Goal: Task Accomplishment & Management: Use online tool/utility

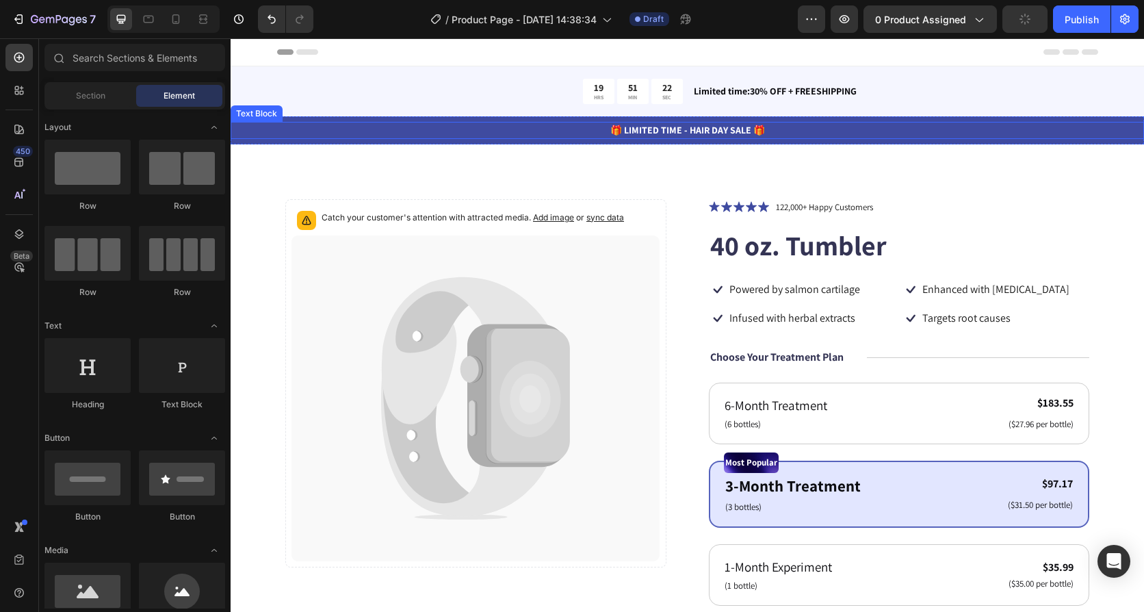
click at [290, 129] on p "🎁 LIMITED TIME - HAIR DAY SALE 🎁" at bounding box center [687, 130] width 911 height 14
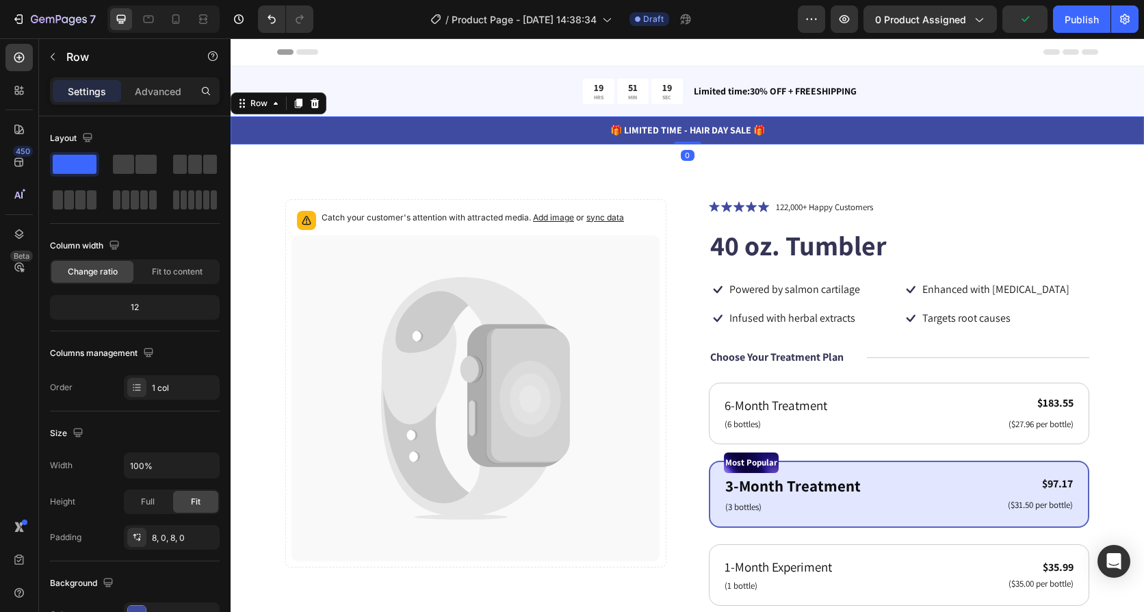
click at [1038, 118] on div "🎁 LIMITED TIME - HAIR DAY SALE 🎁 Text Block Row 0" at bounding box center [688, 130] width 914 height 28
click at [259, 108] on div "Row" at bounding box center [259, 103] width 23 height 12
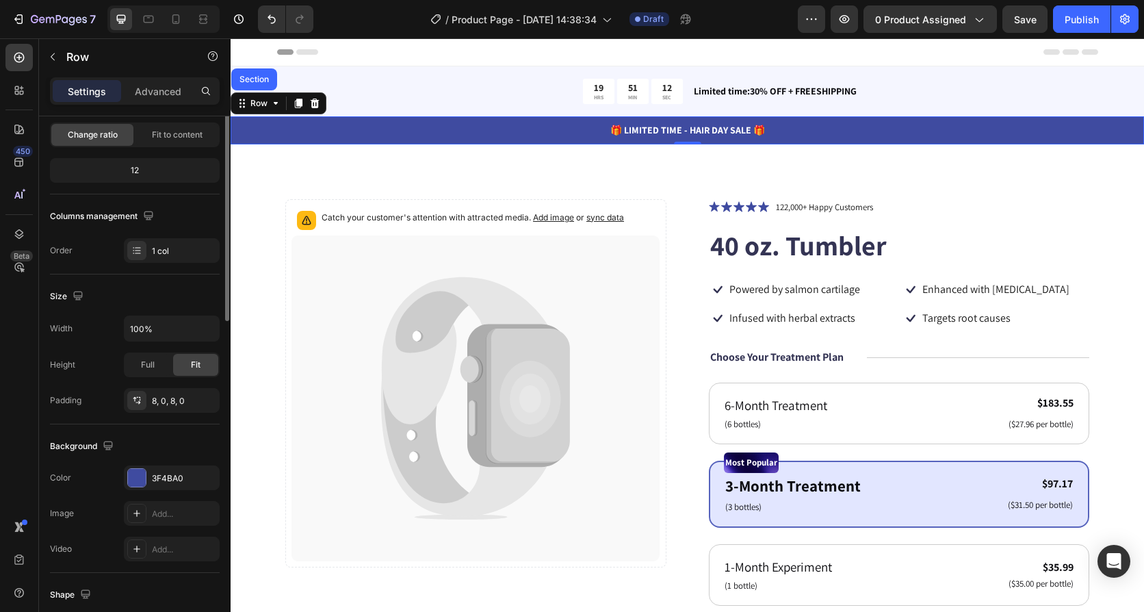
scroll to position [205, 0]
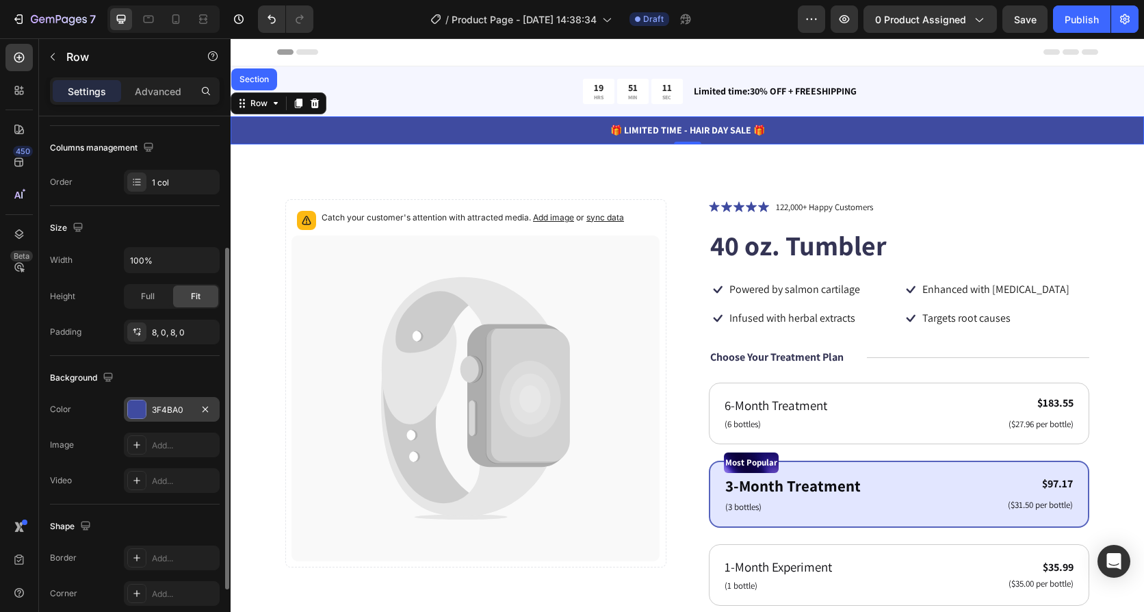
click at [136, 408] on div at bounding box center [137, 409] width 18 height 18
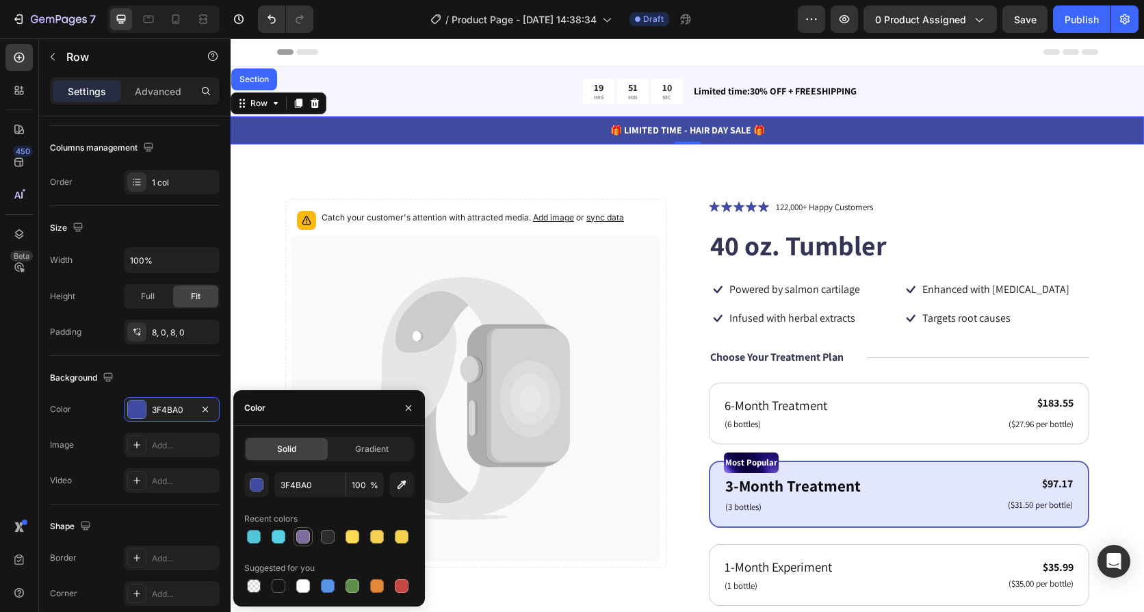
click at [300, 540] on div at bounding box center [303, 537] width 14 height 14
type input "7F6C9D"
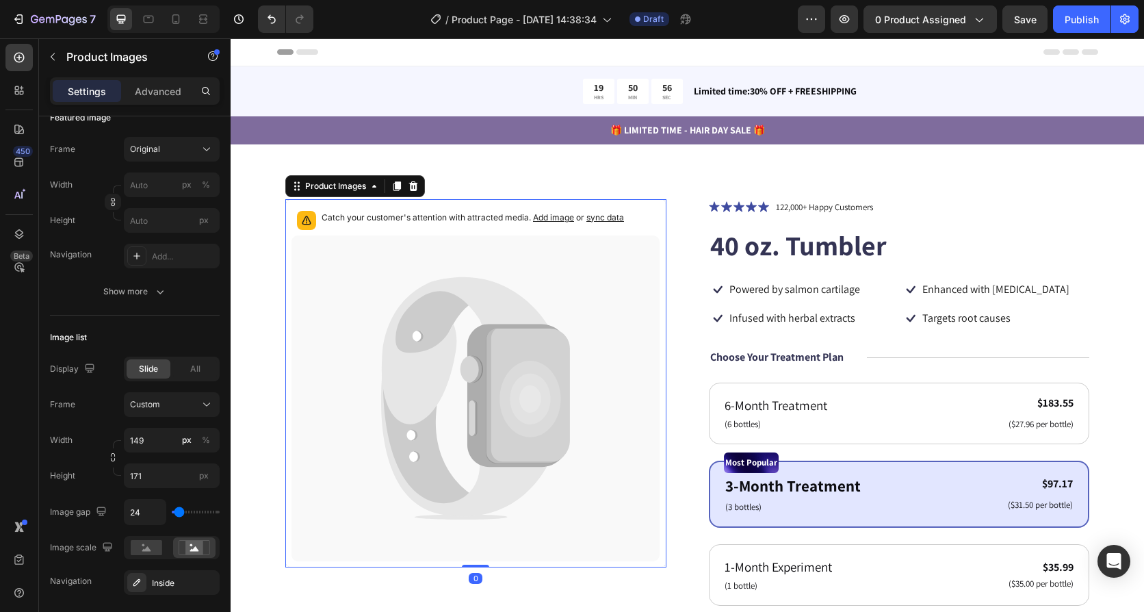
click at [435, 215] on p "Catch your customer's attention with attracted media. Add image or sync data" at bounding box center [473, 218] width 303 height 14
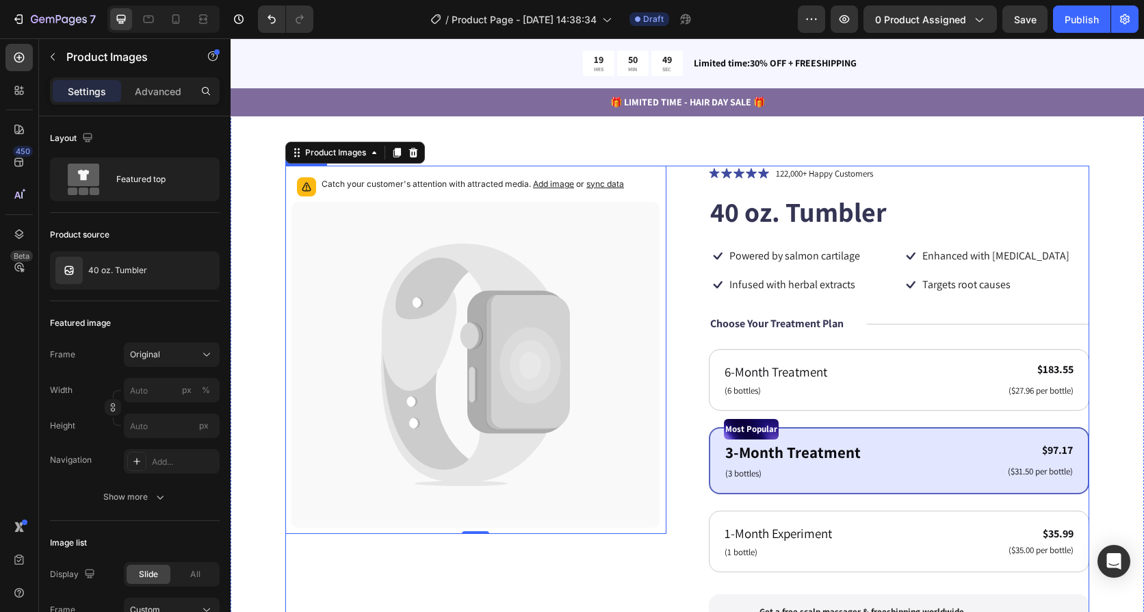
scroll to position [0, 0]
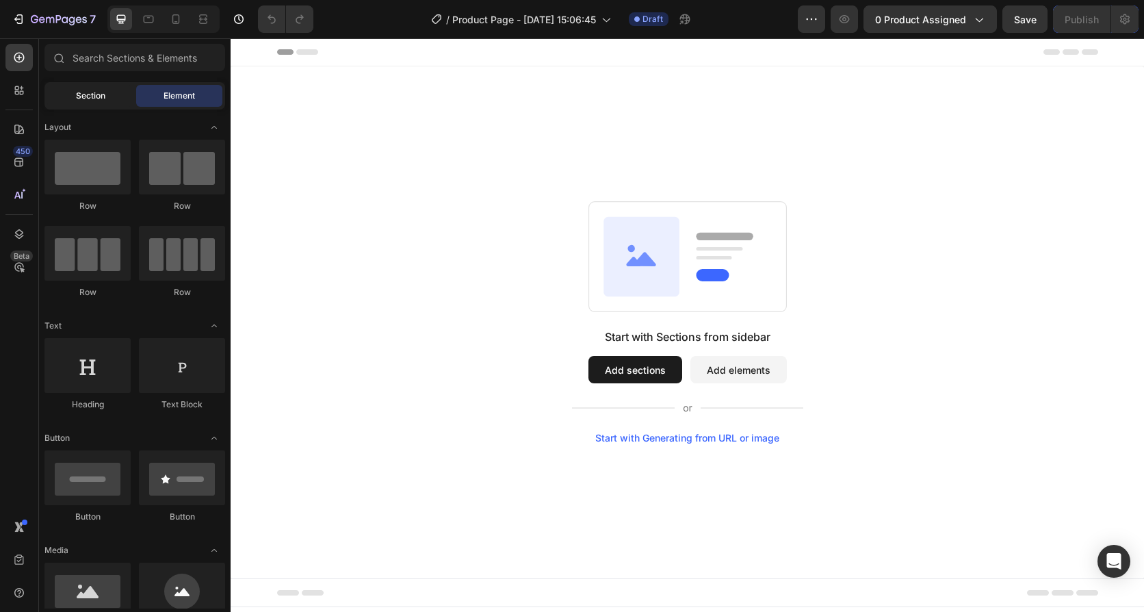
click at [70, 91] on div "Section" at bounding box center [90, 96] width 86 height 22
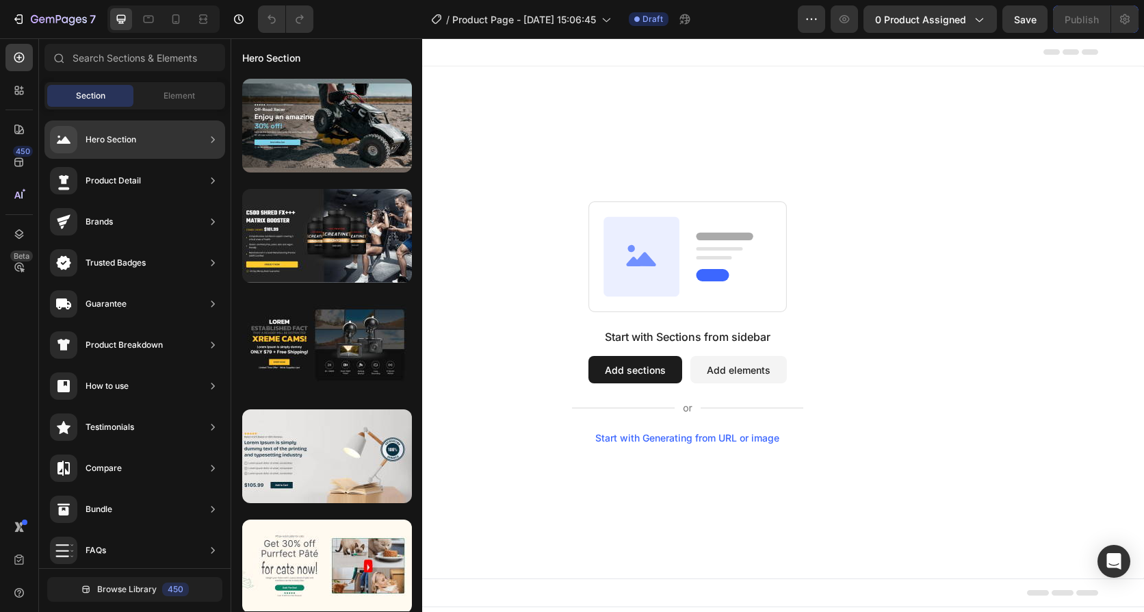
drag, startPoint x: 114, startPoint y: 139, endPoint x: 214, endPoint y: 144, distance: 100.0
click at [231, 168] on div "450 Beta Sections(18) Elements(84) Section Element Hero Section Product Detail …" at bounding box center [115, 325] width 231 height 574
click at [192, 141] on div "Hero Section" at bounding box center [134, 139] width 181 height 38
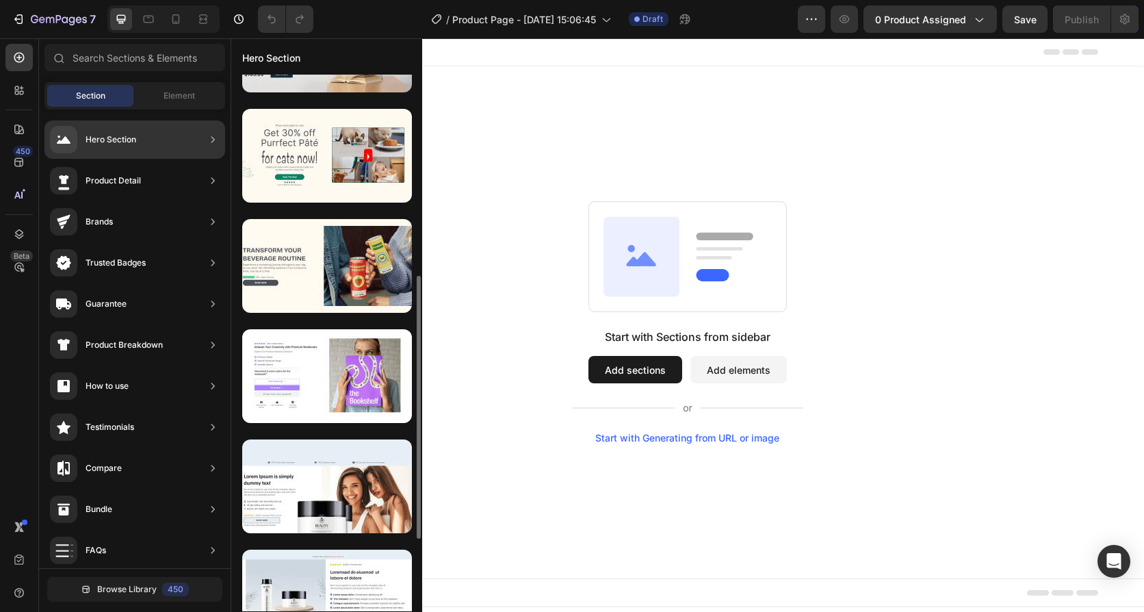
scroll to position [479, 0]
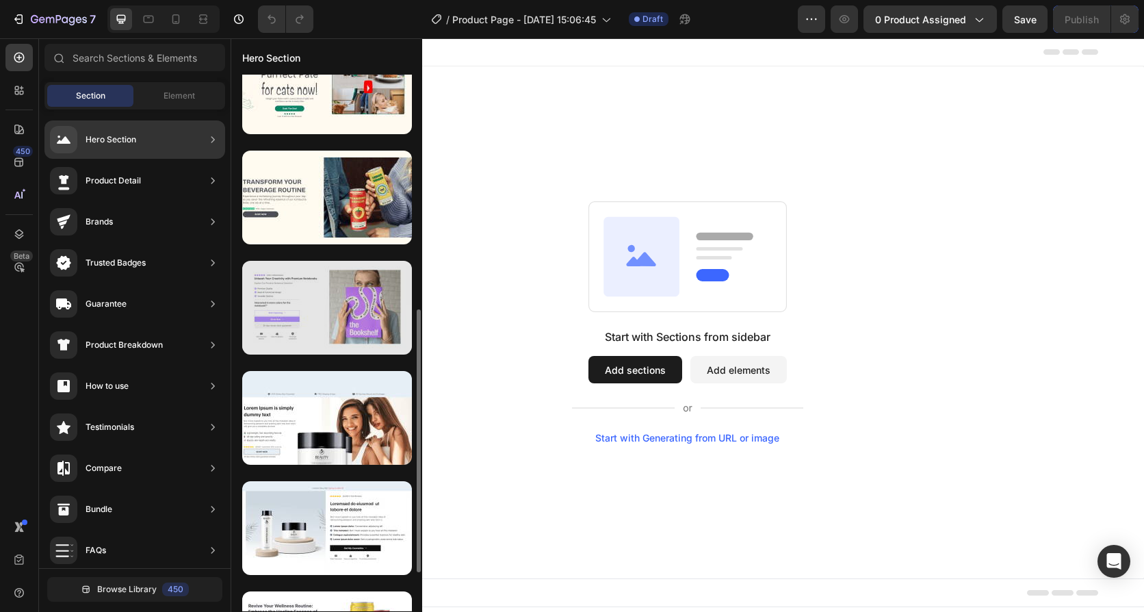
click at [325, 296] on div at bounding box center [327, 308] width 170 height 94
click at [313, 299] on div at bounding box center [327, 308] width 170 height 94
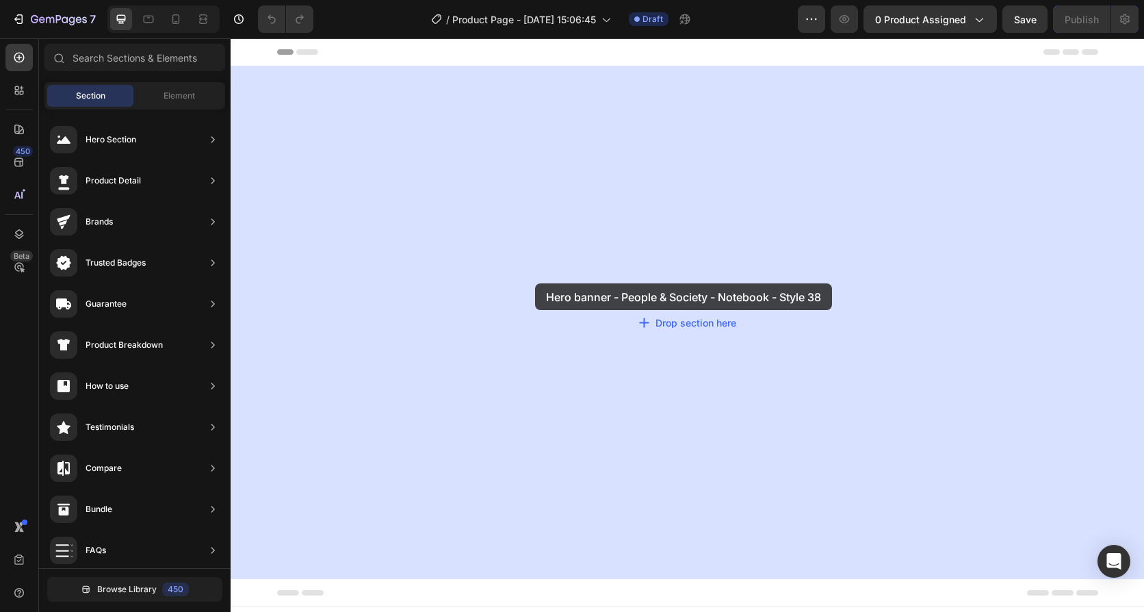
drag, startPoint x: 533, startPoint y: 344, endPoint x: 535, endPoint y: 283, distance: 61.0
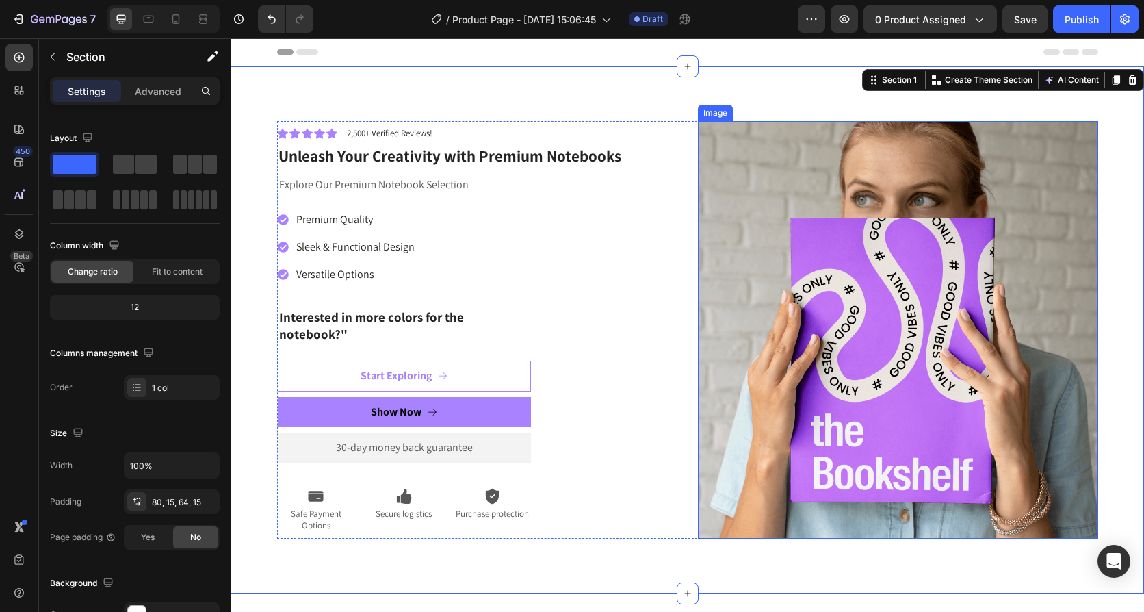
click at [889, 333] on img at bounding box center [898, 330] width 400 height 418
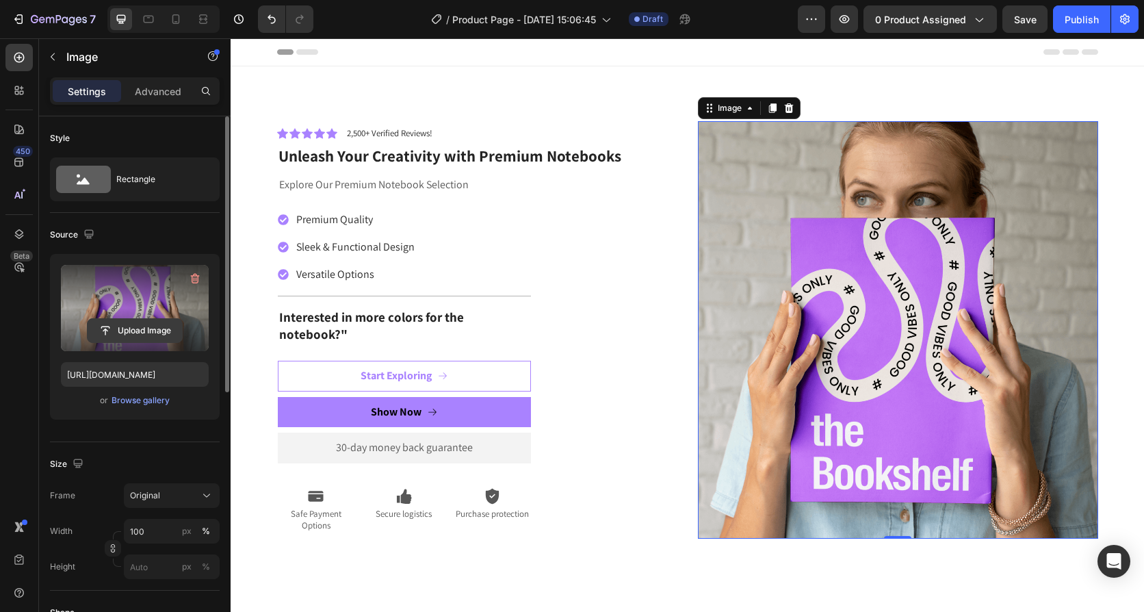
click at [123, 332] on input "file" at bounding box center [135, 330] width 94 height 23
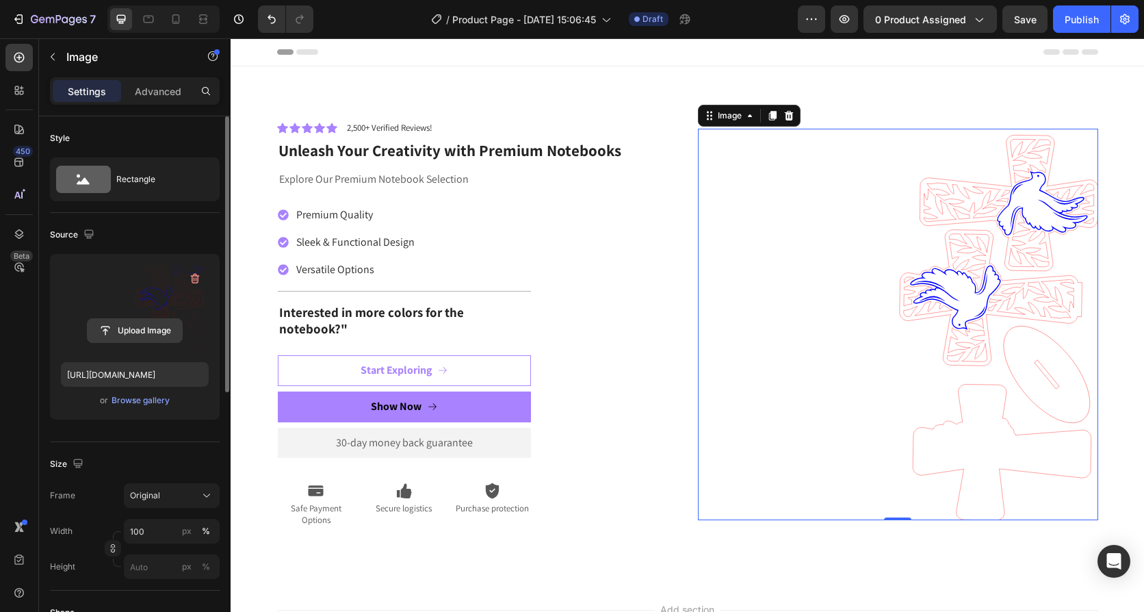
click at [131, 329] on input "file" at bounding box center [135, 330] width 94 height 23
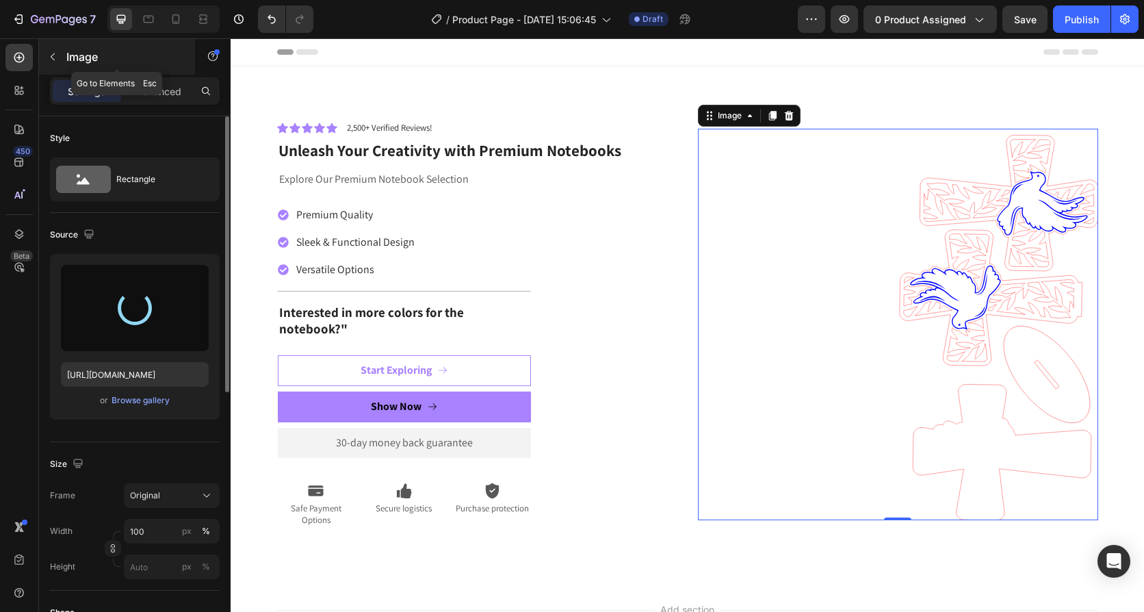
type input "https://cdn.shopify.com/s/files/1/0411/3838/9153/files/gempages_566838320710026…"
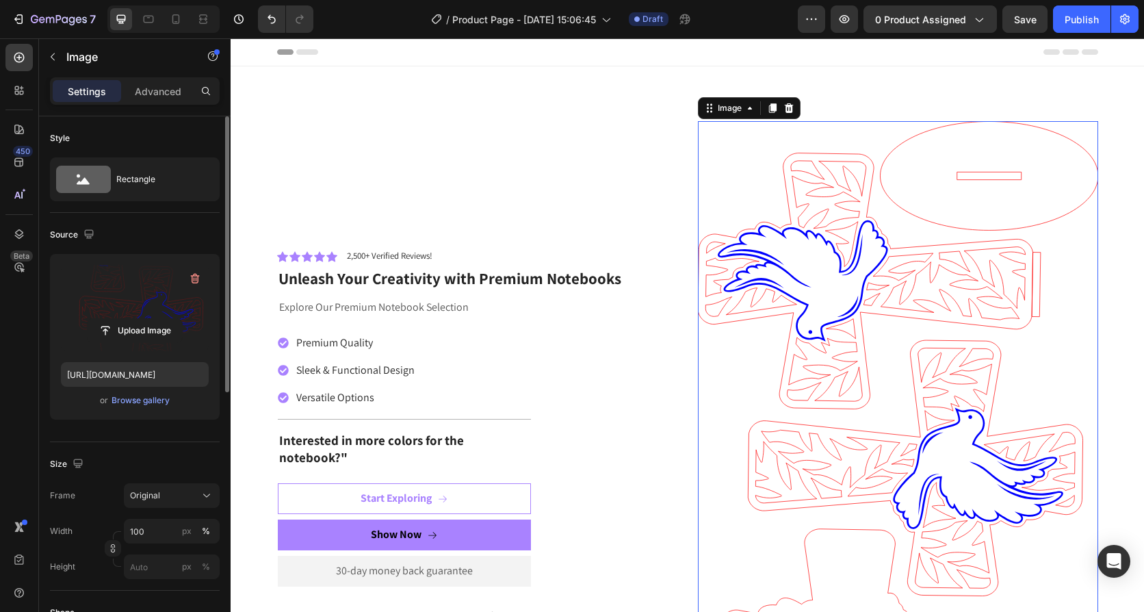
click at [144, 388] on div "Upload Image https://cdn.shopify.com/s/files/1/0411/3838/9153/files/gempages_56…" at bounding box center [135, 337] width 170 height 166
click at [149, 376] on input "https://cdn.shopify.com/s/files/1/0411/3838/9153/files/gempages_566838320710026…" at bounding box center [135, 374] width 148 height 25
click at [122, 305] on label at bounding box center [135, 308] width 148 height 86
click at [122, 319] on input "file" at bounding box center [135, 330] width 94 height 23
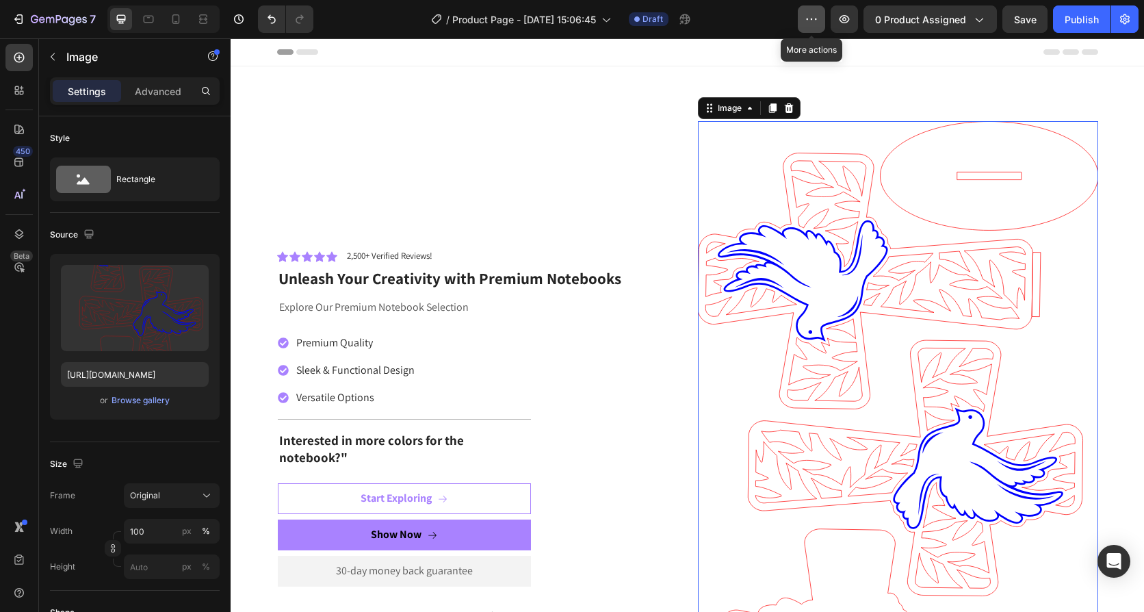
click at [817, 23] on icon "button" at bounding box center [812, 19] width 14 height 14
click at [21, 19] on icon "button" at bounding box center [17, 19] width 6 height 4
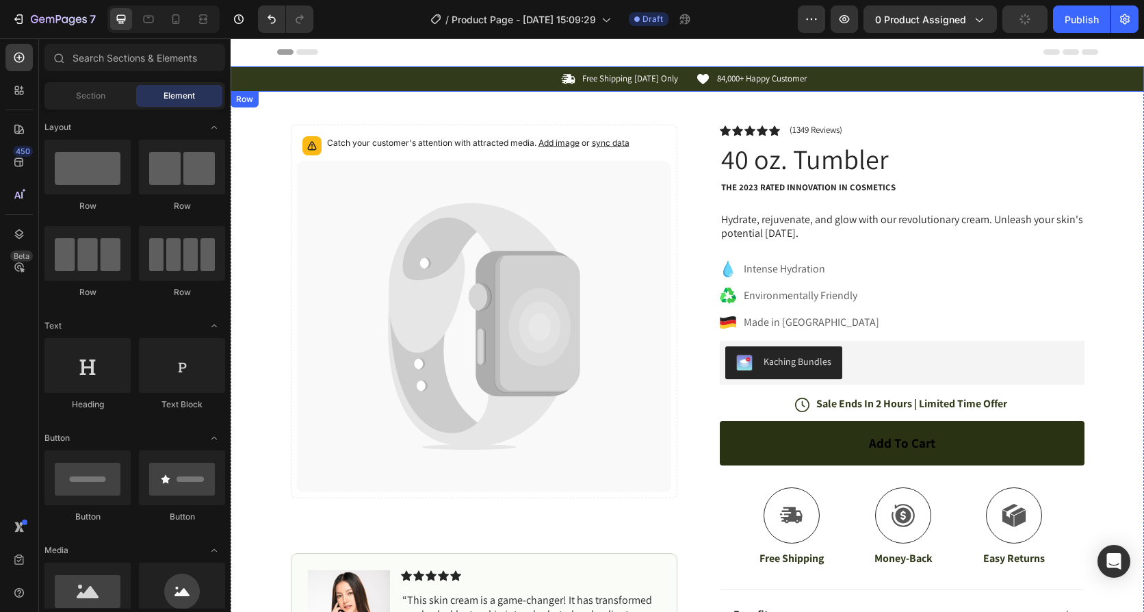
click at [470, 77] on div "Icon Free Shipping [DATE] Only Text Block Row" at bounding box center [478, 79] width 402 height 14
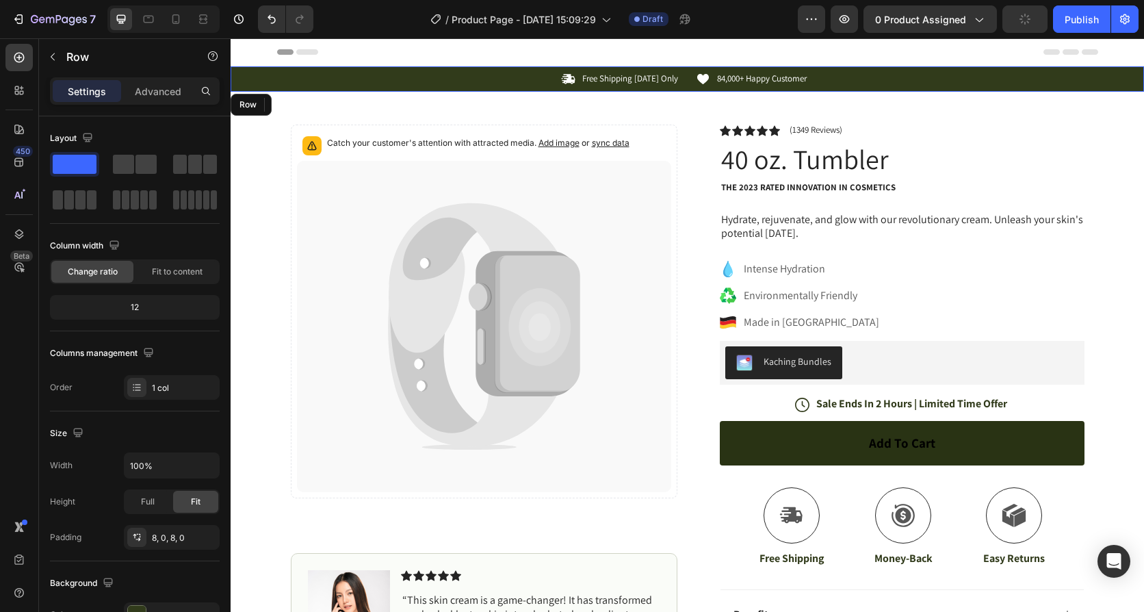
click at [249, 77] on div "Icon Free Shipping [DATE] Only Text Block Row 0 Icon 84,000+ Happy Customer Tex…" at bounding box center [688, 79] width 914 height 14
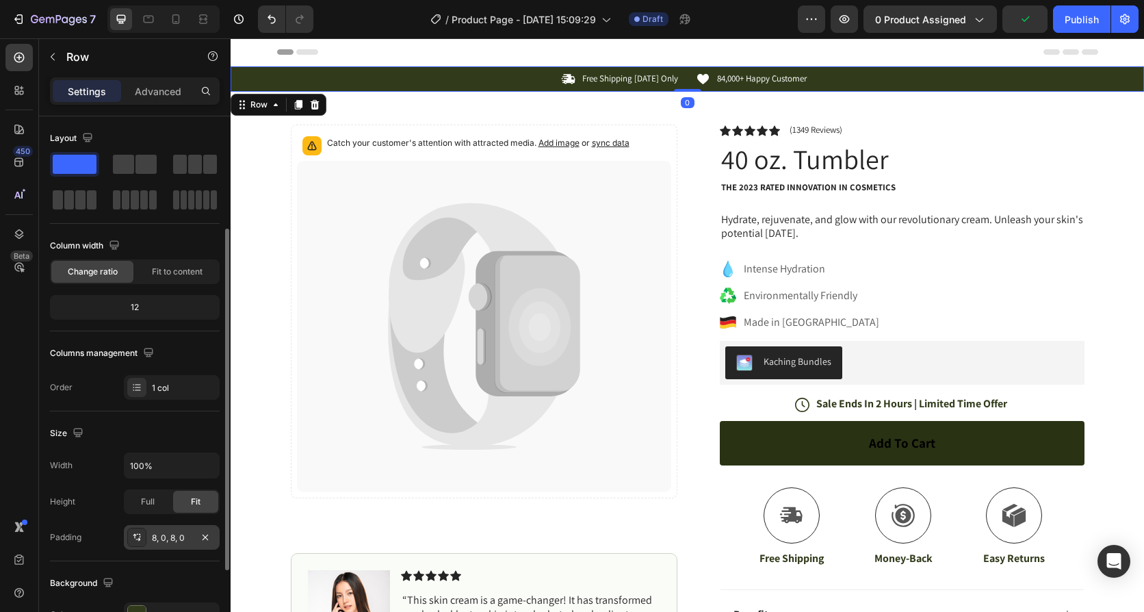
scroll to position [137, 0]
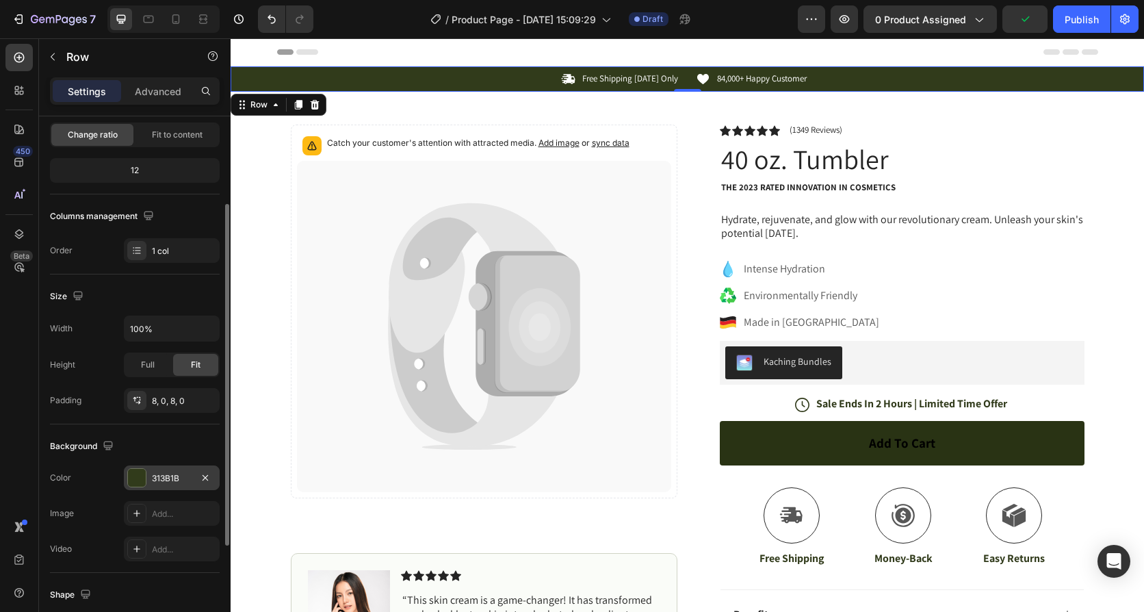
click at [133, 484] on div at bounding box center [137, 478] width 18 height 18
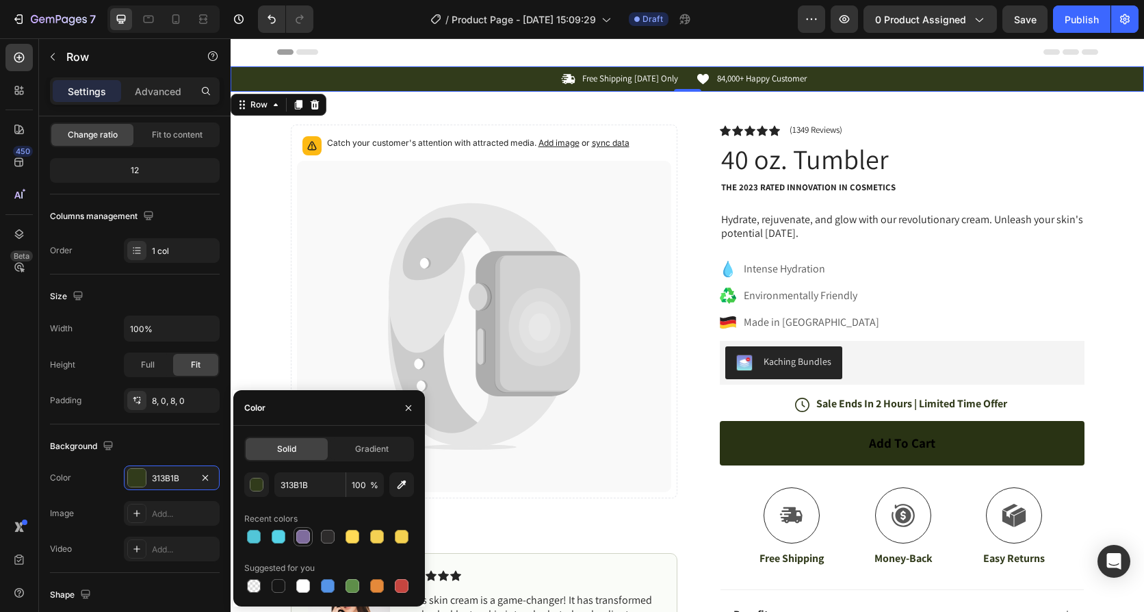
click at [301, 535] on div at bounding box center [303, 537] width 14 height 14
type input "7F6C9D"
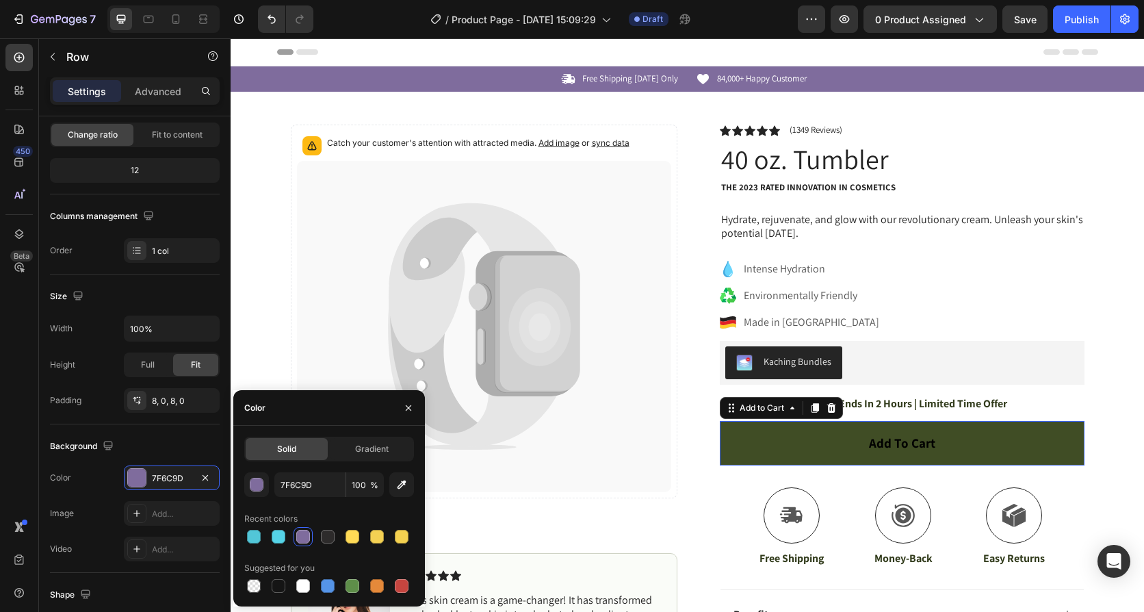
click at [722, 436] on button "Add to cart" at bounding box center [902, 443] width 365 height 44
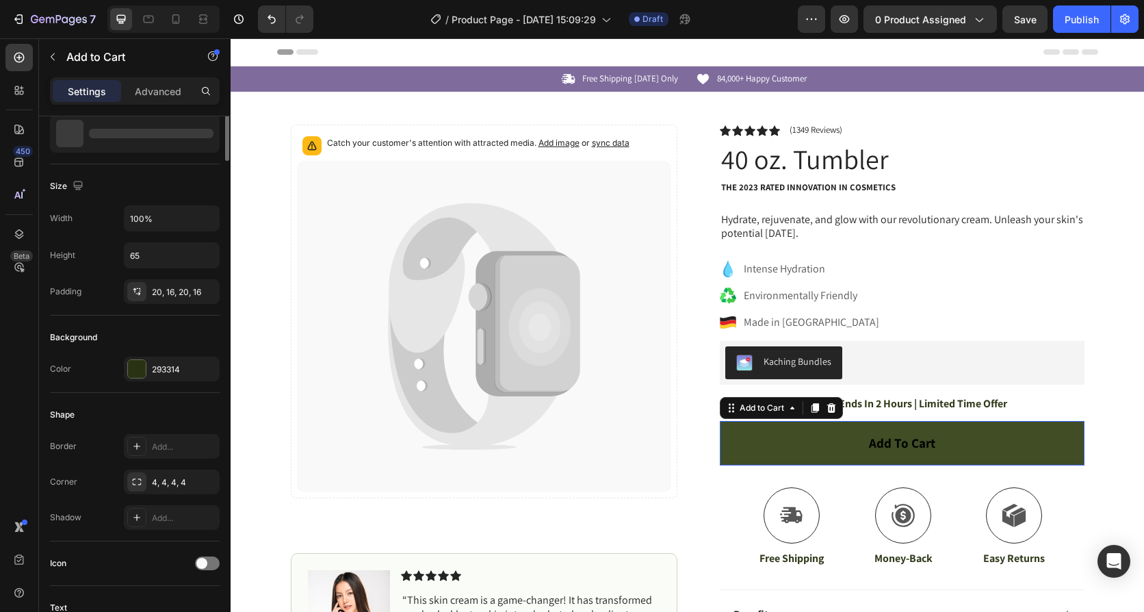
scroll to position [0, 0]
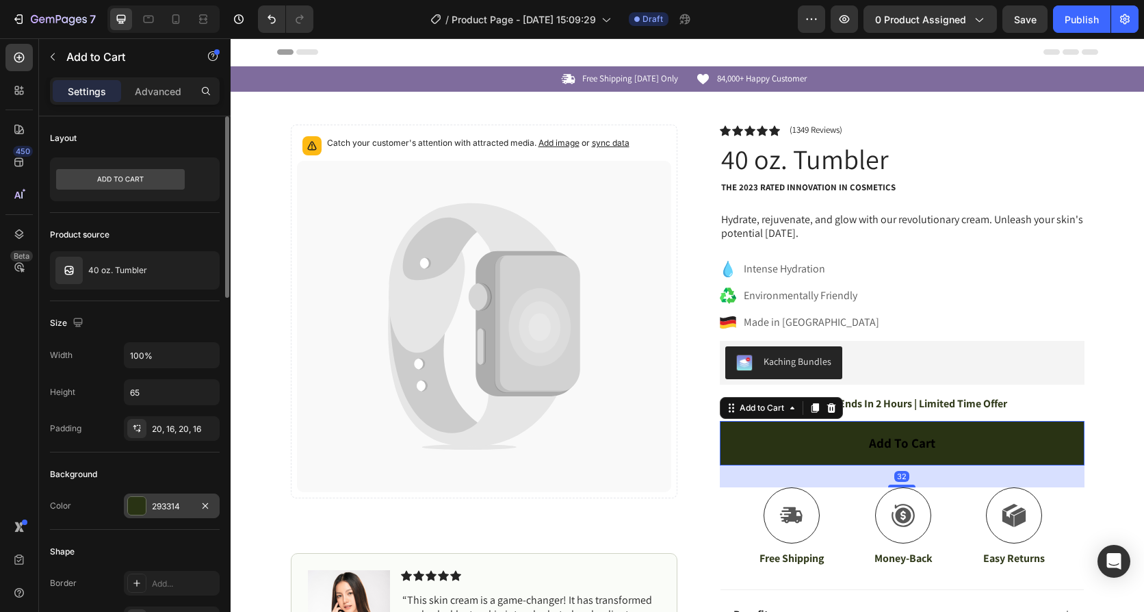
click at [136, 503] on div at bounding box center [137, 506] width 18 height 18
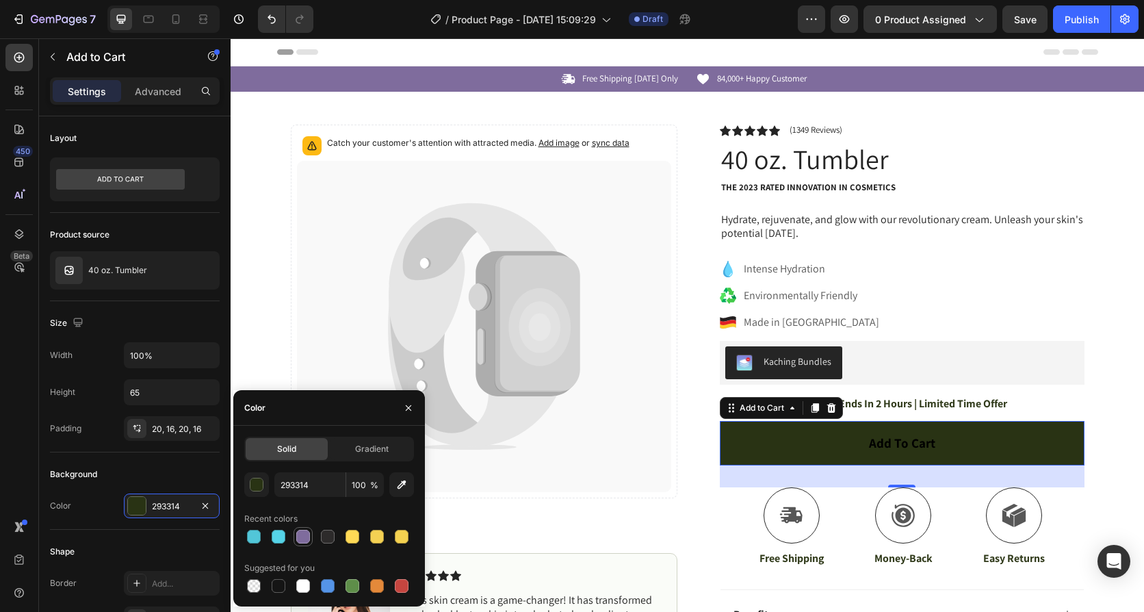
click at [307, 534] on div at bounding box center [303, 537] width 14 height 14
type input "7F6C9D"
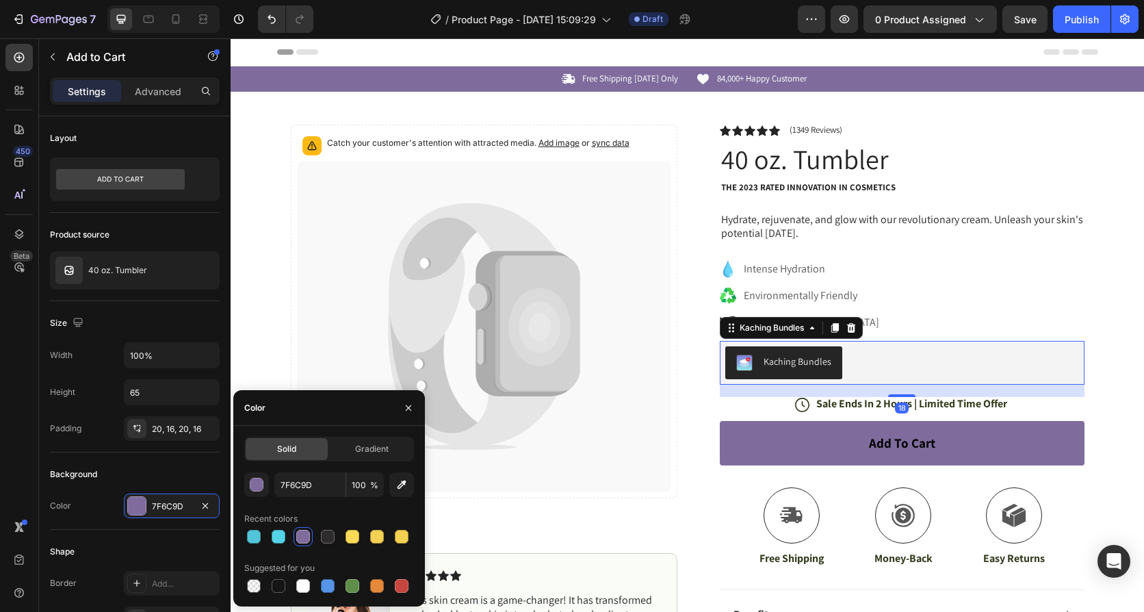
click at [754, 374] on button "Kaching Bundles" at bounding box center [784, 362] width 117 height 33
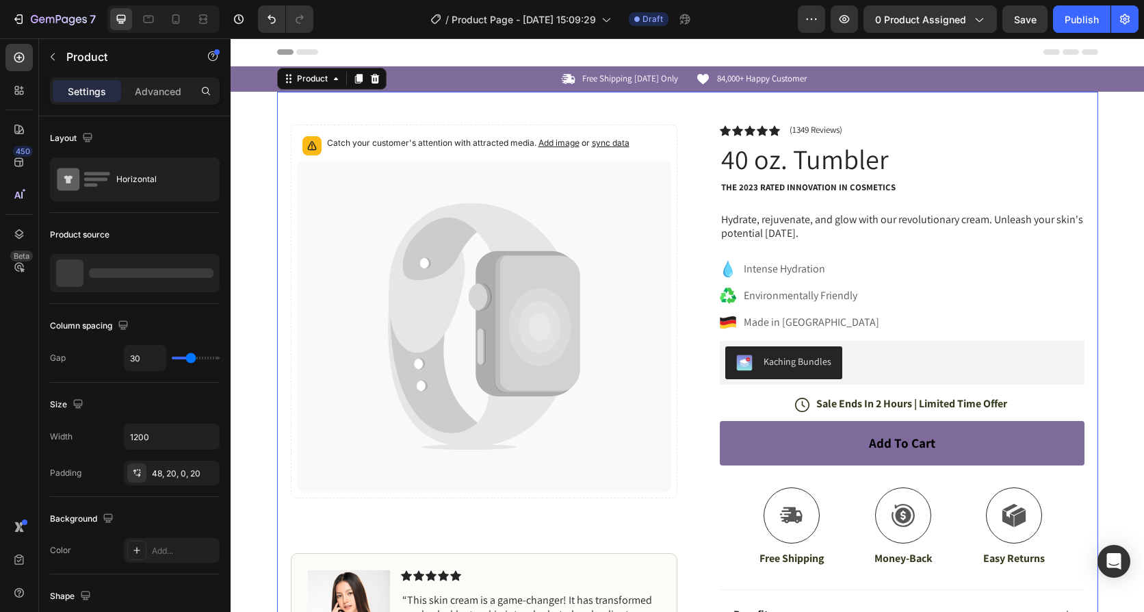
click at [1090, 308] on div "Catch your customer's attention with attracted media. Add image or sync data Pr…" at bounding box center [687, 427] width 821 height 671
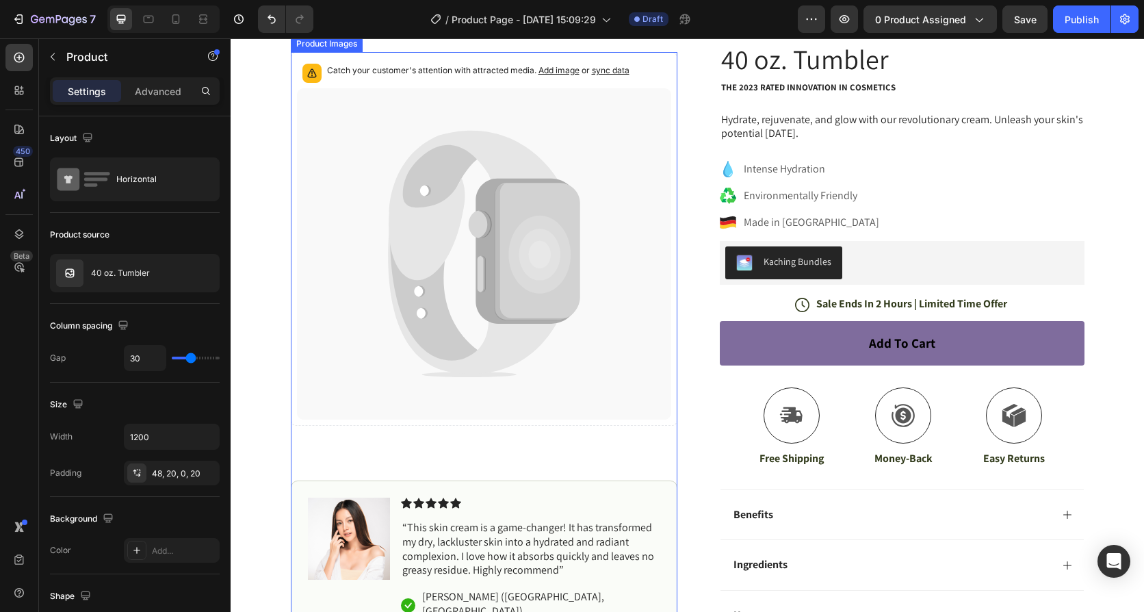
scroll to position [137, 0]
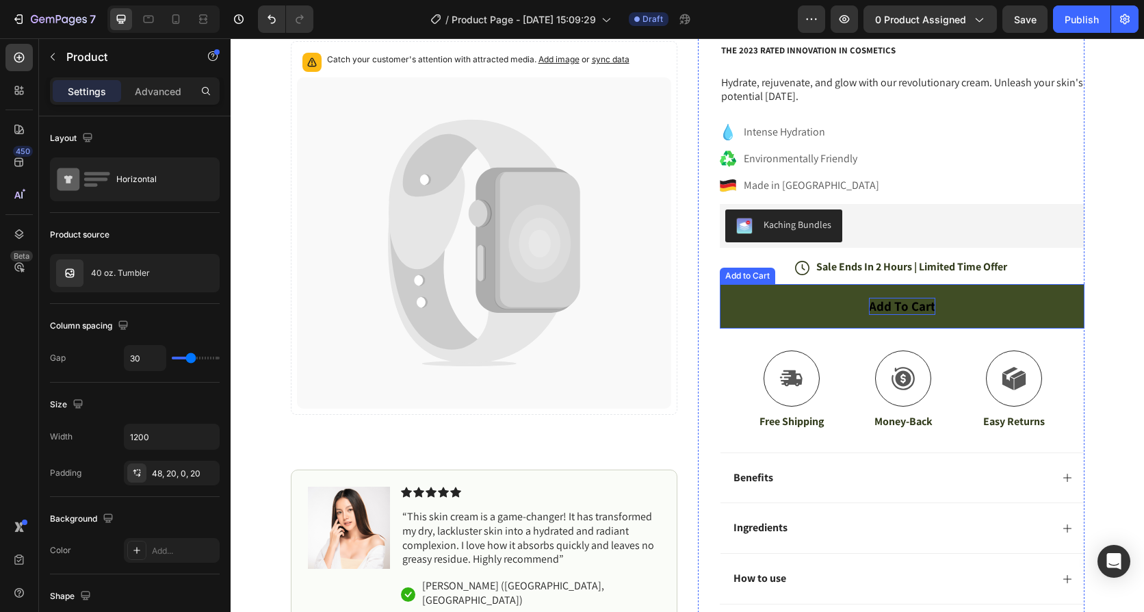
click at [882, 306] on div "Add to cart" at bounding box center [902, 306] width 66 height 17
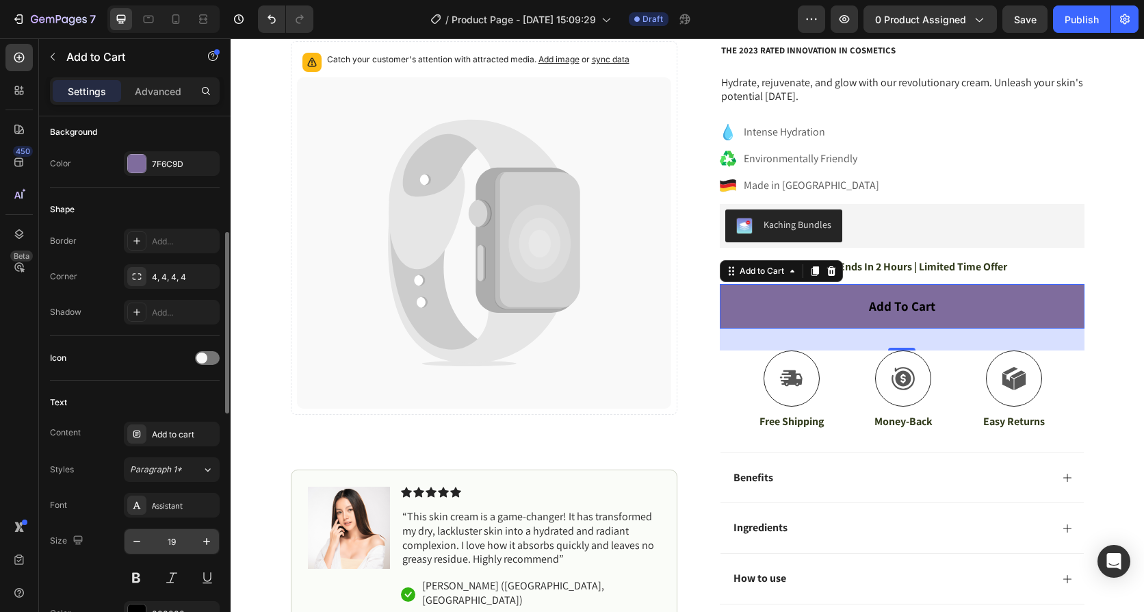
scroll to position [479, 0]
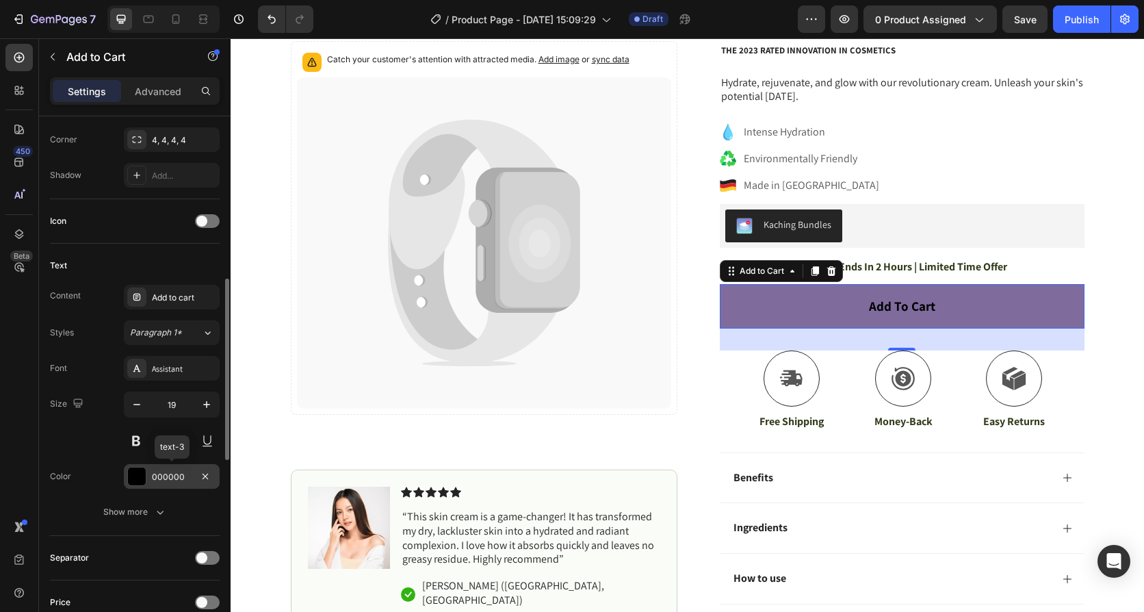
click at [130, 478] on div at bounding box center [137, 477] width 18 height 18
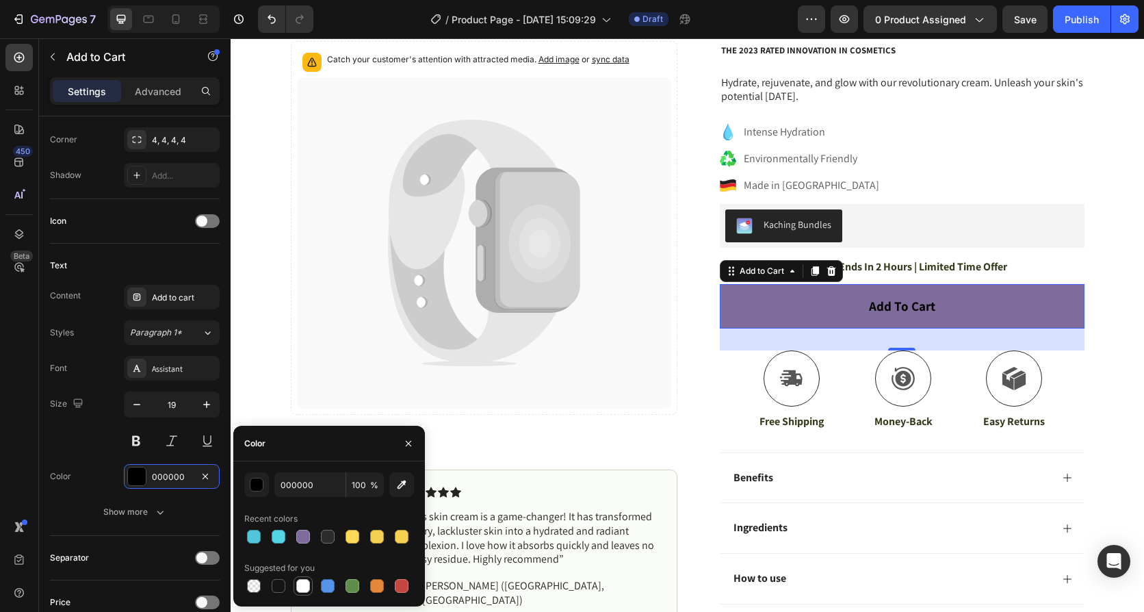
drag, startPoint x: 315, startPoint y: 582, endPoint x: 305, endPoint y: 583, distance: 10.4
click at [314, 582] on div at bounding box center [329, 585] width 170 height 19
click at [305, 583] on div at bounding box center [303, 586] width 14 height 14
type input "FFFFFF"
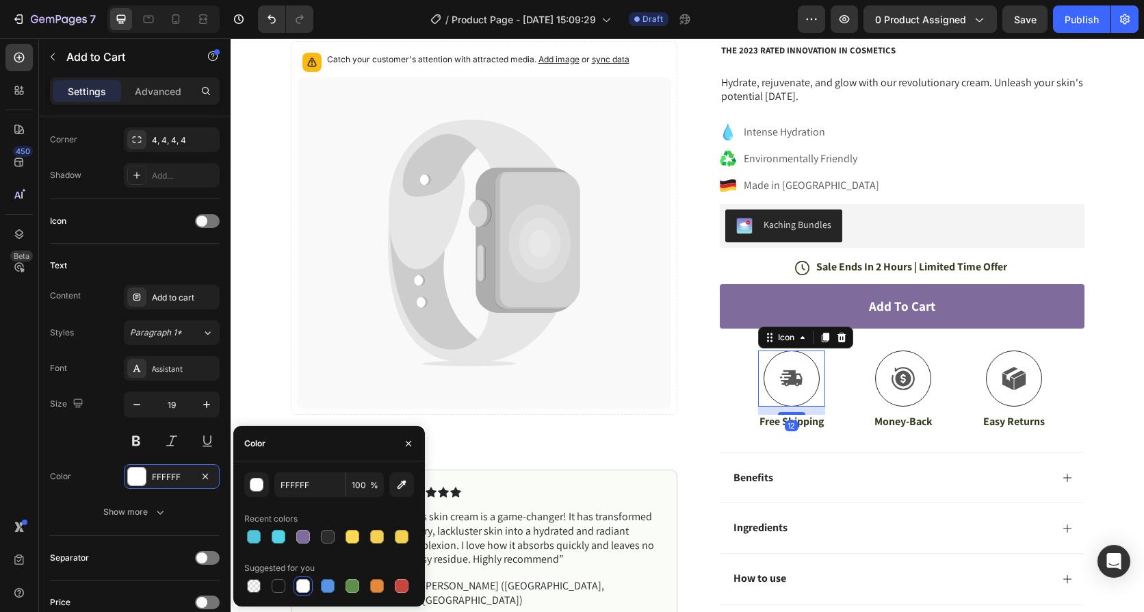
scroll to position [0, 0]
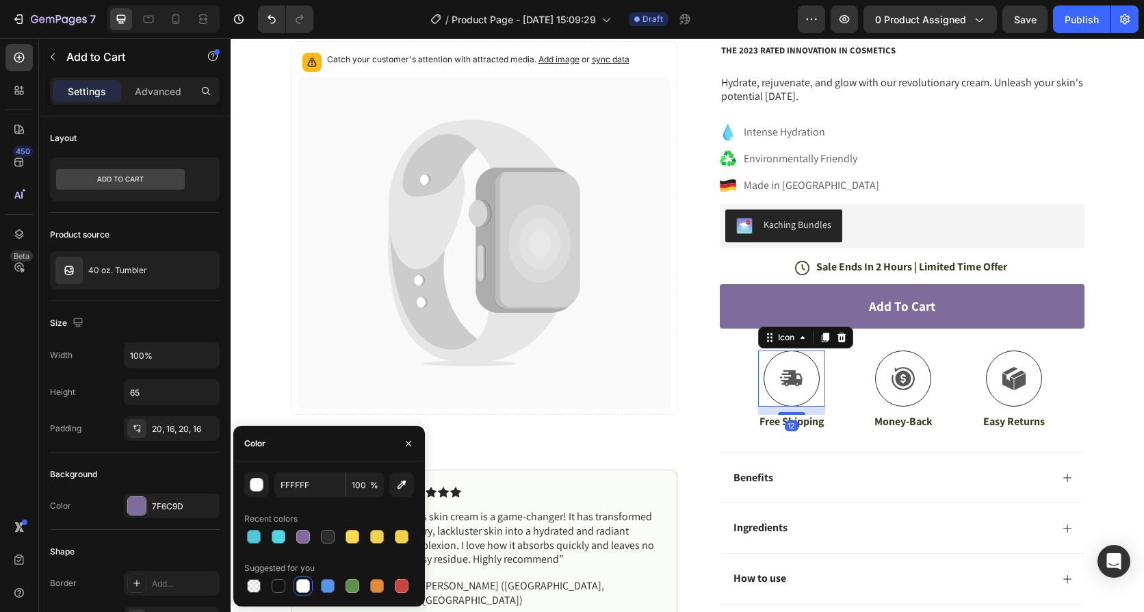
click at [806, 398] on div "Icon 12" at bounding box center [791, 378] width 67 height 56
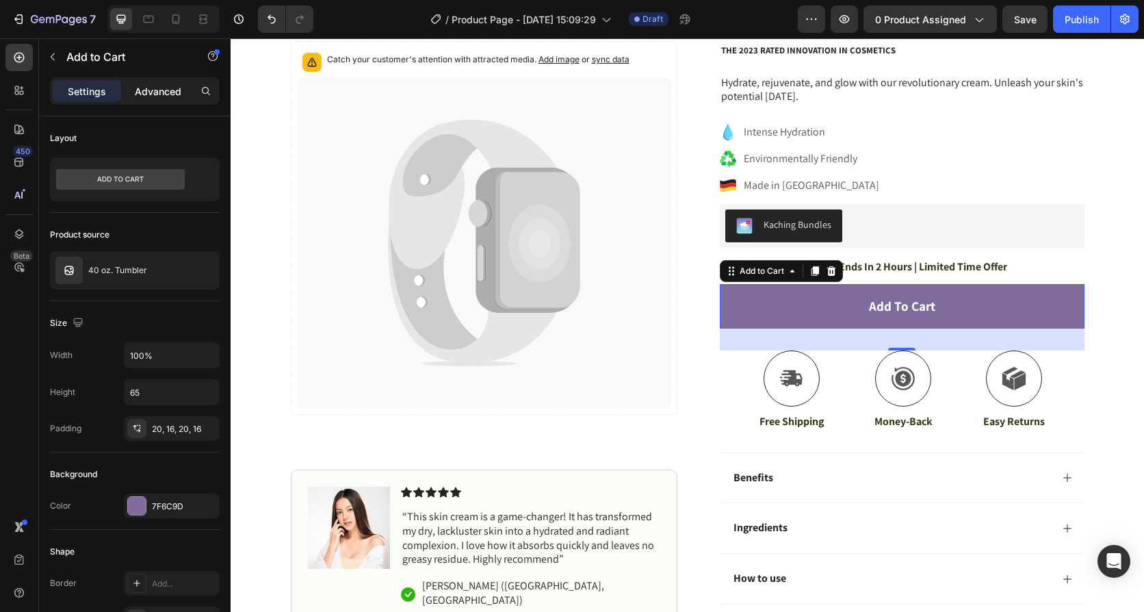
click at [159, 97] on p "Advanced" at bounding box center [158, 91] width 47 height 14
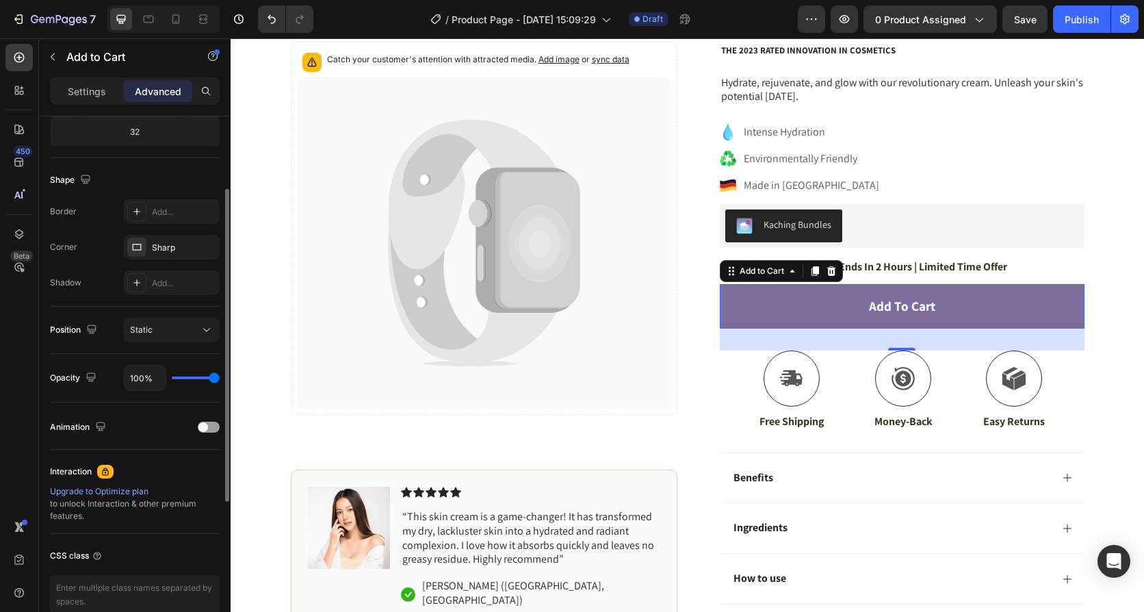
scroll to position [173, 0]
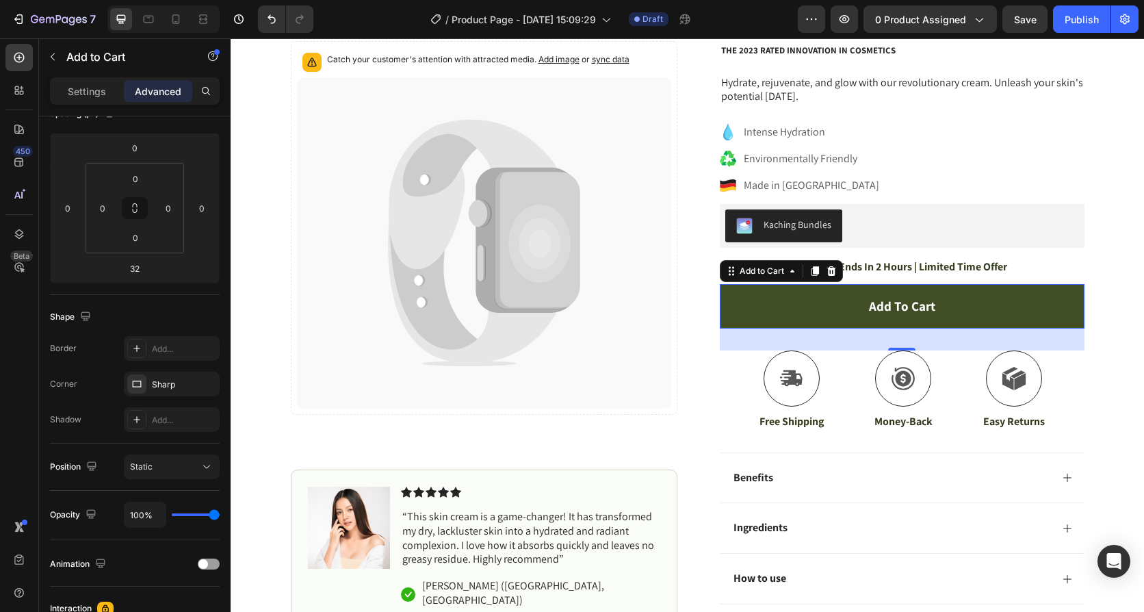
click at [791, 305] on button "Add to cart" at bounding box center [902, 306] width 365 height 44
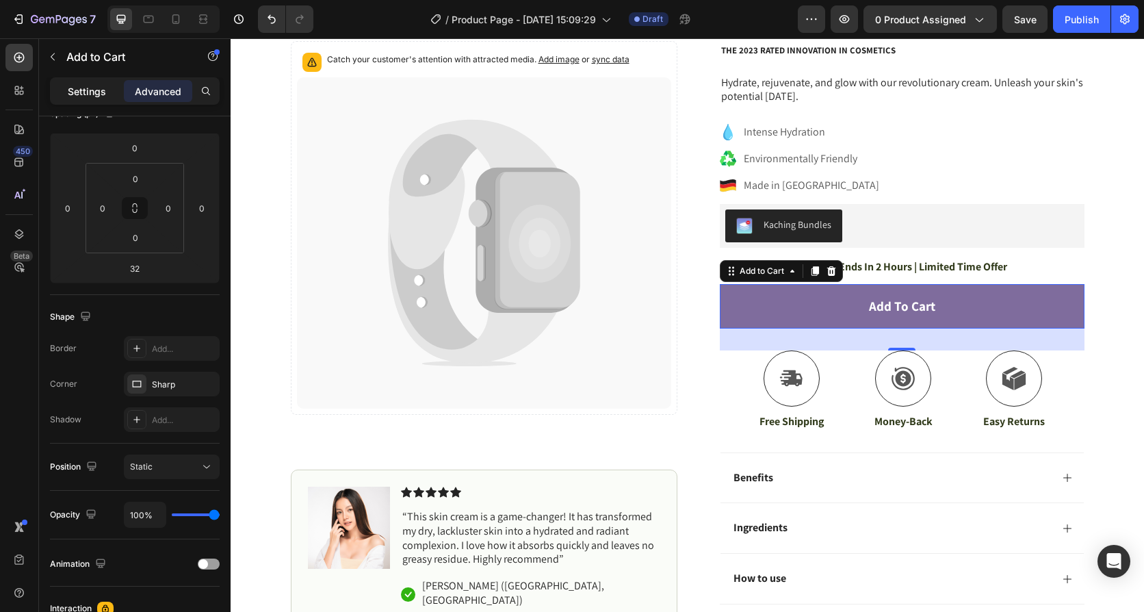
click at [92, 94] on p "Settings" at bounding box center [87, 91] width 38 height 14
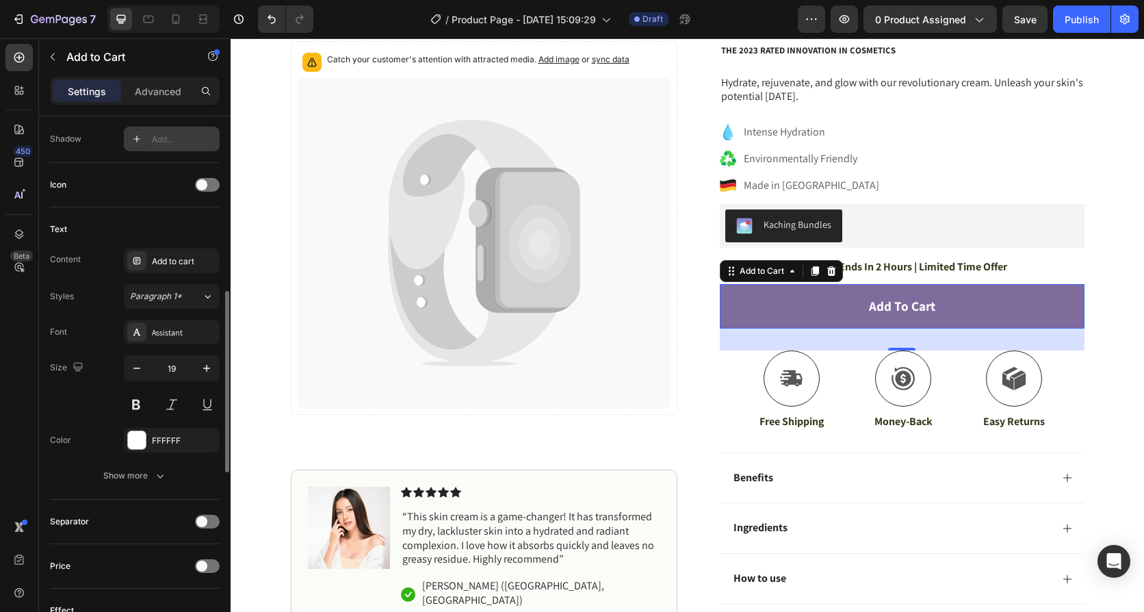
scroll to position [584, 0]
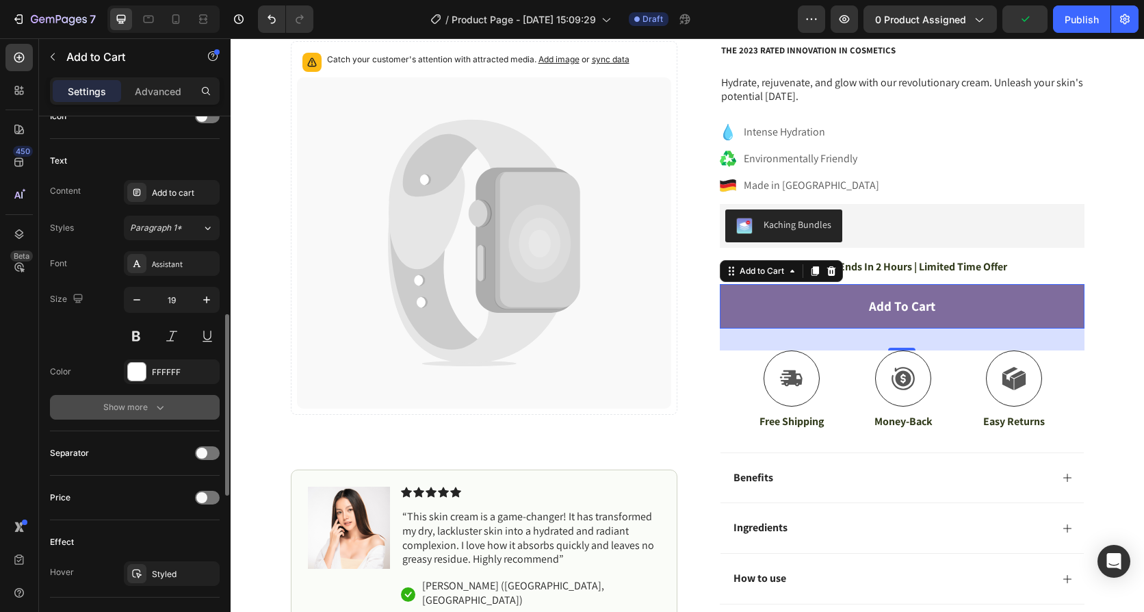
click at [170, 410] on button "Show more" at bounding box center [135, 407] width 170 height 25
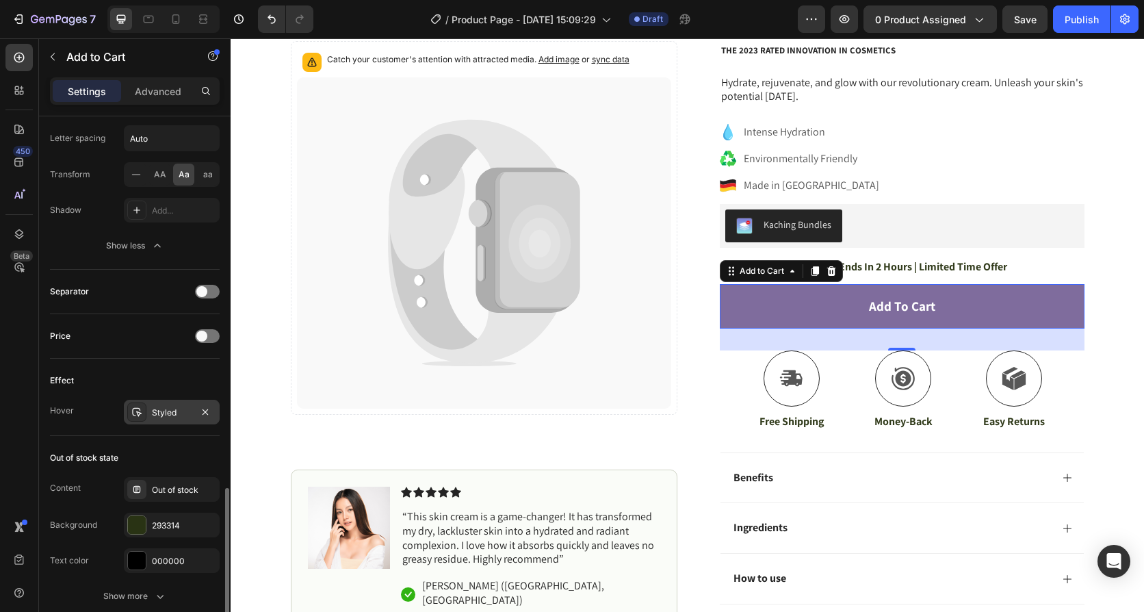
scroll to position [995, 0]
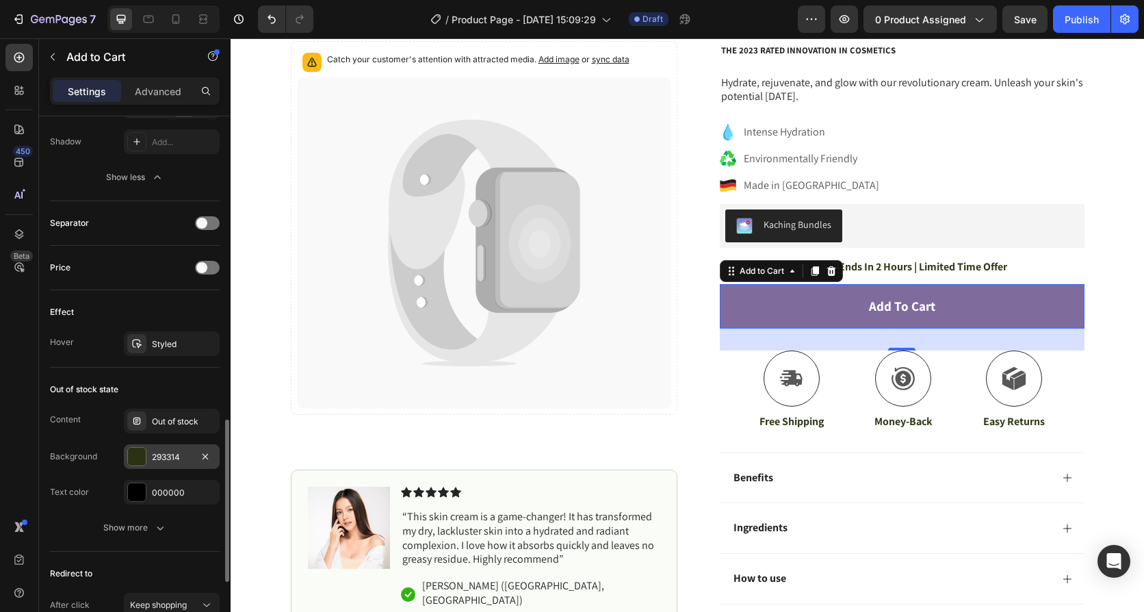
click at [136, 459] on div at bounding box center [137, 457] width 18 height 18
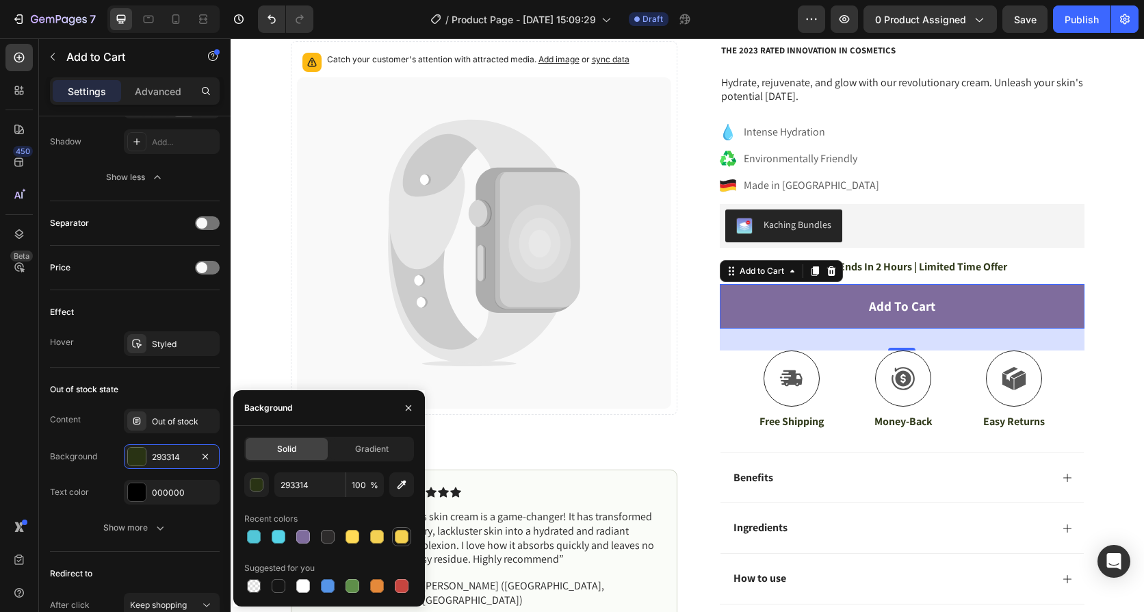
click at [397, 539] on div at bounding box center [402, 537] width 14 height 14
click at [356, 535] on div at bounding box center [353, 537] width 14 height 14
click at [377, 537] on div at bounding box center [377, 537] width 14 height 14
click at [404, 536] on div at bounding box center [402, 537] width 14 height 14
click at [351, 537] on div at bounding box center [353, 537] width 14 height 14
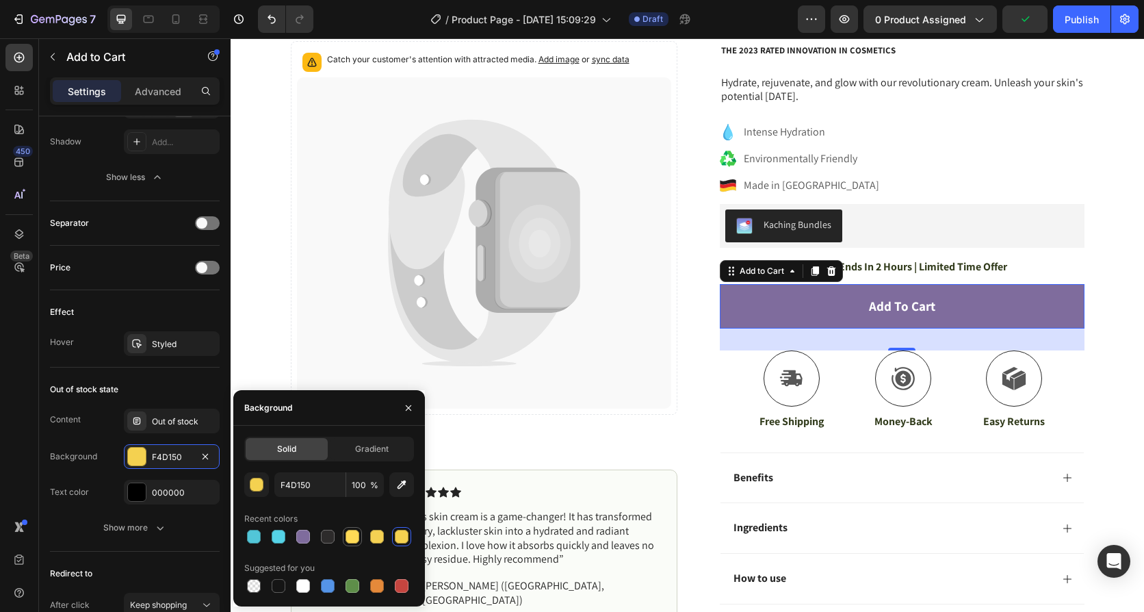
type input "FFDA56"
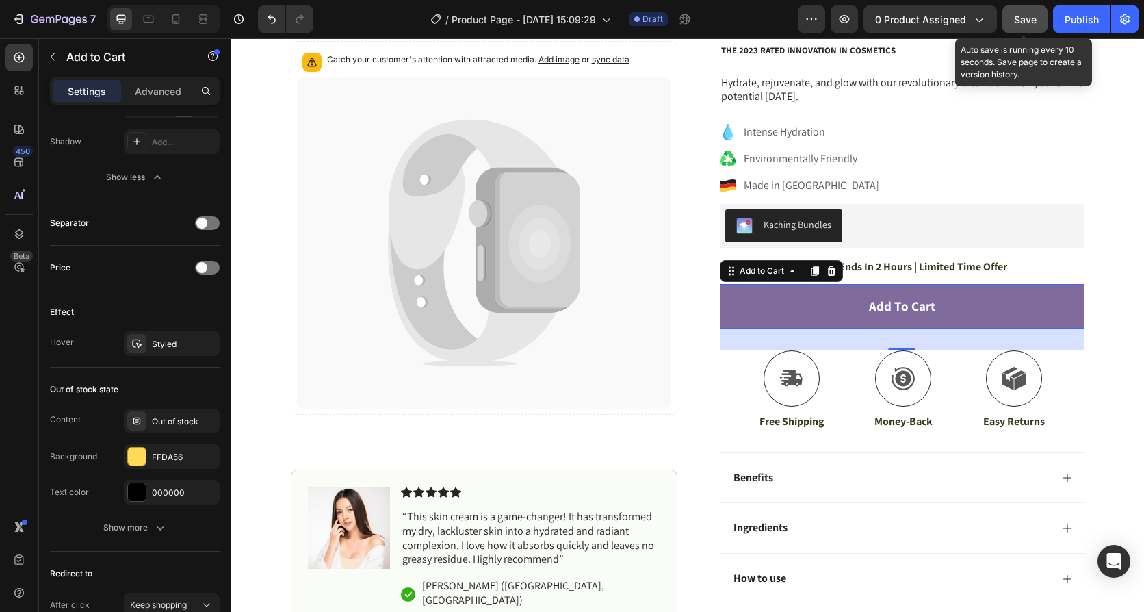
click at [1038, 20] on button "Save" at bounding box center [1025, 18] width 45 height 27
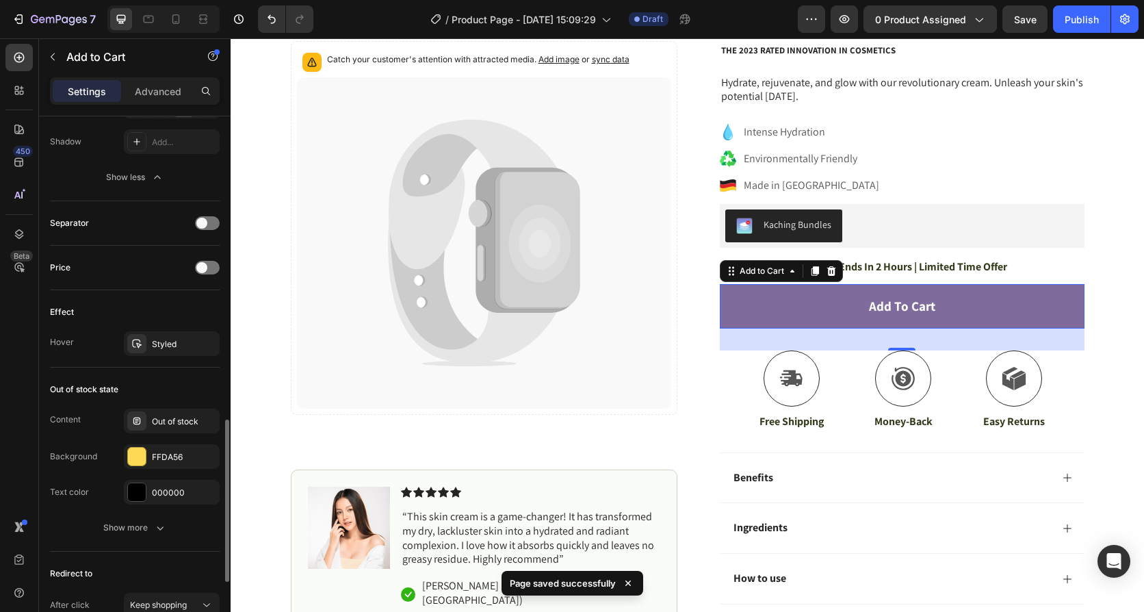
scroll to position [1063, 0]
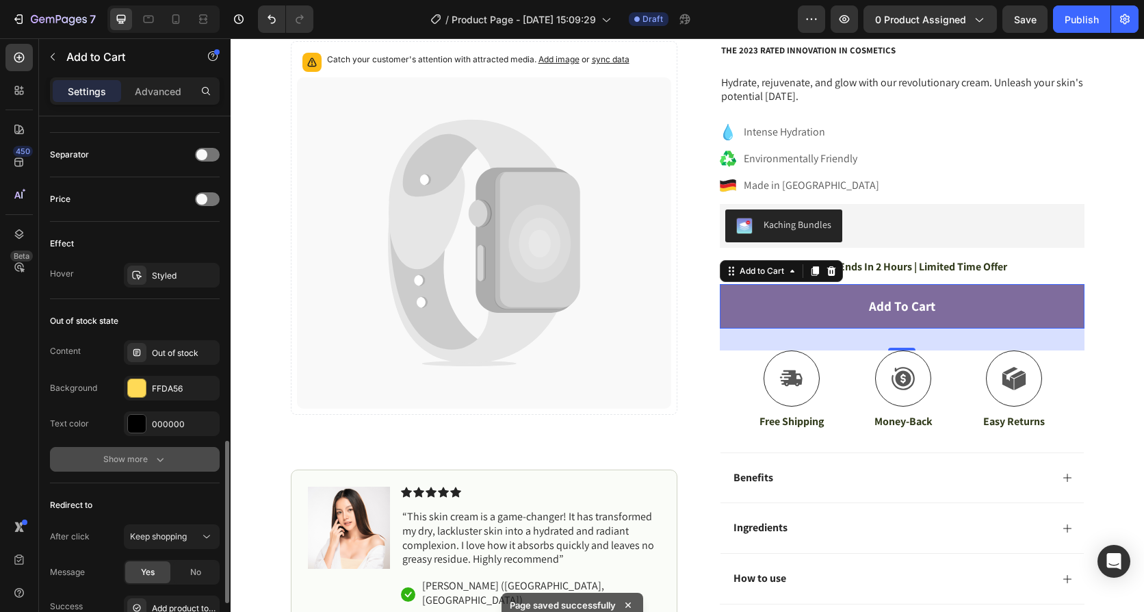
click at [162, 465] on icon "button" at bounding box center [160, 459] width 14 height 14
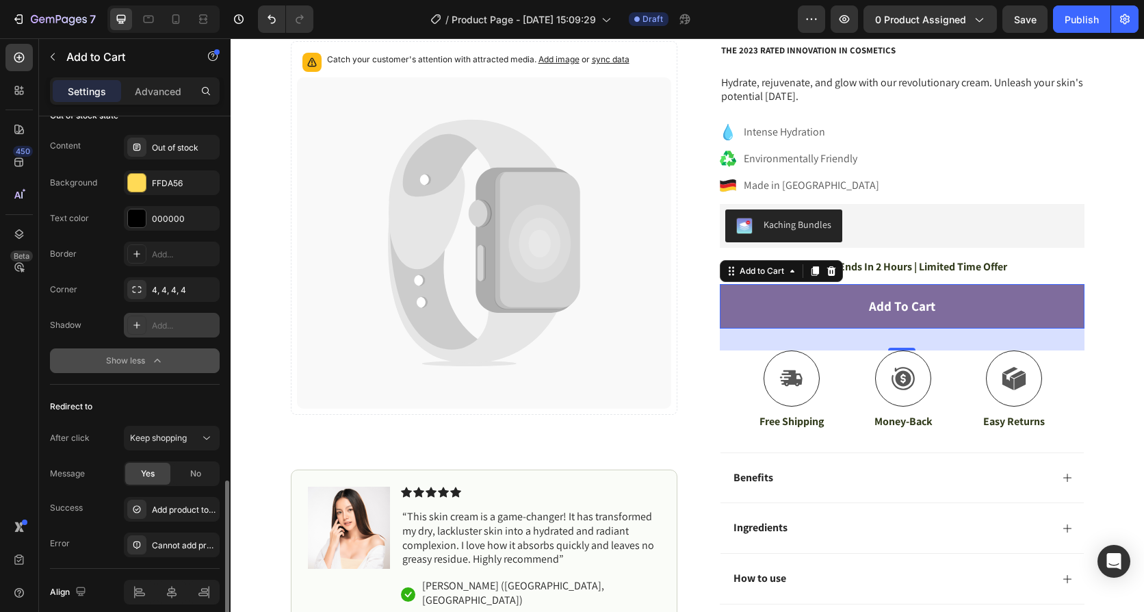
scroll to position [1327, 0]
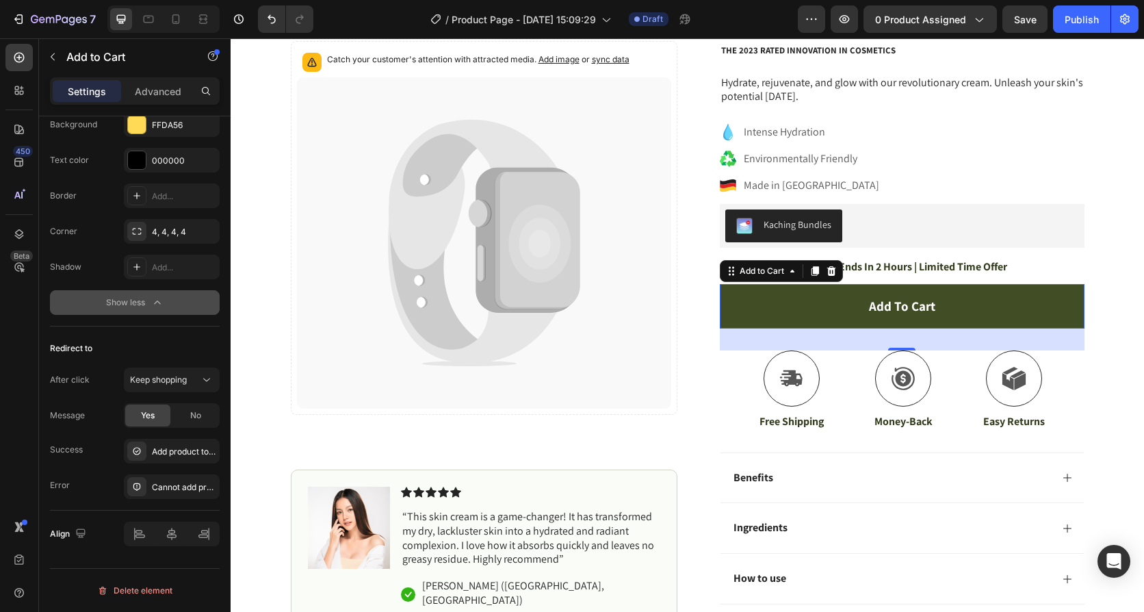
click at [777, 307] on button "Add to cart" at bounding box center [902, 306] width 365 height 44
click at [777, 304] on button "Add to cart" at bounding box center [902, 306] width 365 height 44
click at [777, 303] on button "Add to cart" at bounding box center [902, 306] width 365 height 44
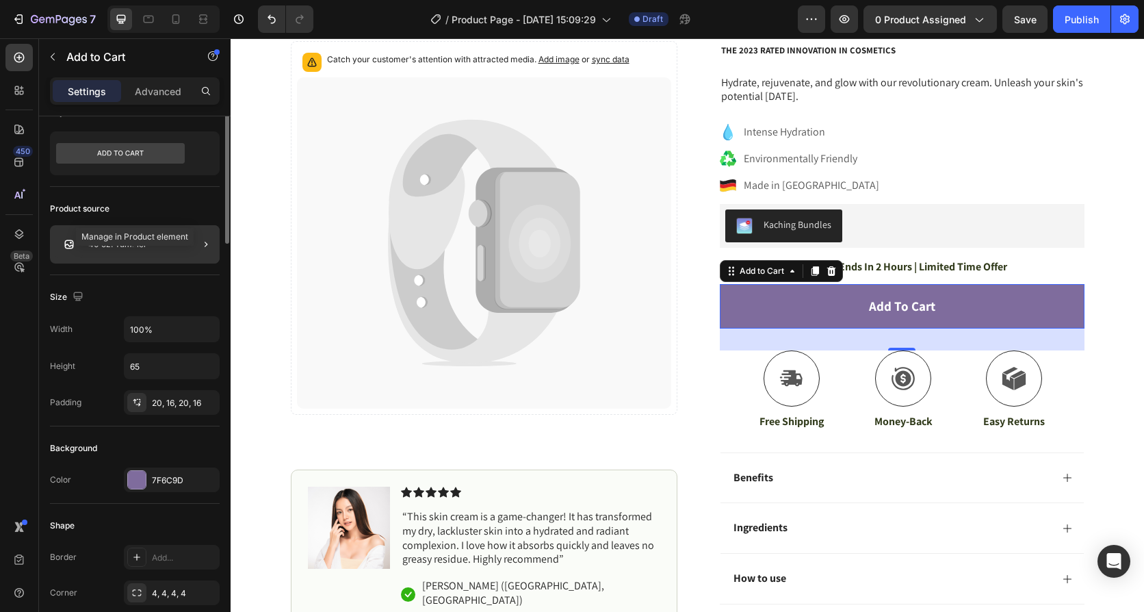
scroll to position [0, 0]
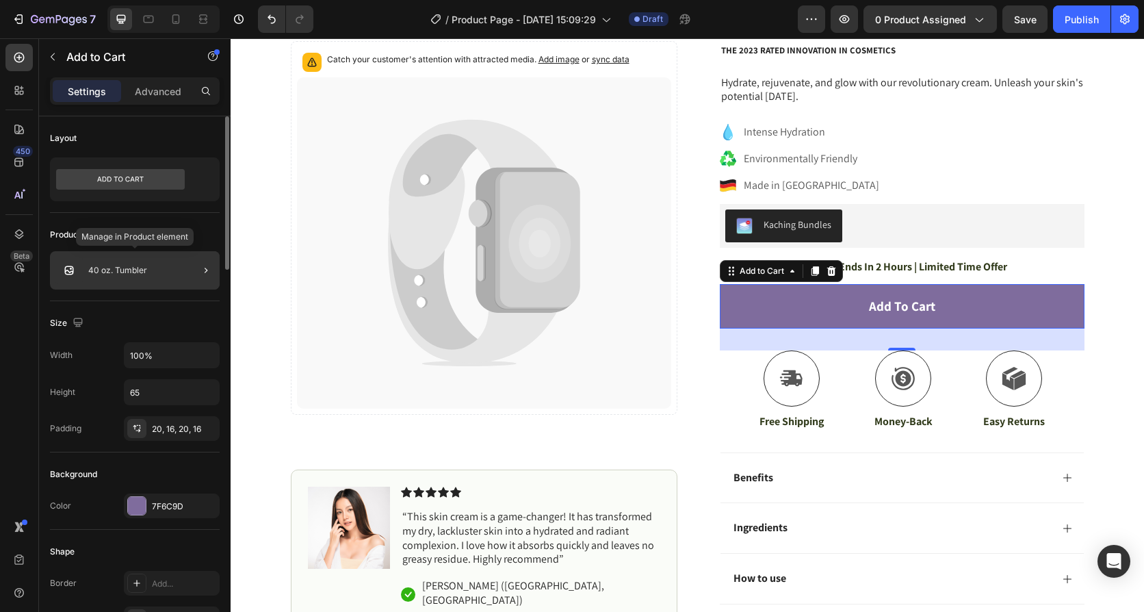
click at [149, 277] on div "40 oz. Tumbler" at bounding box center [135, 270] width 170 height 38
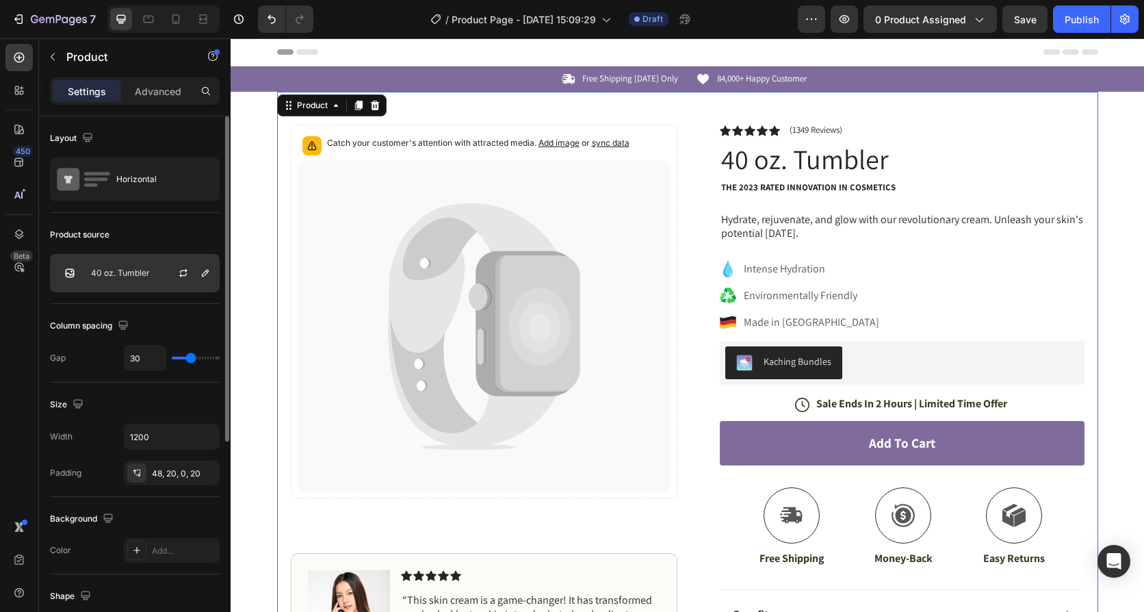
click at [168, 272] on div at bounding box center [189, 273] width 60 height 37
click at [209, 274] on icon "button" at bounding box center [205, 273] width 11 height 11
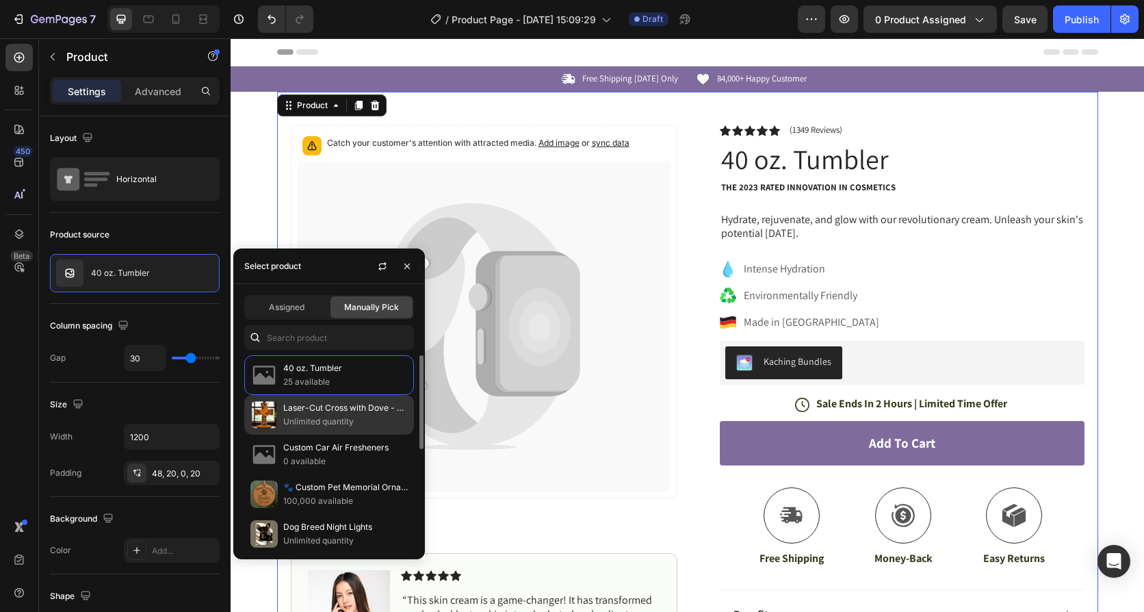
click at [333, 413] on p "Laser-Cut Cross with Dove - Stained Glass Flex Mosaic Art" at bounding box center [345, 408] width 125 height 14
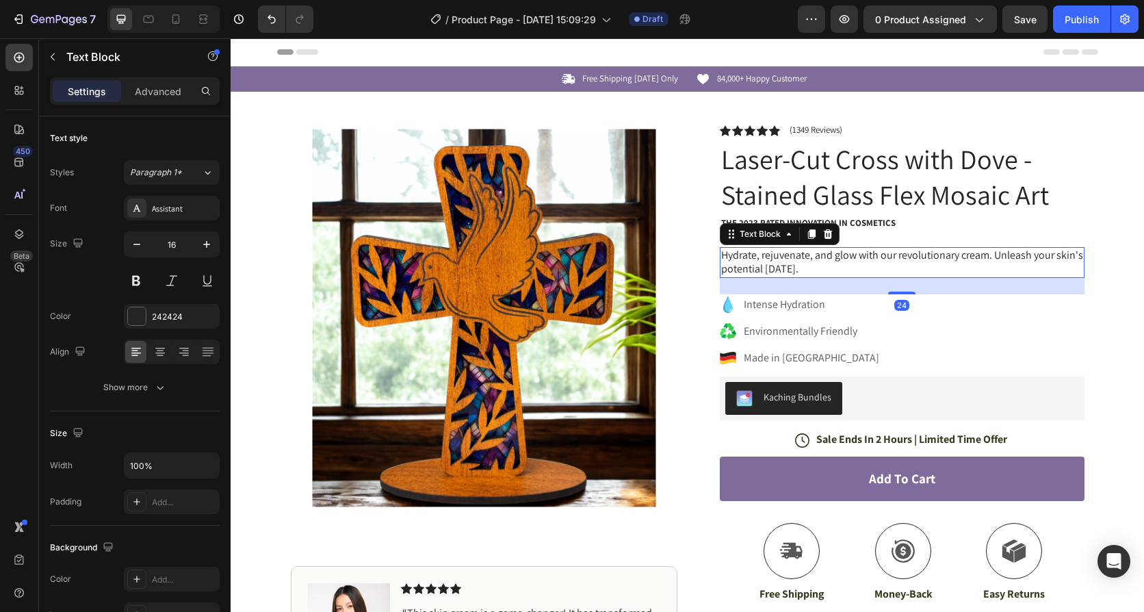
click at [753, 256] on p "Hydrate, rejuvenate, and glow with our revolutionary cream. Unleash your skin's…" at bounding box center [902, 262] width 362 height 29
click at [770, 259] on p "Hydrate, rejuvenate, and glow with our revolutionary cream. Unleash your skin's…" at bounding box center [902, 262] width 362 height 29
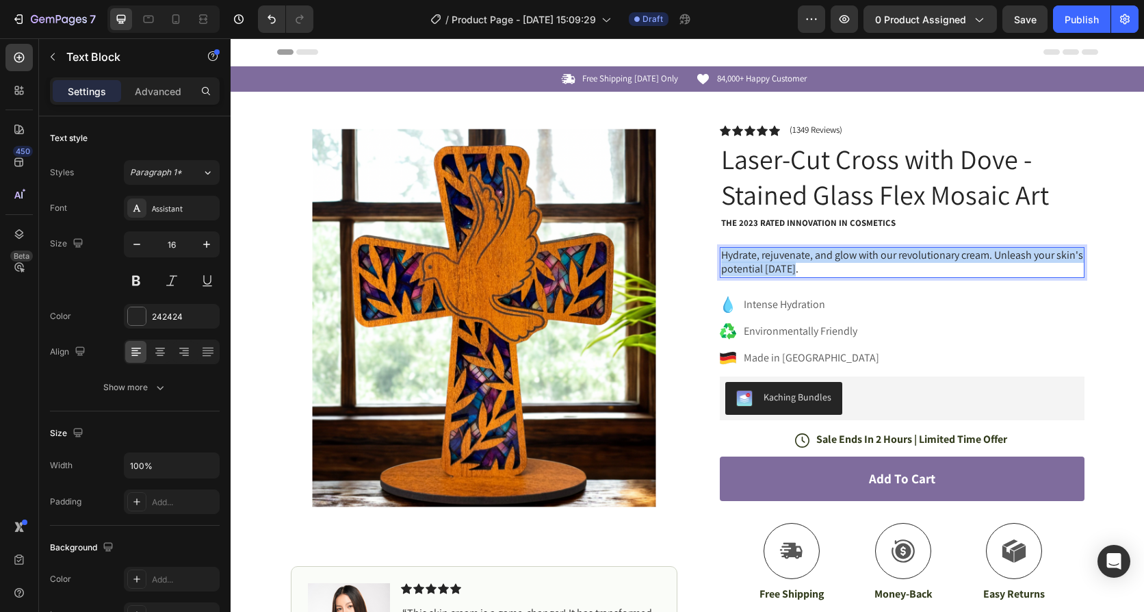
click at [770, 259] on p "Hydrate, rejuvenate, and glow with our revolutionary cream. Unleash your skin's…" at bounding box center [902, 262] width 362 height 29
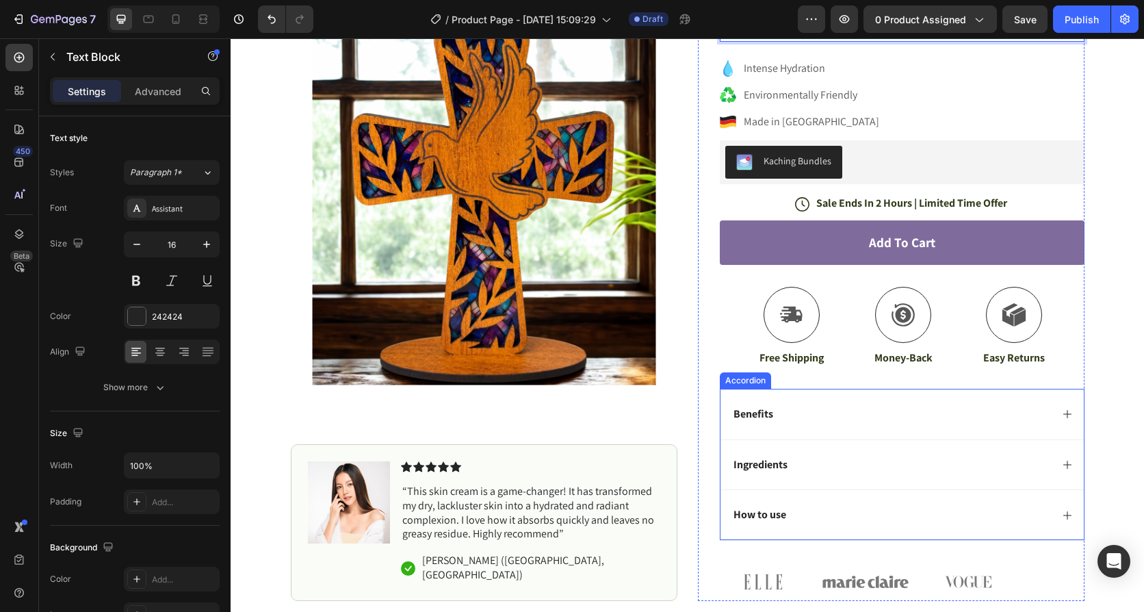
scroll to position [342, 0]
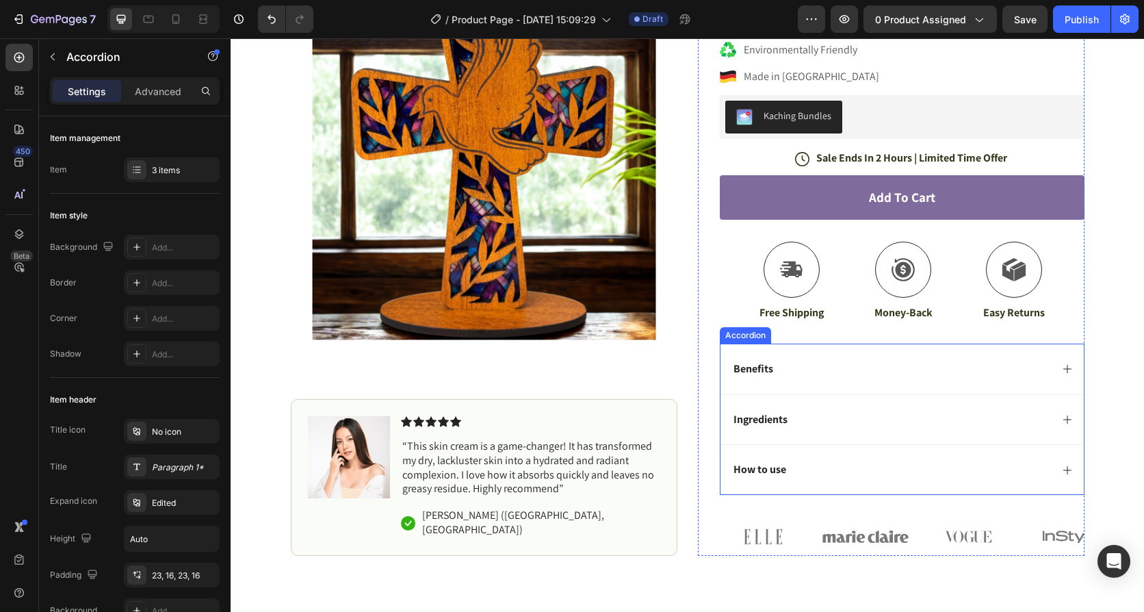
click at [1064, 365] on icon at bounding box center [1068, 369] width 8 height 8
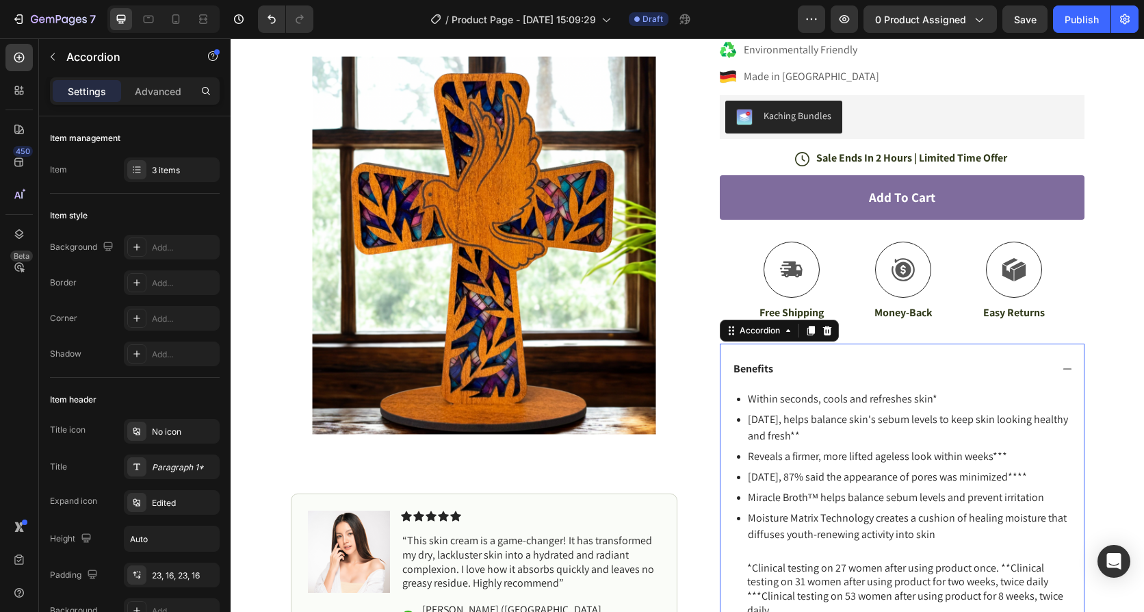
click at [762, 362] on p "Benefits" at bounding box center [754, 369] width 40 height 14
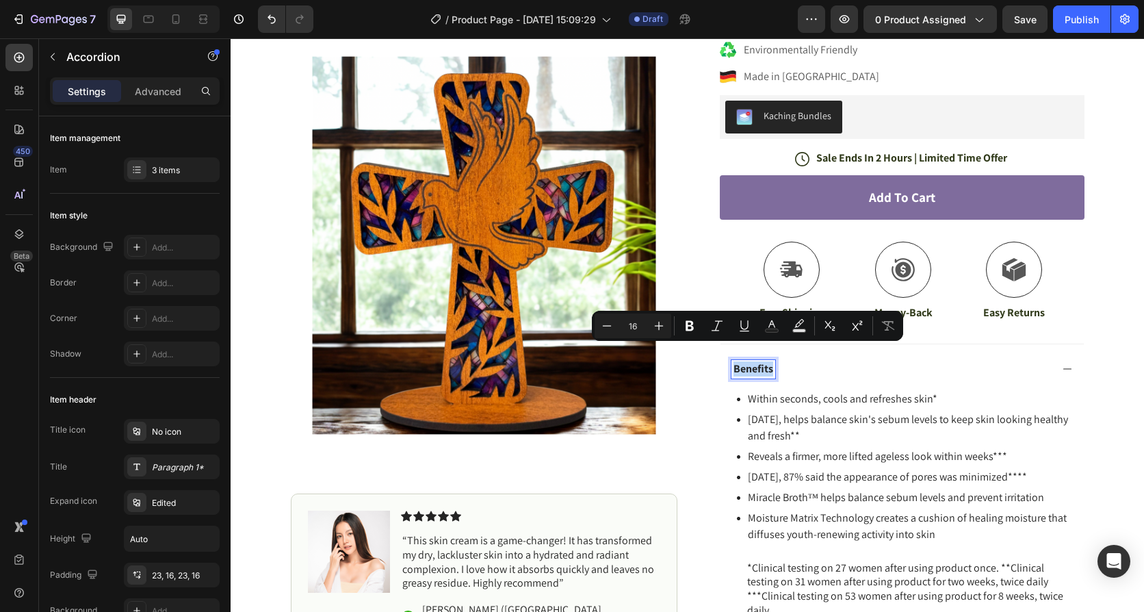
click at [767, 384] on div "Item List" at bounding box center [754, 386] width 38 height 12
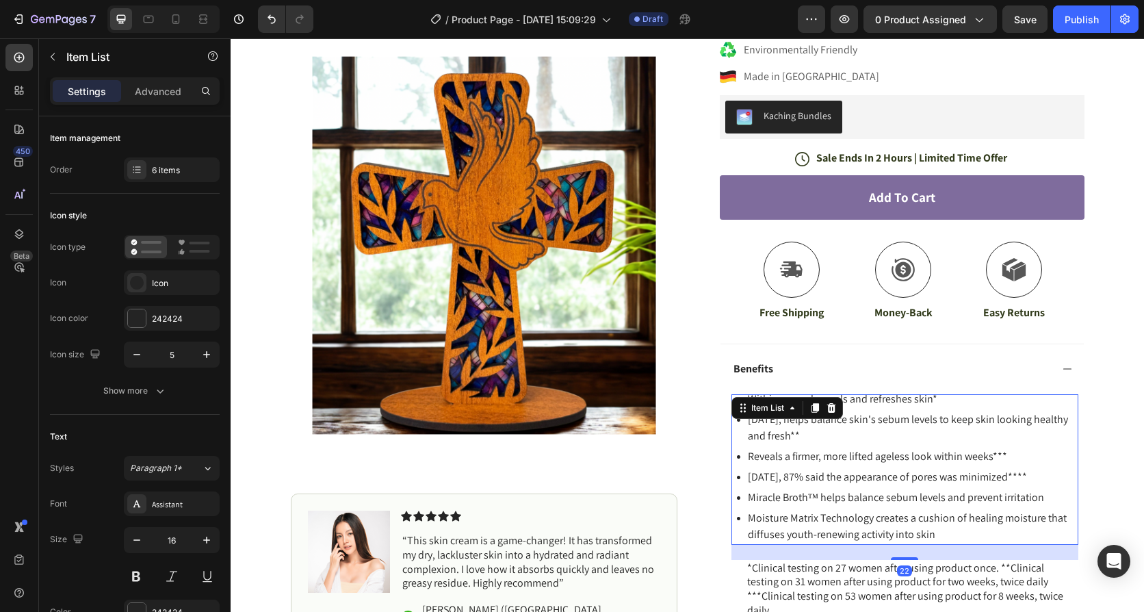
click at [804, 420] on p "In 2 weeks, helps balance skin's sebum levels to keep skin looking healthy and …" at bounding box center [912, 427] width 329 height 33
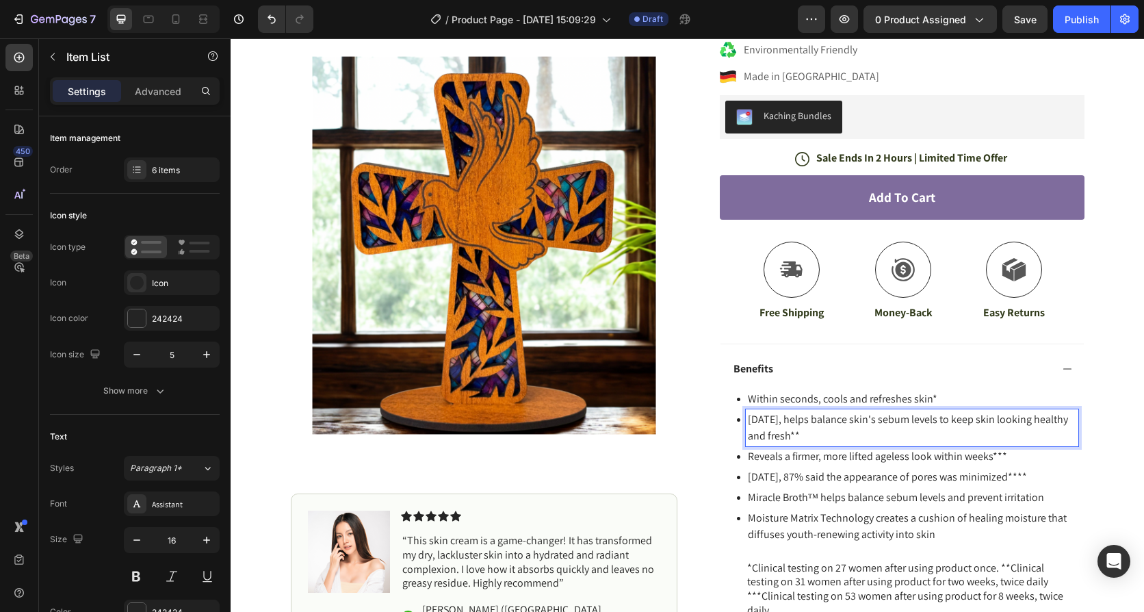
click at [804, 420] on p "In 2 weeks, helps balance skin's sebum levels to keep skin looking healthy and …" at bounding box center [912, 427] width 329 height 33
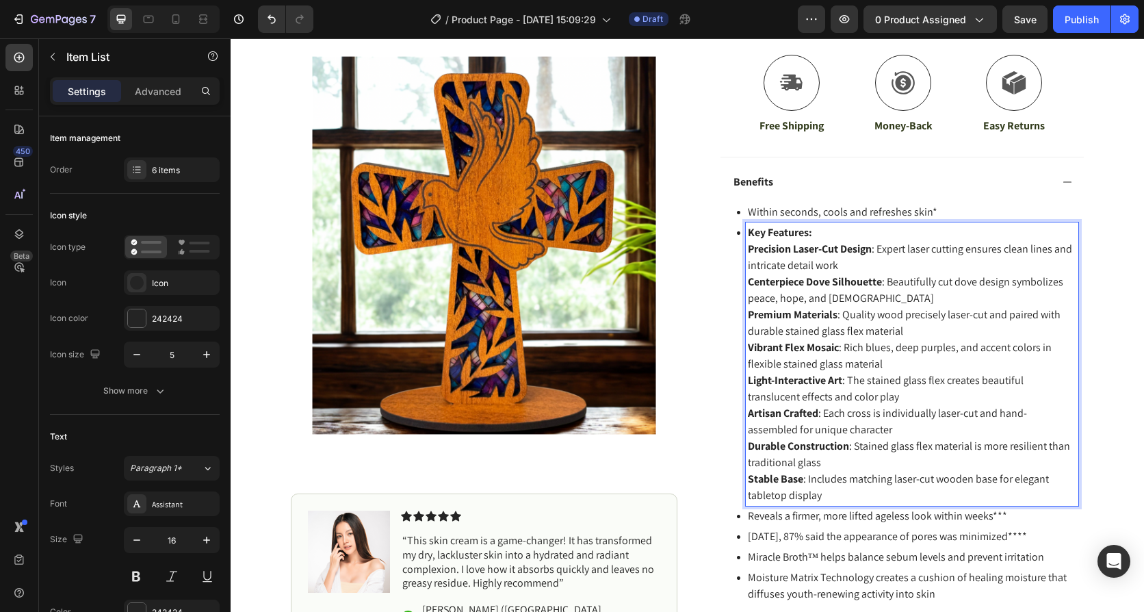
scroll to position [555, 0]
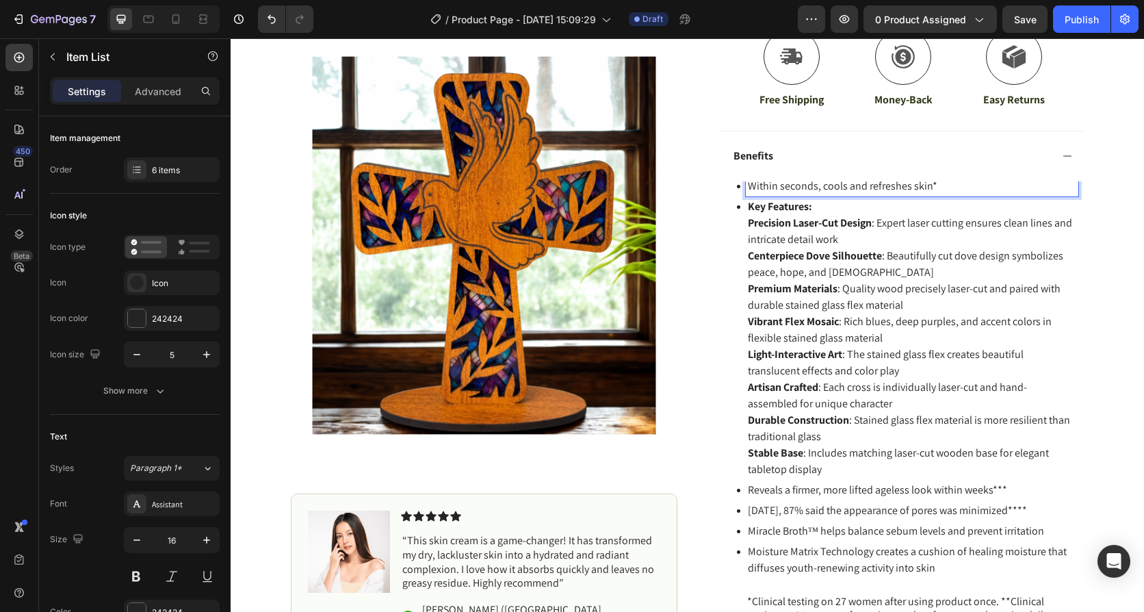
click at [821, 178] on p "Within seconds, cools and refreshes skin*" at bounding box center [912, 186] width 329 height 16
click at [841, 178] on p "Within seconds, cools and refreshes skin*" at bounding box center [912, 186] width 329 height 16
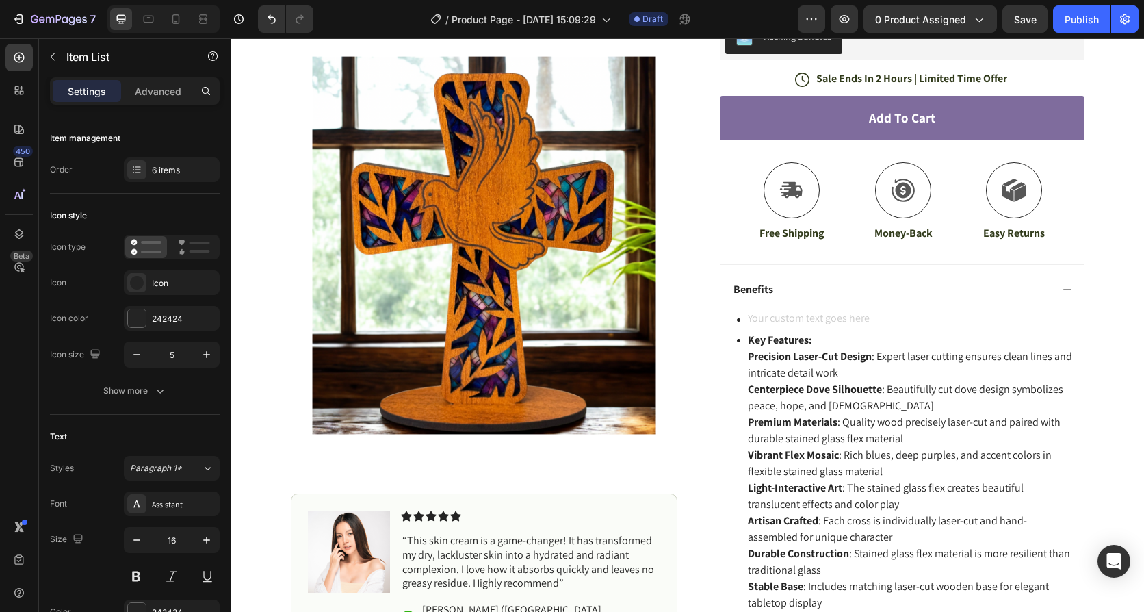
scroll to position [418, 0]
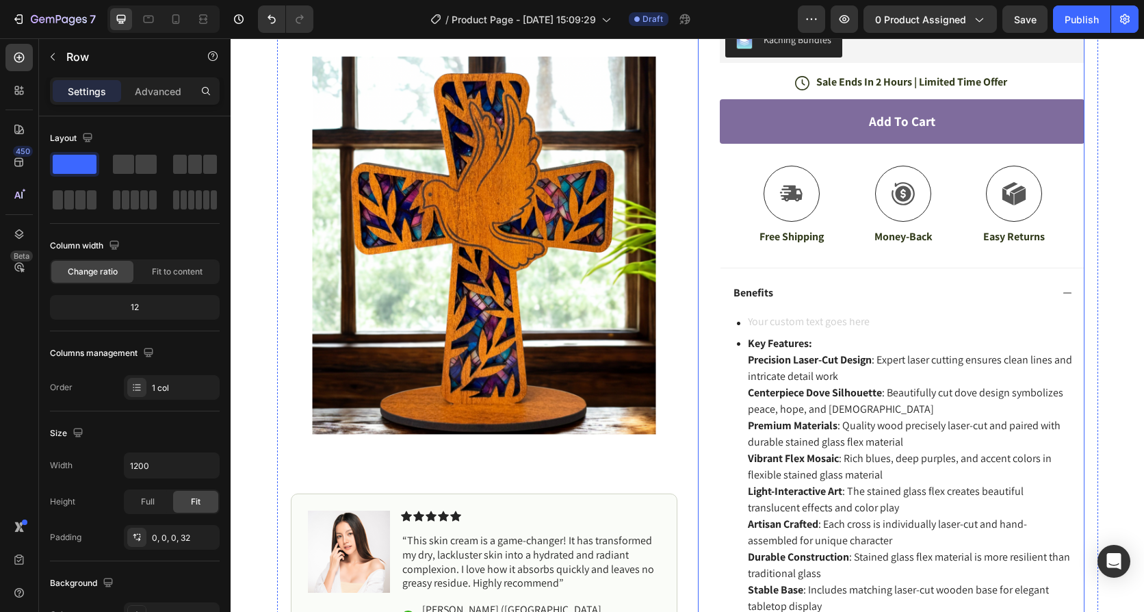
drag, startPoint x: 710, startPoint y: 428, endPoint x: 743, endPoint y: 376, distance: 60.9
click at [710, 426] on div "Icon Icon Icon Icon Icon Icon List (1349 Reviews) Text Block Row Laser-Cut Cros…" at bounding box center [891, 351] width 387 height 1290
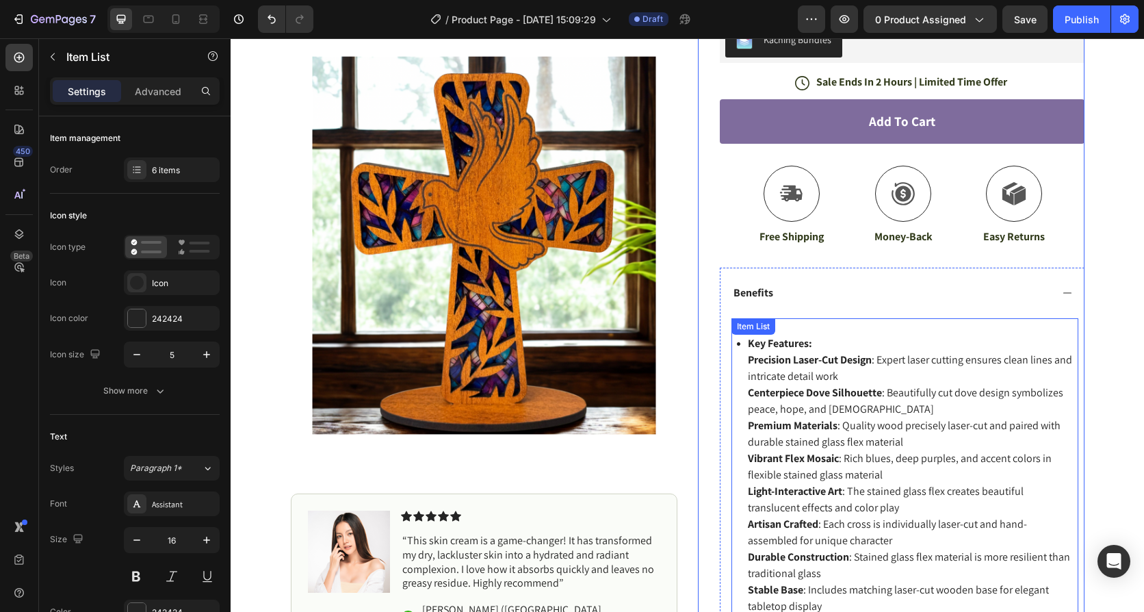
click at [813, 319] on div "Key Features: Precision Laser-Cut Design : Expert laser cutting ensures clean l…" at bounding box center [905, 516] width 347 height 397
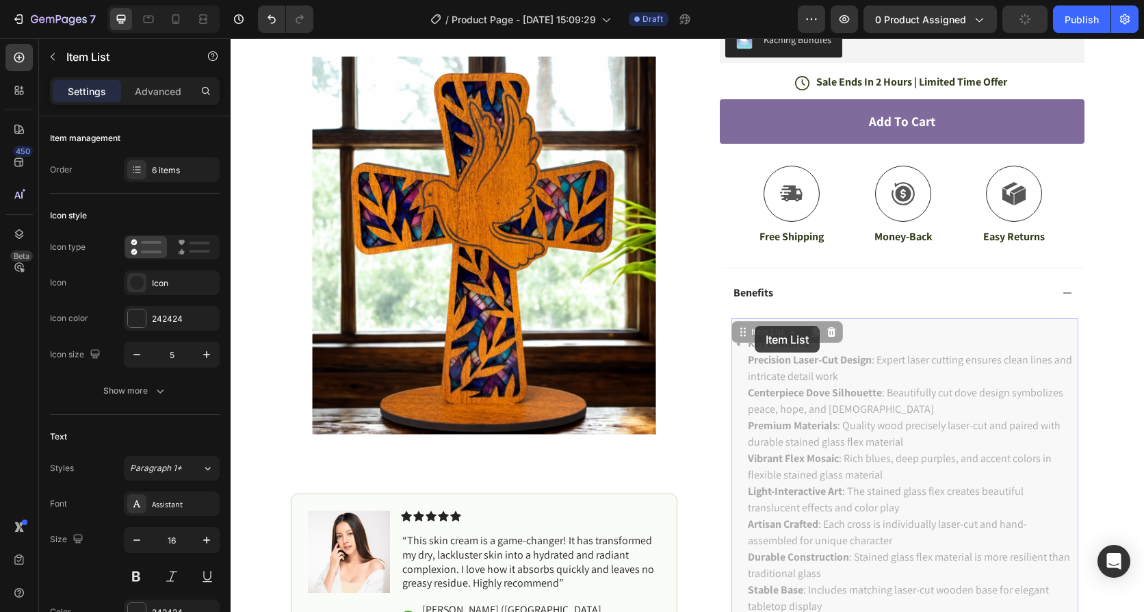
drag, startPoint x: 755, startPoint y: 326, endPoint x: 756, endPoint y: 316, distance: 9.6
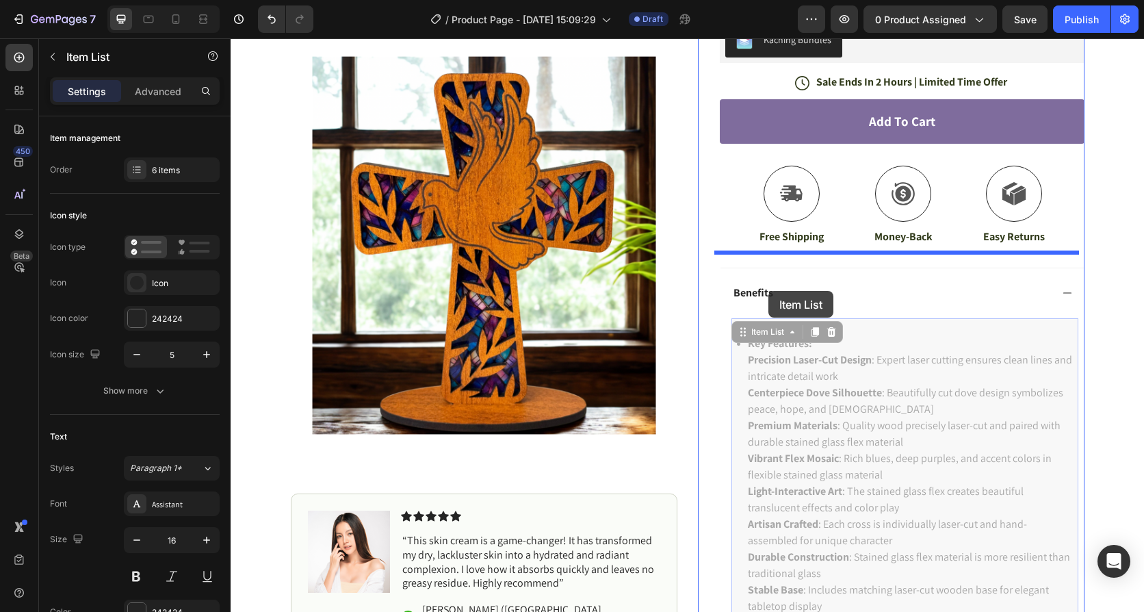
drag, startPoint x: 755, startPoint y: 324, endPoint x: 769, endPoint y: 291, distance: 36.2
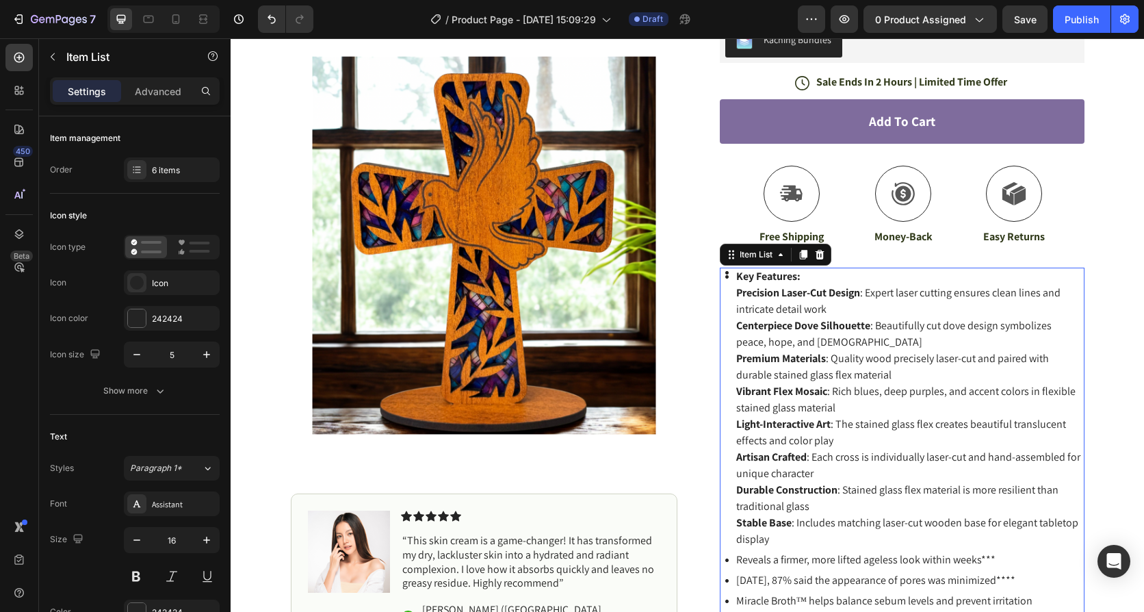
click at [752, 298] on span "Precision Laser-Cut Design : Expert laser cutting ensures clean lines and intri…" at bounding box center [899, 300] width 324 height 31
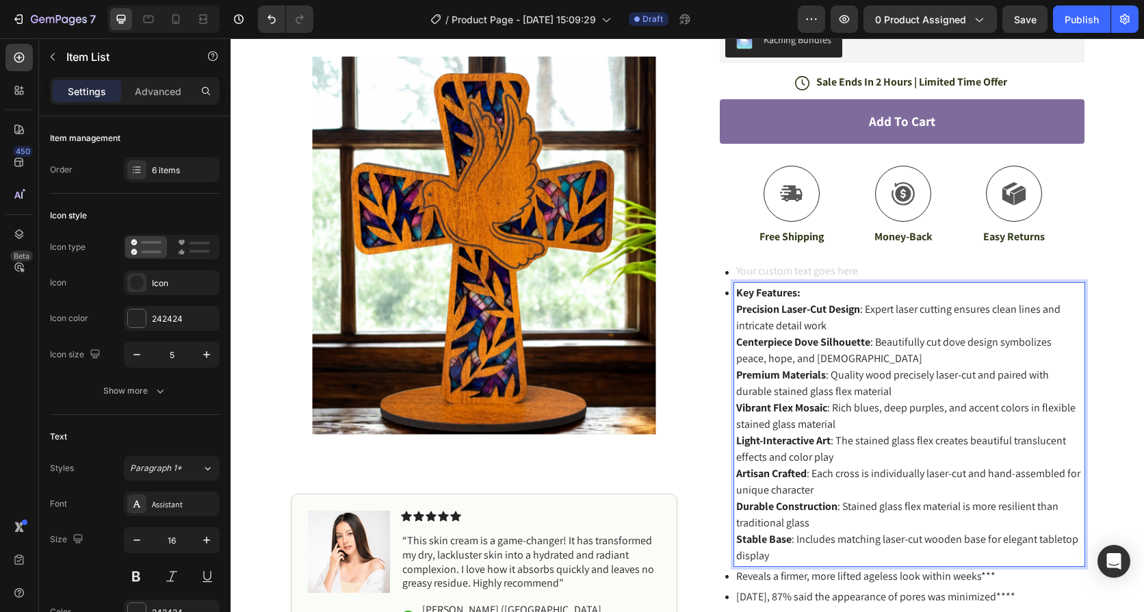
click at [774, 262] on div "Rich Text Editor. Editing area: main" at bounding box center [909, 272] width 350 height 21
click at [786, 302] on strong "Precision Laser-Cut Design" at bounding box center [799, 309] width 124 height 14
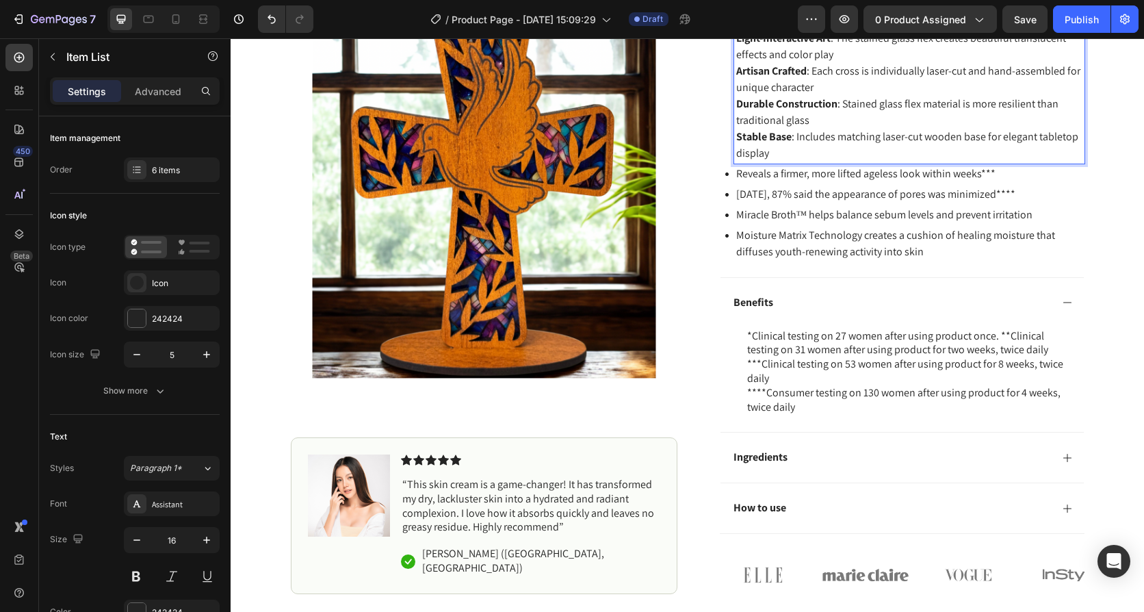
scroll to position [829, 0]
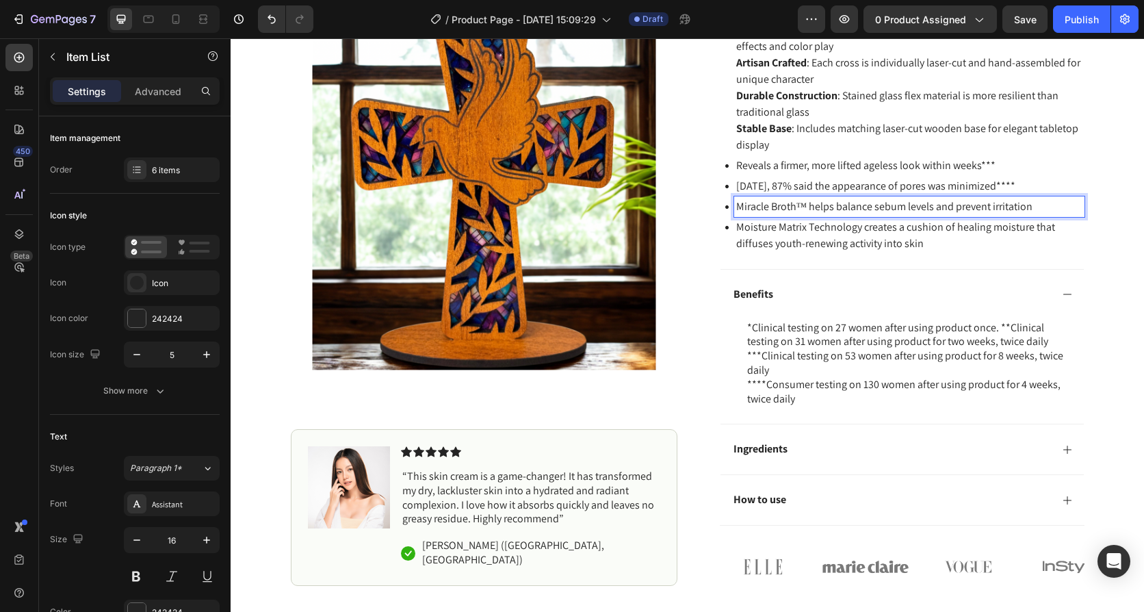
click at [771, 198] on p "Miracle Broth™ helps balance sebum levels and prevent irritation" at bounding box center [910, 206] width 346 height 16
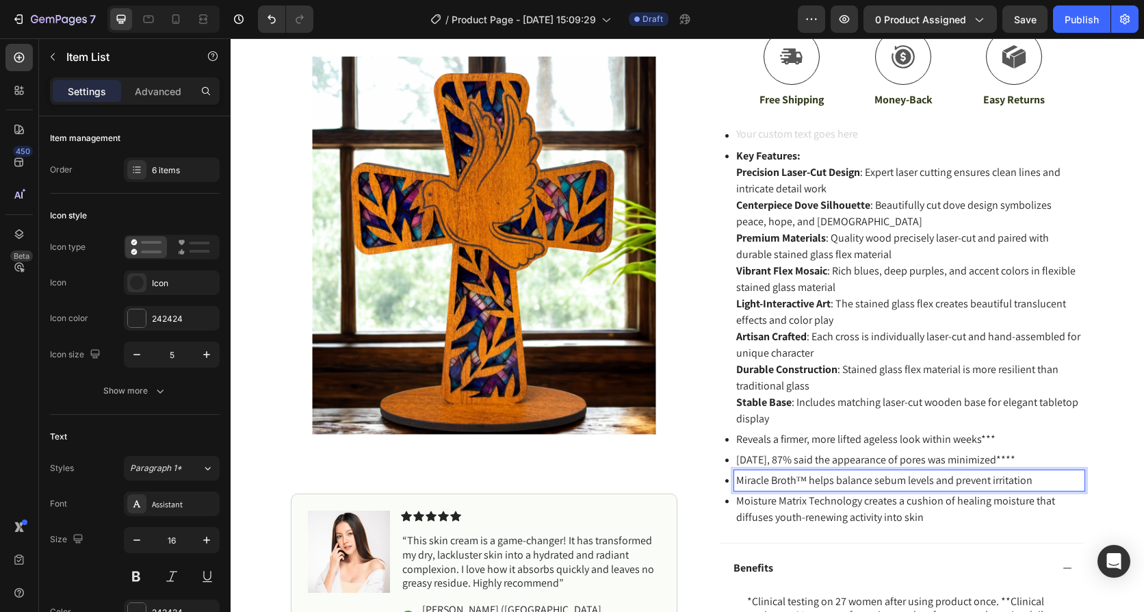
scroll to position [418, 0]
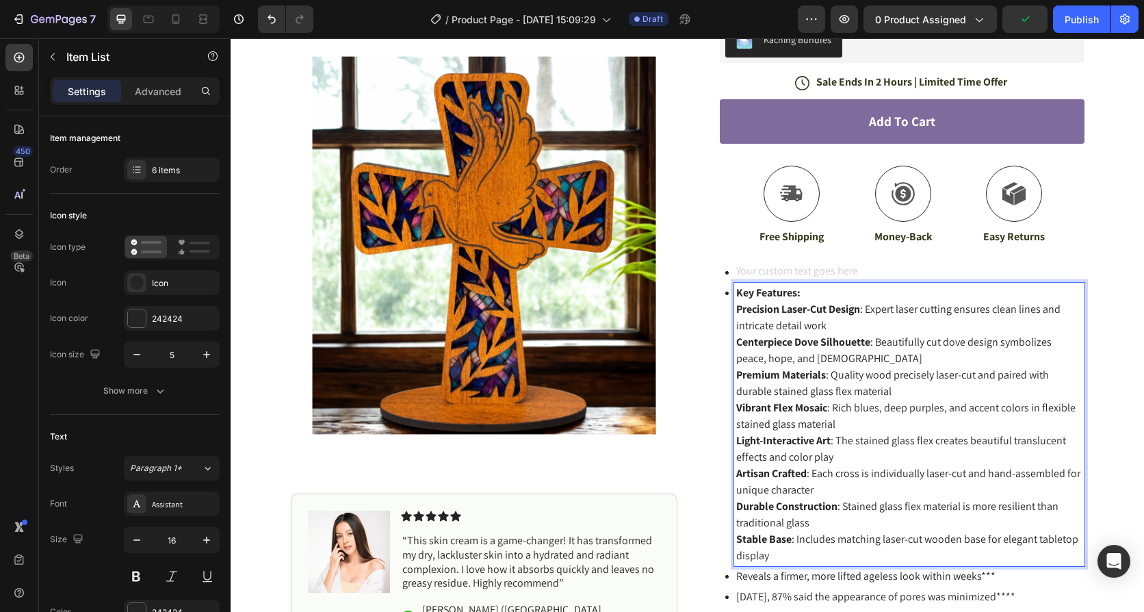
click at [816, 285] on p "Key Features:" at bounding box center [910, 293] width 346 height 16
click at [765, 285] on strong "Key Features:" at bounding box center [769, 292] width 64 height 14
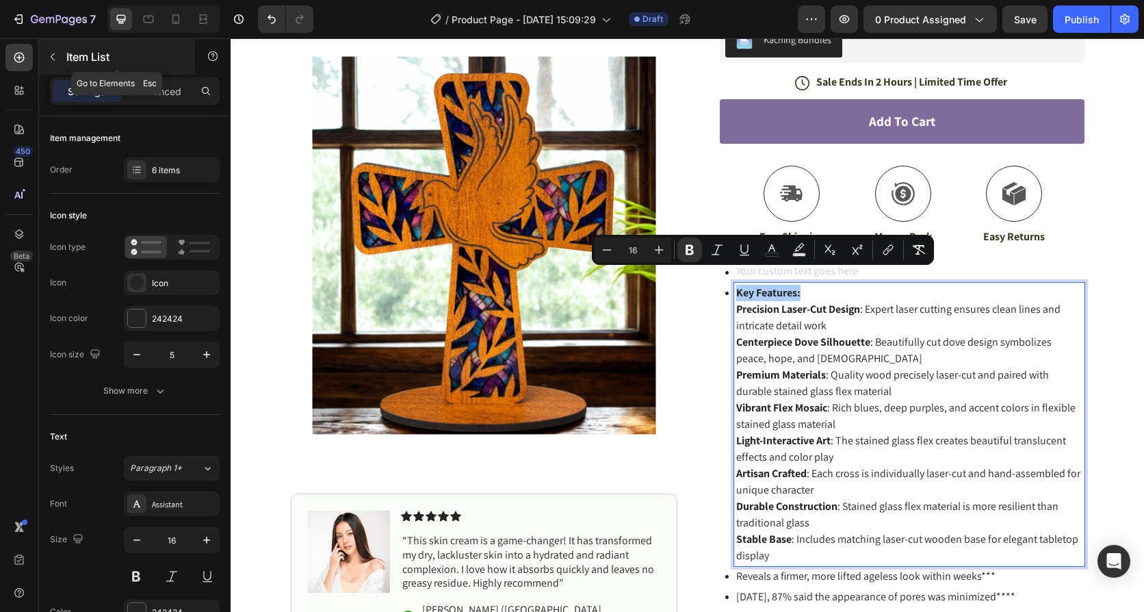
click at [54, 56] on icon "button" at bounding box center [52, 56] width 11 height 11
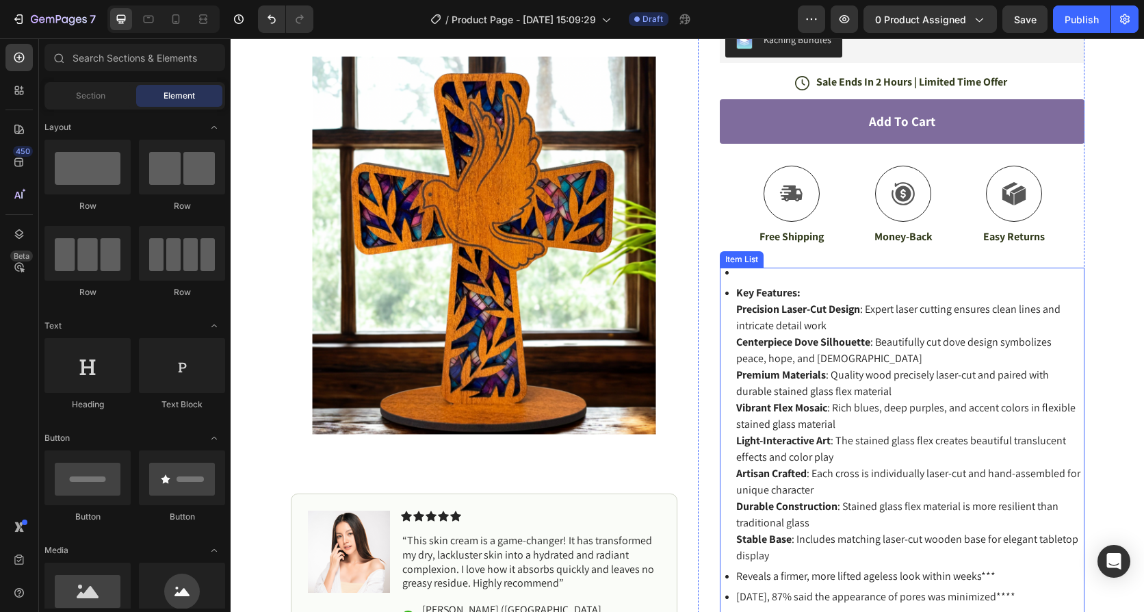
click at [869, 368] on span "Premium Materials : Quality wood precisely laser-cut and paired with durable st…" at bounding box center [893, 383] width 313 height 31
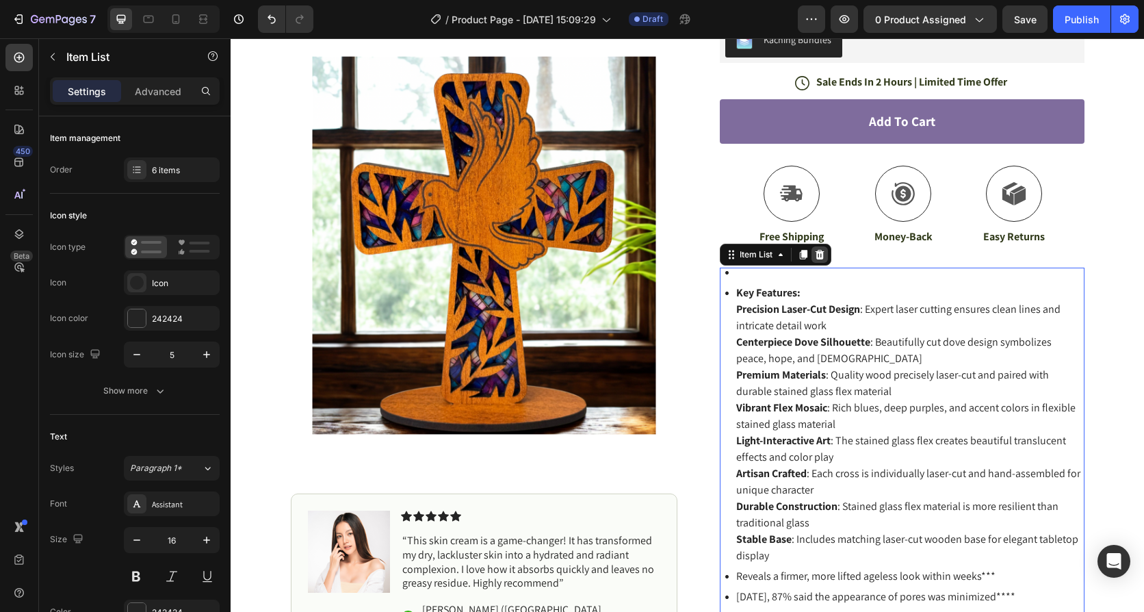
click at [819, 249] on icon at bounding box center [820, 254] width 11 height 11
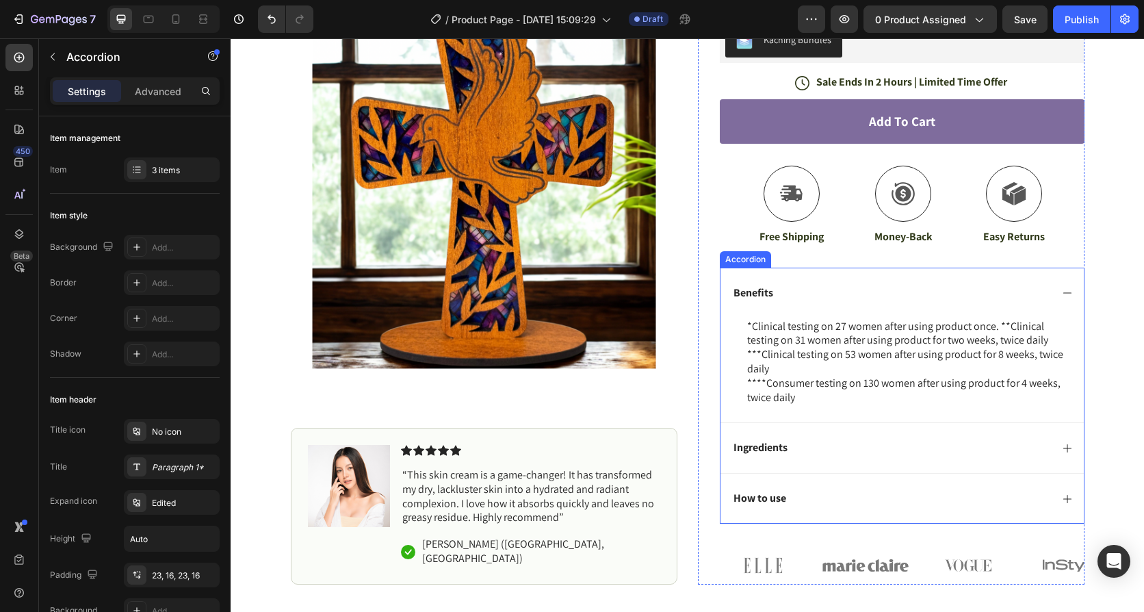
click at [762, 286] on p "Benefits" at bounding box center [754, 293] width 40 height 14
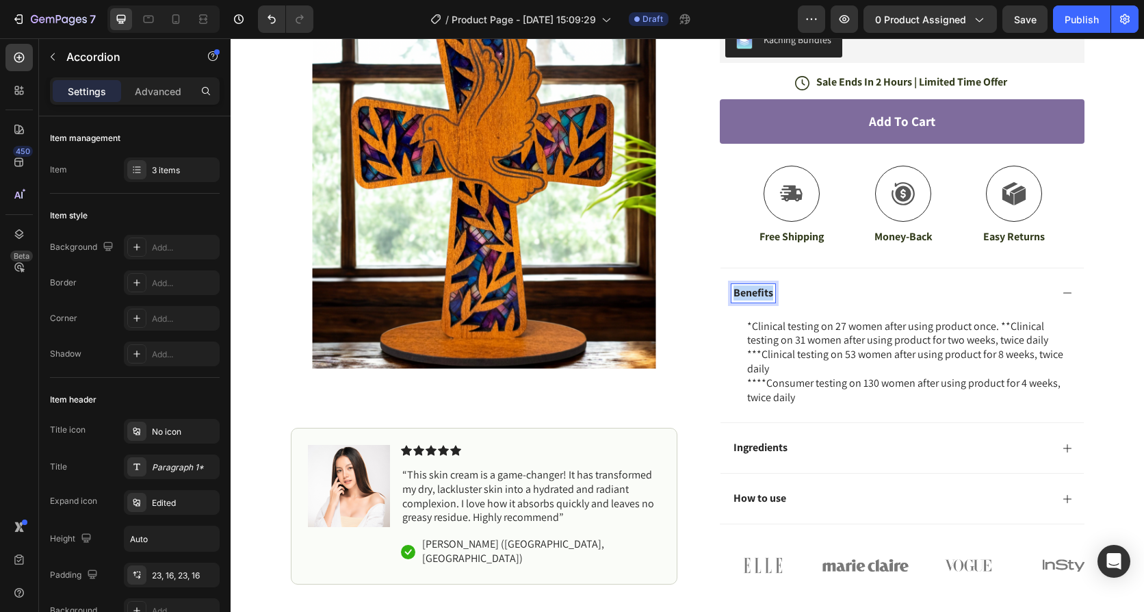
click at [762, 286] on p "Benefits" at bounding box center [754, 293] width 40 height 14
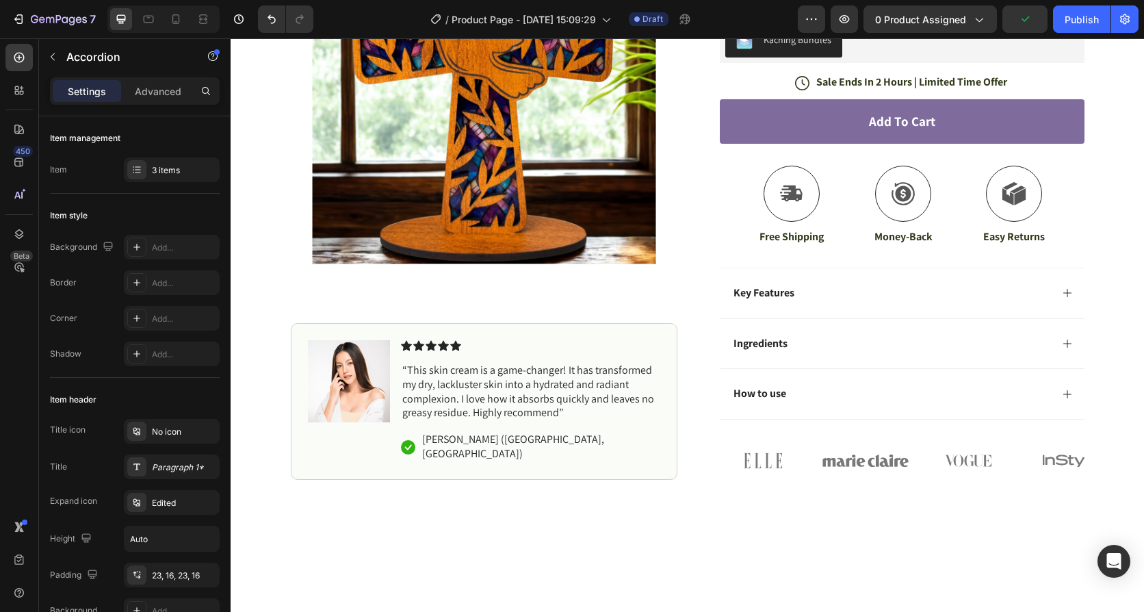
click at [1068, 279] on div "Key Features" at bounding box center [902, 293] width 363 height 51
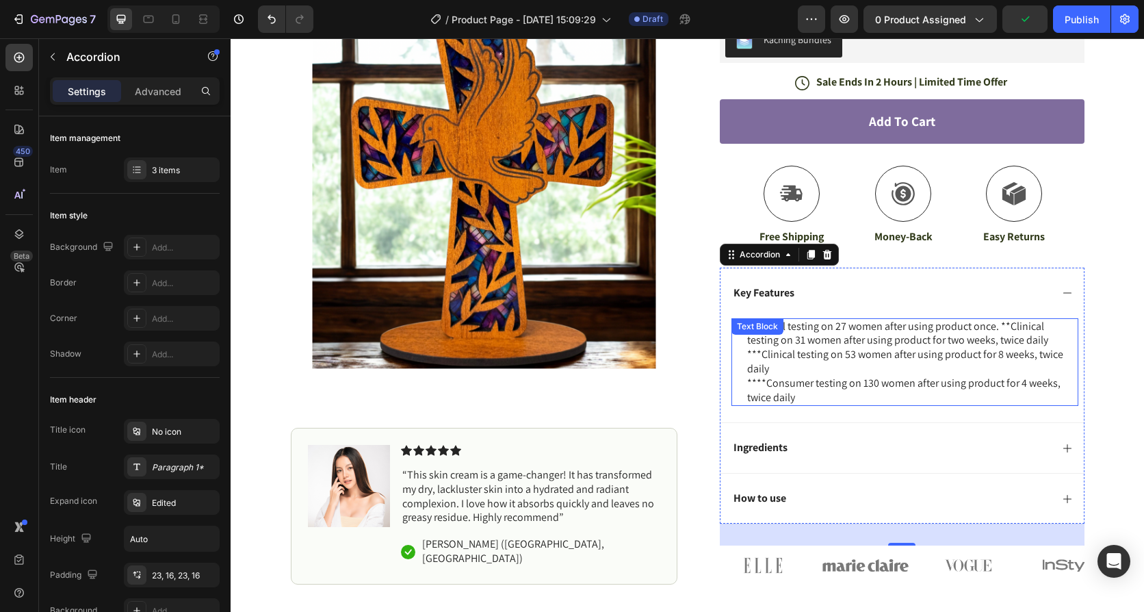
click at [830, 331] on p "*Clinical testing on 27 women after using product once. **Clinical testing on 3…" at bounding box center [912, 334] width 330 height 29
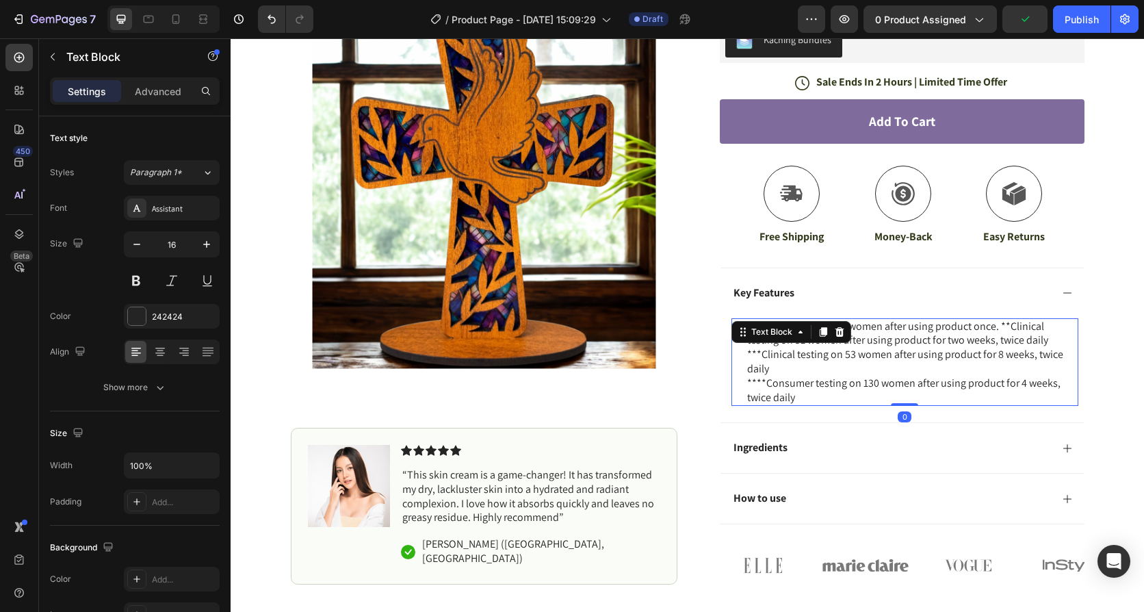
click at [830, 330] on p "*Clinical testing on 27 women after using product once. **Clinical testing on 3…" at bounding box center [912, 334] width 330 height 29
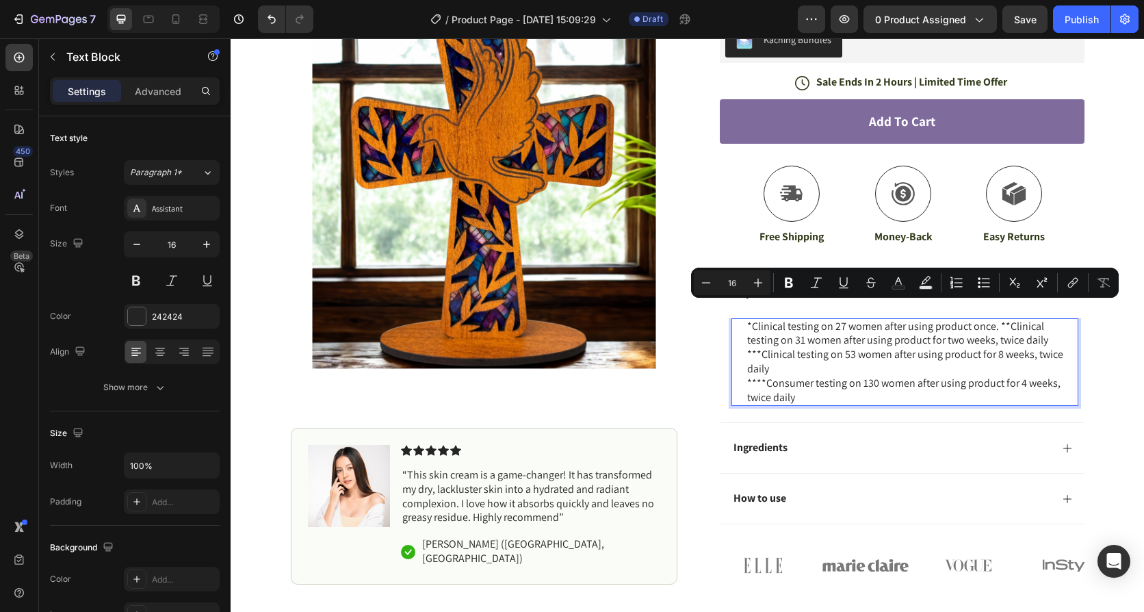
click at [799, 376] on p "****Consumer testing on 130 women after using product for 4 weeks, twice daily" at bounding box center [912, 390] width 330 height 29
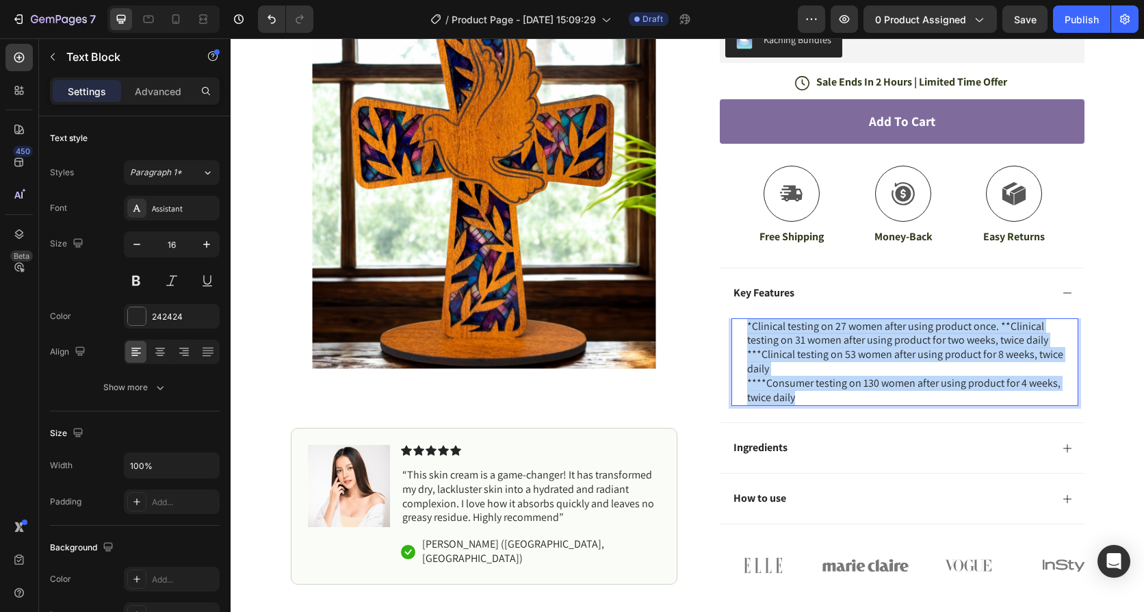
drag, startPoint x: 796, startPoint y: 381, endPoint x: 735, endPoint y: 309, distance: 94.2
click at [735, 318] on div "*Clinical testing on 27 women after using product once. **Clinical testing on 3…" at bounding box center [905, 362] width 347 height 88
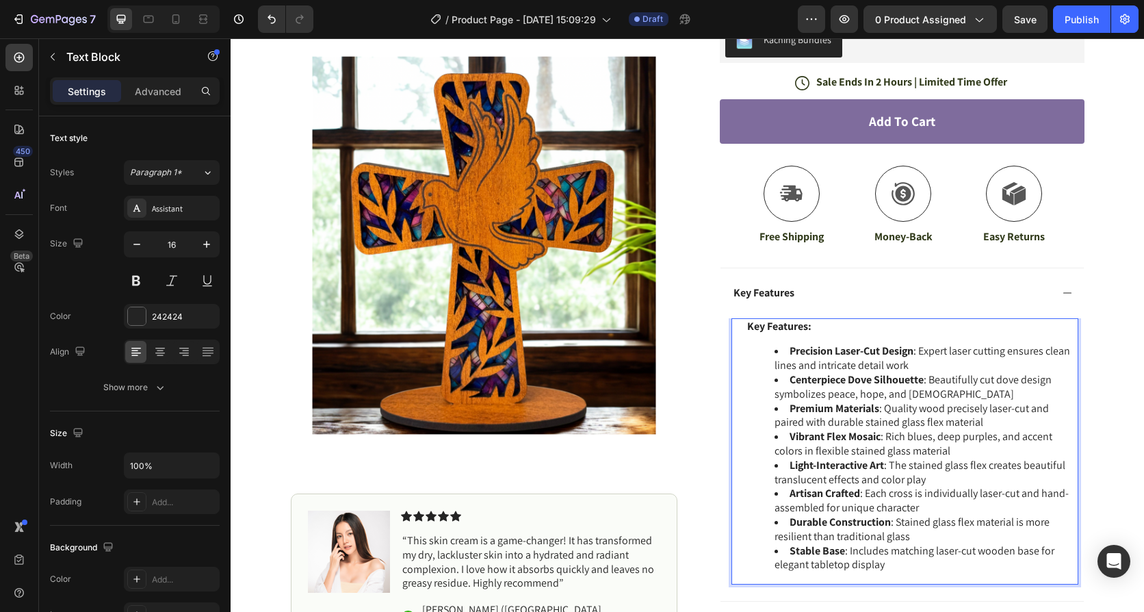
click at [825, 320] on p "Key Features:" at bounding box center [912, 327] width 330 height 14
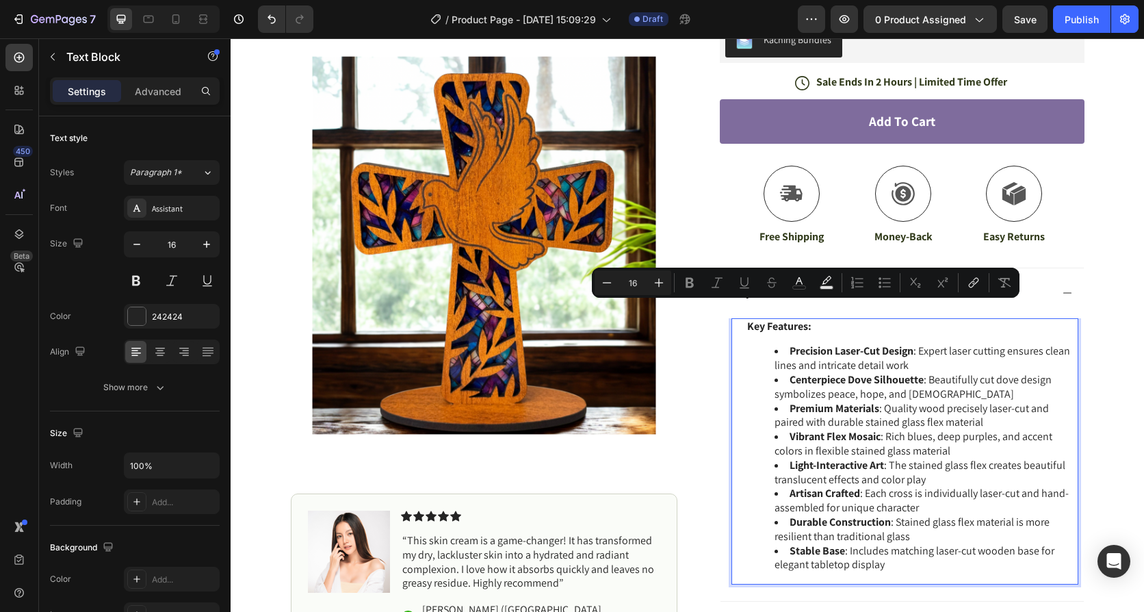
click at [822, 320] on p "Key Features:" at bounding box center [912, 327] width 330 height 14
drag, startPoint x: 819, startPoint y: 315, endPoint x: 735, endPoint y: 307, distance: 84.5
click at [735, 318] on div "Key Features: Precision Laser-Cut Design : Expert laser cutting ensures clean l…" at bounding box center [905, 451] width 347 height 267
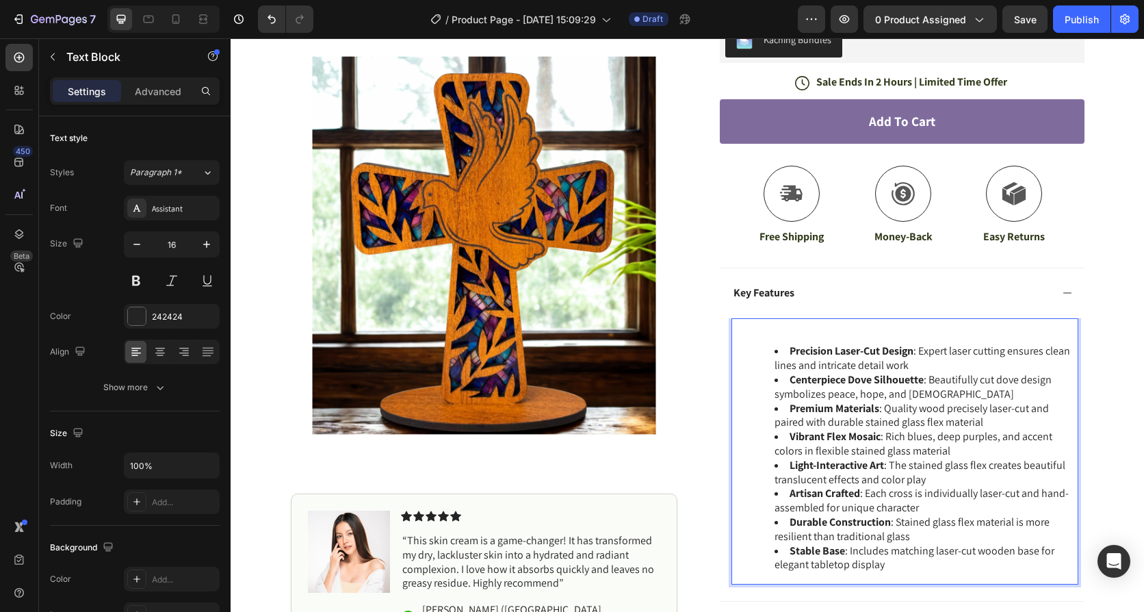
click at [786, 320] on p "Rich Text Editor. Editing area: main" at bounding box center [912, 327] width 330 height 14
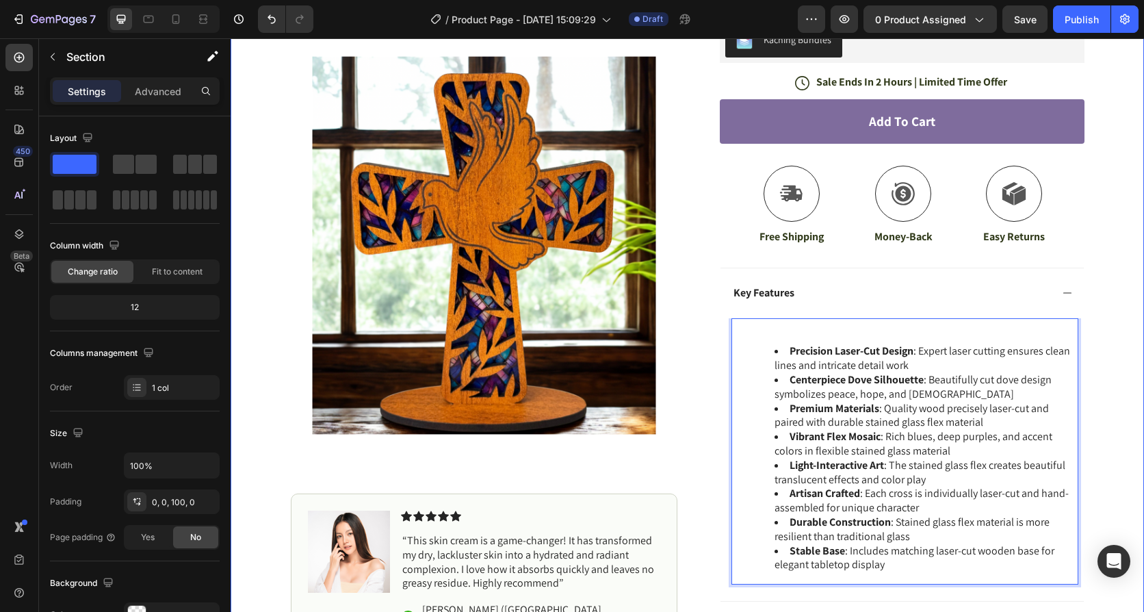
click at [1122, 290] on div "Icon Free Shipping Today Only Text Block Row Icon 84,000+ Happy Customer Text B…" at bounding box center [688, 205] width 914 height 1115
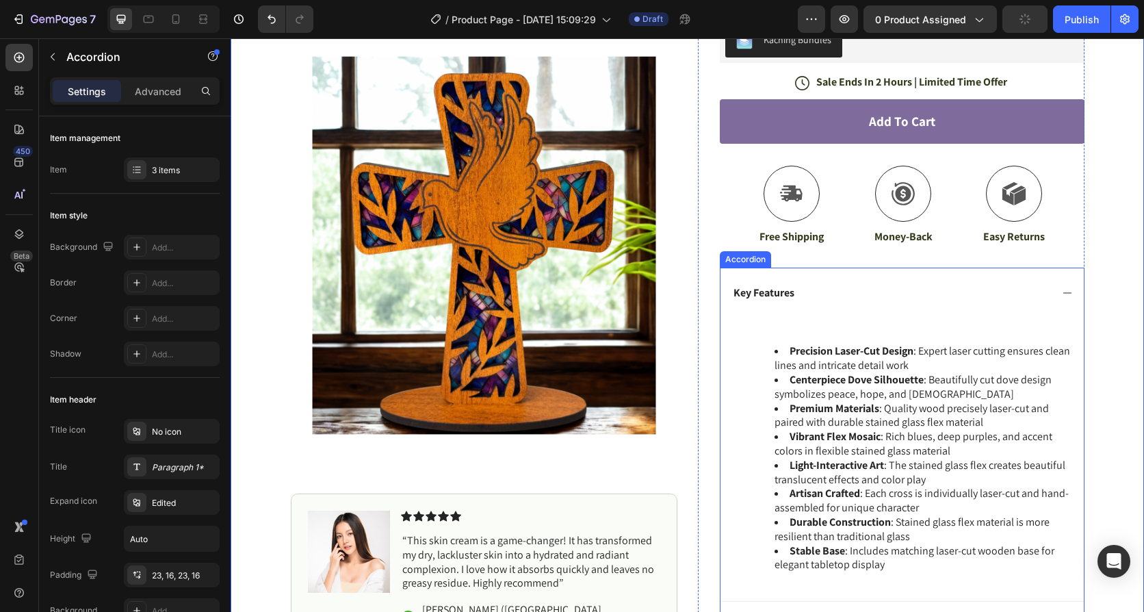
click at [1065, 287] on icon at bounding box center [1067, 292] width 11 height 11
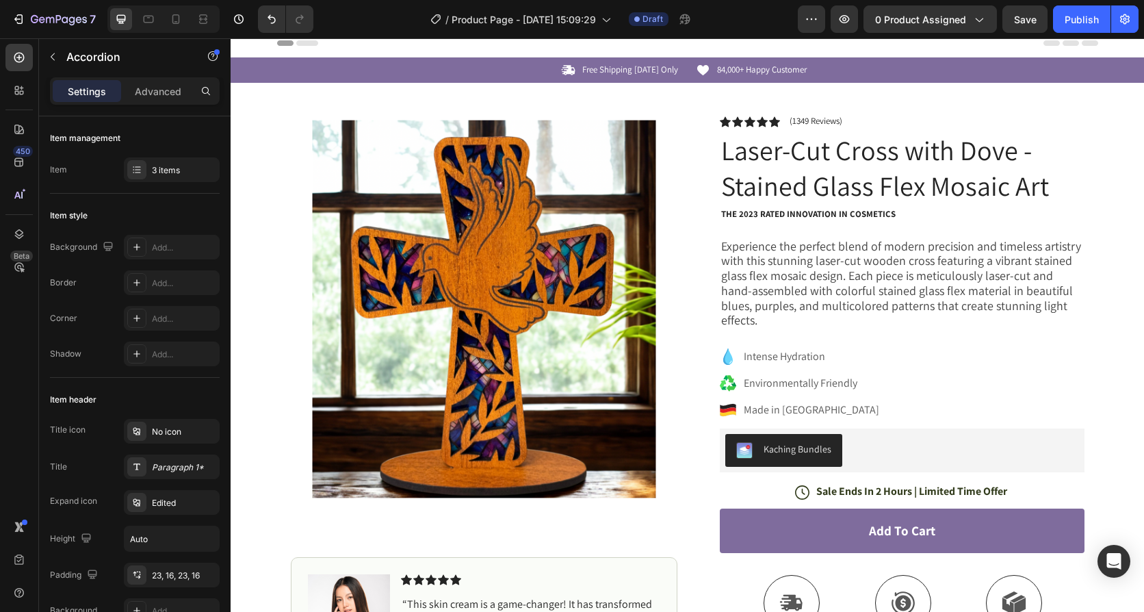
scroll to position [0, 0]
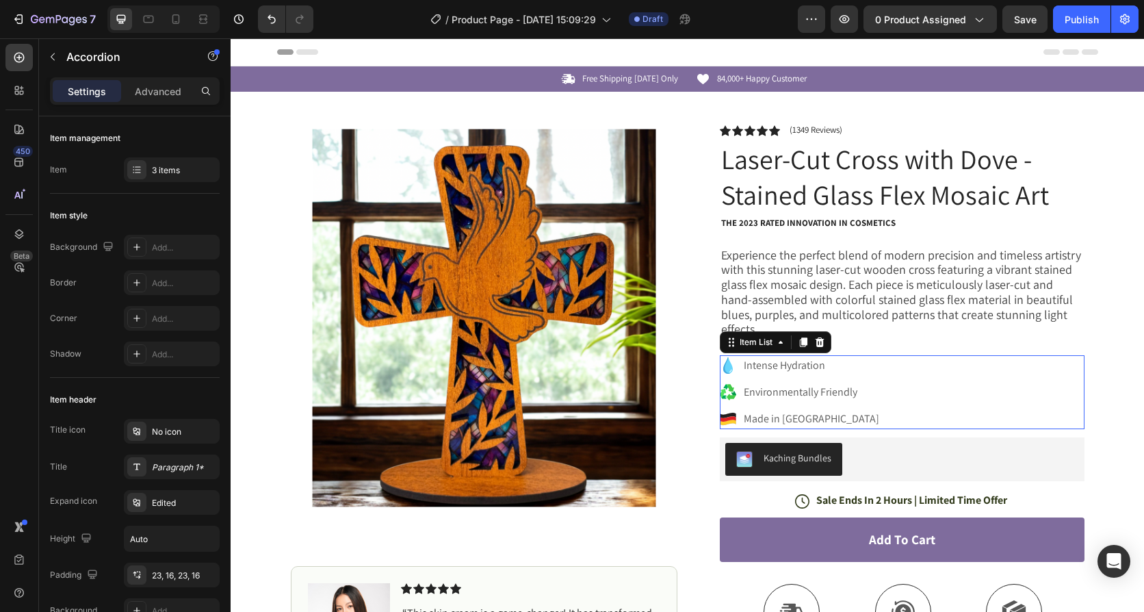
click at [810, 357] on p "Intense Hydration" at bounding box center [812, 365] width 136 height 16
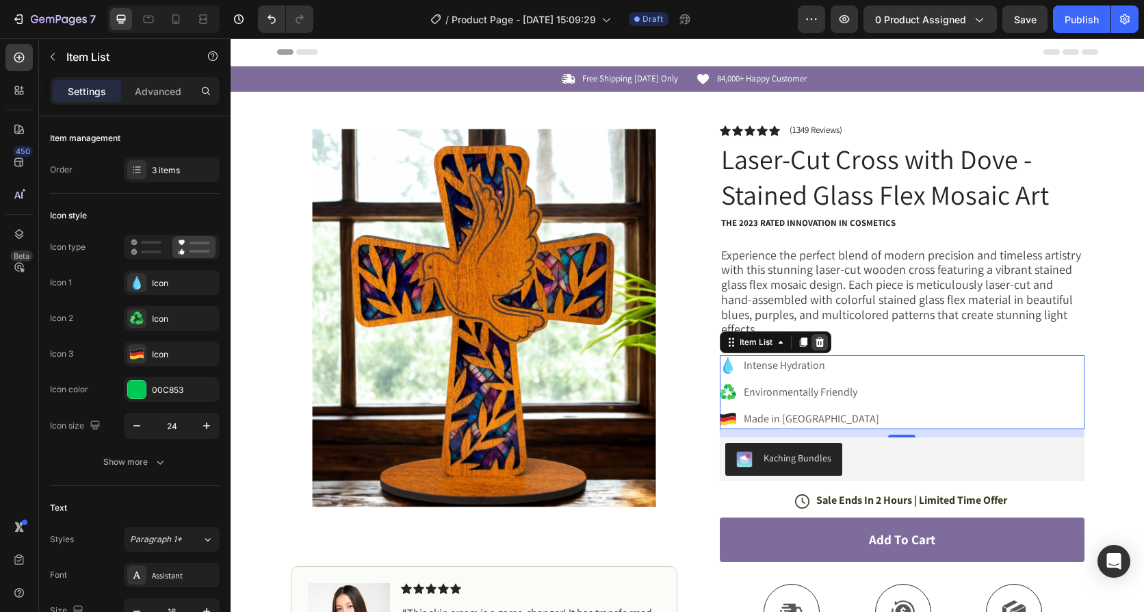
click at [815, 337] on icon at bounding box center [820, 342] width 11 height 11
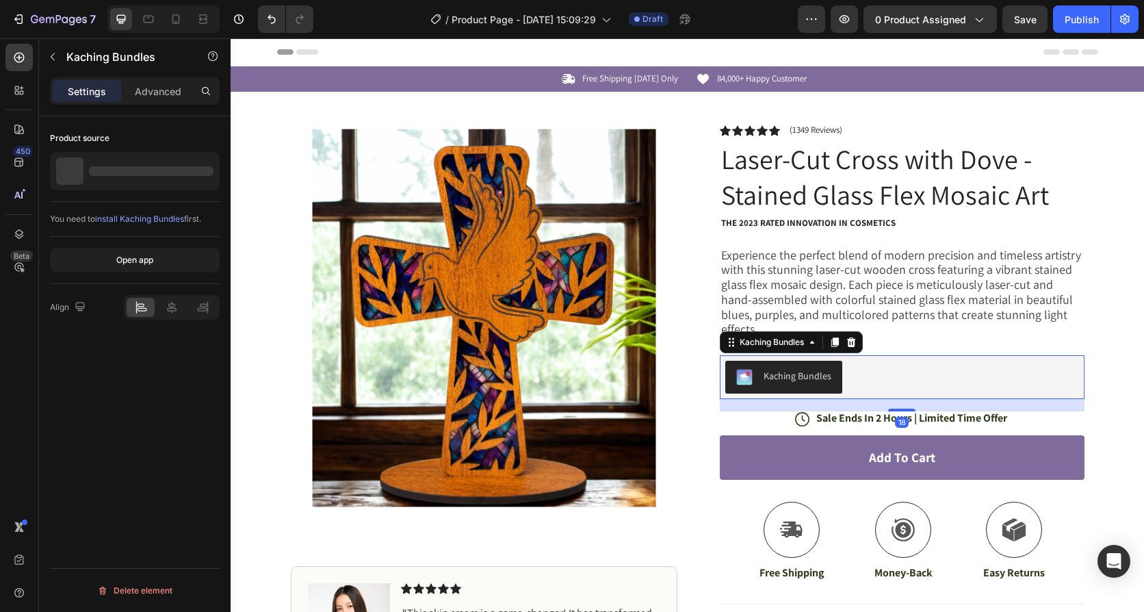
click at [884, 361] on div "Kaching Bundles" at bounding box center [903, 377] width 354 height 33
click at [848, 337] on icon at bounding box center [851, 342] width 9 height 10
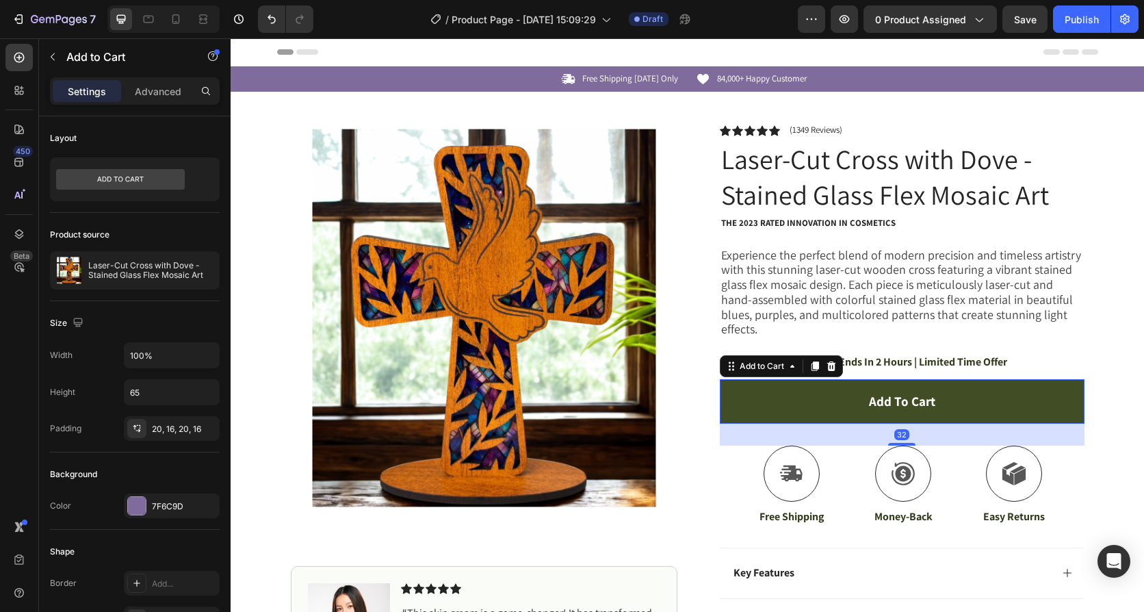
click at [806, 389] on button "Add to cart" at bounding box center [902, 401] width 365 height 44
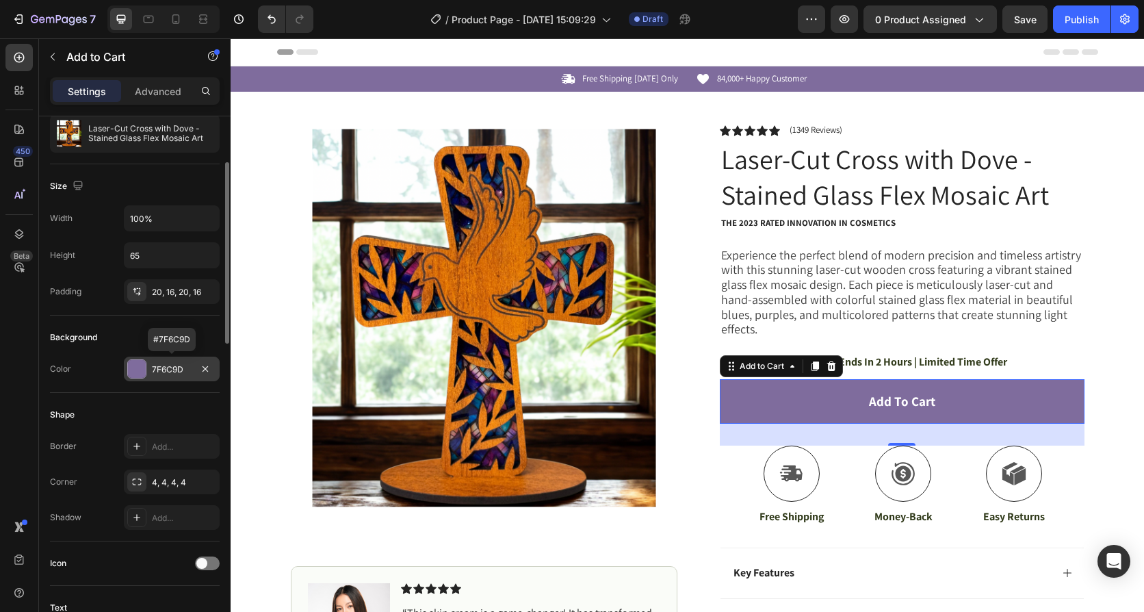
scroll to position [274, 0]
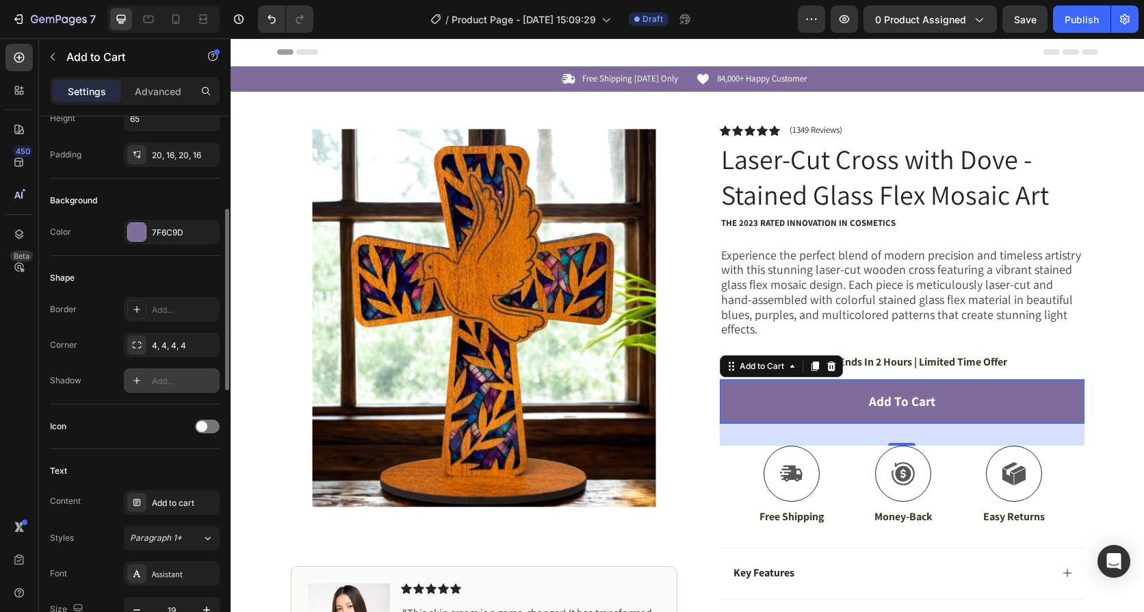
click at [169, 375] on div "Add..." at bounding box center [184, 381] width 64 height 12
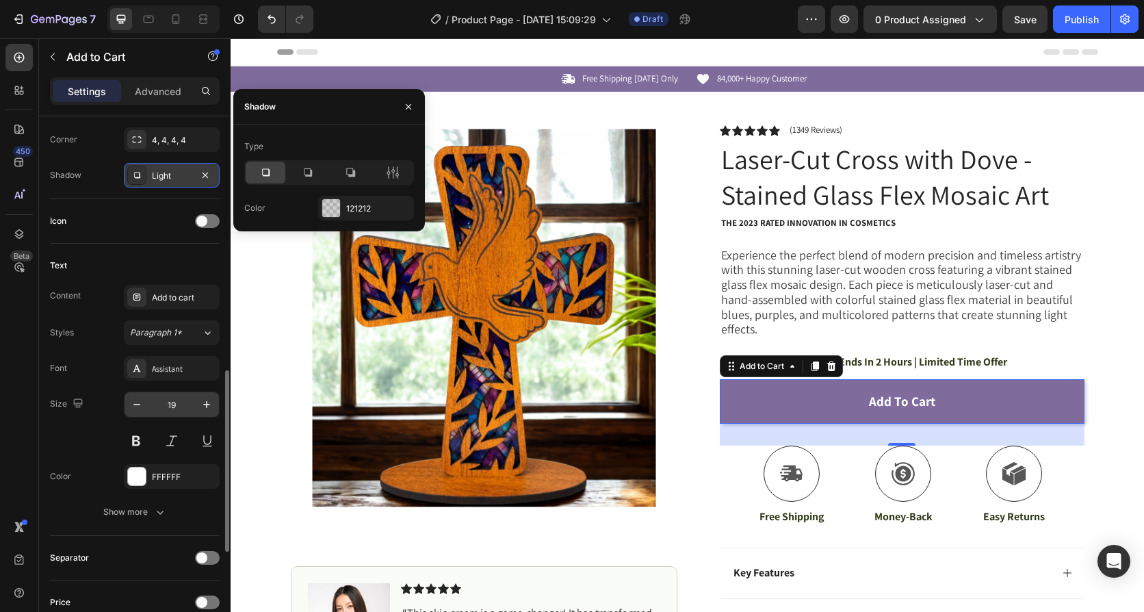
scroll to position [548, 0]
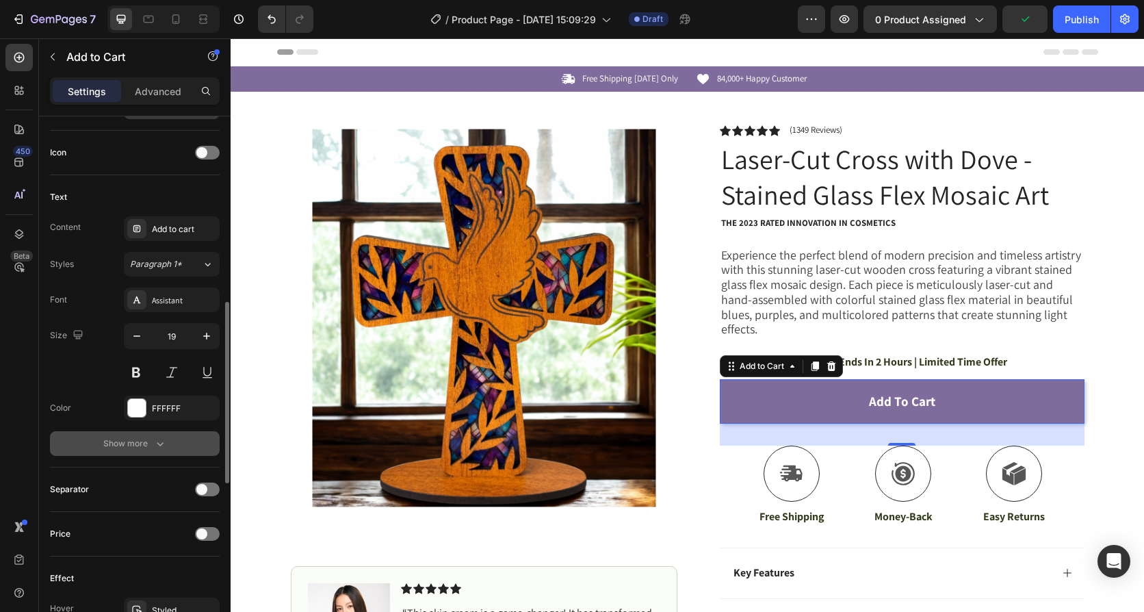
click at [164, 449] on icon "button" at bounding box center [160, 444] width 14 height 14
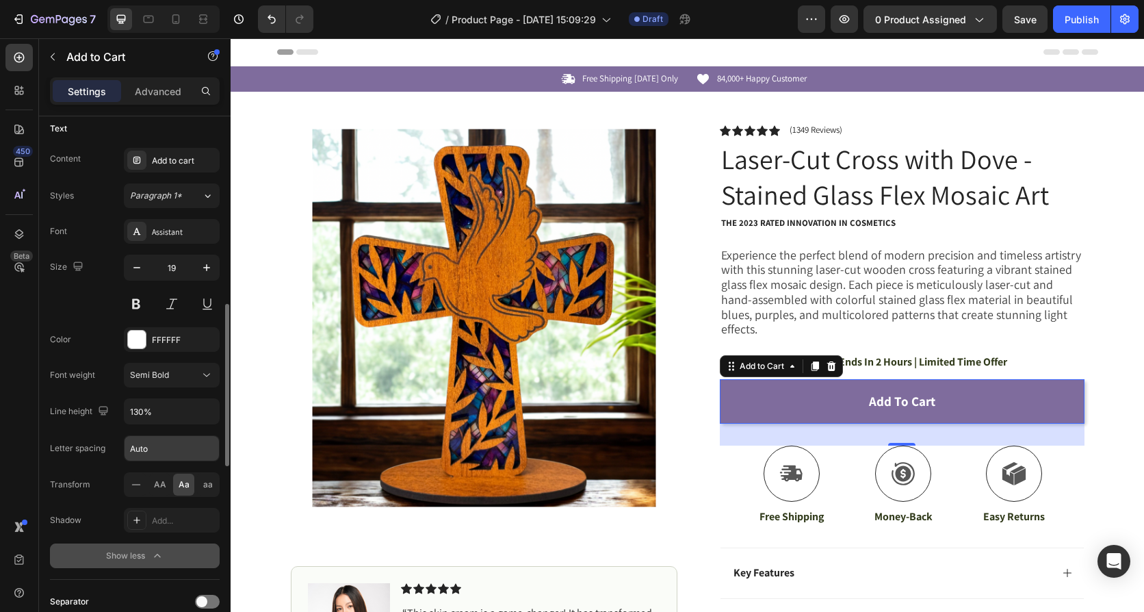
scroll to position [684, 0]
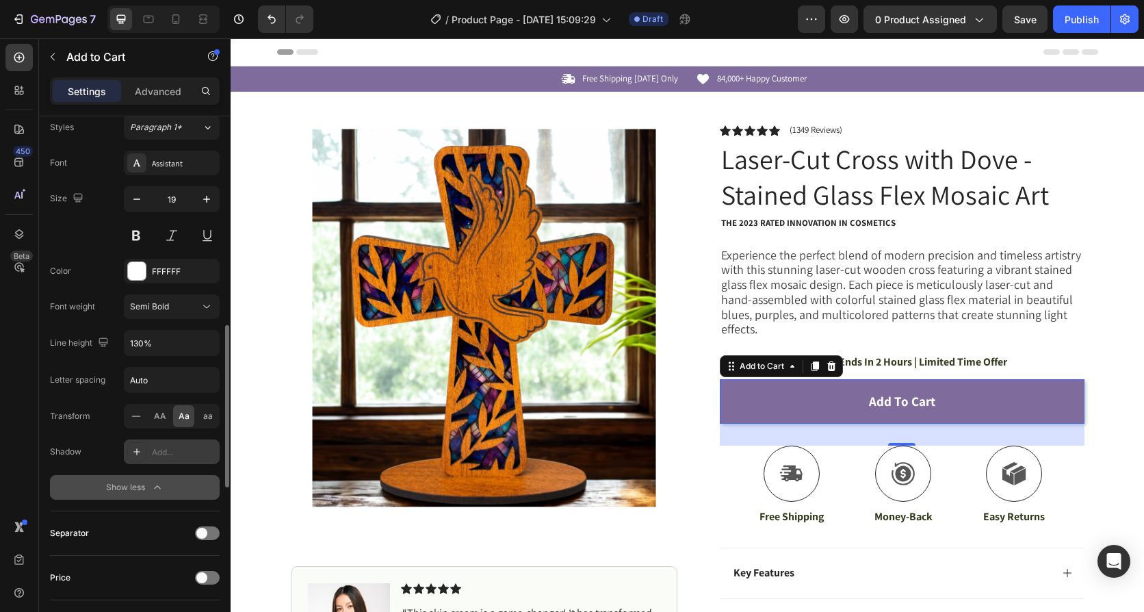
click at [172, 447] on div "Add..." at bounding box center [184, 452] width 64 height 12
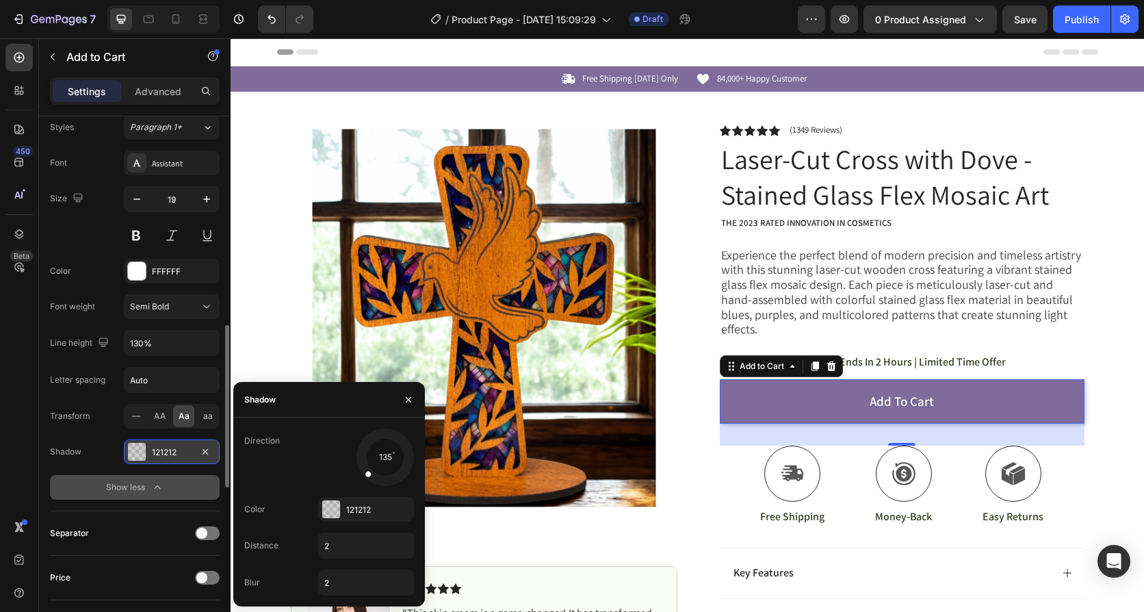
click at [172, 447] on div "121212" at bounding box center [172, 452] width 40 height 12
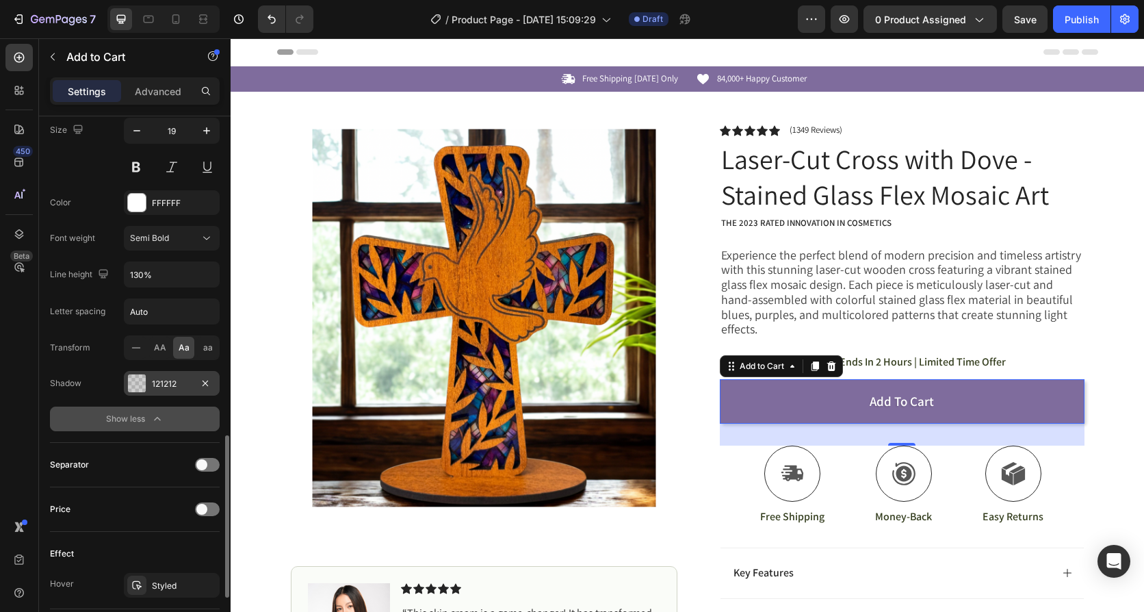
scroll to position [890, 0]
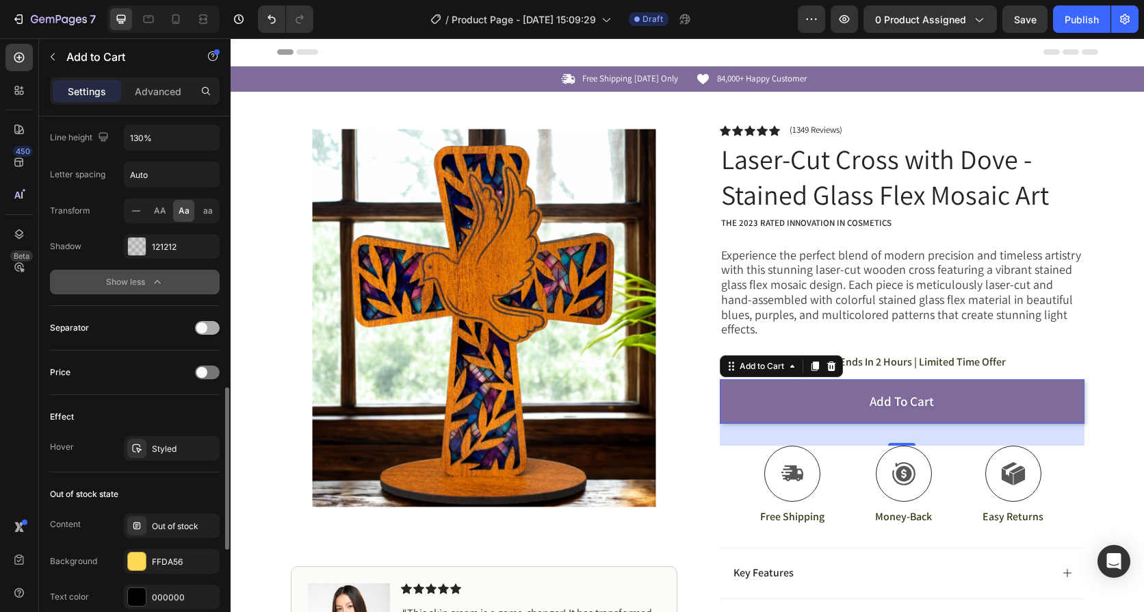
click at [210, 329] on div at bounding box center [207, 328] width 25 height 14
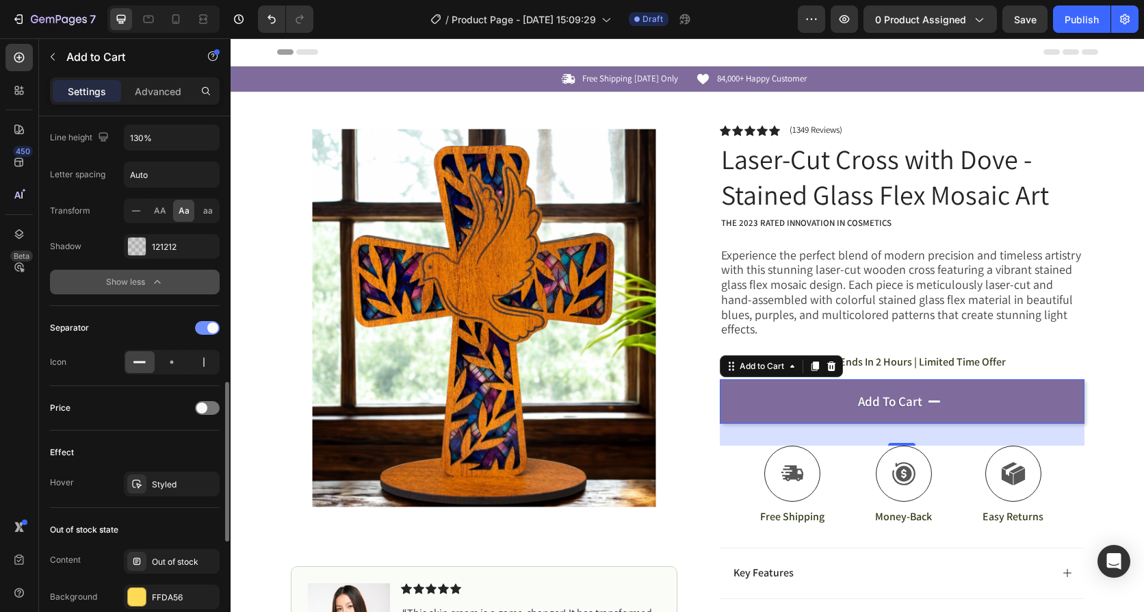
click at [210, 329] on span at bounding box center [212, 327] width 11 height 11
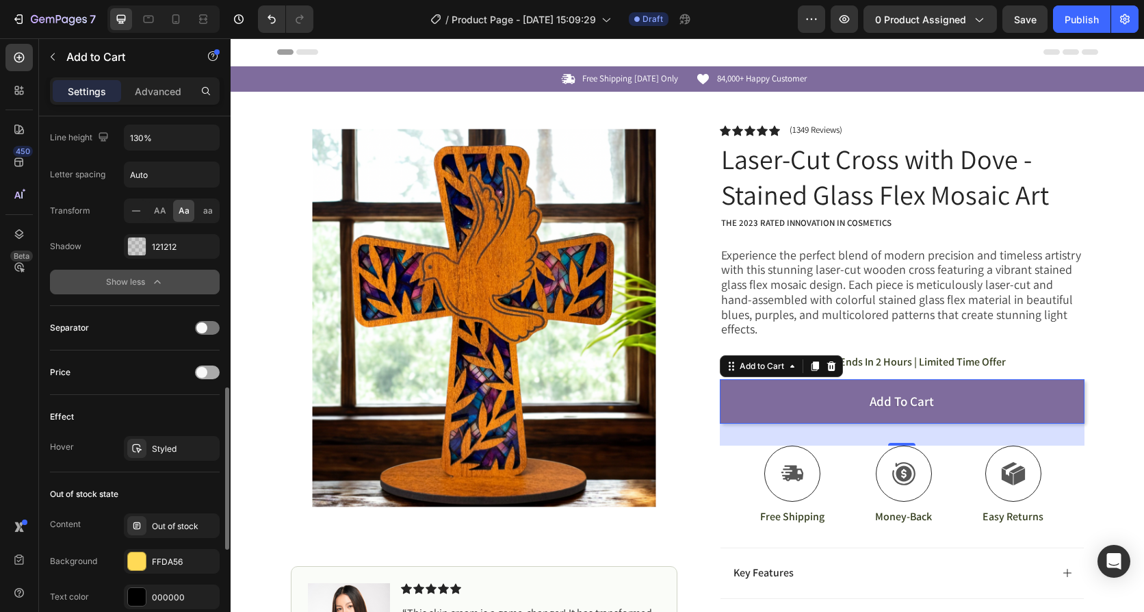
click at [214, 372] on div at bounding box center [207, 373] width 25 height 14
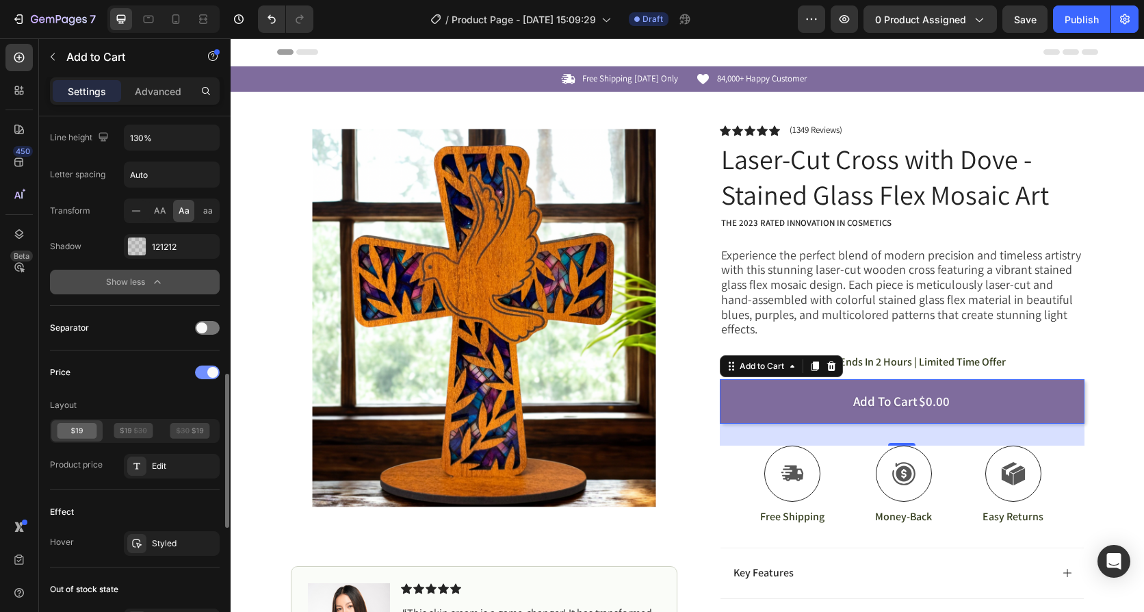
click at [214, 372] on span at bounding box center [212, 372] width 11 height 11
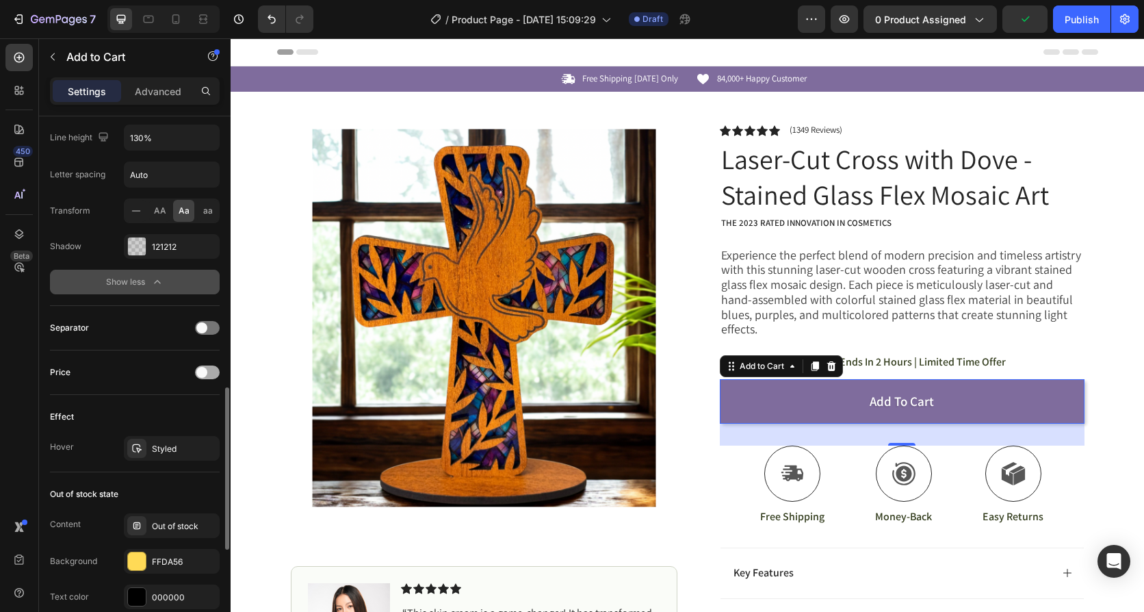
click at [214, 372] on div at bounding box center [207, 373] width 25 height 14
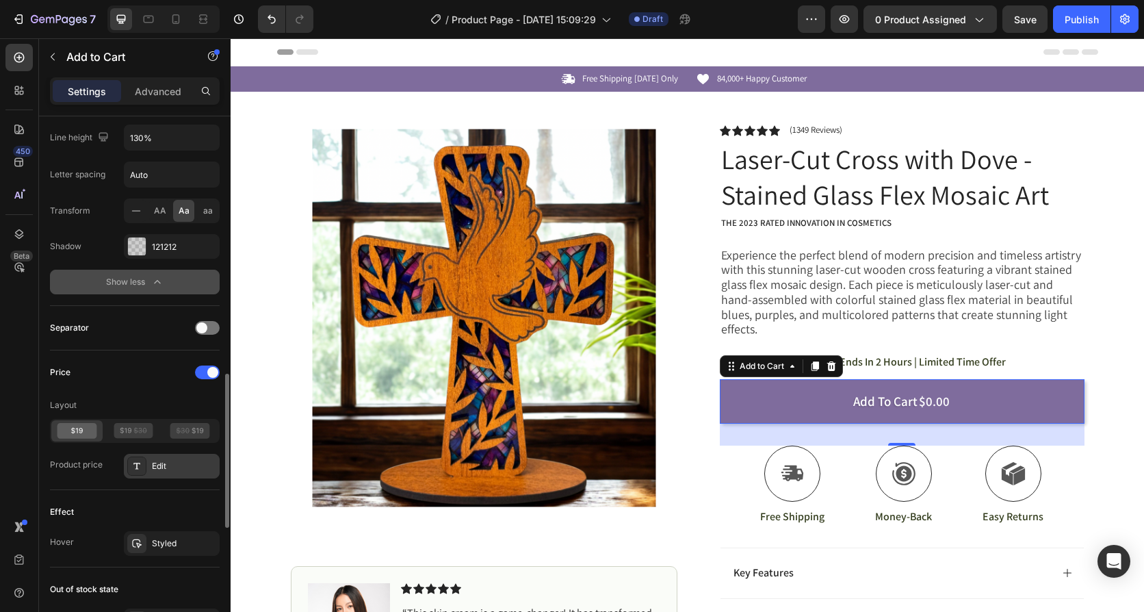
click at [169, 460] on div "Edit" at bounding box center [184, 466] width 64 height 12
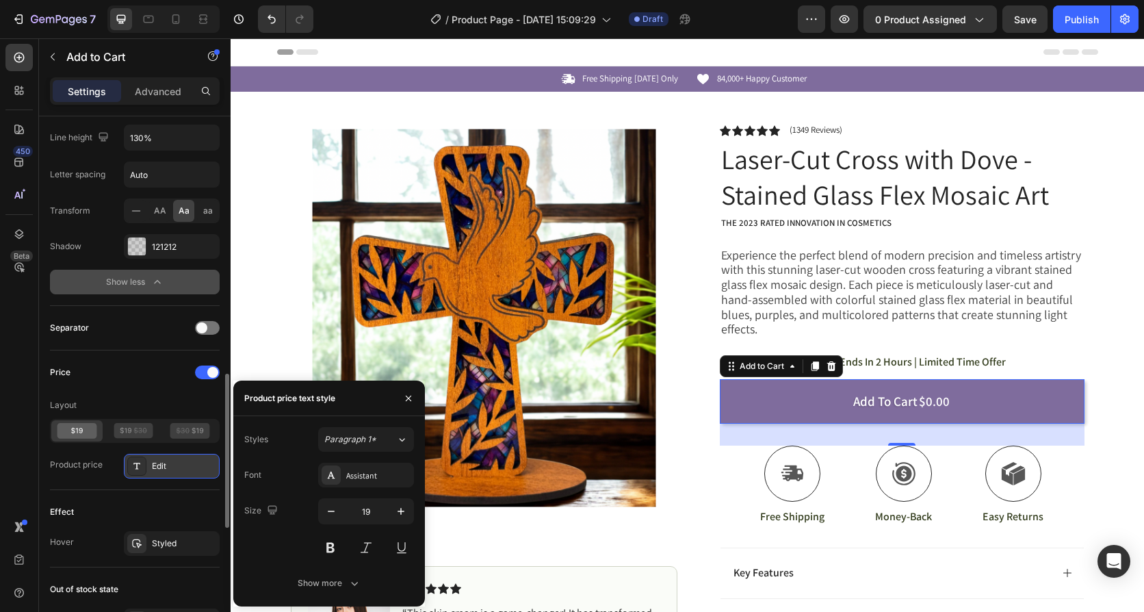
click at [172, 463] on div "Edit" at bounding box center [184, 466] width 64 height 12
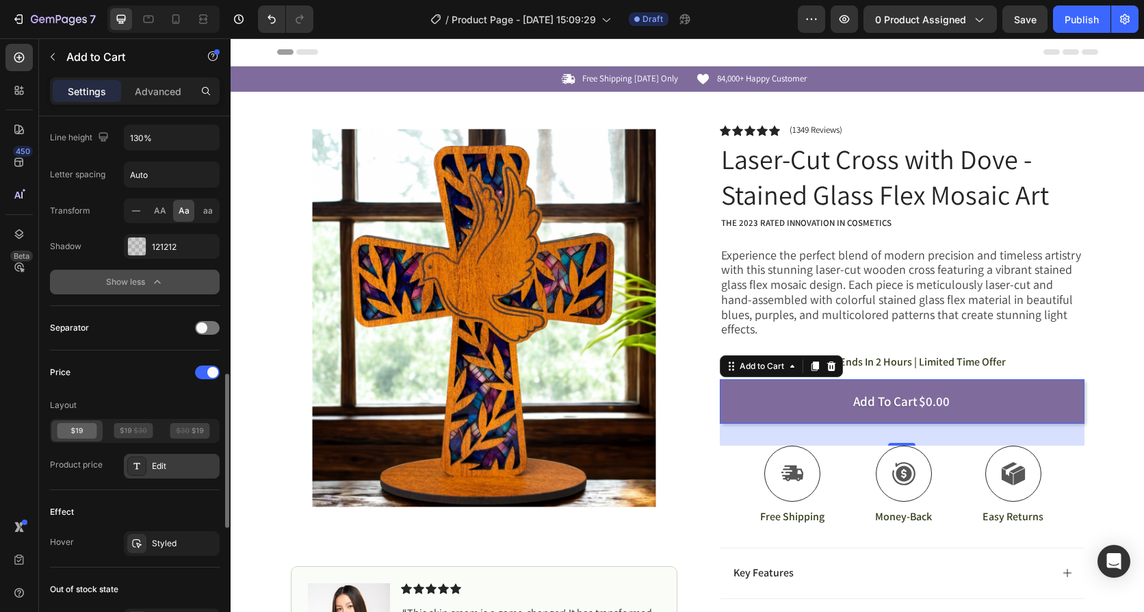
click at [172, 463] on div "Edit" at bounding box center [184, 466] width 64 height 12
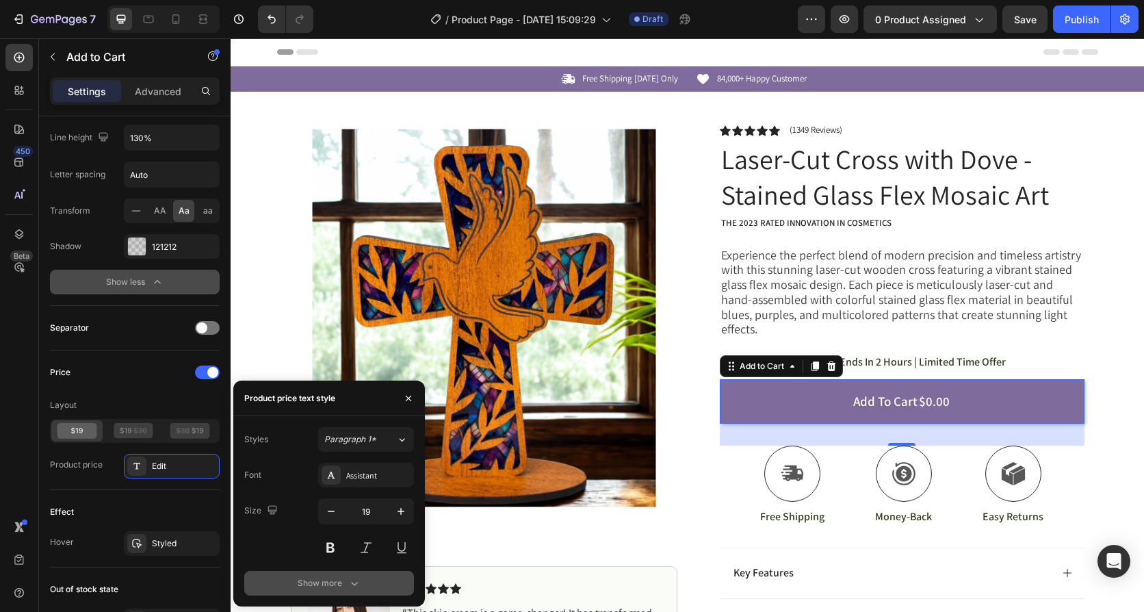
click at [350, 587] on icon "button" at bounding box center [355, 583] width 14 height 14
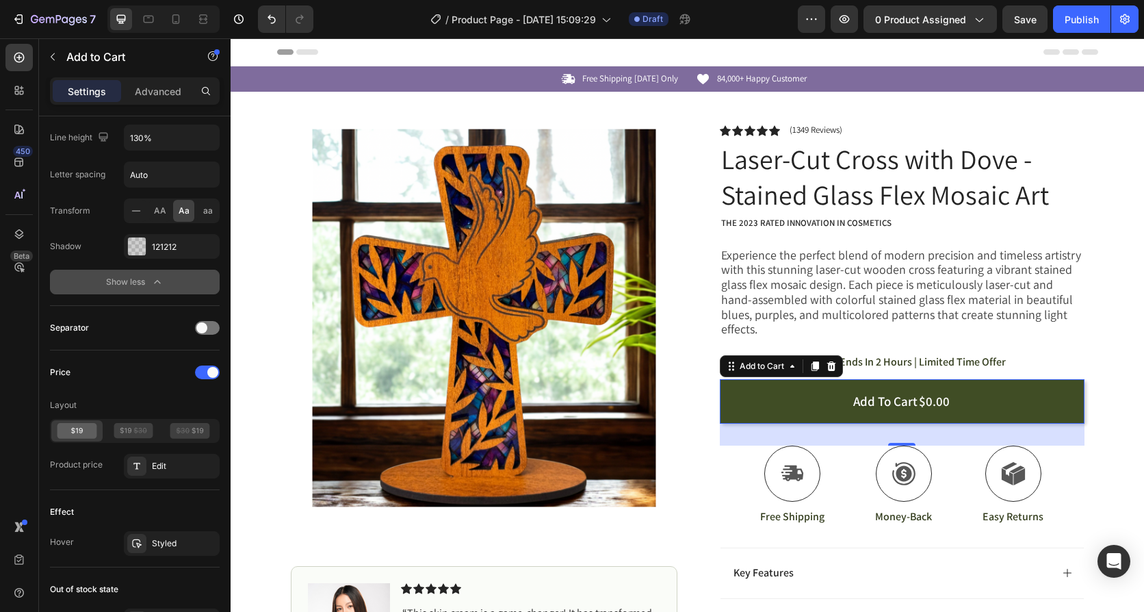
click at [931, 392] on div "$0.00" at bounding box center [935, 402] width 34 height 20
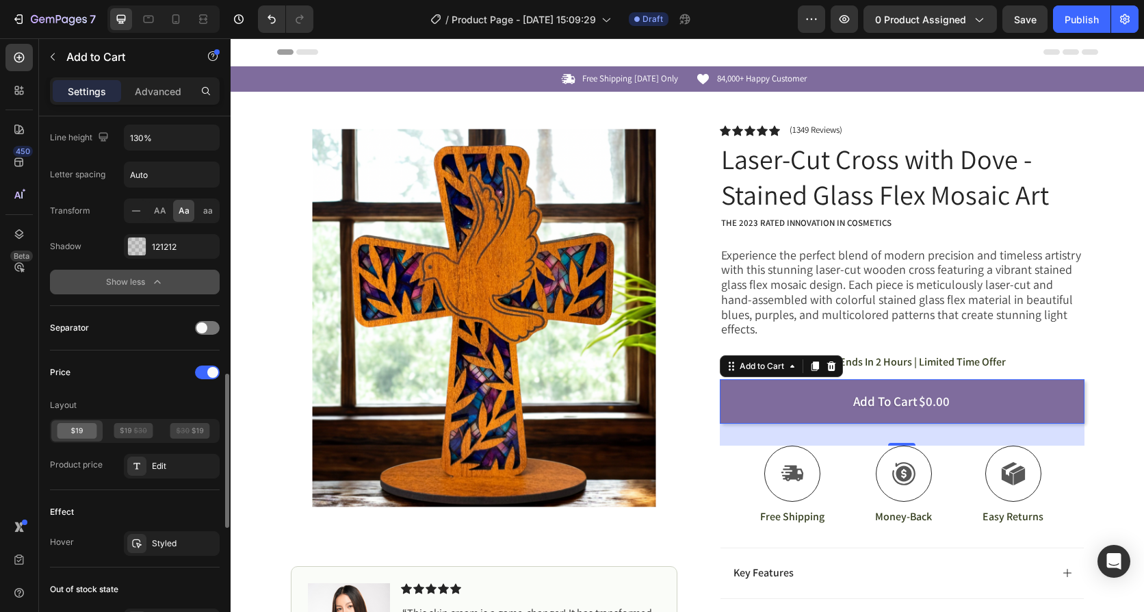
click at [82, 433] on icon at bounding box center [77, 431] width 40 height 16
click at [132, 431] on icon at bounding box center [134, 431] width 40 height 16
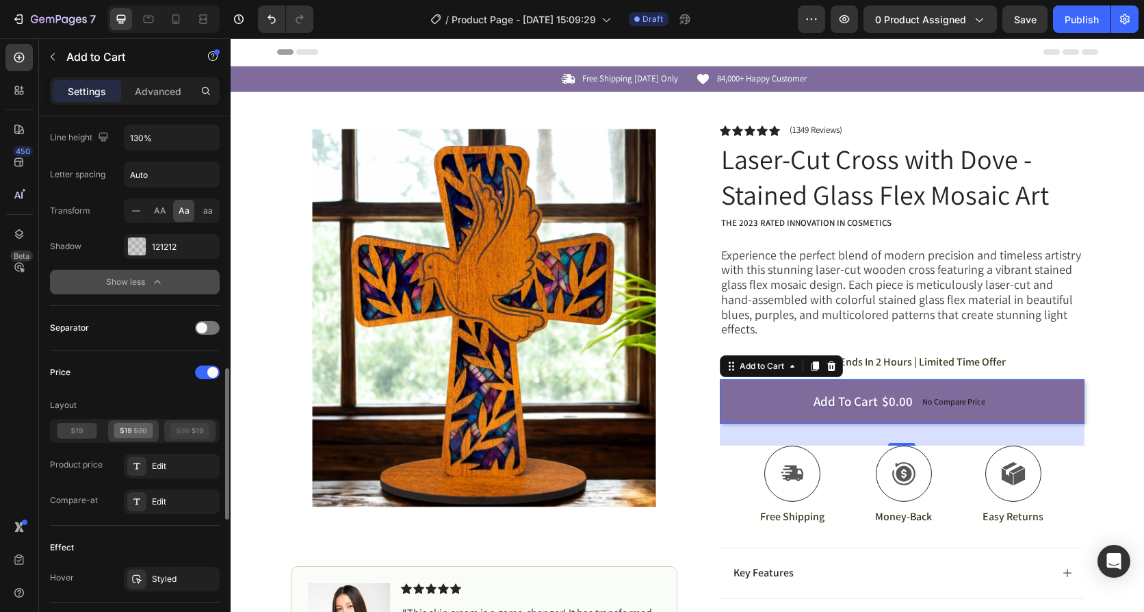
click at [196, 430] on icon at bounding box center [190, 431] width 40 height 16
click at [76, 436] on icon at bounding box center [77, 431] width 40 height 16
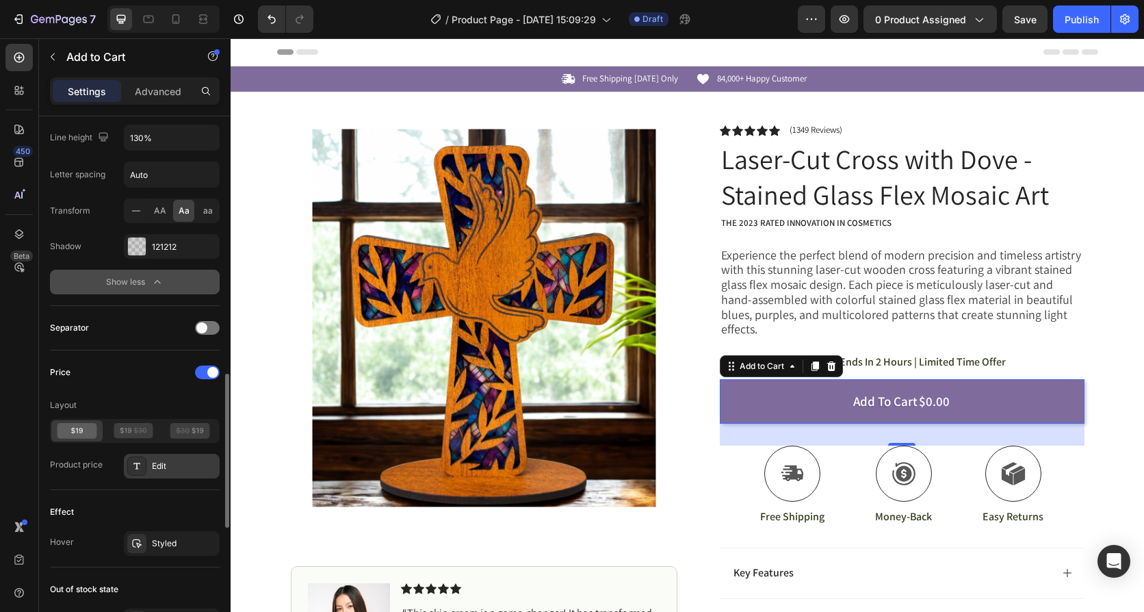
click at [156, 469] on div "Edit" at bounding box center [184, 466] width 64 height 12
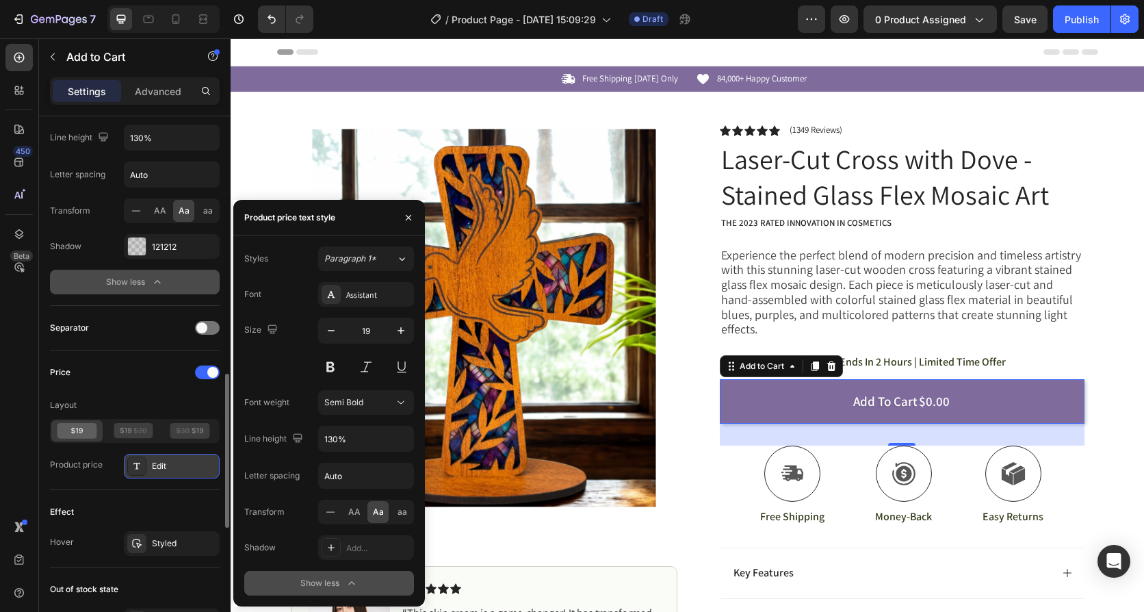
click at [144, 469] on div at bounding box center [136, 466] width 19 height 19
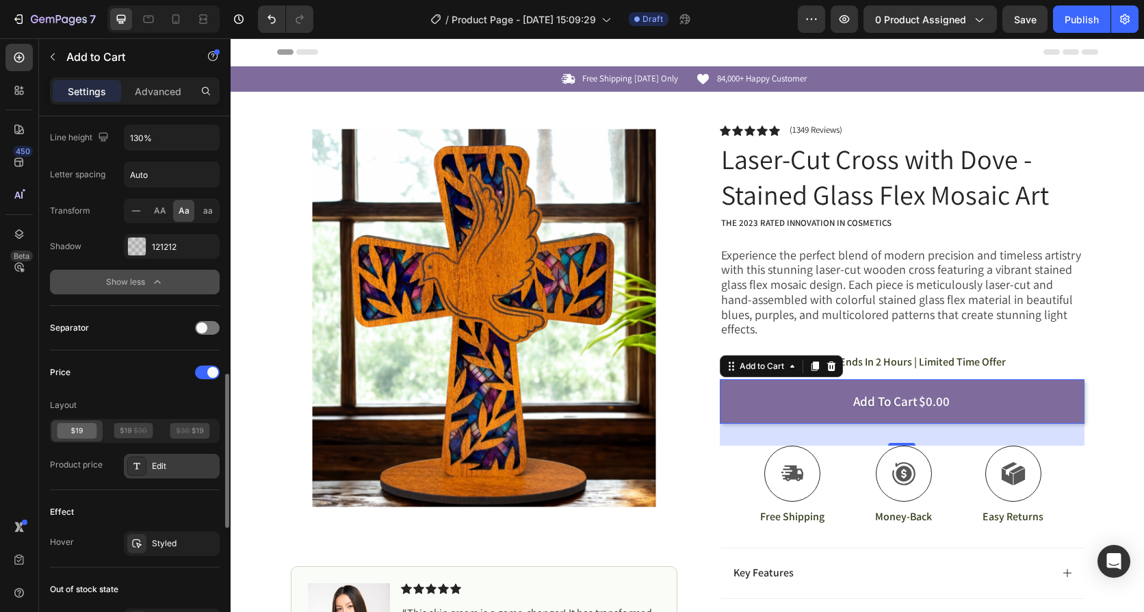
click at [144, 469] on div at bounding box center [136, 466] width 19 height 19
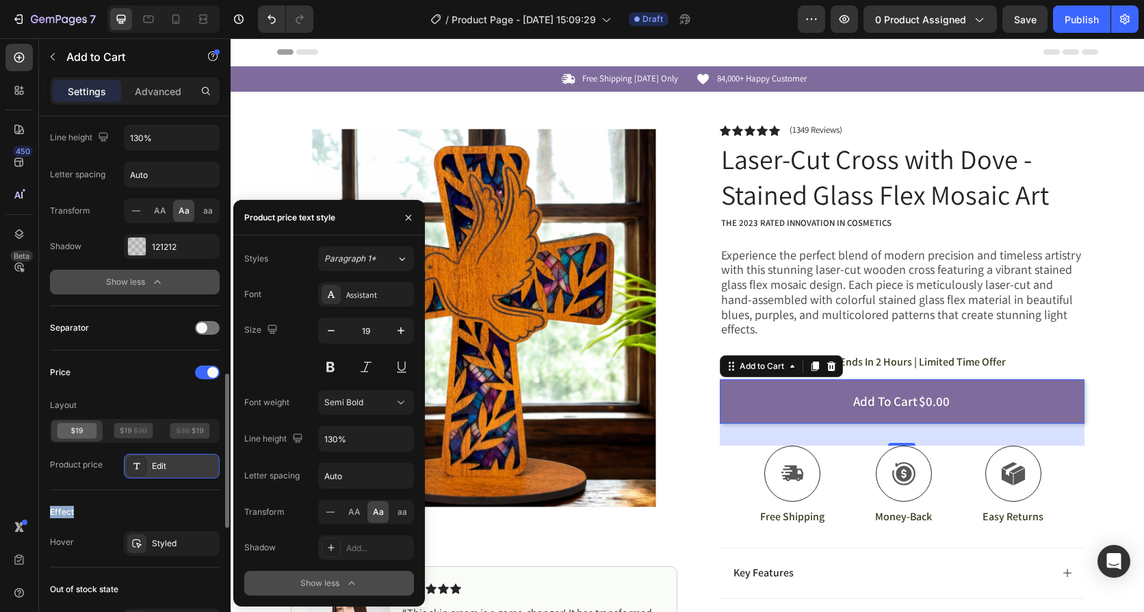
click at [144, 469] on div at bounding box center [136, 466] width 19 height 19
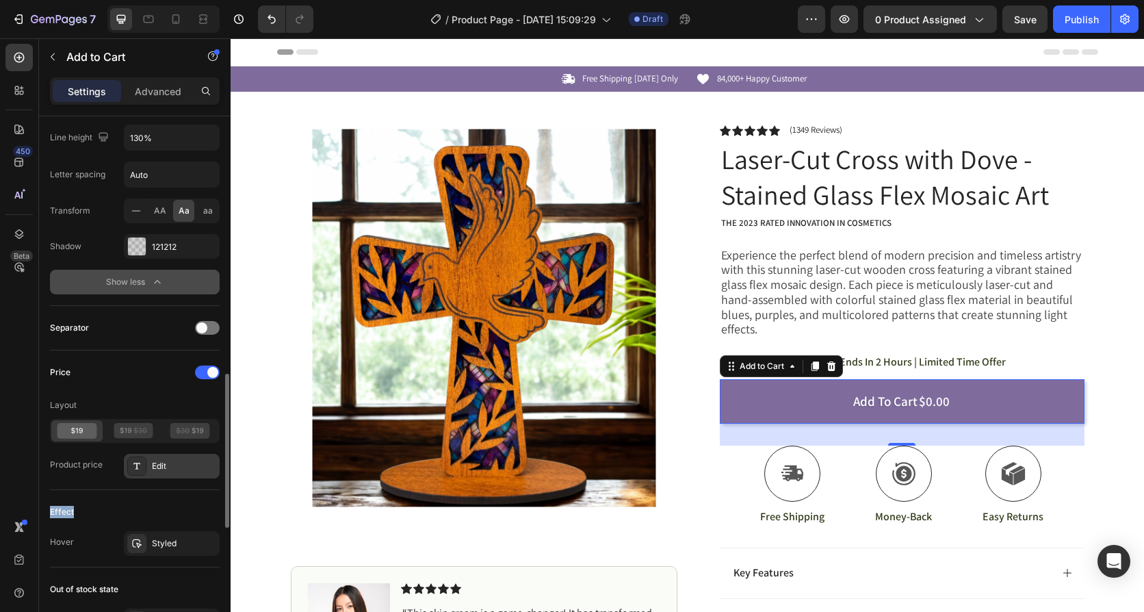
drag, startPoint x: 144, startPoint y: 469, endPoint x: 156, endPoint y: 468, distance: 12.4
click at [156, 468] on div "Edit" at bounding box center [184, 466] width 64 height 12
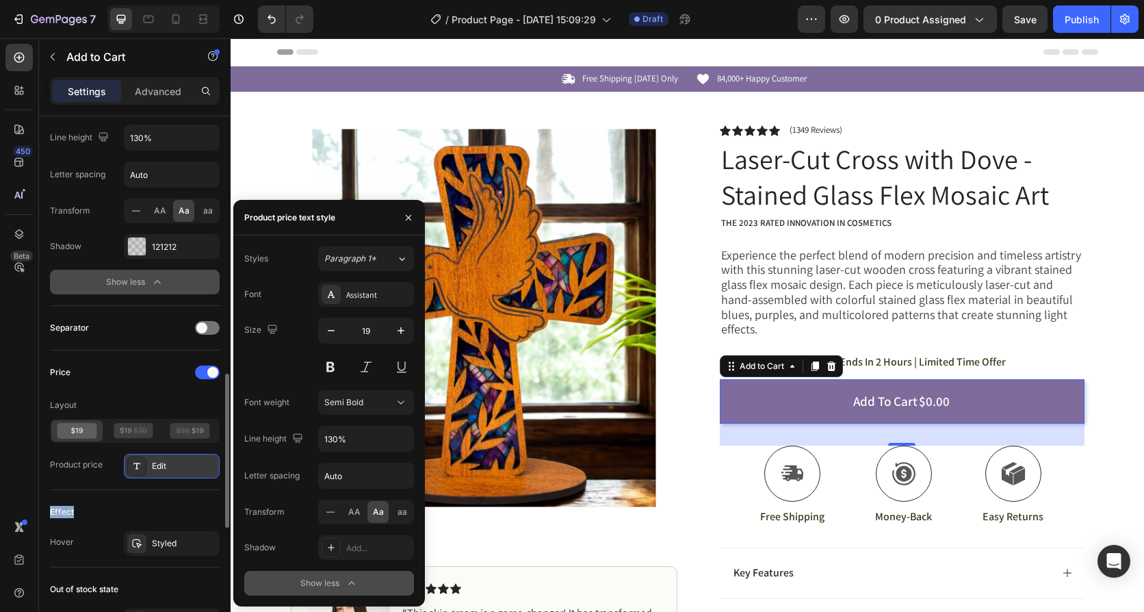
click at [156, 468] on div "Edit" at bounding box center [184, 466] width 64 height 12
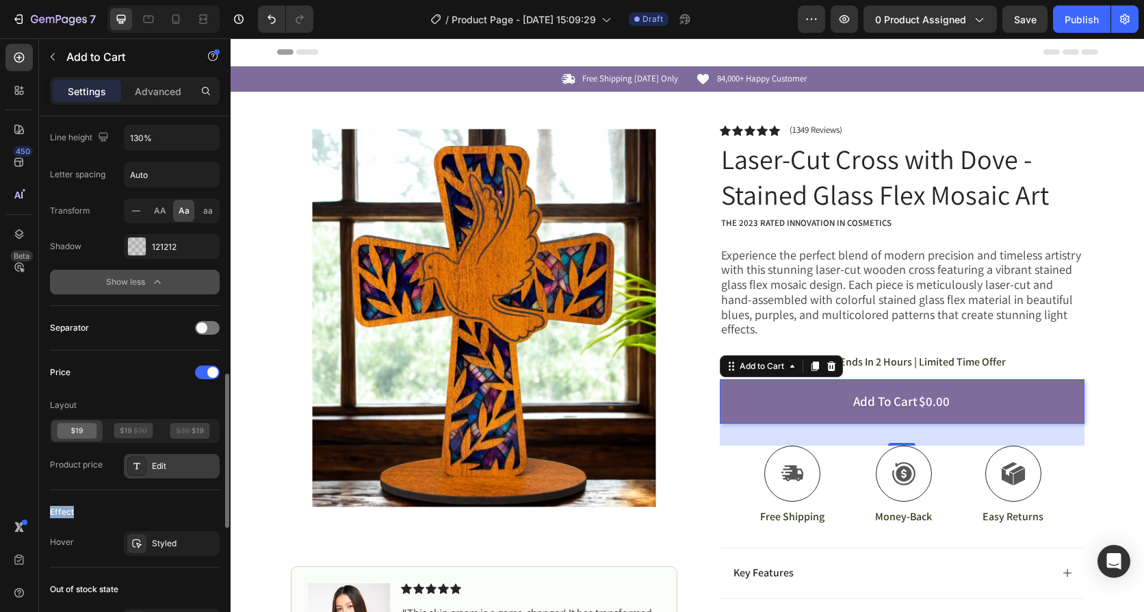
click at [156, 468] on div "Edit" at bounding box center [184, 466] width 64 height 12
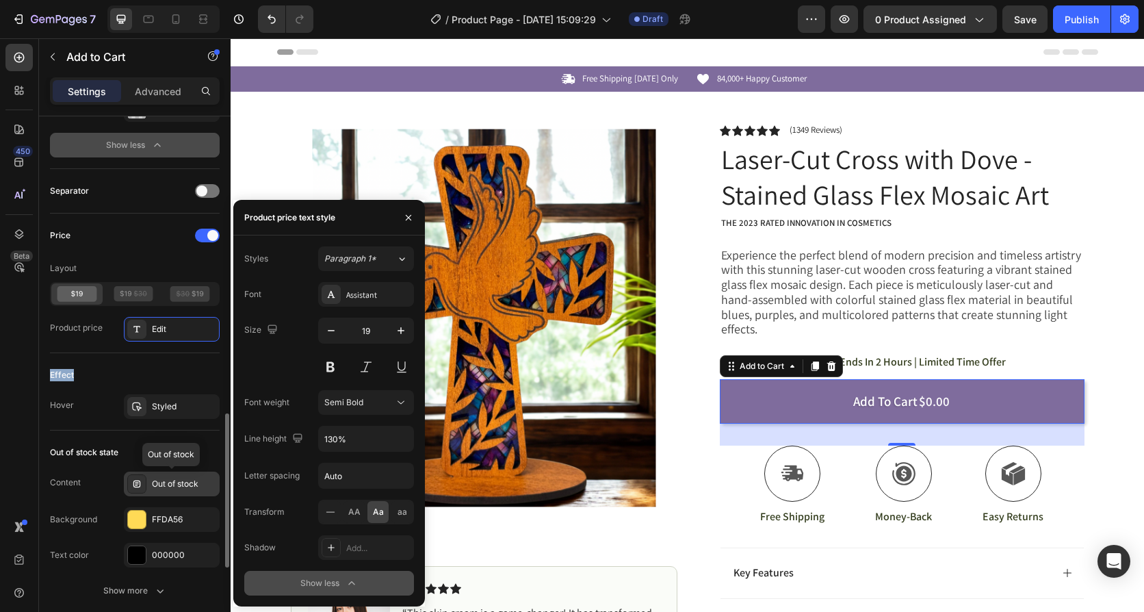
scroll to position [1095, 0]
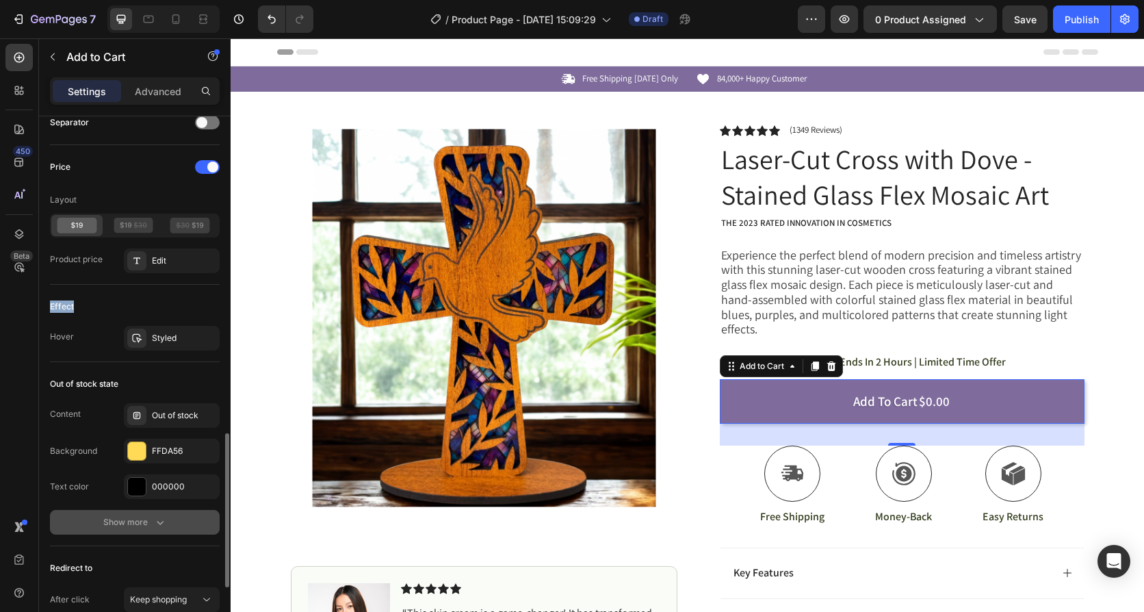
click at [158, 522] on icon "button" at bounding box center [160, 523] width 7 height 4
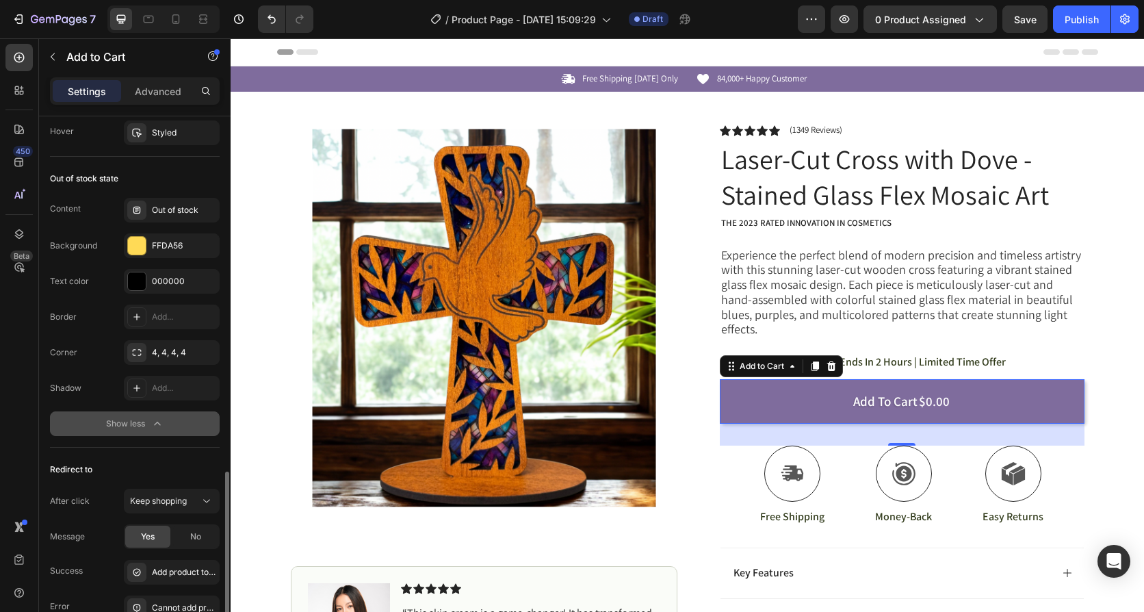
scroll to position [1369, 0]
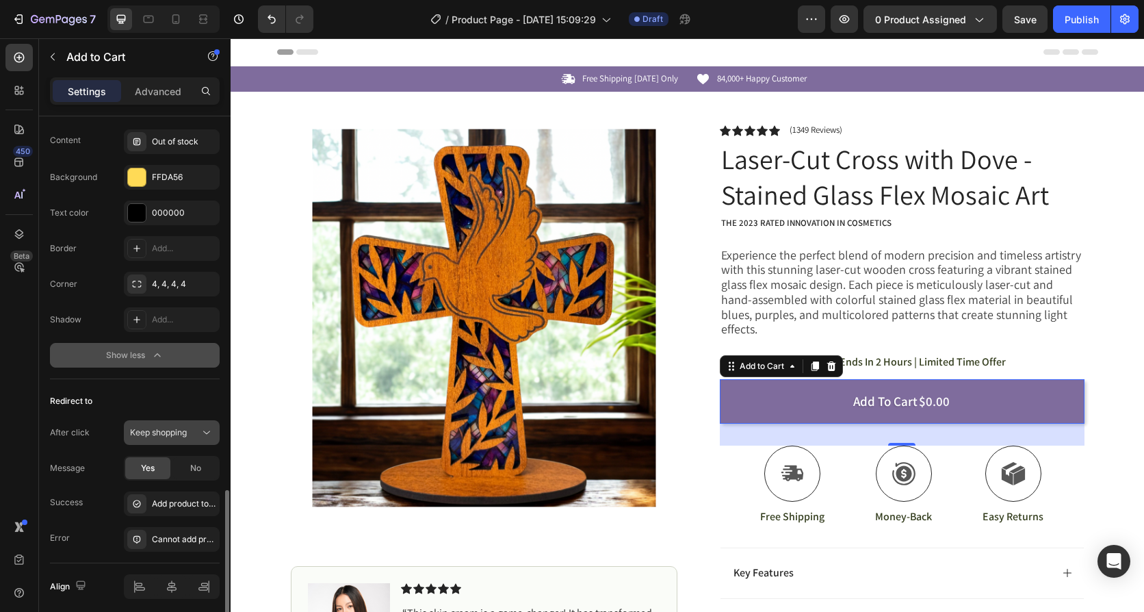
click at [205, 435] on icon at bounding box center [207, 433] width 14 height 14
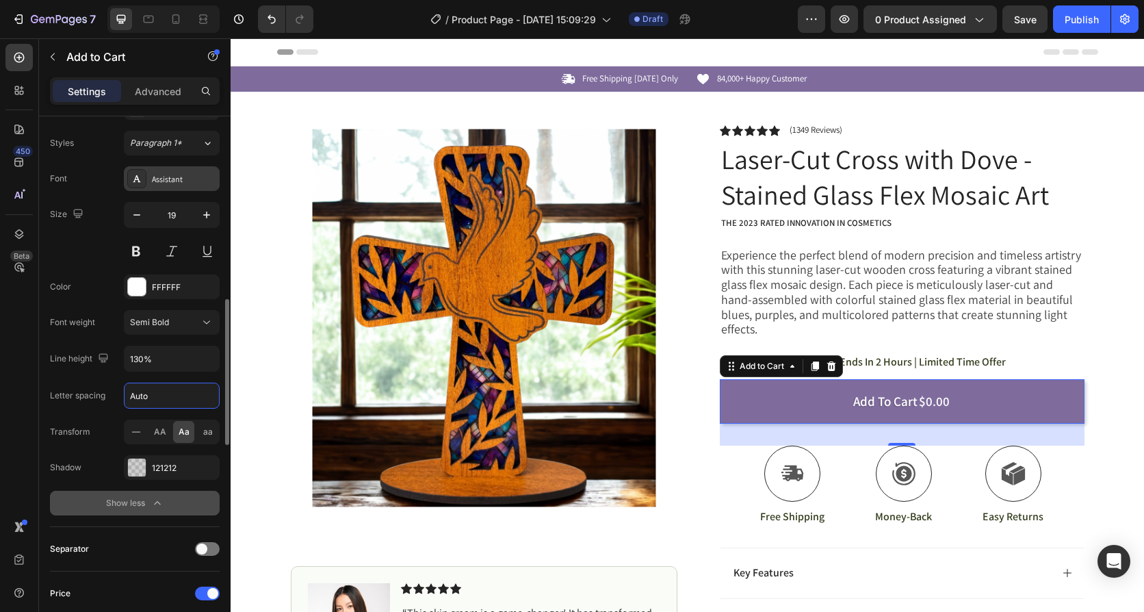
drag, startPoint x: 157, startPoint y: 316, endPoint x: 146, endPoint y: 252, distance: 64.6
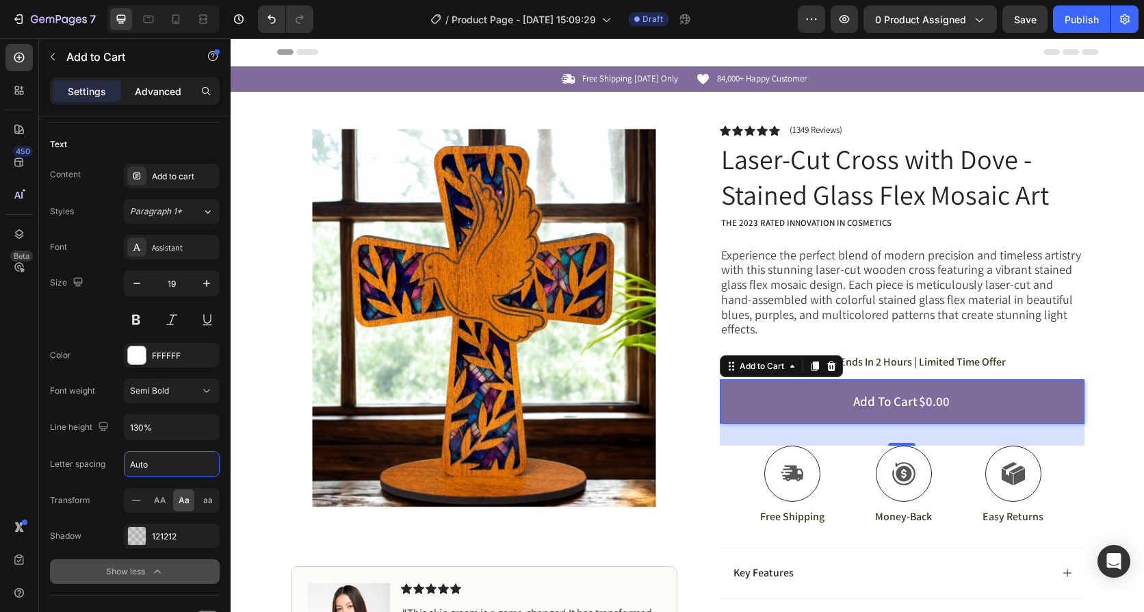
drag, startPoint x: 146, startPoint y: 252, endPoint x: 174, endPoint y: 92, distance: 161.8
click at [174, 92] on p "Advanced" at bounding box center [158, 91] width 47 height 14
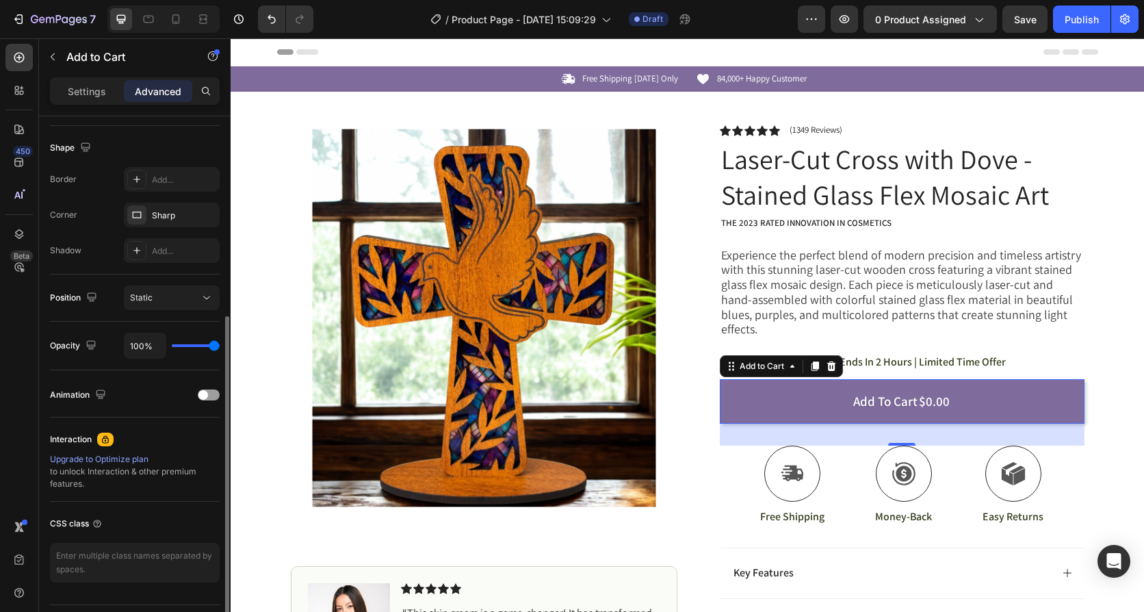
scroll to position [379, 0]
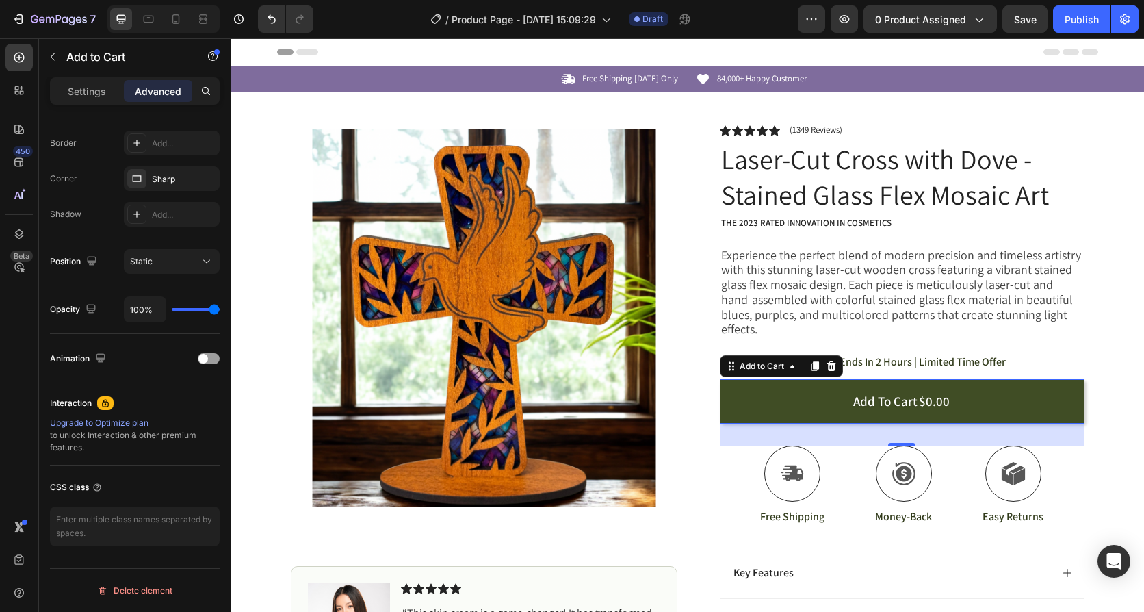
click at [735, 385] on button "Add to cart $0.00" at bounding box center [902, 401] width 365 height 44
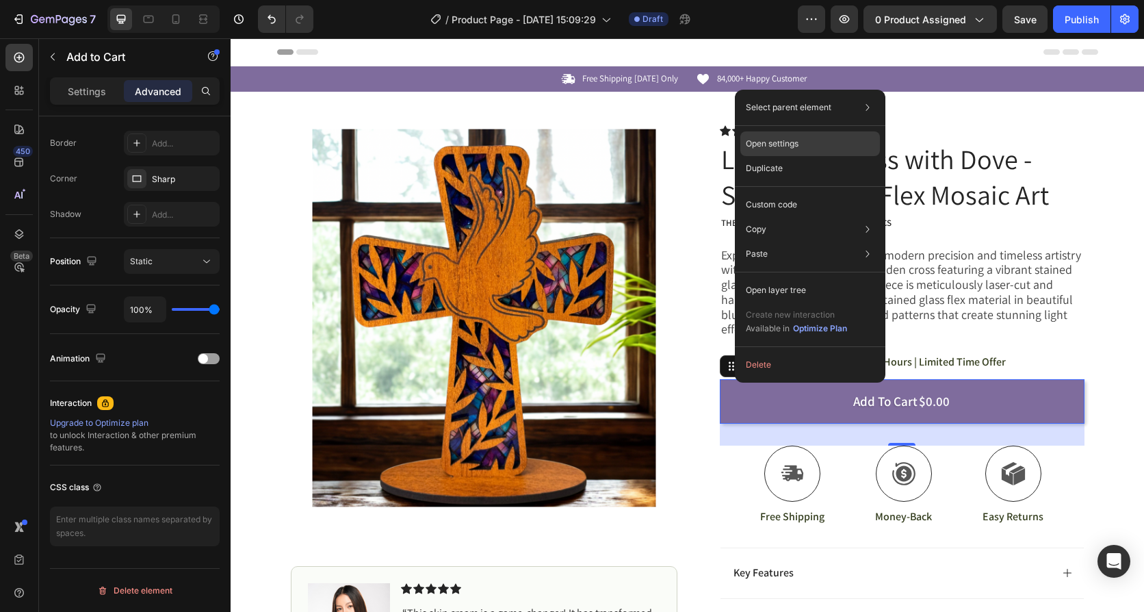
click at [777, 141] on p "Open settings" at bounding box center [772, 144] width 53 height 12
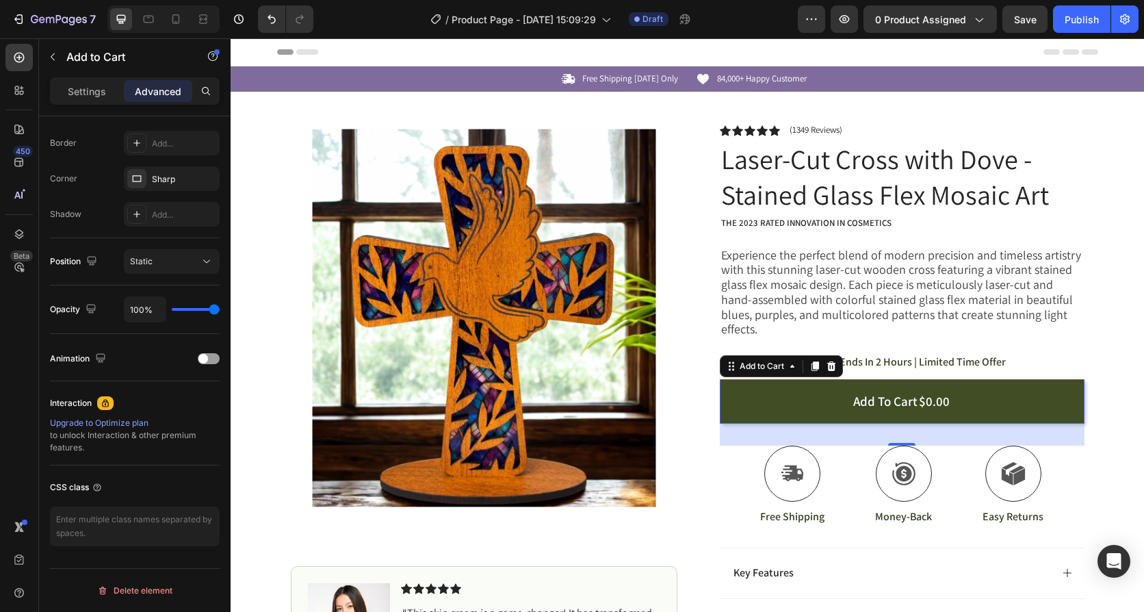
click at [748, 379] on button "Add to cart $0.00" at bounding box center [902, 401] width 365 height 44
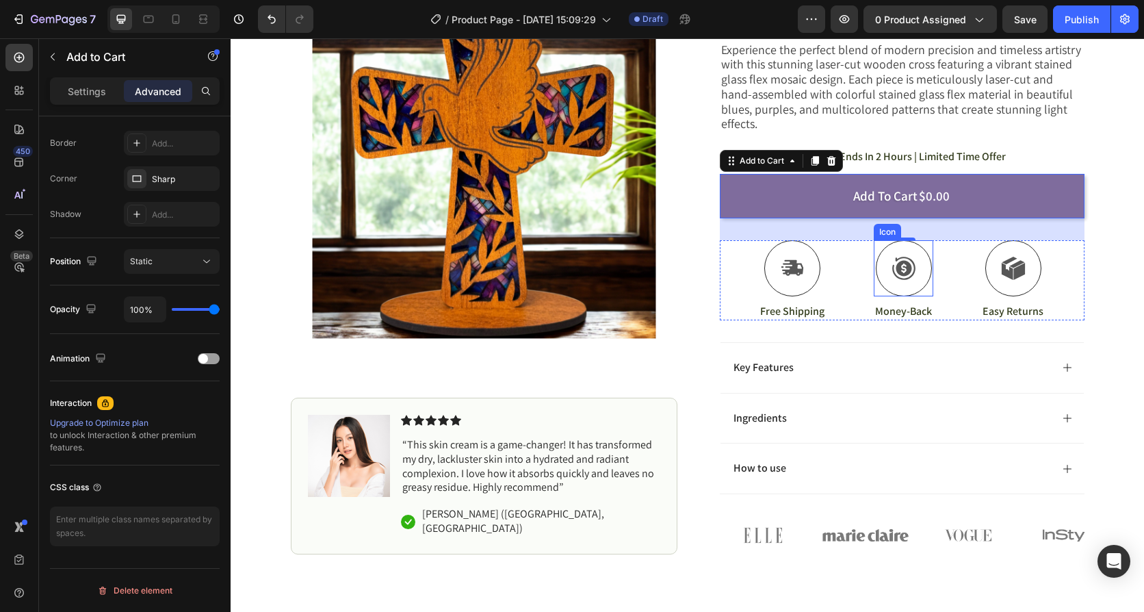
scroll to position [0, 0]
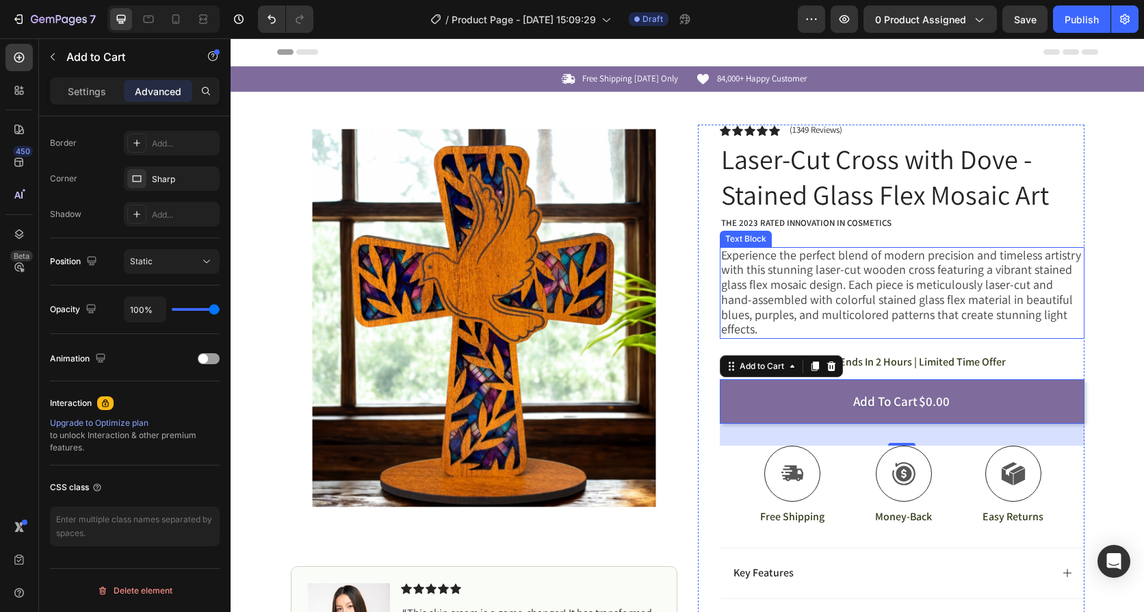
click at [1008, 300] on span "Experience the perfect blend of modern precision and timeless artistry with thi…" at bounding box center [901, 292] width 360 height 90
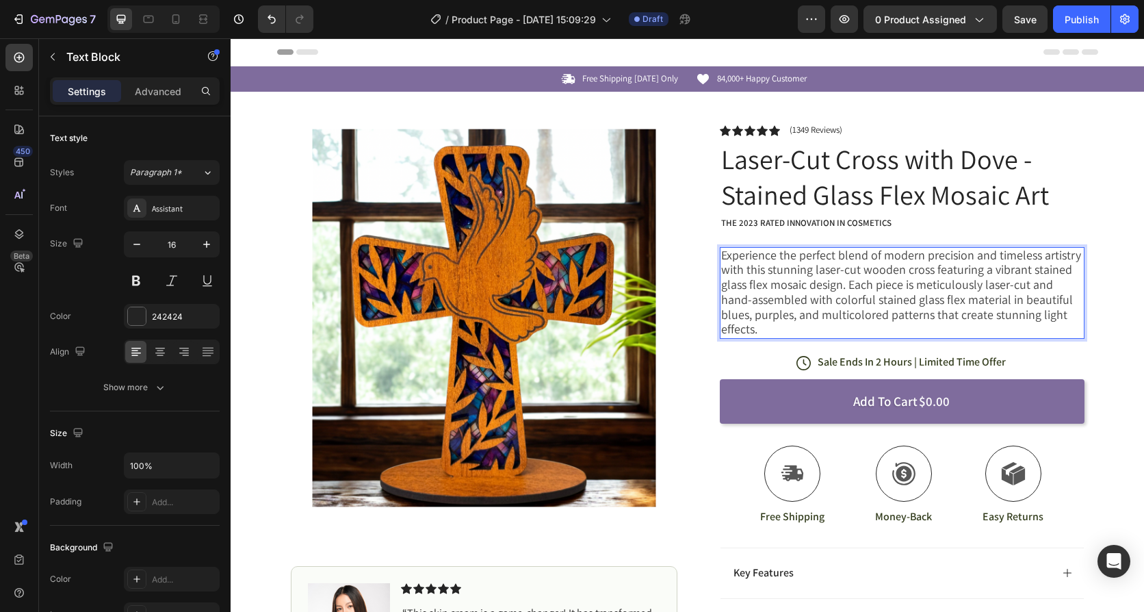
click at [1056, 309] on span "Experience the perfect blend of modern precision and timeless artistry with thi…" at bounding box center [901, 292] width 360 height 90
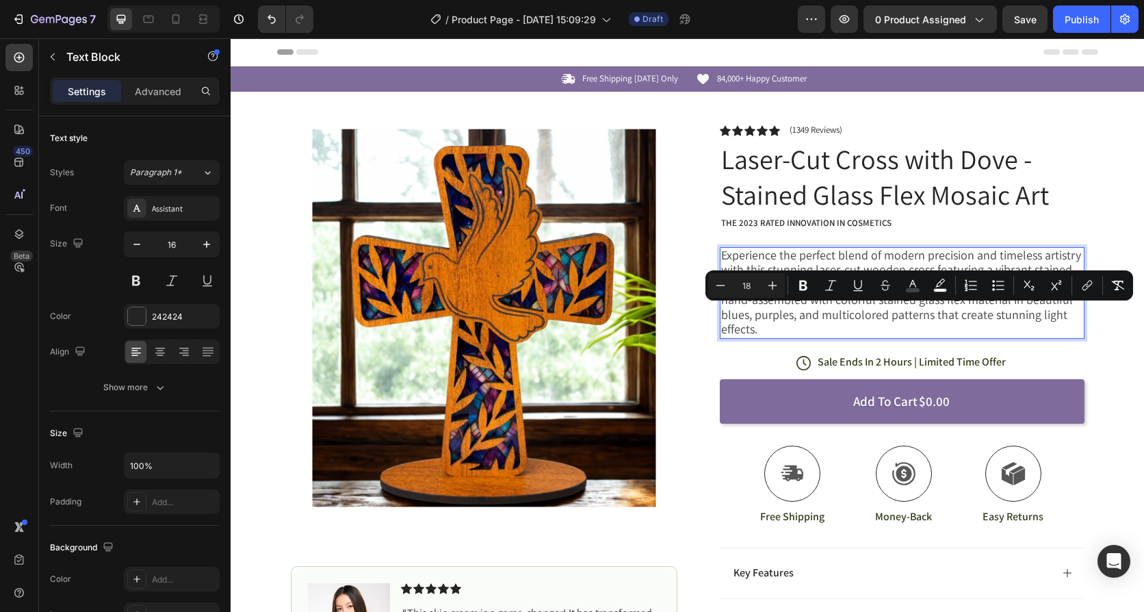
click at [1064, 314] on p "Experience the perfect blend of modern precision and timeless artistry with thi…" at bounding box center [902, 293] width 362 height 90
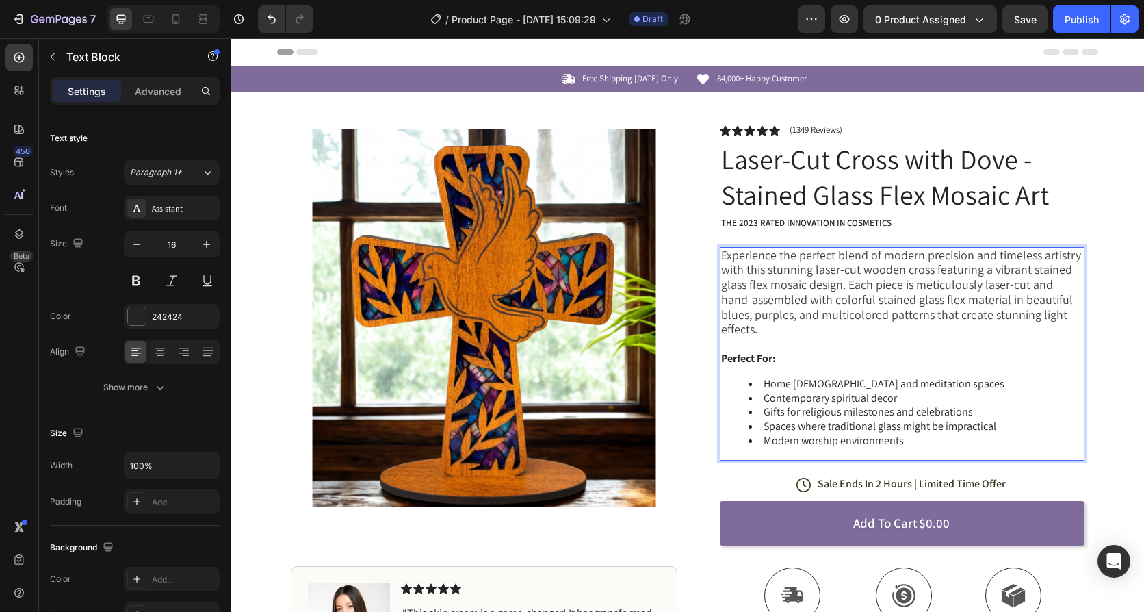
click at [911, 434] on li "Modern worship environments" at bounding box center [916, 441] width 335 height 14
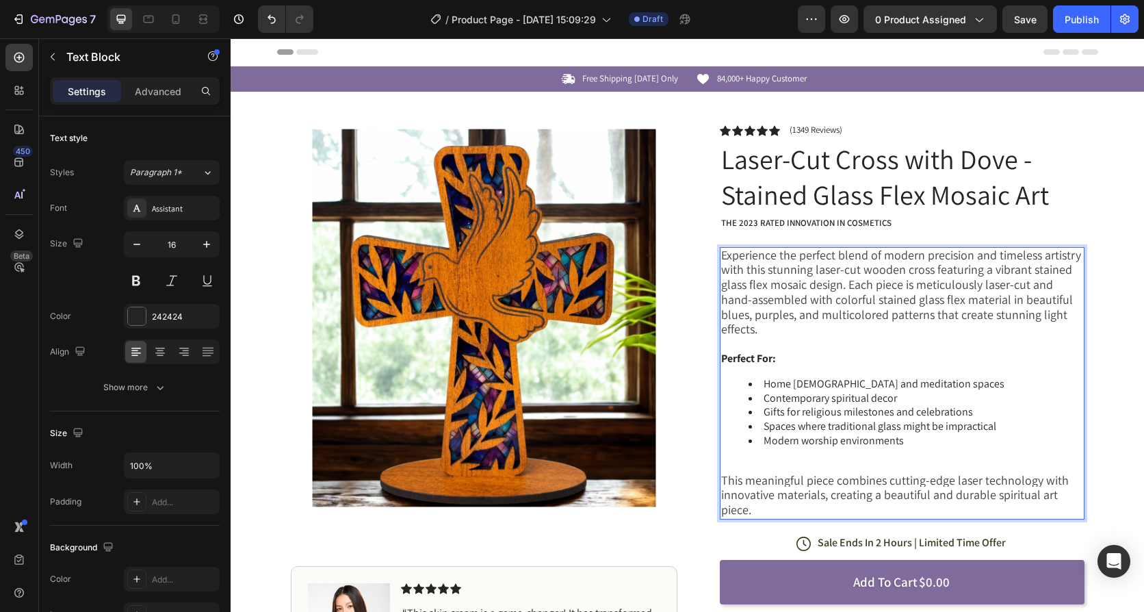
click at [748, 443] on div "Experience the perfect blend of modern precision and timeless artistry with thi…" at bounding box center [902, 383] width 365 height 273
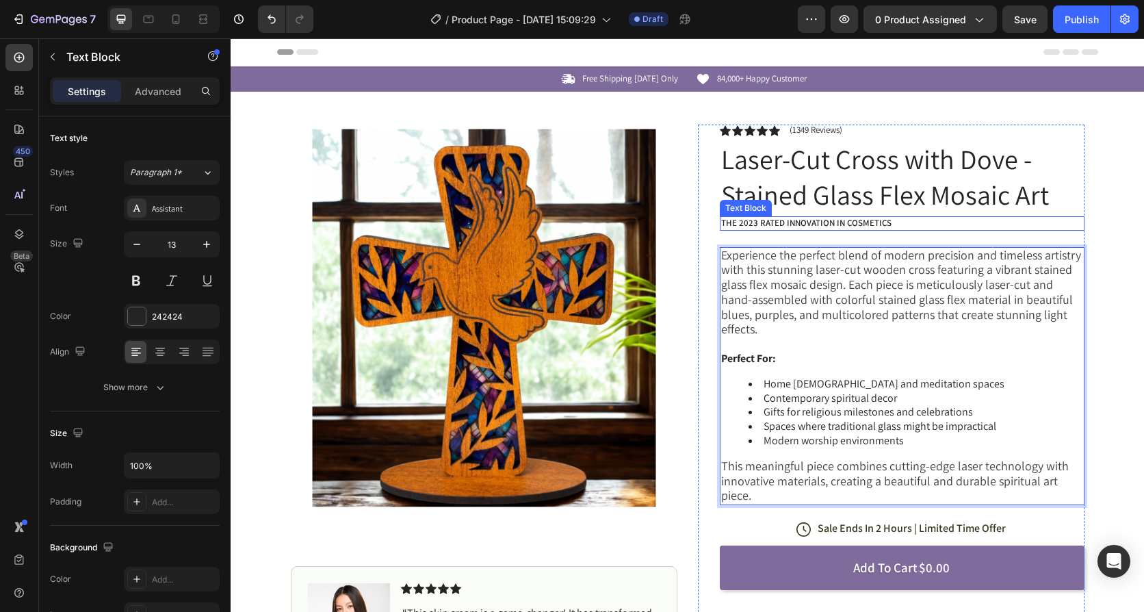
click at [844, 222] on p "The 2023 Rated Innovation in Cosmetics" at bounding box center [902, 224] width 362 height 12
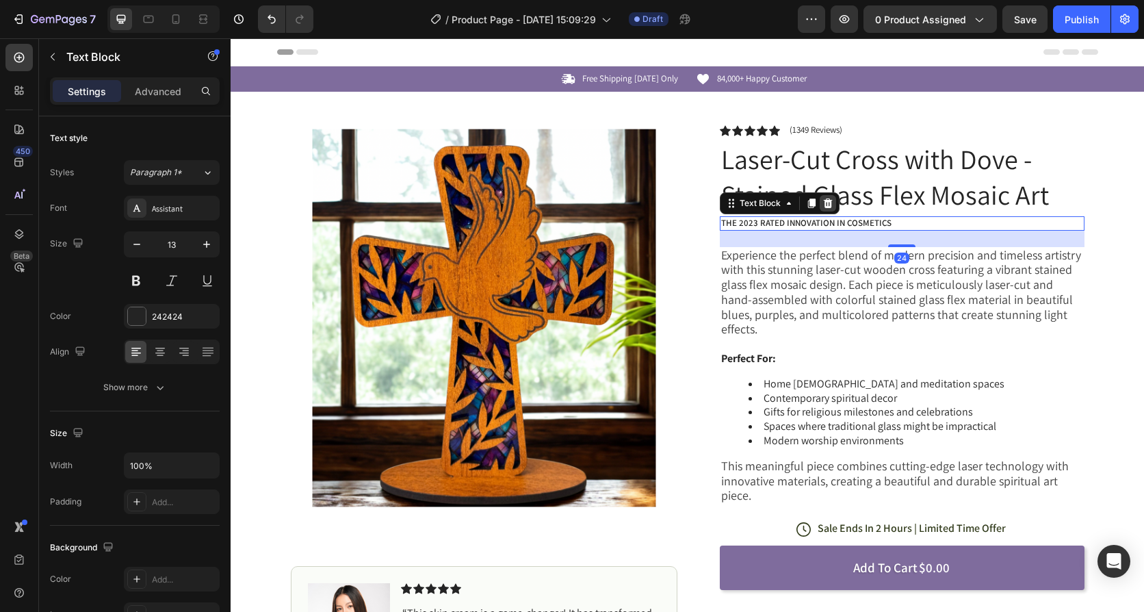
click at [823, 201] on icon at bounding box center [827, 203] width 9 height 10
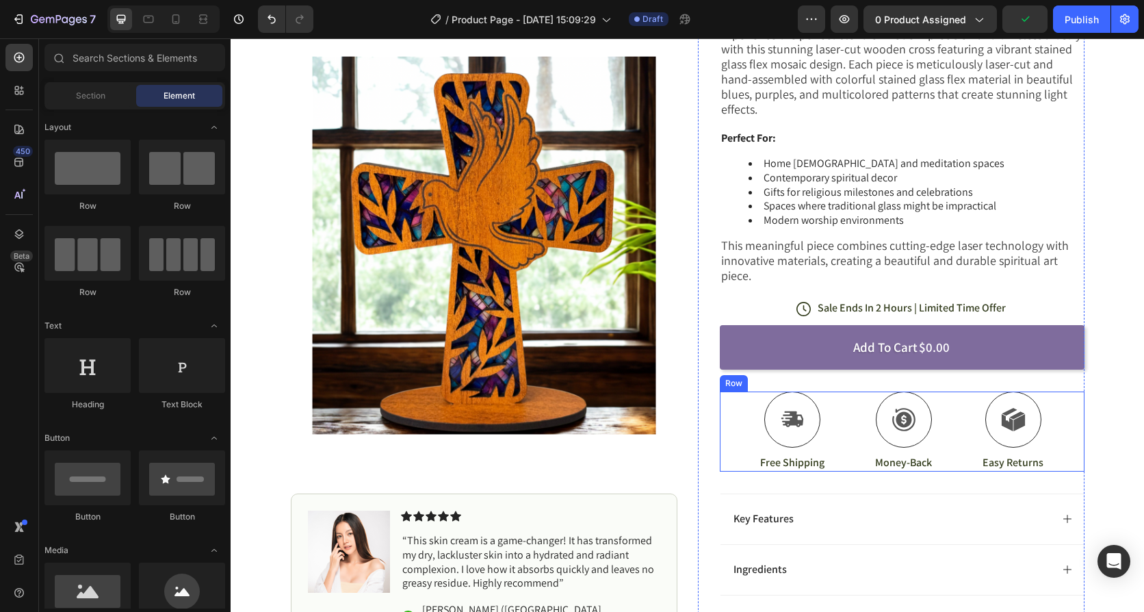
scroll to position [274, 0]
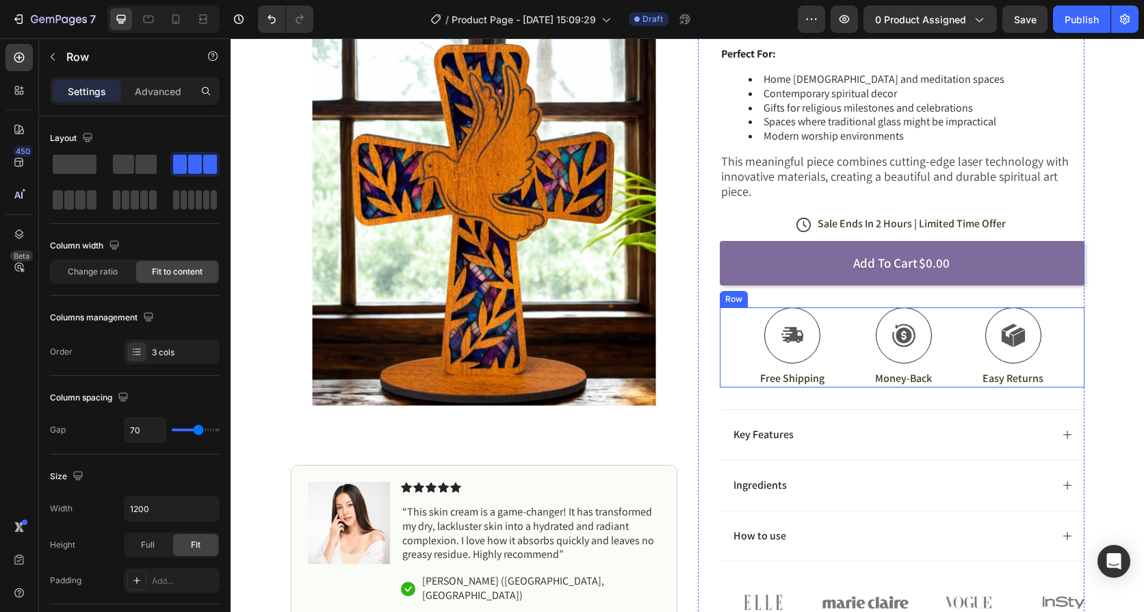
click at [736, 307] on div "Icon Free Shipping Text Block Icon Money-Back Text Block Icon Easy Returns Text…" at bounding box center [902, 347] width 365 height 80
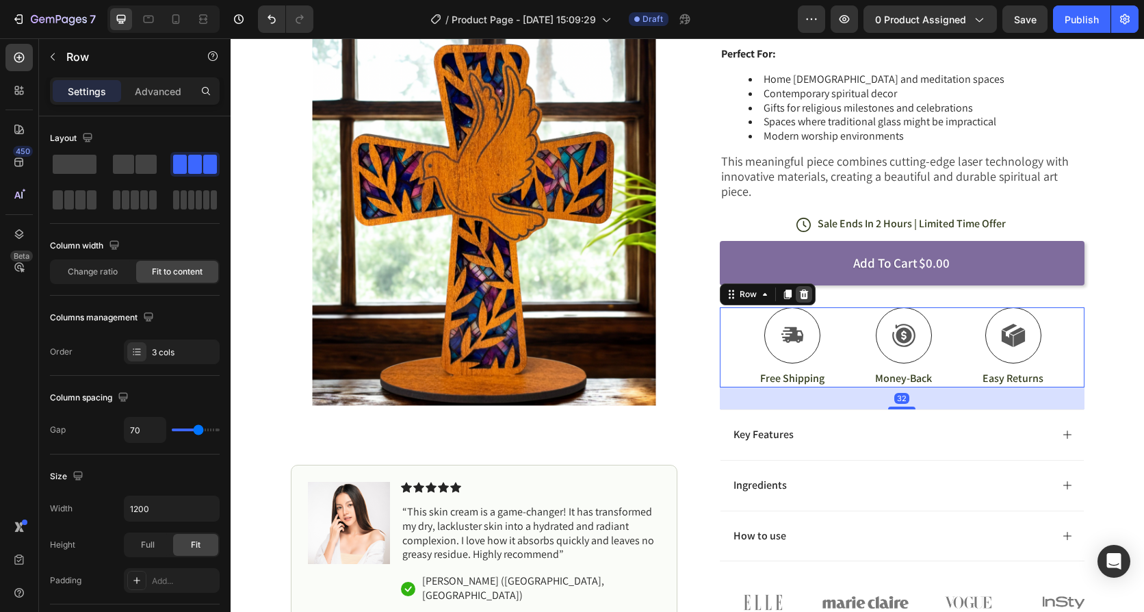
click at [803, 289] on icon at bounding box center [804, 294] width 11 height 11
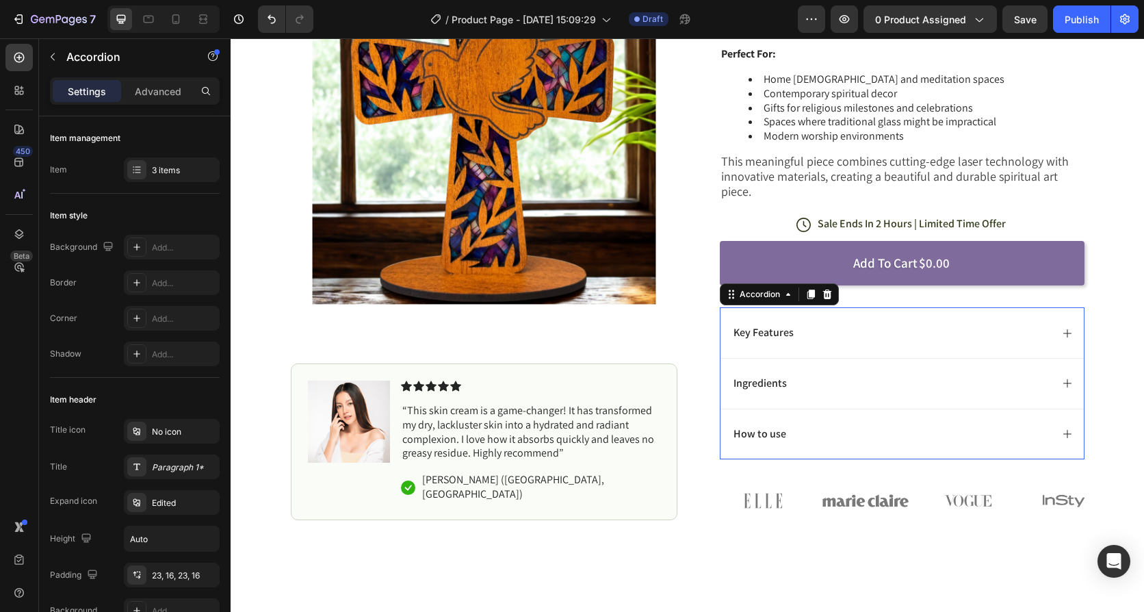
click at [795, 324] on div "Key Features" at bounding box center [892, 333] width 320 height 18
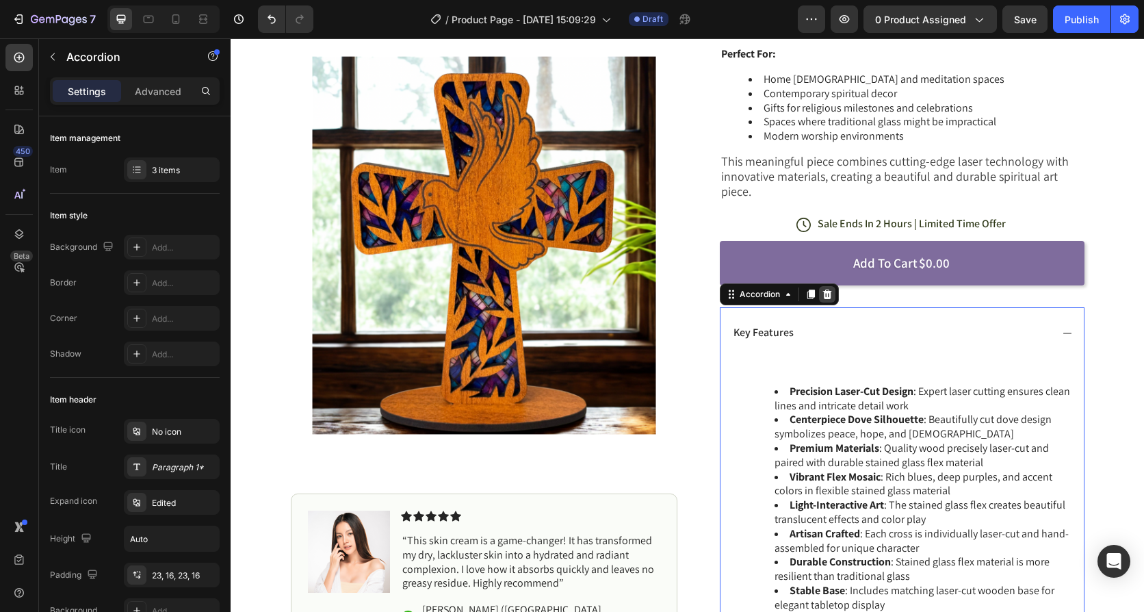
click at [823, 290] on icon at bounding box center [827, 295] width 9 height 10
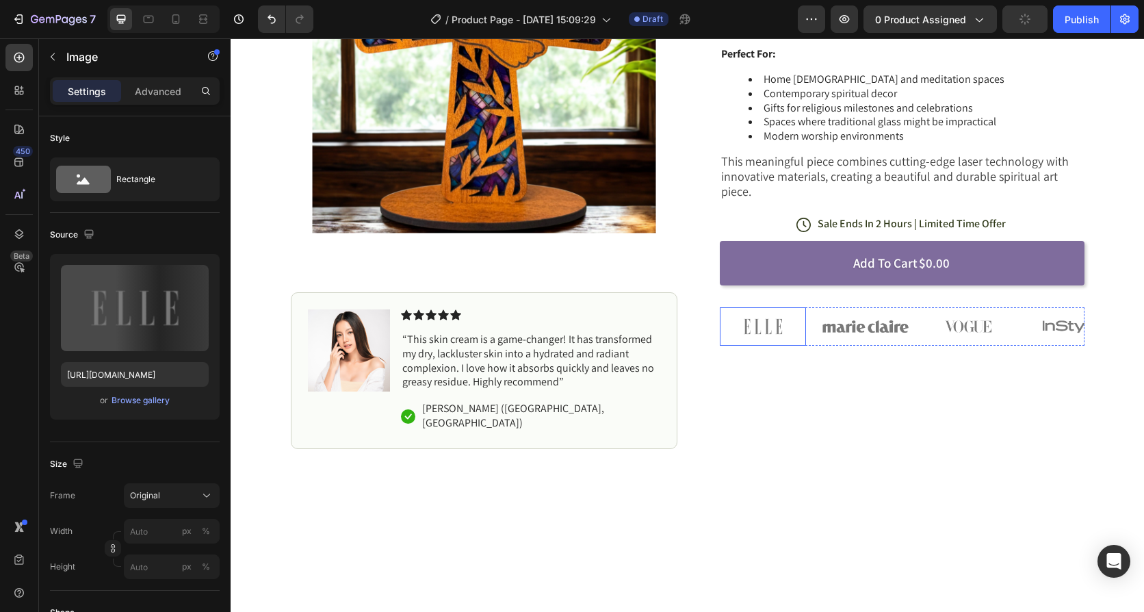
click at [771, 307] on img at bounding box center [763, 326] width 86 height 38
click at [815, 311] on div "Image 0 Image Image Image Image" at bounding box center [902, 326] width 365 height 38
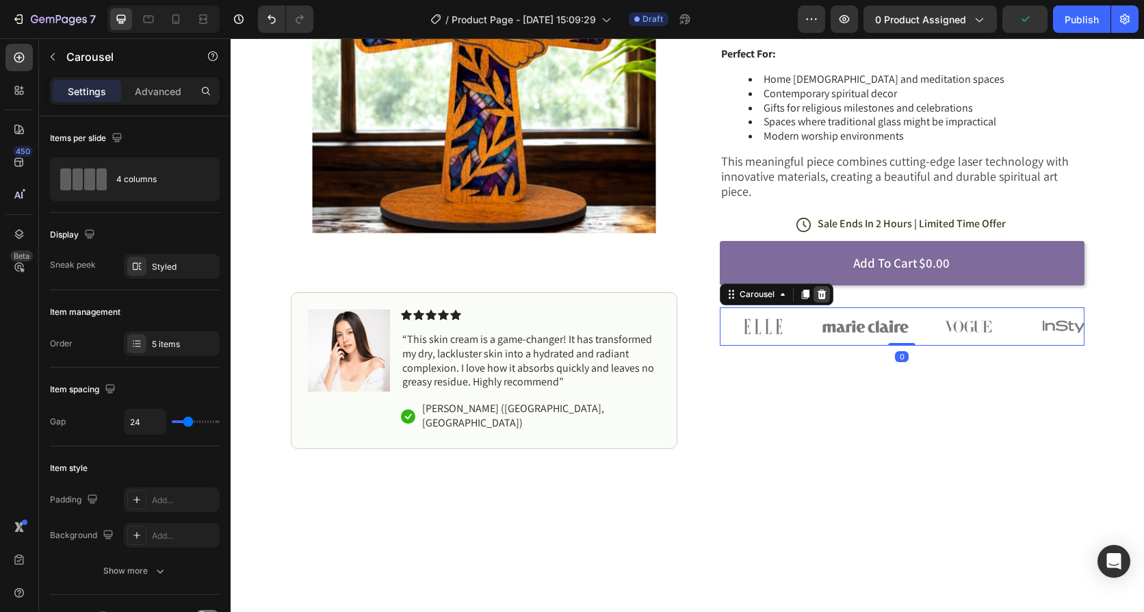
click at [822, 289] on icon at bounding box center [822, 294] width 11 height 11
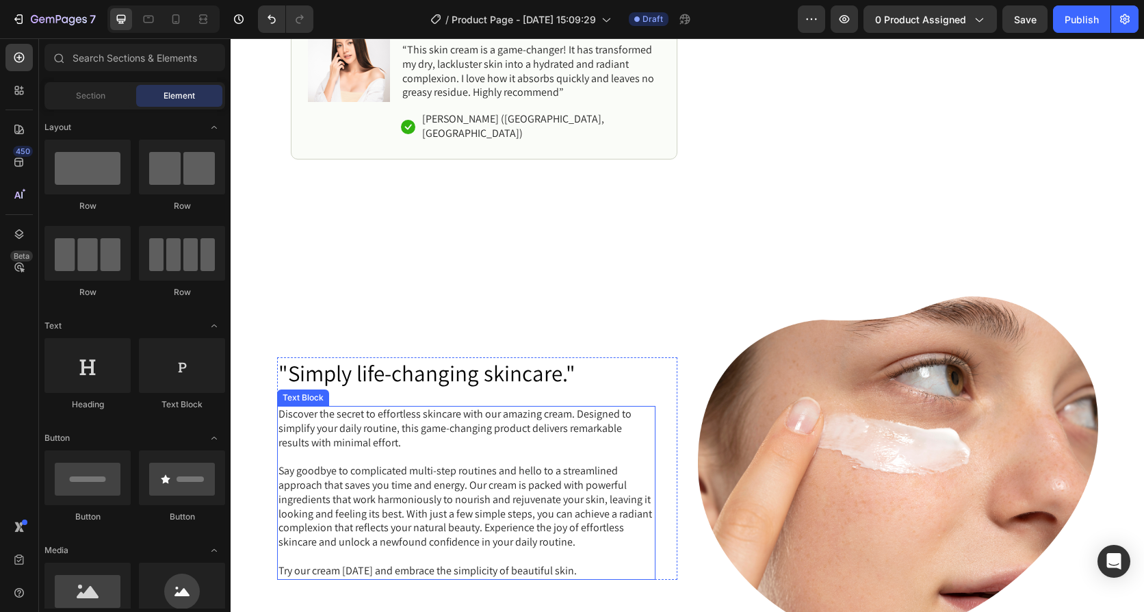
scroll to position [548, 0]
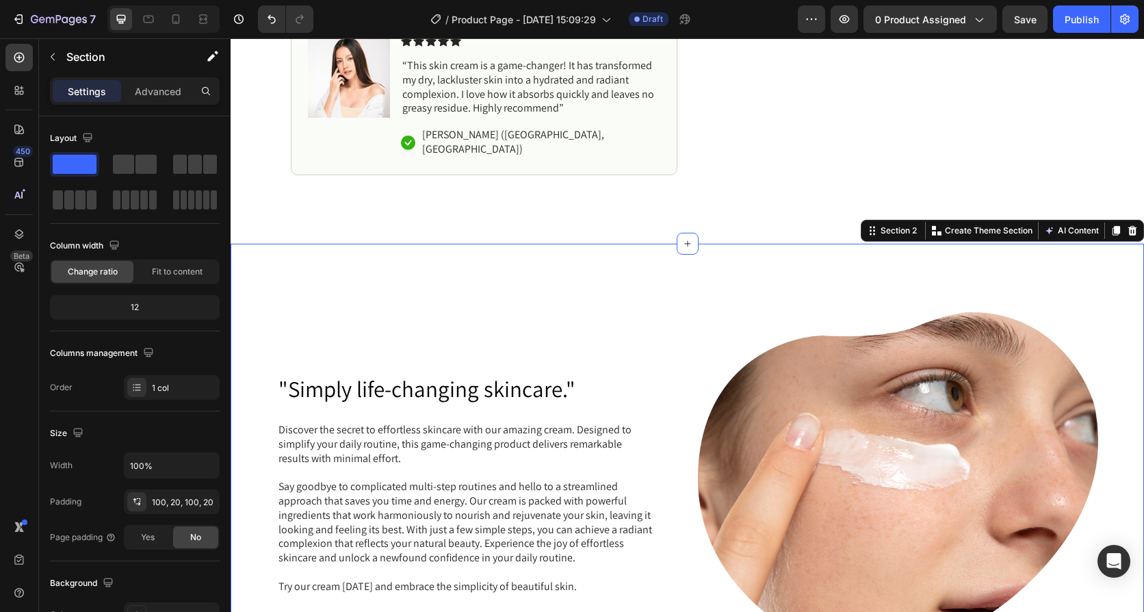
click at [671, 259] on div ""Simply life-changing skincare." Heading Discover the secret to effortless skin…" at bounding box center [688, 611] width 914 height 734
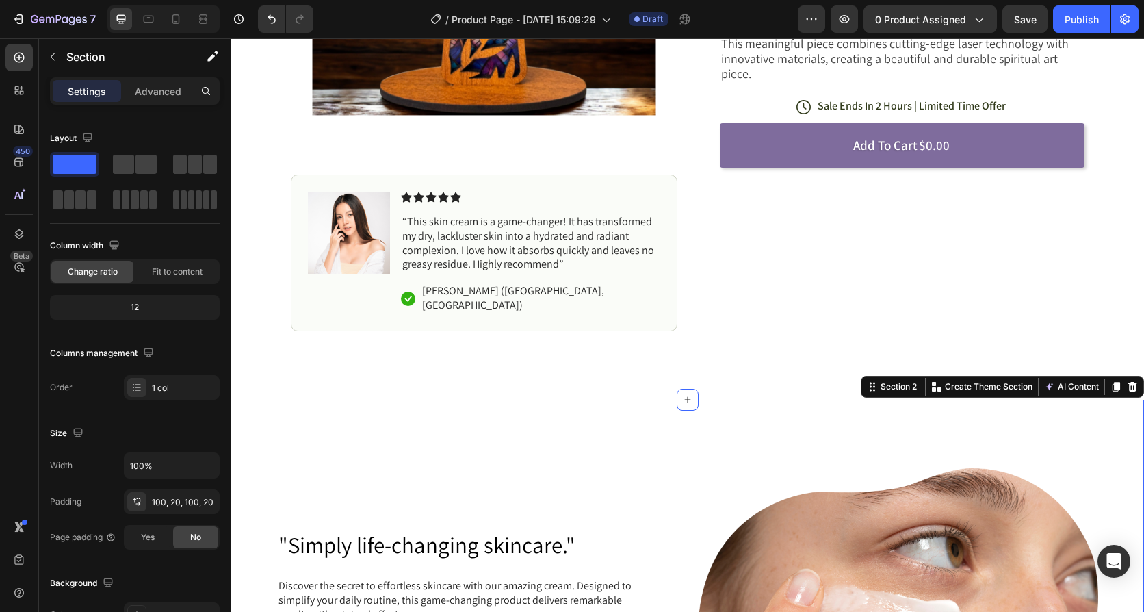
scroll to position [342, 0]
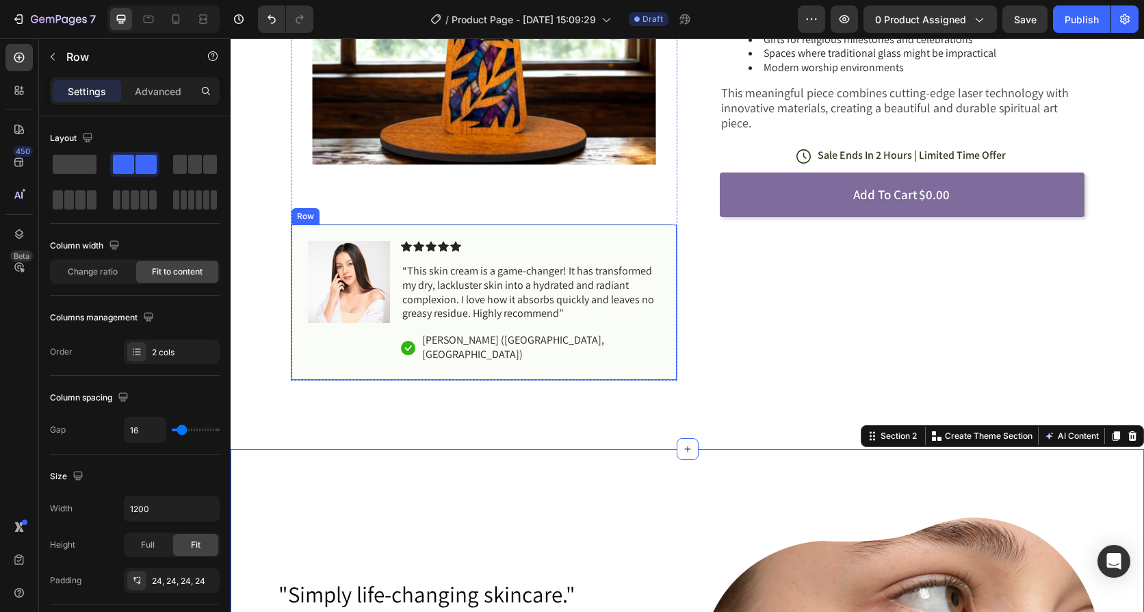
click at [574, 239] on div "Image Icon Icon Icon Icon Icon Icon List “This skin cream is a game-changer! It…" at bounding box center [484, 302] width 387 height 157
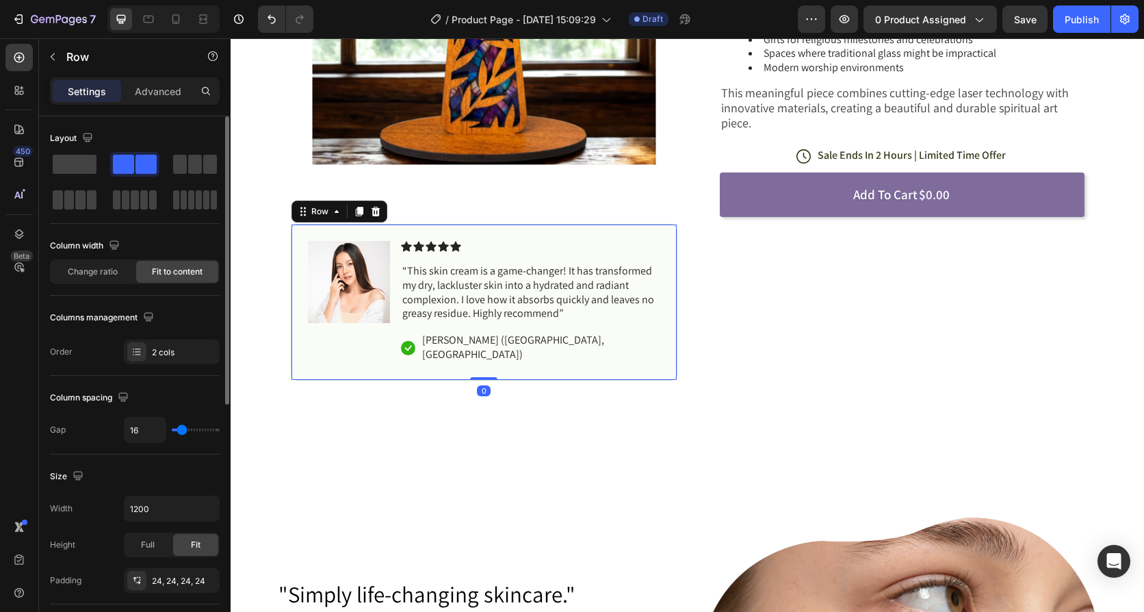
scroll to position [68, 0]
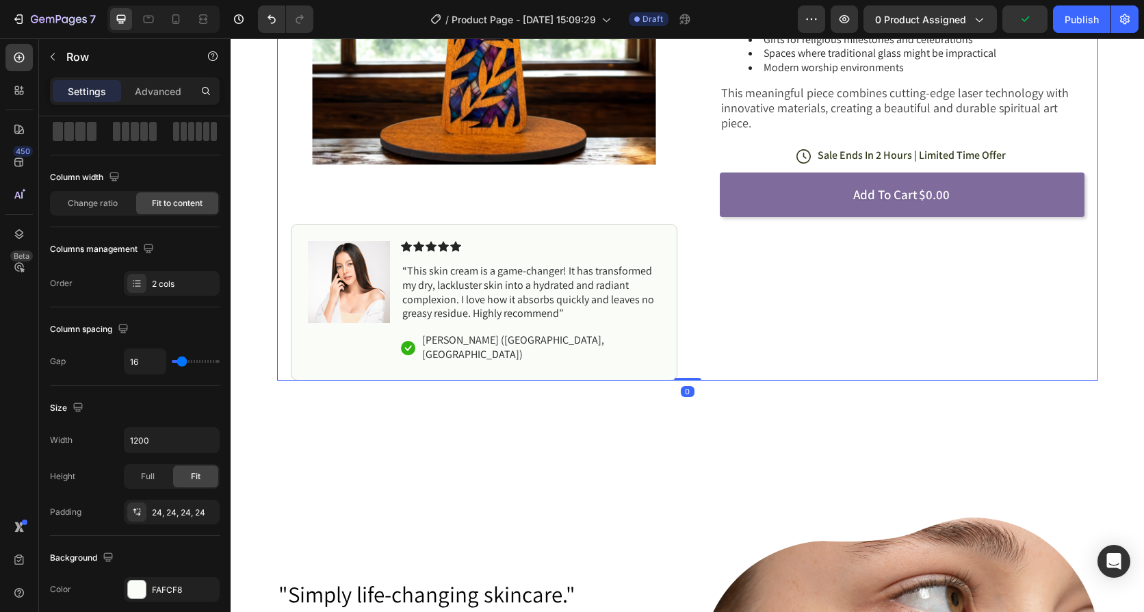
click at [824, 281] on div "Icon Icon Icon Icon Icon Icon List (1349 Reviews) Text Block Row Laser-Cut Cros…" at bounding box center [891, 81] width 387 height 598
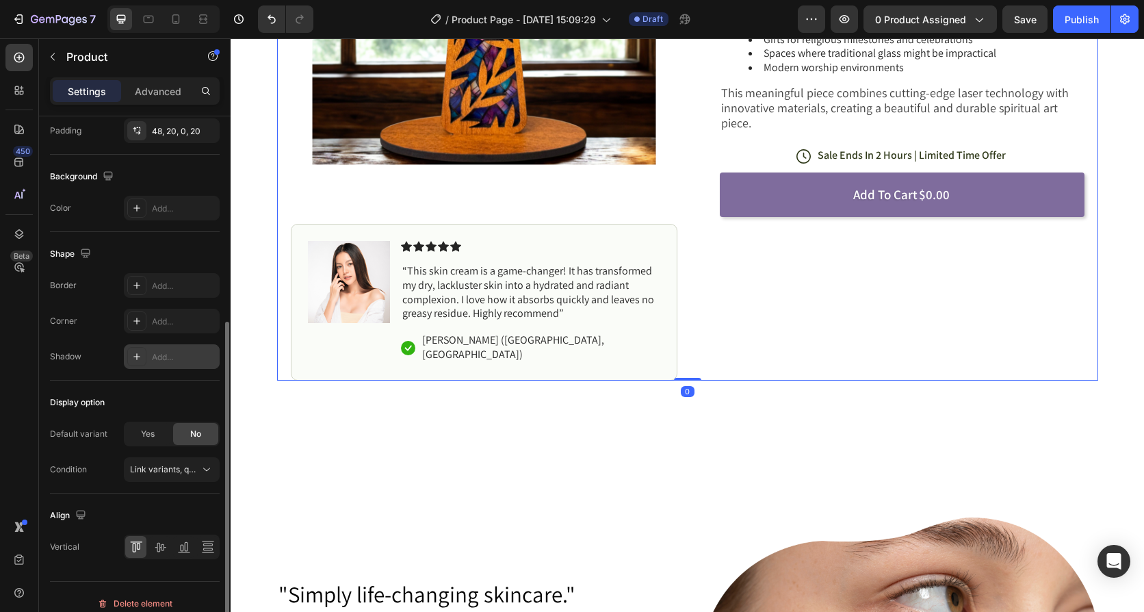
scroll to position [355, 0]
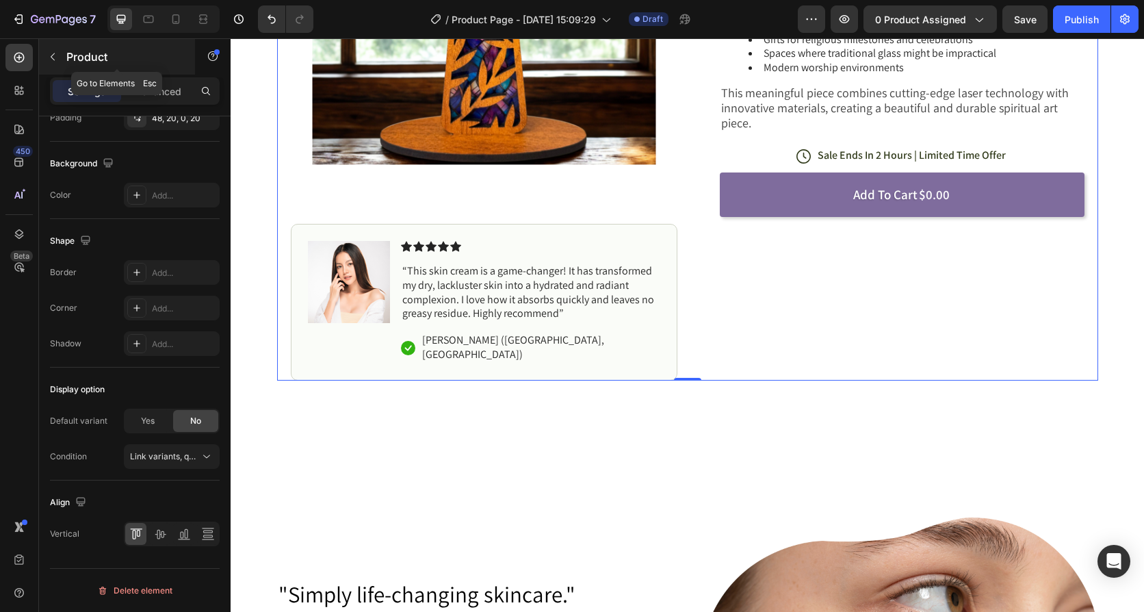
click at [53, 55] on icon "button" at bounding box center [53, 57] width 4 height 8
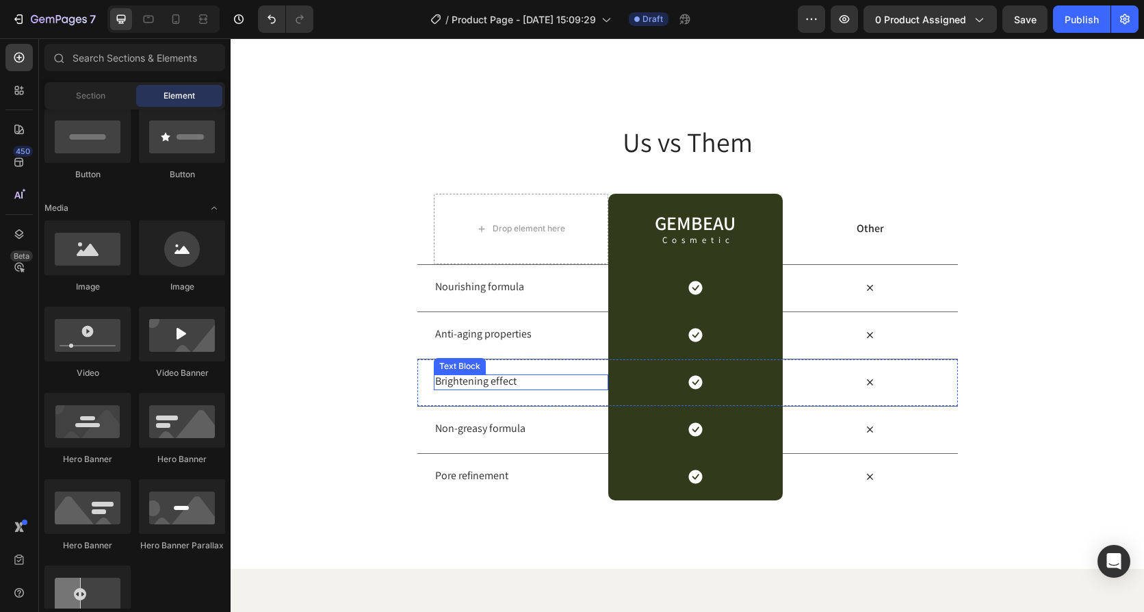
scroll to position [2533, 0]
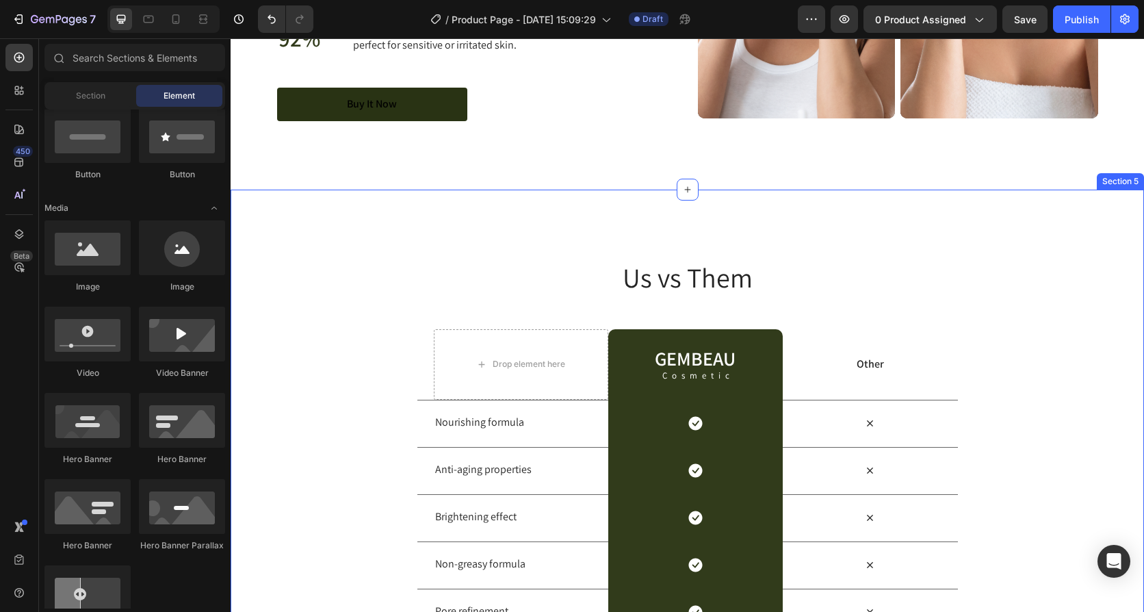
click at [338, 219] on div "Us vs Them Heading Row Drop element here GEMBEAU Heading Cosmetic Text Block Ro…" at bounding box center [688, 447] width 914 height 515
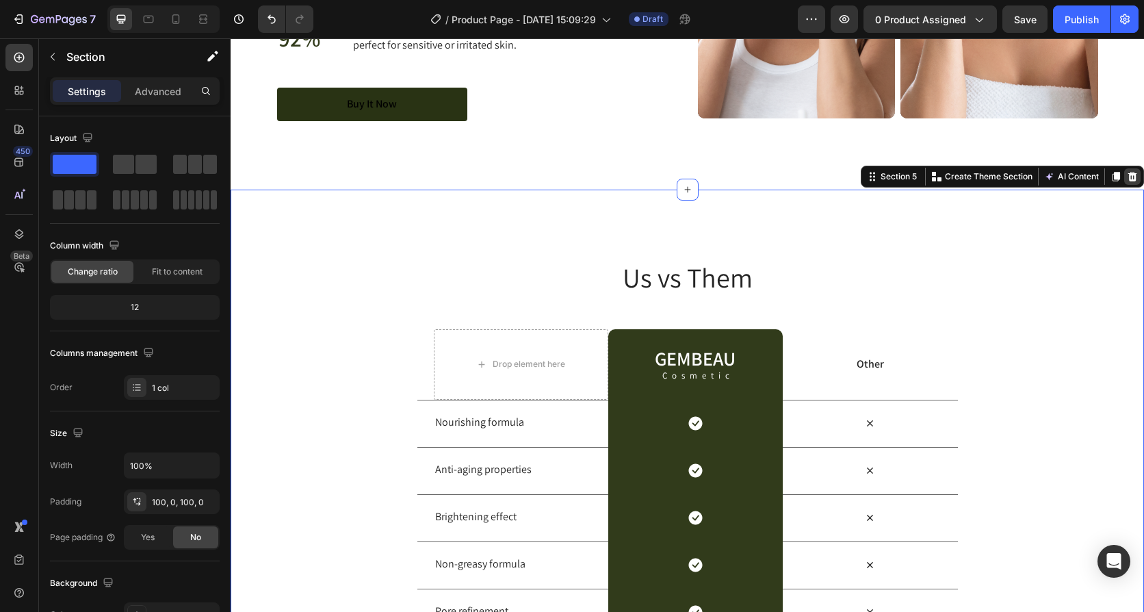
click at [1129, 175] on icon at bounding box center [1133, 176] width 9 height 10
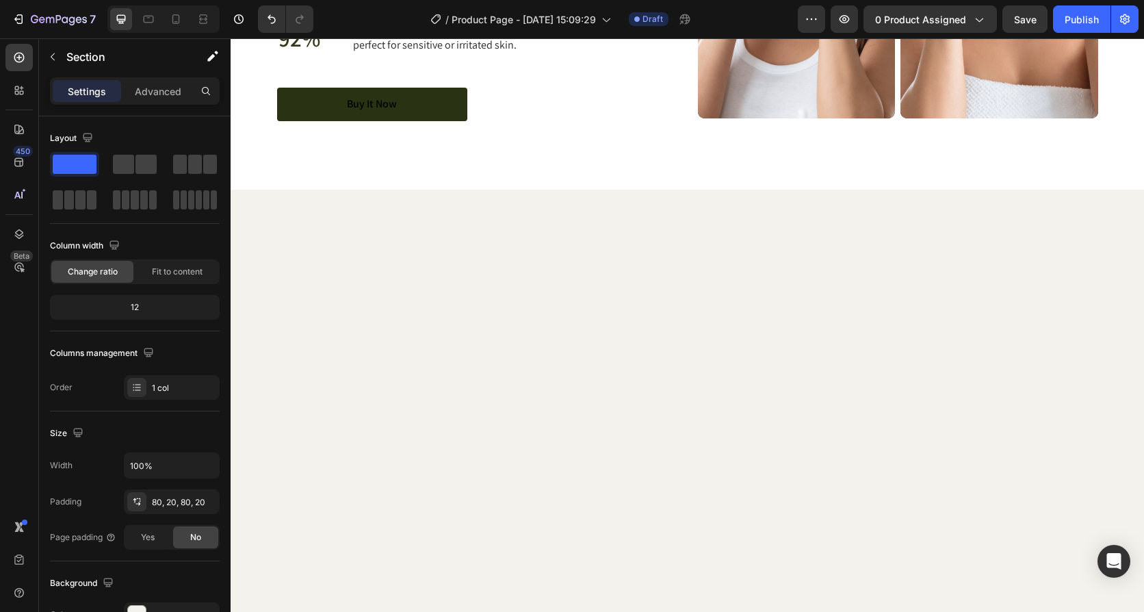
click at [958, 232] on div at bounding box center [688, 461] width 914 height 543
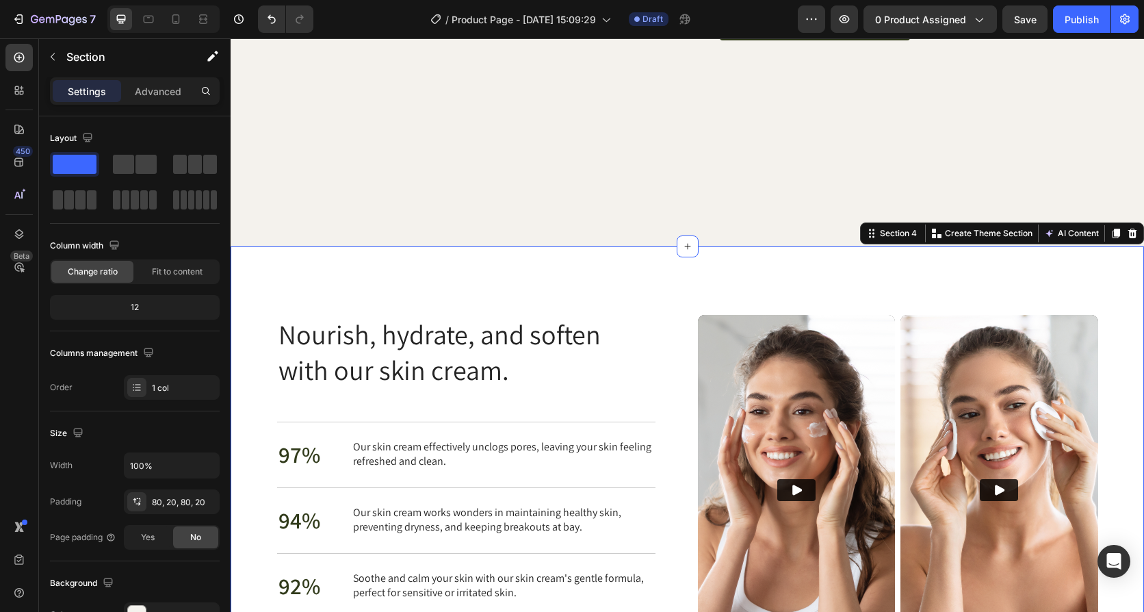
scroll to position [300, 0]
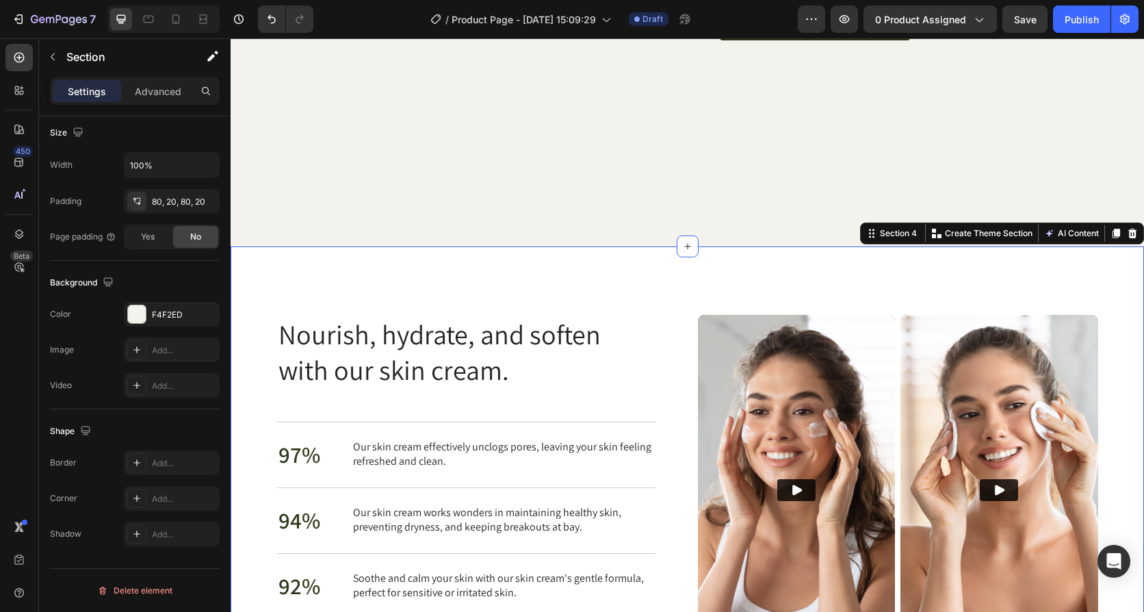
click at [636, 277] on div "Nourish, hydrate, and soften with our skin cream. Heading Nourish, hydrate, and…" at bounding box center [688, 491] width 914 height 491
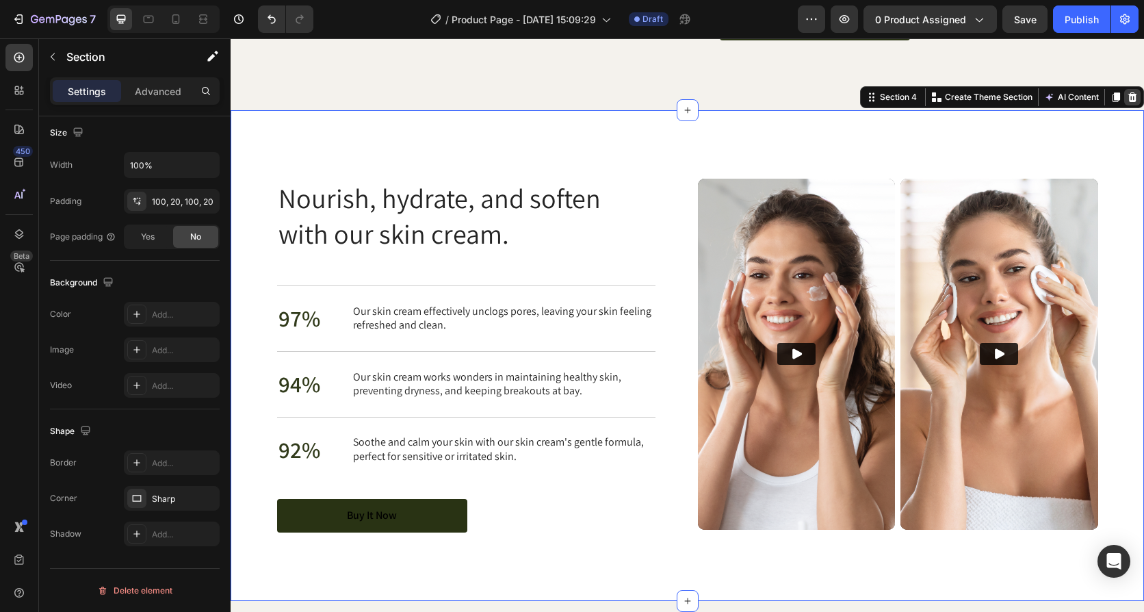
click at [1127, 103] on icon at bounding box center [1132, 97] width 11 height 11
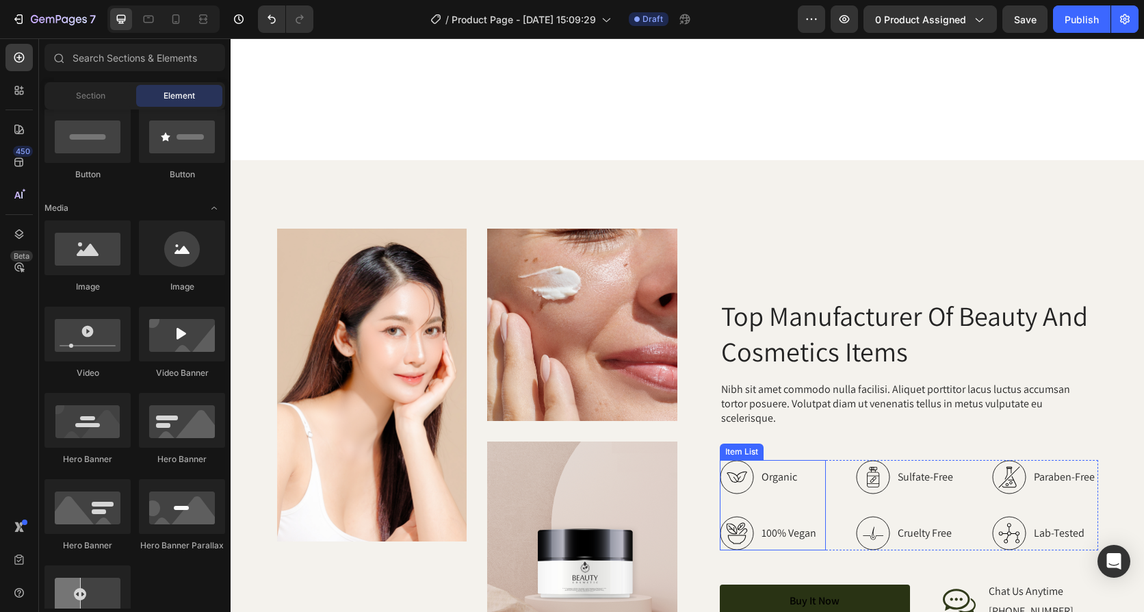
scroll to position [1437, 0]
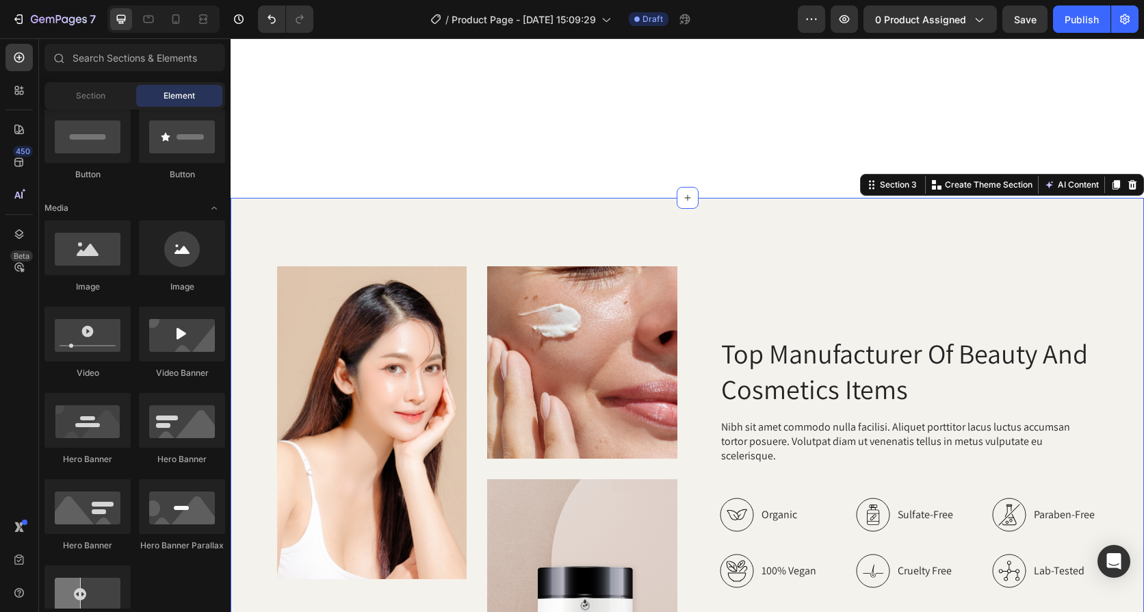
click at [864, 227] on div "Image Image Image Row Top Manufacturer Of Beauty And Cosmetics Items Heading Ni…" at bounding box center [688, 496] width 914 height 596
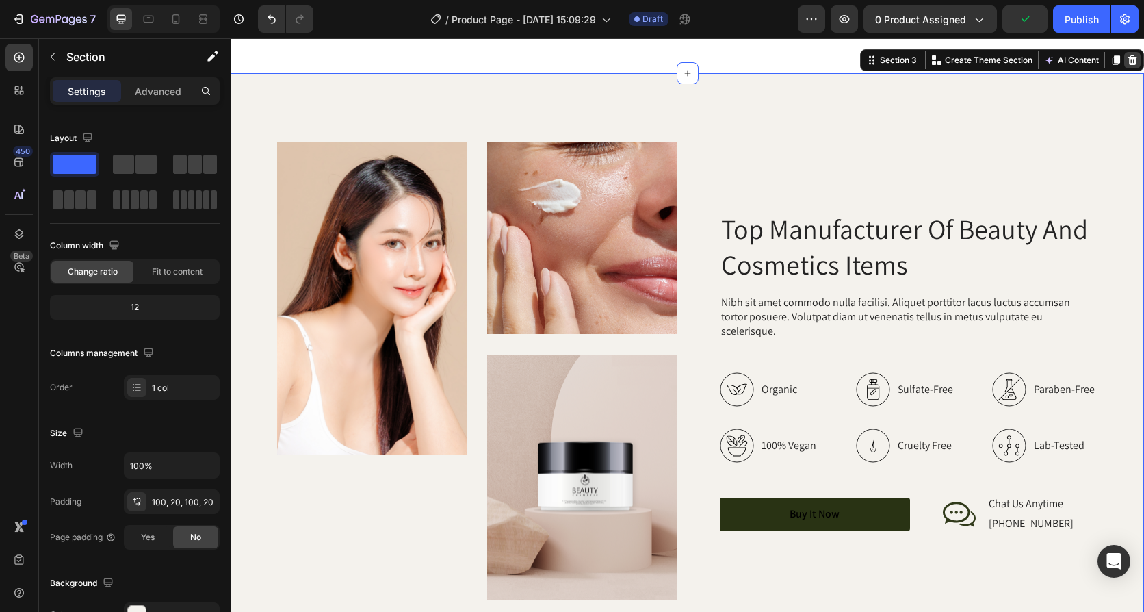
click at [1129, 64] on icon at bounding box center [1133, 60] width 9 height 10
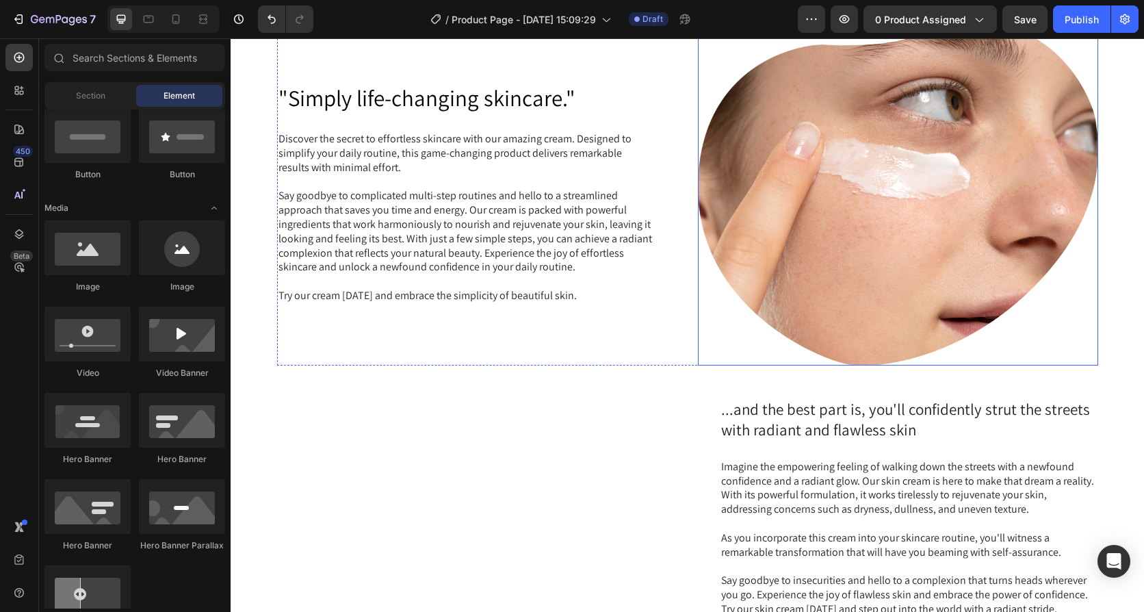
scroll to position [821, 0]
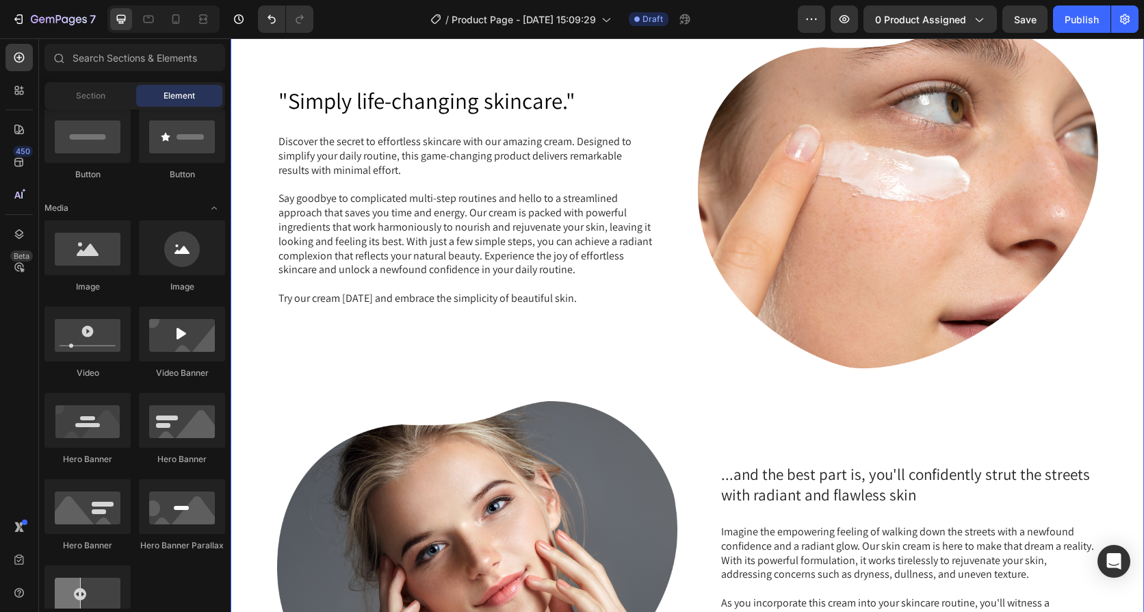
click at [1102, 355] on div ""Simply life-changing skincare." Heading Discover the secret to effortless skin…" at bounding box center [687, 384] width 886 height 721
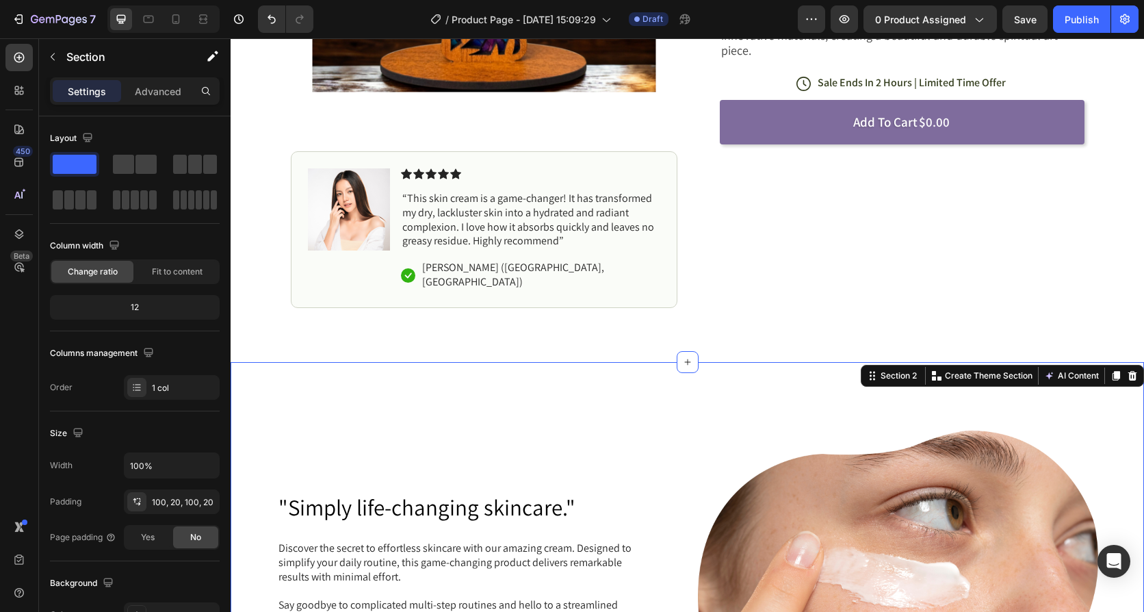
scroll to position [411, 0]
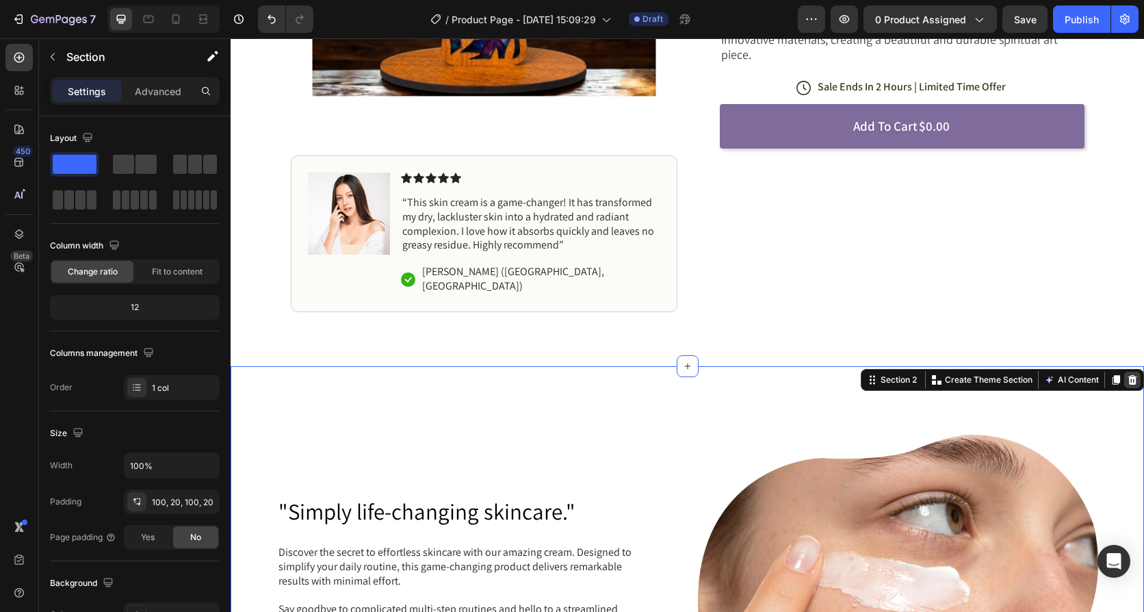
click at [1128, 381] on div at bounding box center [1133, 380] width 16 height 16
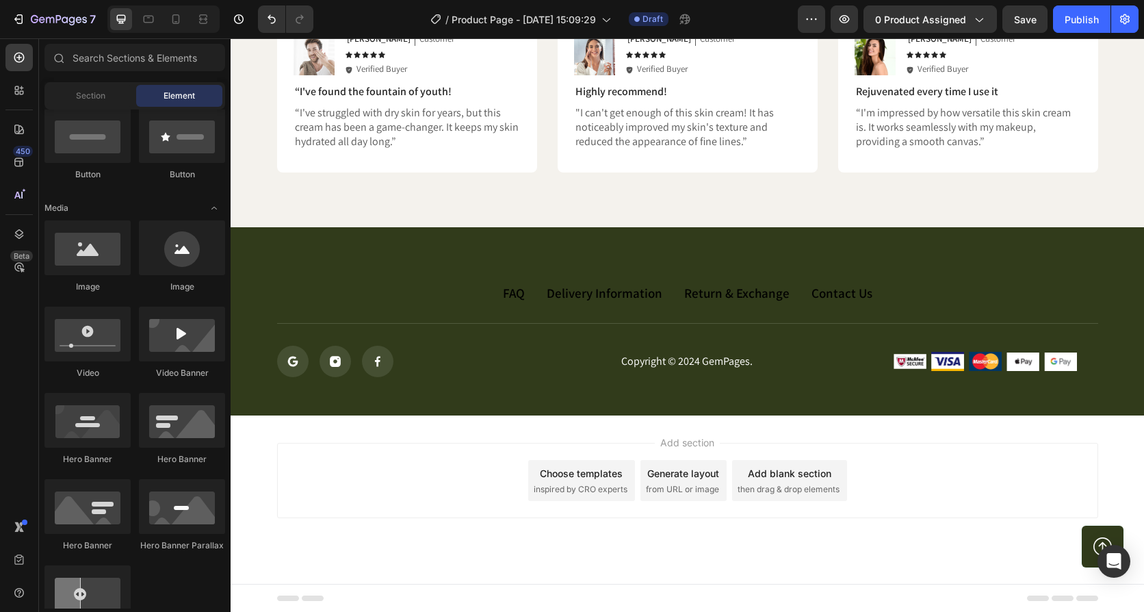
scroll to position [1094, 0]
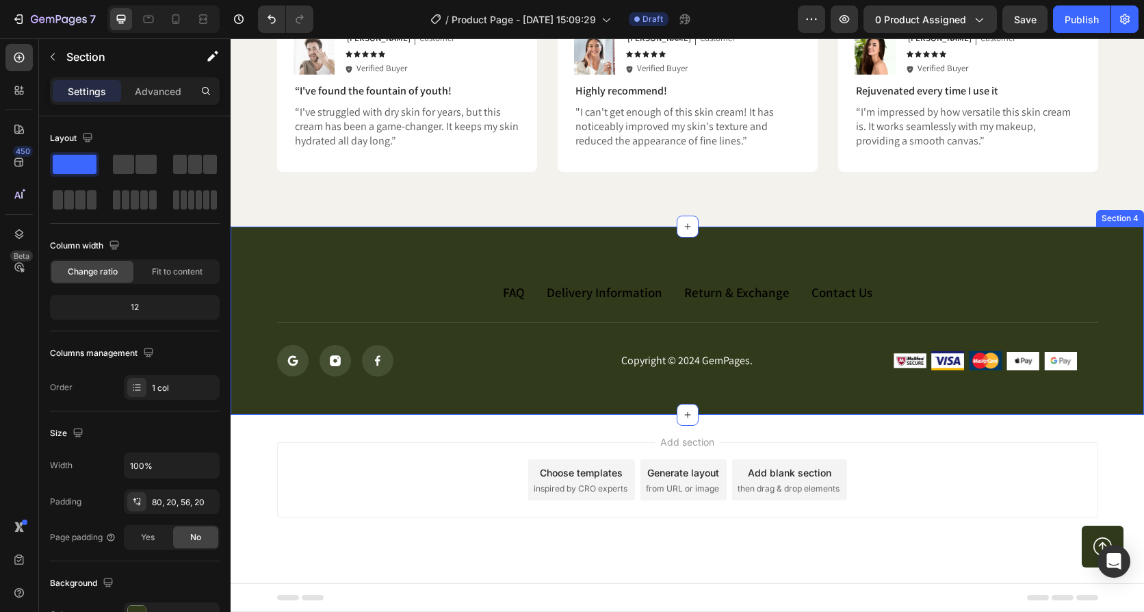
click at [316, 261] on div "FAQ Button Delivery Information Button Return & Exchange Button Contact Us Butt…" at bounding box center [688, 321] width 914 height 189
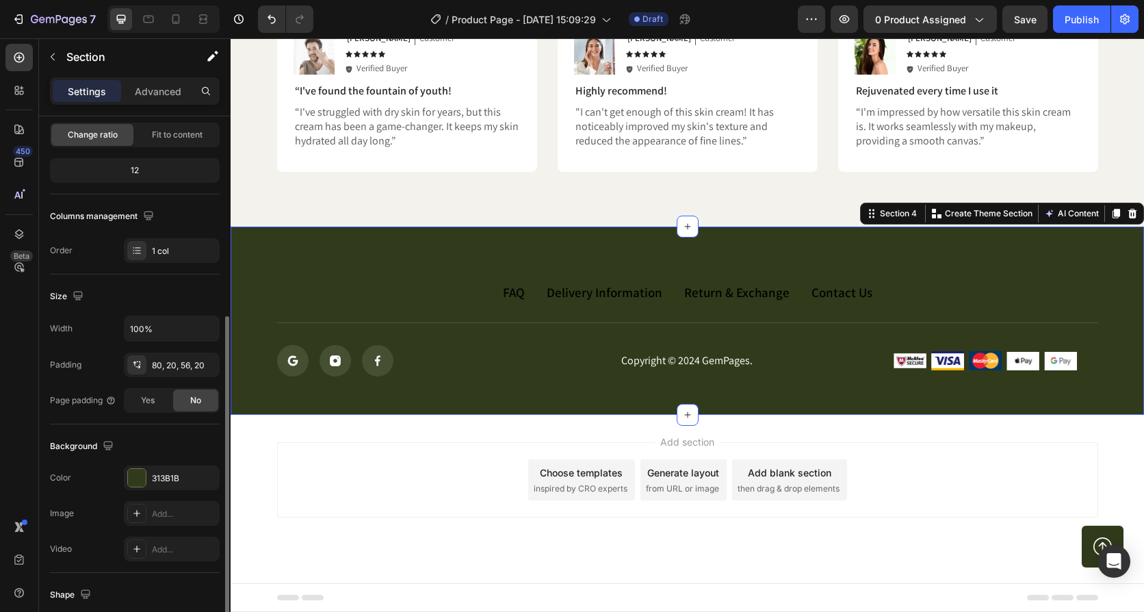
scroll to position [274, 0]
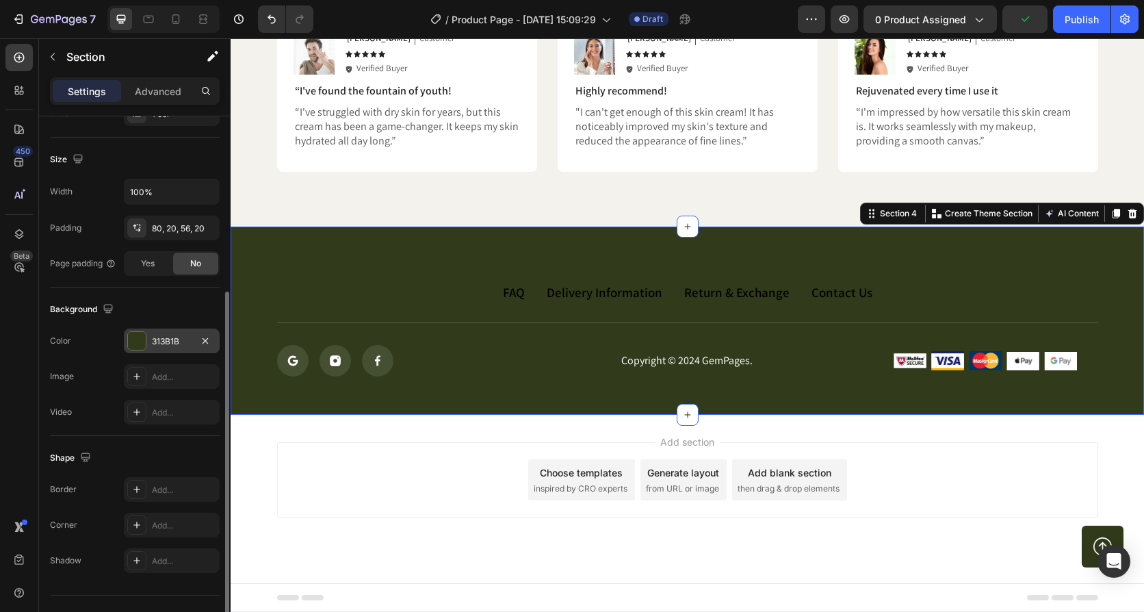
click at [141, 342] on div at bounding box center [137, 341] width 18 height 18
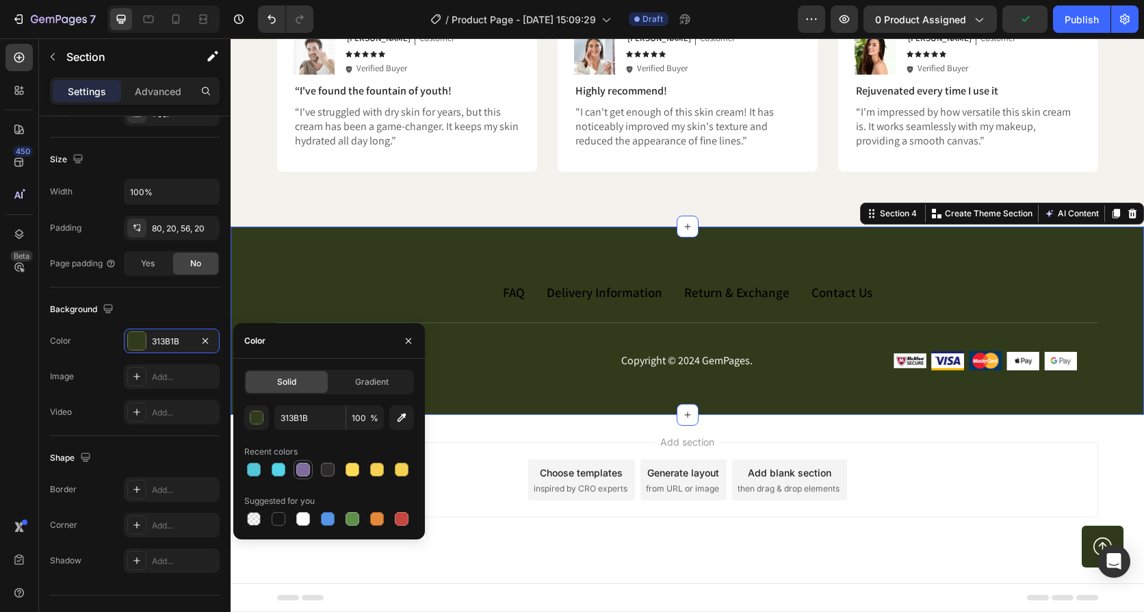
click at [307, 464] on div at bounding box center [303, 470] width 14 height 14
type input "7F6C9D"
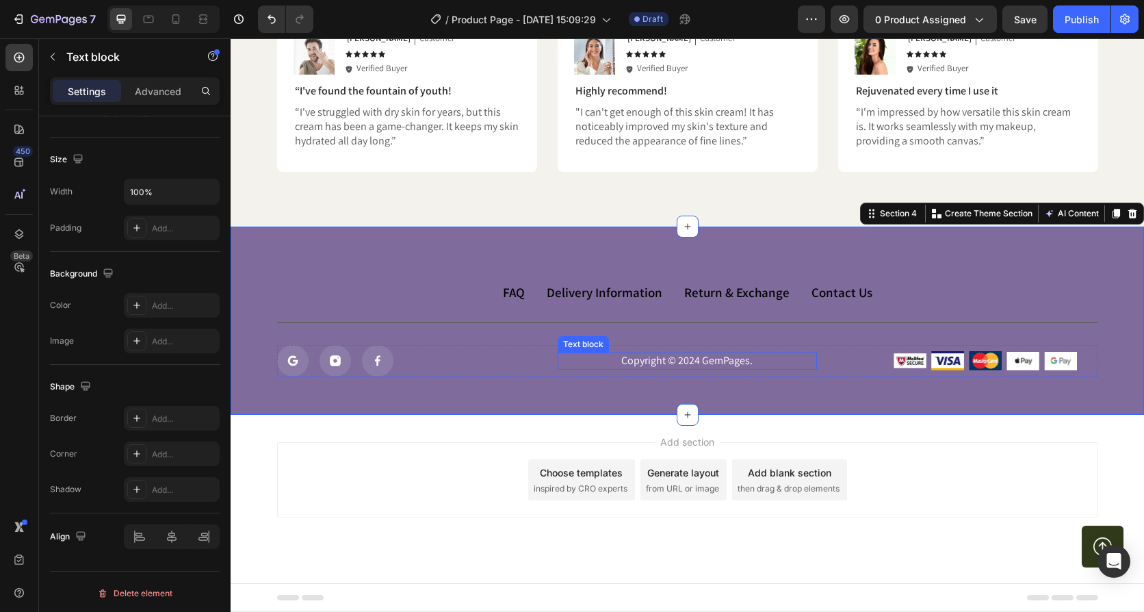
click at [678, 362] on p "Copyright © 2024 GemPages." at bounding box center [687, 361] width 257 height 14
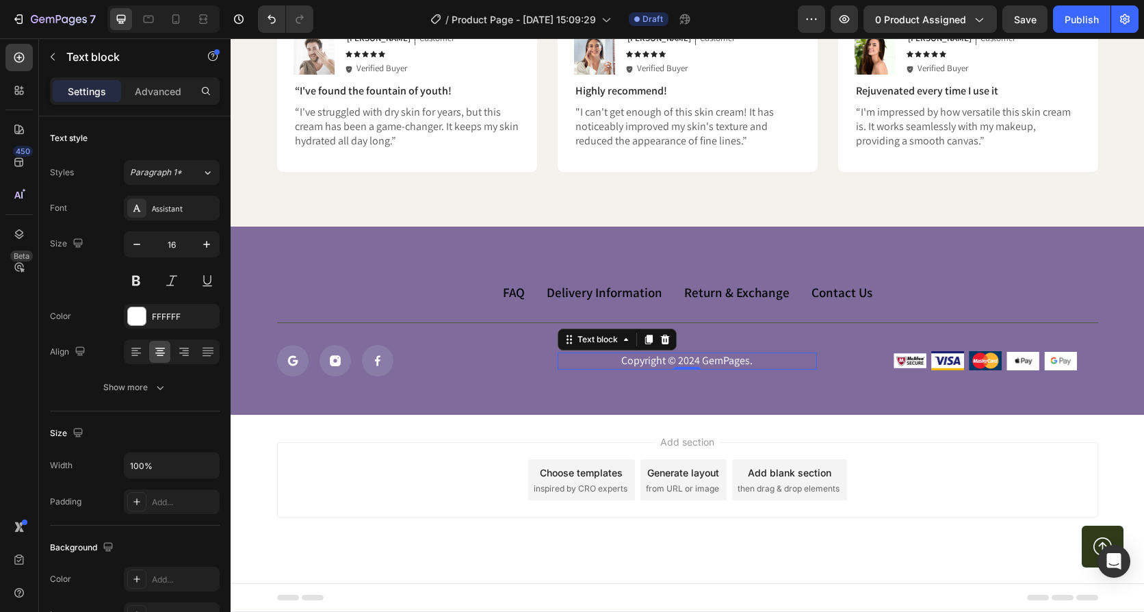
click at [688, 361] on p "Copyright © 2024 GemPages." at bounding box center [687, 361] width 257 height 14
click at [688, 360] on p "Copyright © 2024 GemPages." at bounding box center [687, 361] width 257 height 14
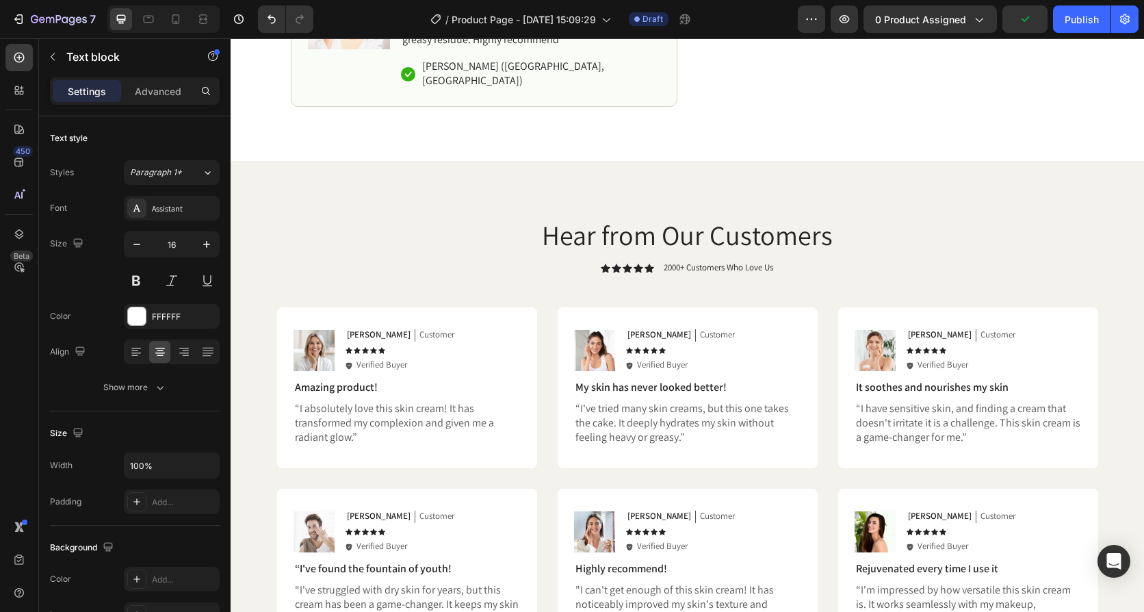
scroll to position [615, 0]
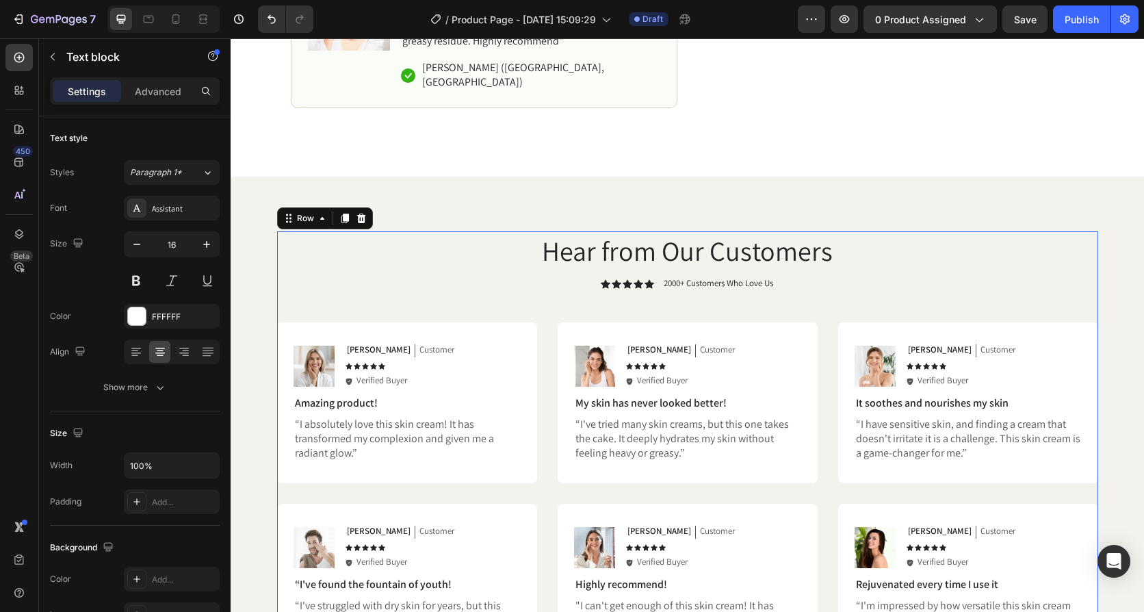
click at [447, 255] on div "Hear from Our Customers Heading Icon Icon Icon Icon Icon Icon List 2000+ Custom…" at bounding box center [687, 448] width 821 height 434
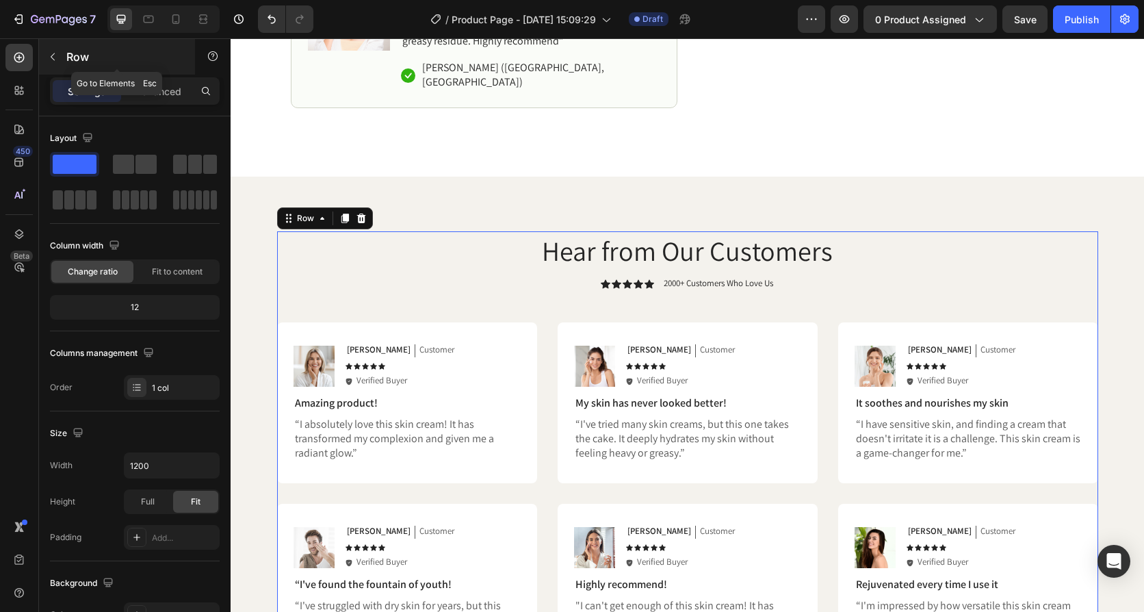
click at [55, 62] on button "button" at bounding box center [53, 57] width 22 height 22
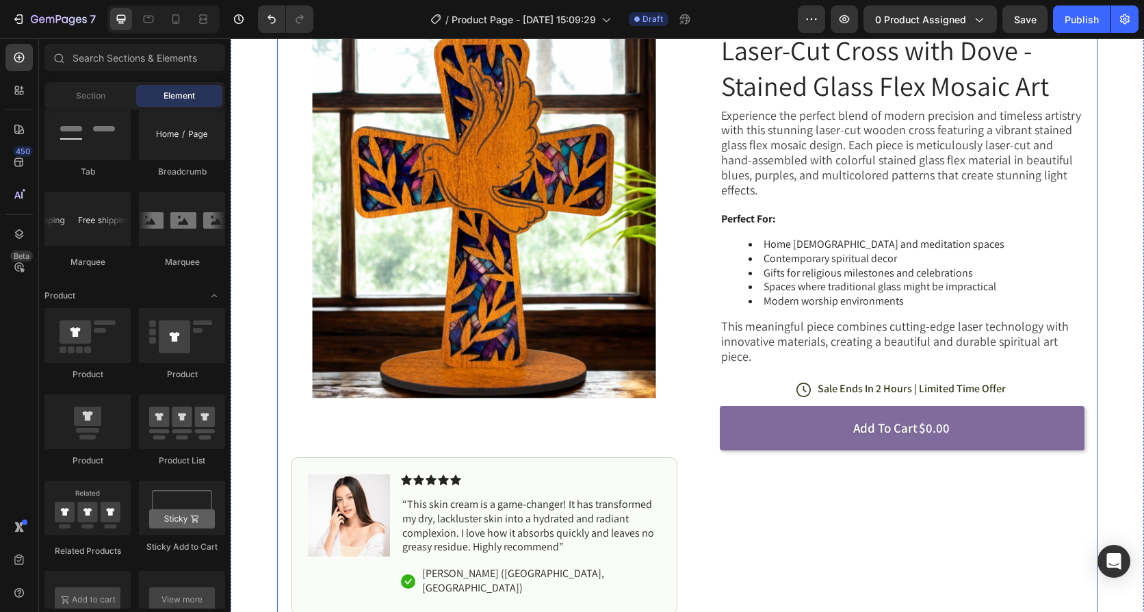
scroll to position [204, 0]
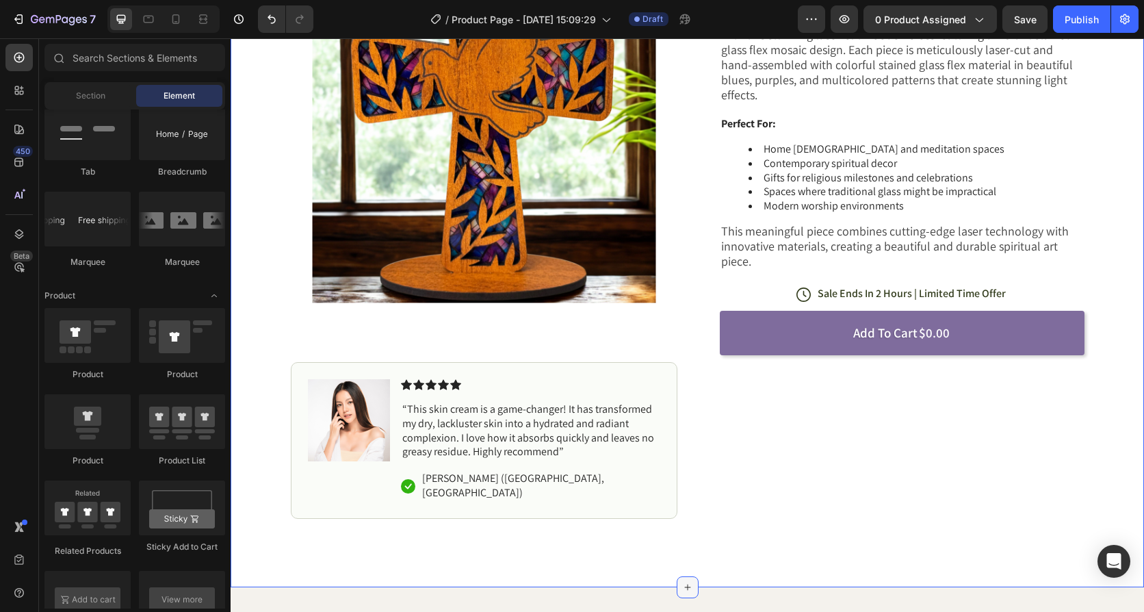
click at [687, 576] on div at bounding box center [688, 587] width 22 height 22
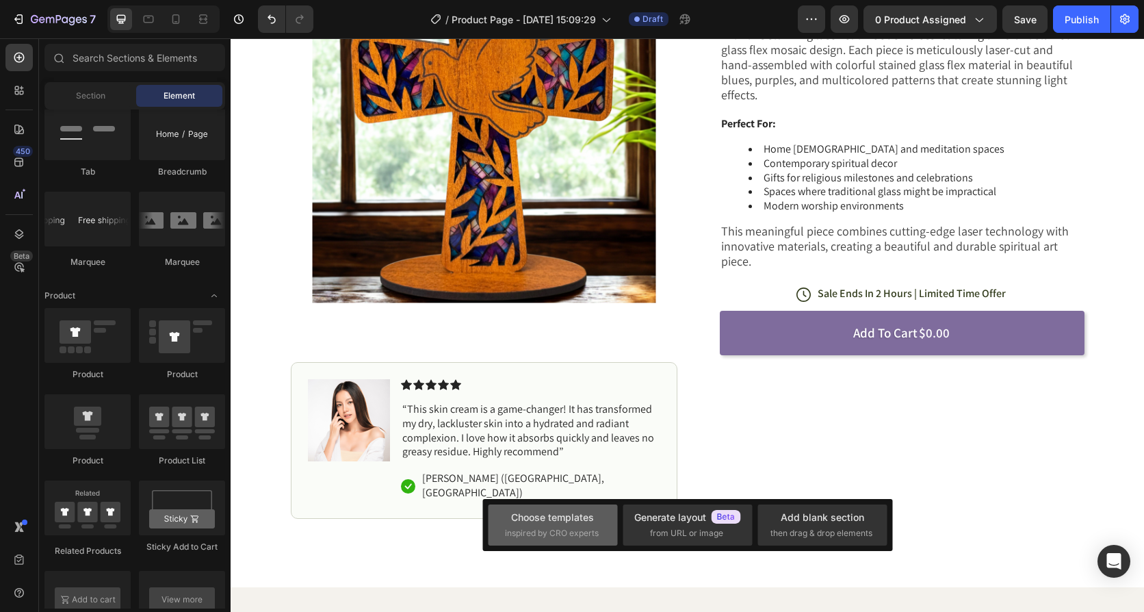
click at [555, 524] on div "Choose templates" at bounding box center [552, 517] width 83 height 14
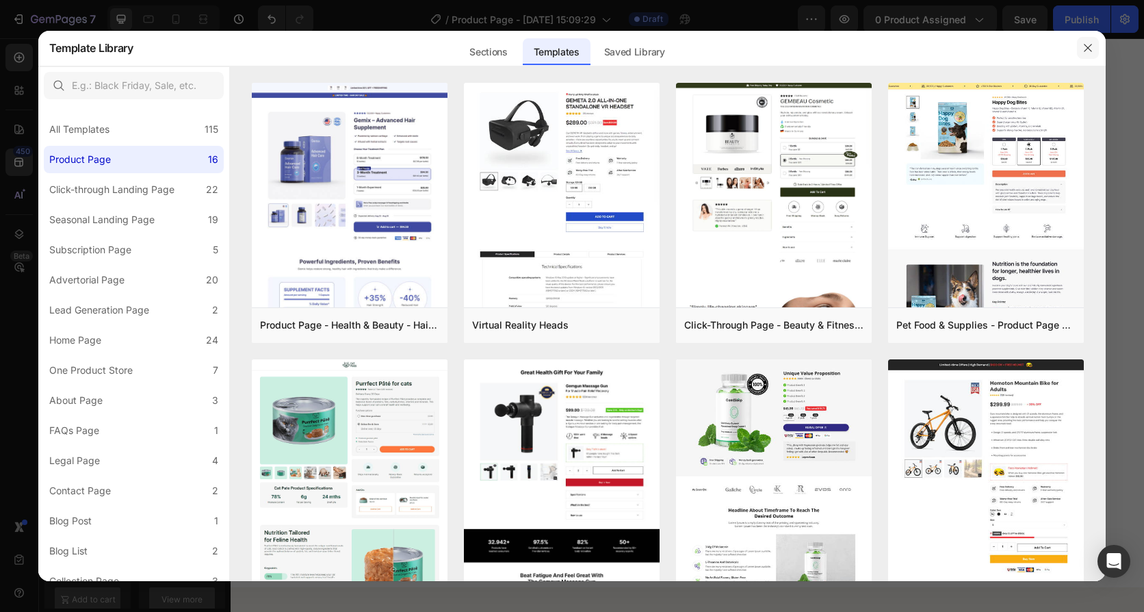
click at [1095, 51] on button "button" at bounding box center [1088, 48] width 22 height 22
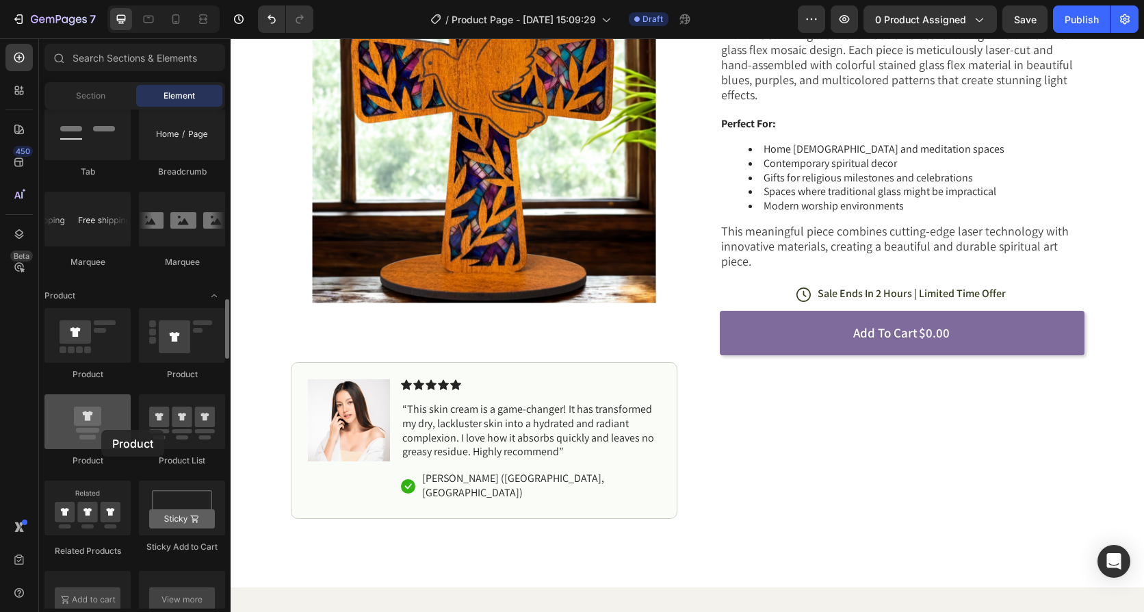
click at [101, 430] on div at bounding box center [87, 421] width 86 height 55
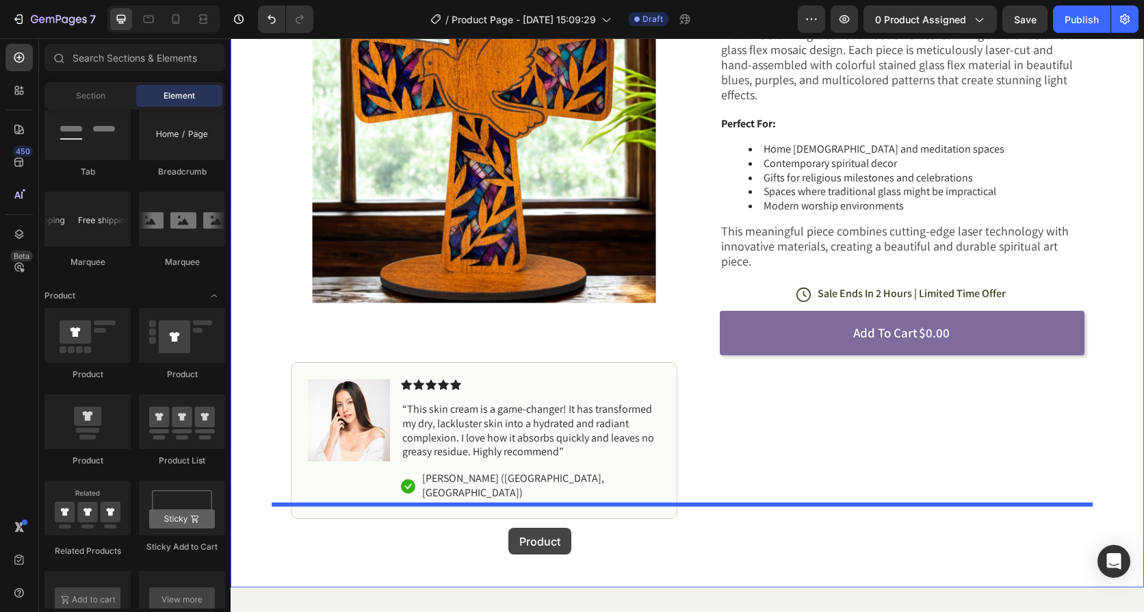
drag, startPoint x: 314, startPoint y: 466, endPoint x: 509, endPoint y: 528, distance: 203.9
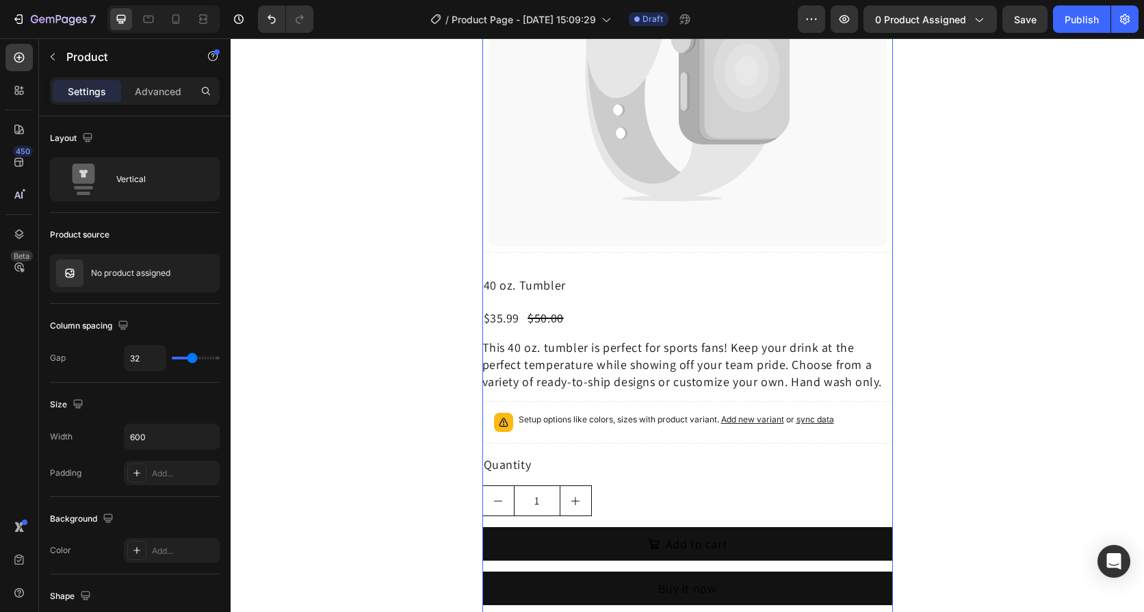
scroll to position [888, 0]
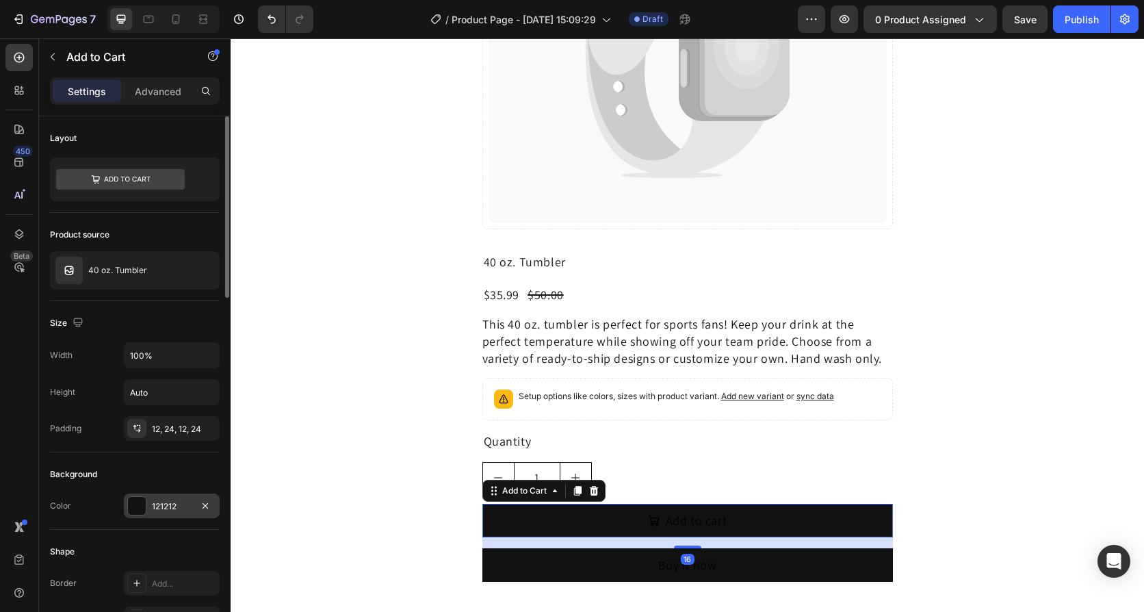
click at [135, 511] on div at bounding box center [137, 506] width 18 height 18
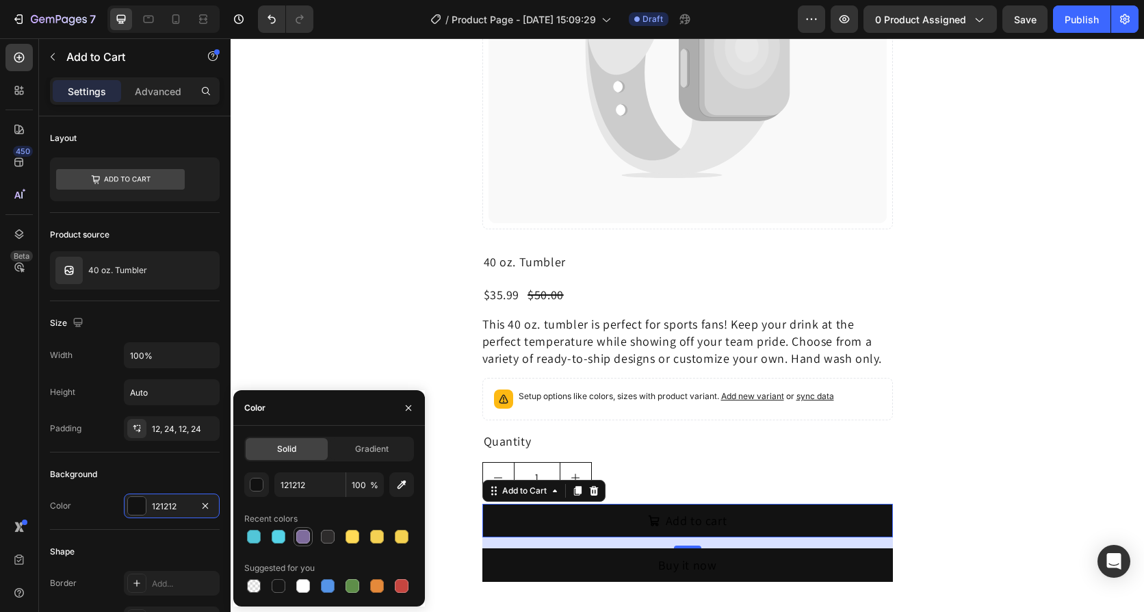
click at [308, 535] on div at bounding box center [303, 537] width 14 height 14
type input "7F6C9D"
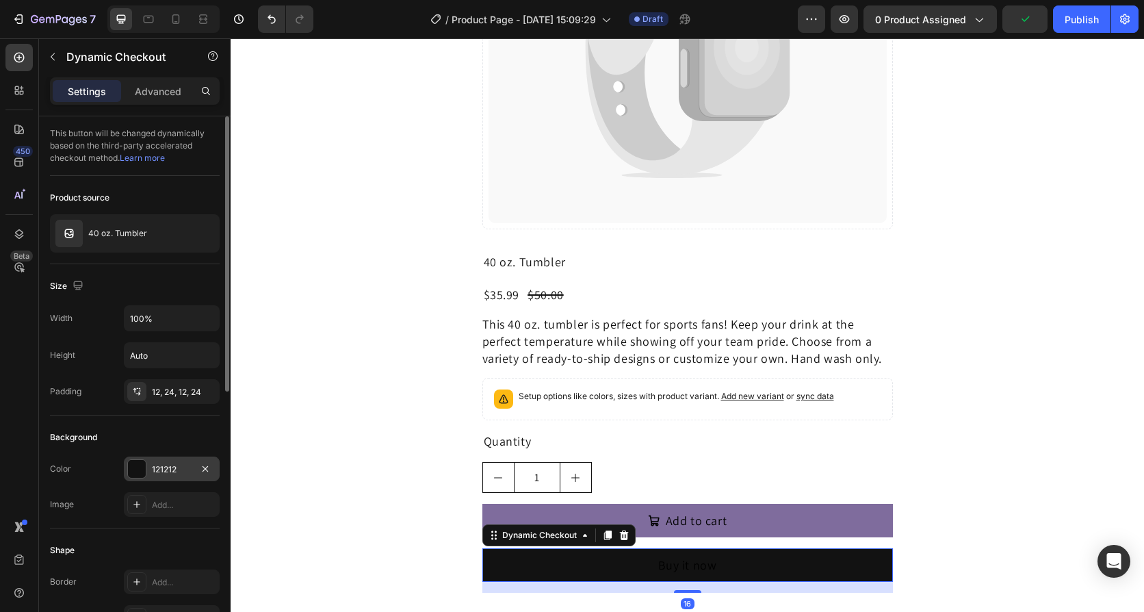
click at [143, 471] on div at bounding box center [137, 469] width 18 height 18
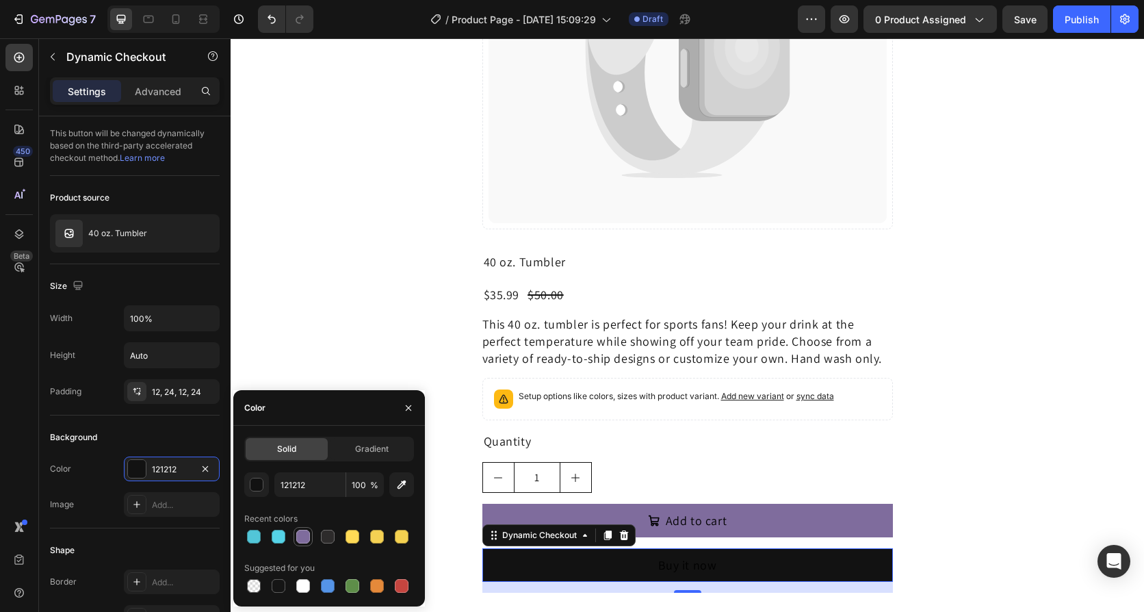
click at [308, 537] on div at bounding box center [303, 537] width 14 height 14
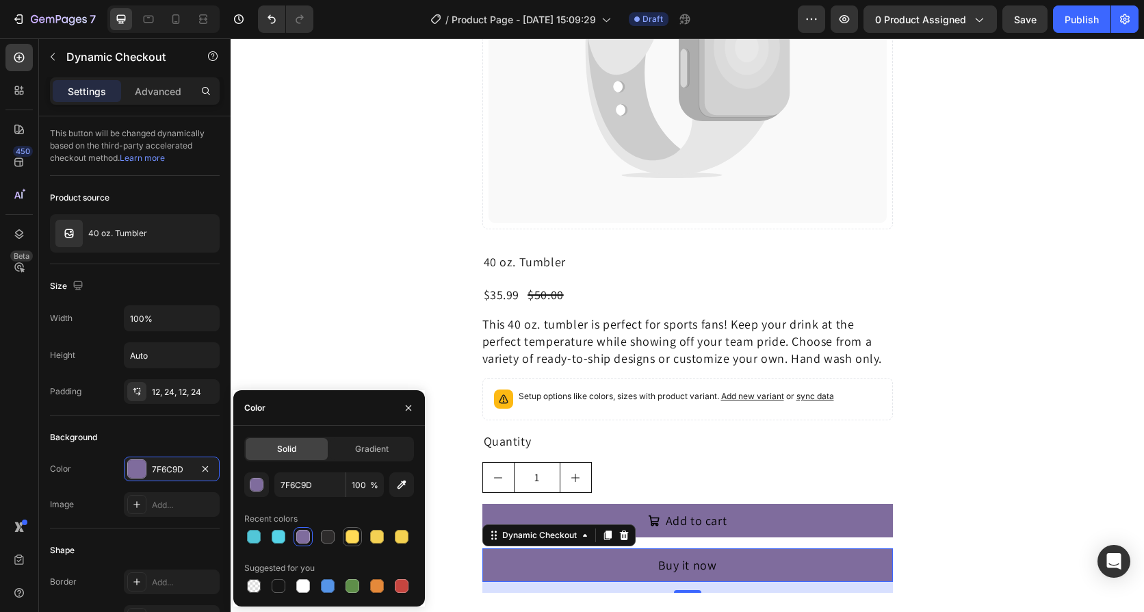
click at [355, 536] on div at bounding box center [353, 537] width 14 height 14
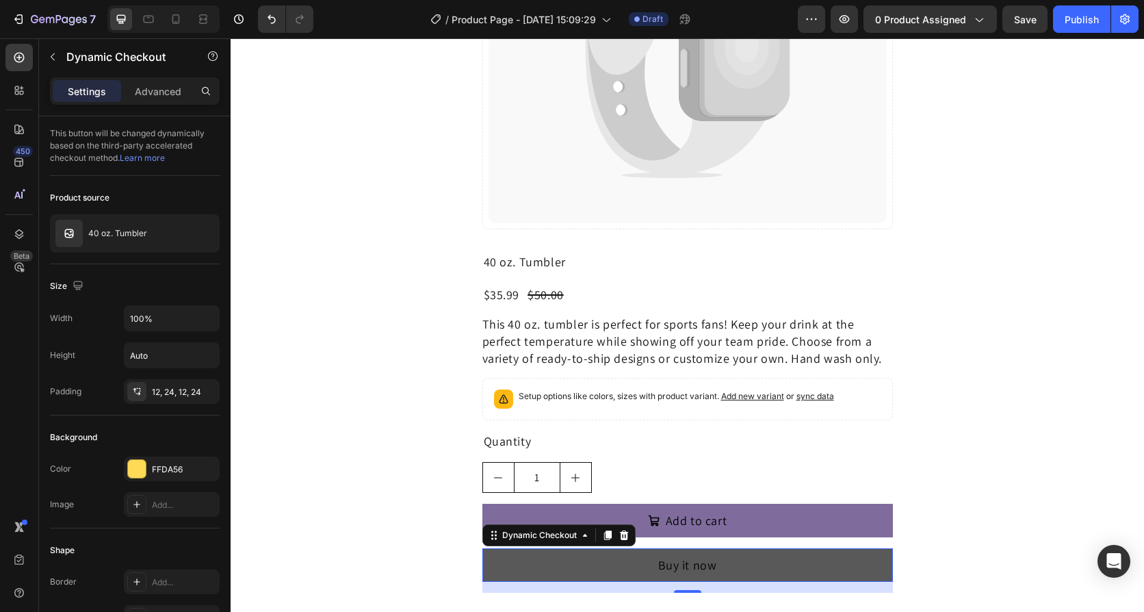
click at [515, 548] on button "Buy it now" at bounding box center [688, 565] width 411 height 34
click at [537, 552] on button "Buy it now" at bounding box center [688, 565] width 411 height 34
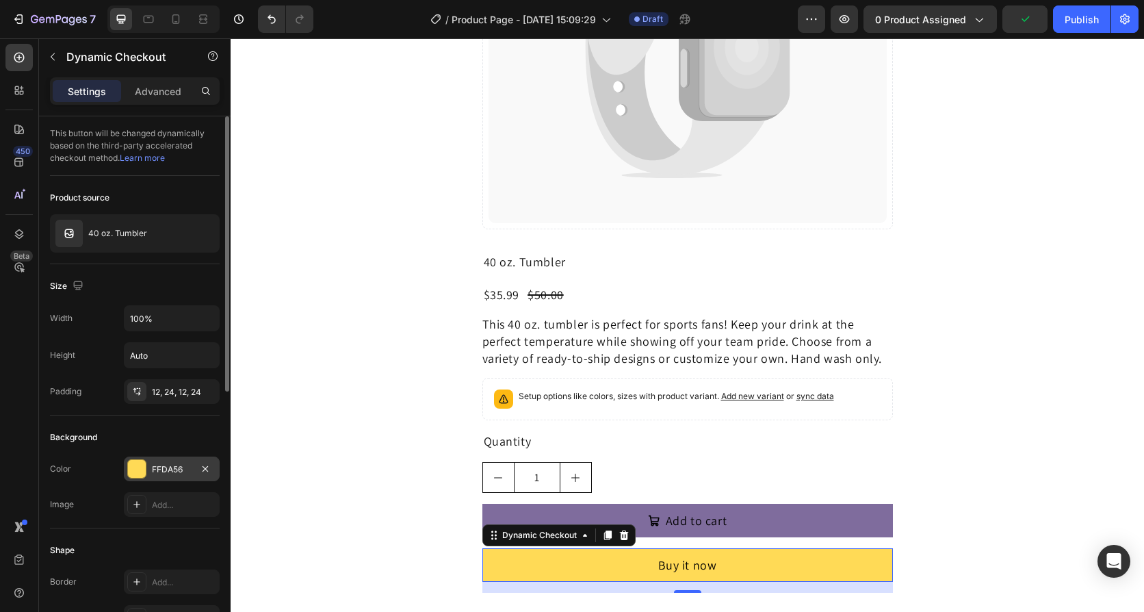
click at [141, 464] on div at bounding box center [137, 469] width 18 height 18
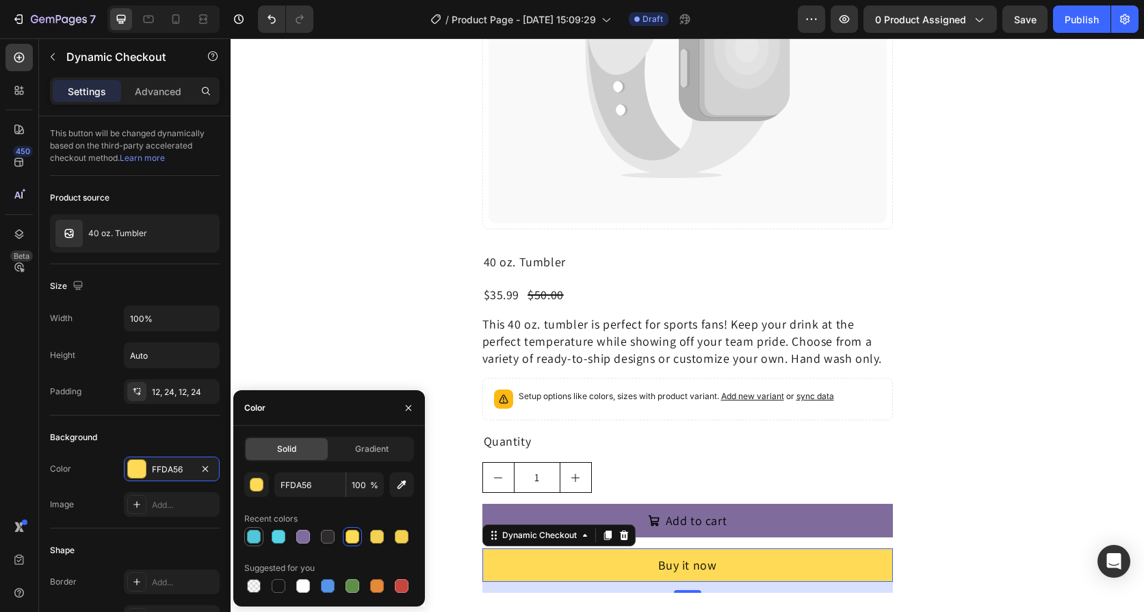
click at [257, 536] on div at bounding box center [254, 537] width 14 height 14
type input "52C6D8"
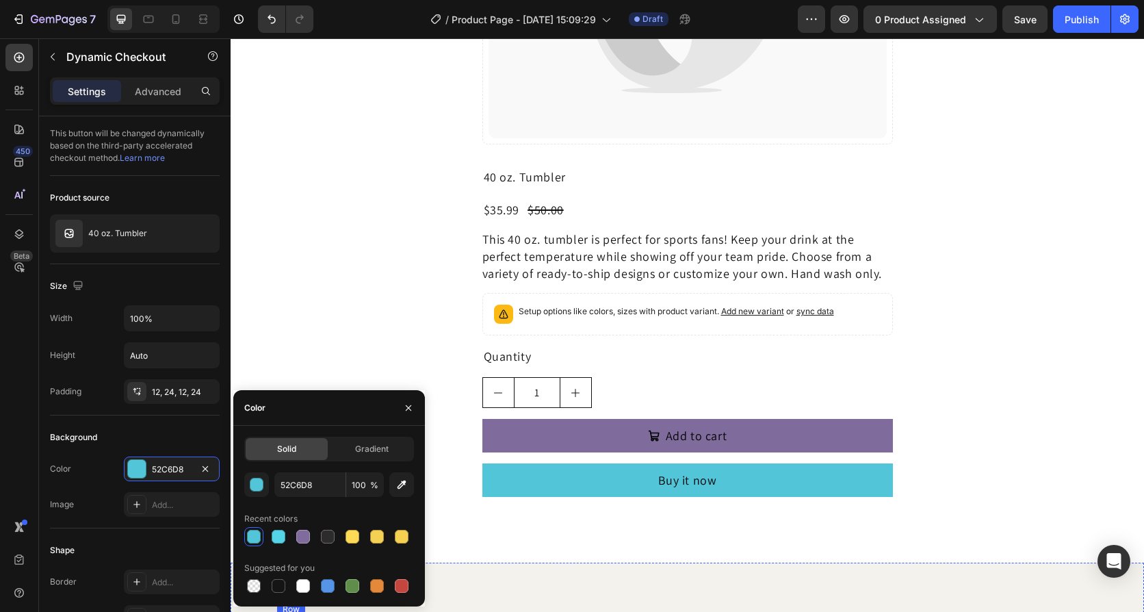
scroll to position [958, 0]
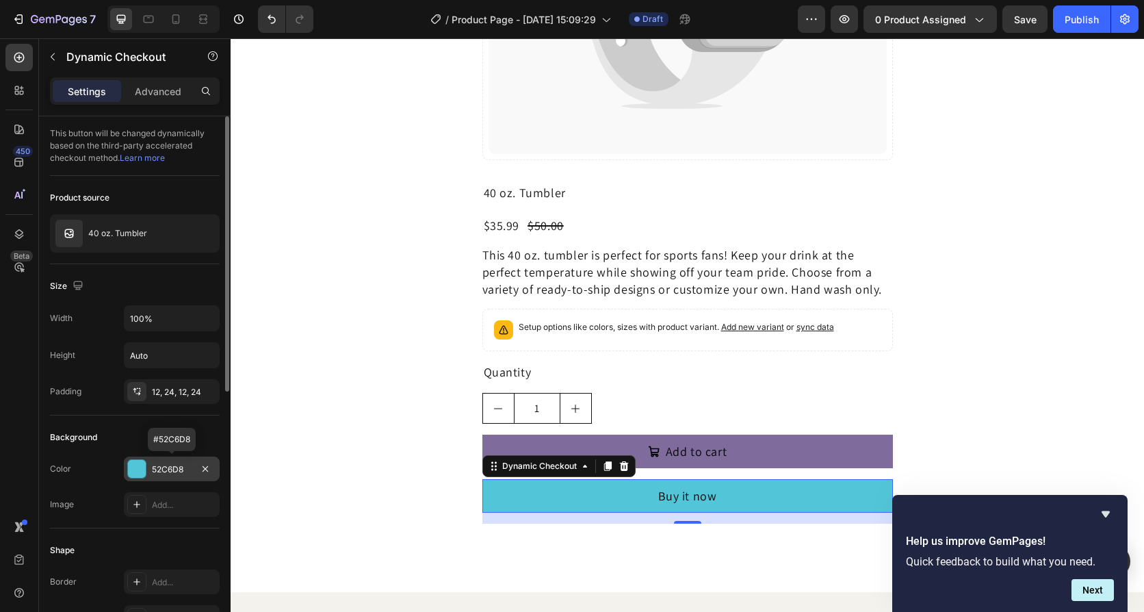
click at [152, 471] on div "52C6D8" at bounding box center [172, 469] width 40 height 12
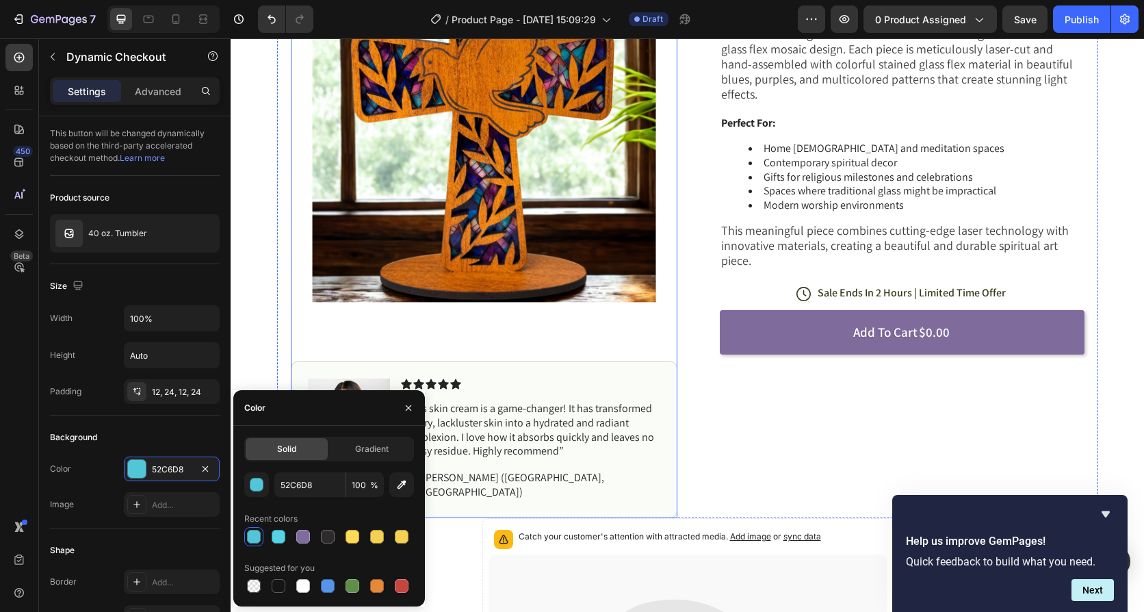
scroll to position [205, 0]
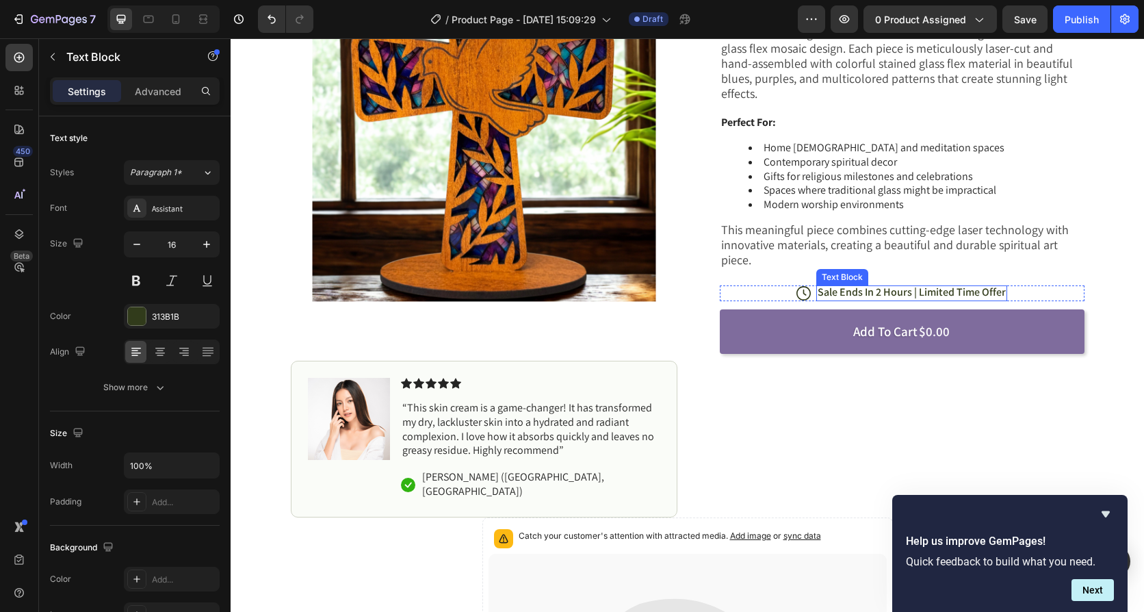
click at [932, 285] on p "Sale Ends In 2 Hours | Limited Time Offer" at bounding box center [912, 292] width 188 height 14
click at [925, 267] on icon at bounding box center [924, 272] width 11 height 11
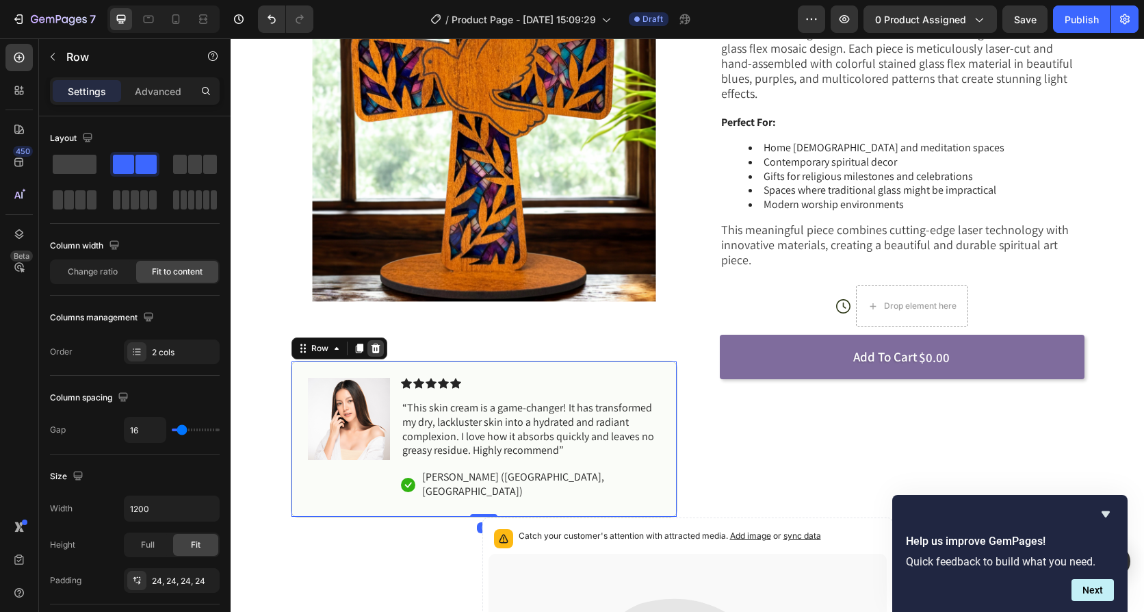
click at [371, 346] on icon at bounding box center [375, 349] width 9 height 10
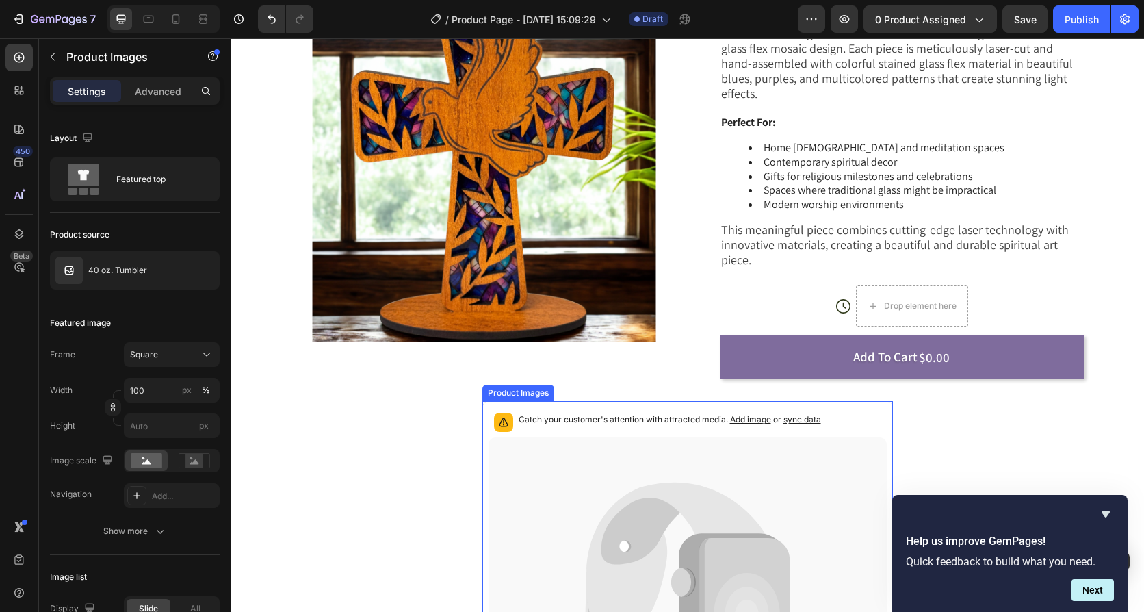
click at [667, 413] on p "Catch your customer's attention with attracted media. Add image or sync data" at bounding box center [670, 420] width 303 height 14
click at [614, 377] on div "Product Images" at bounding box center [553, 388] width 140 height 22
click at [612, 380] on div at bounding box center [610, 388] width 16 height 16
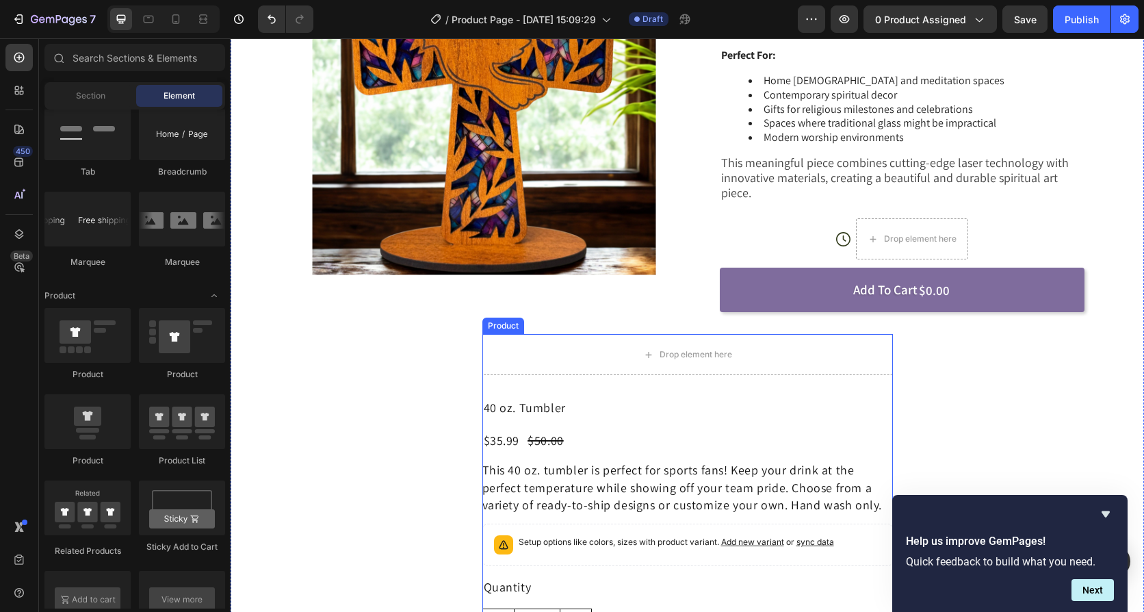
scroll to position [274, 0]
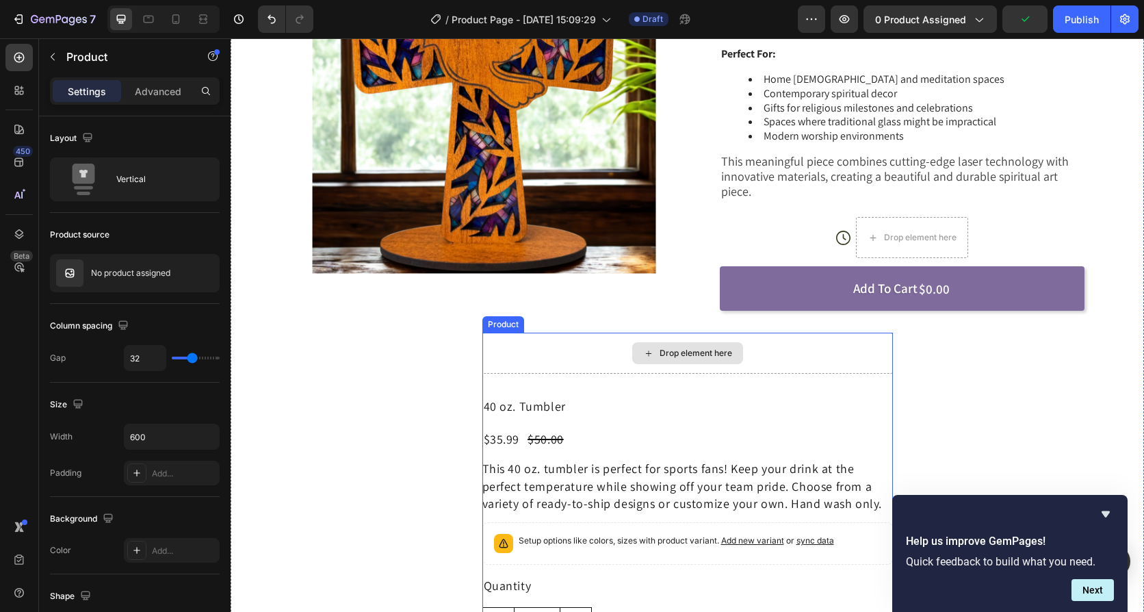
click at [611, 340] on div "Drop element here" at bounding box center [688, 353] width 411 height 41
click at [575, 314] on icon at bounding box center [580, 319] width 11 height 11
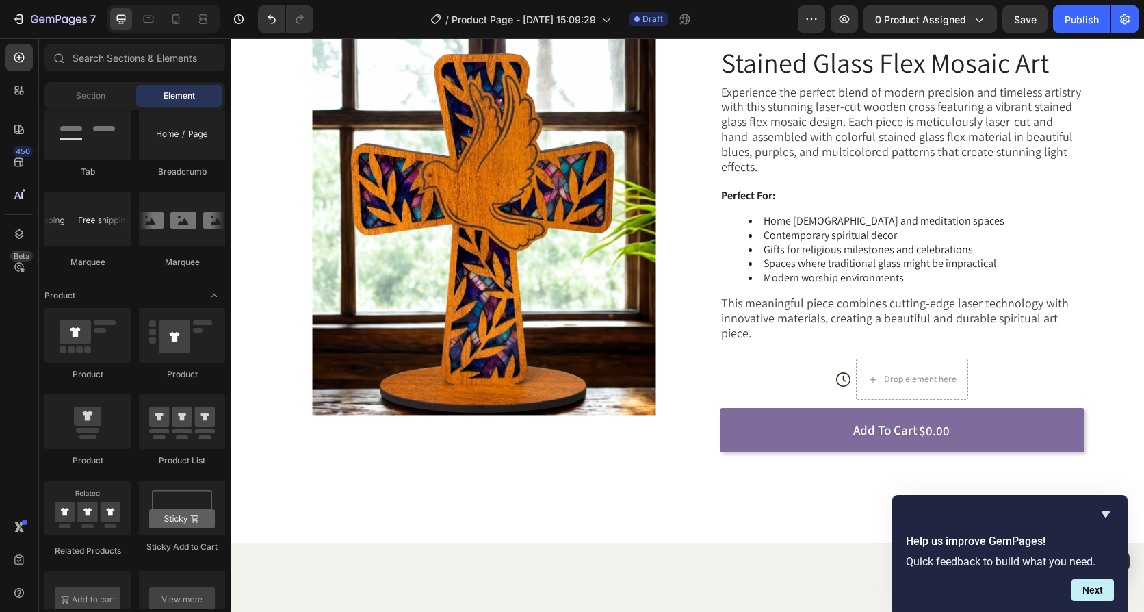
scroll to position [0, 0]
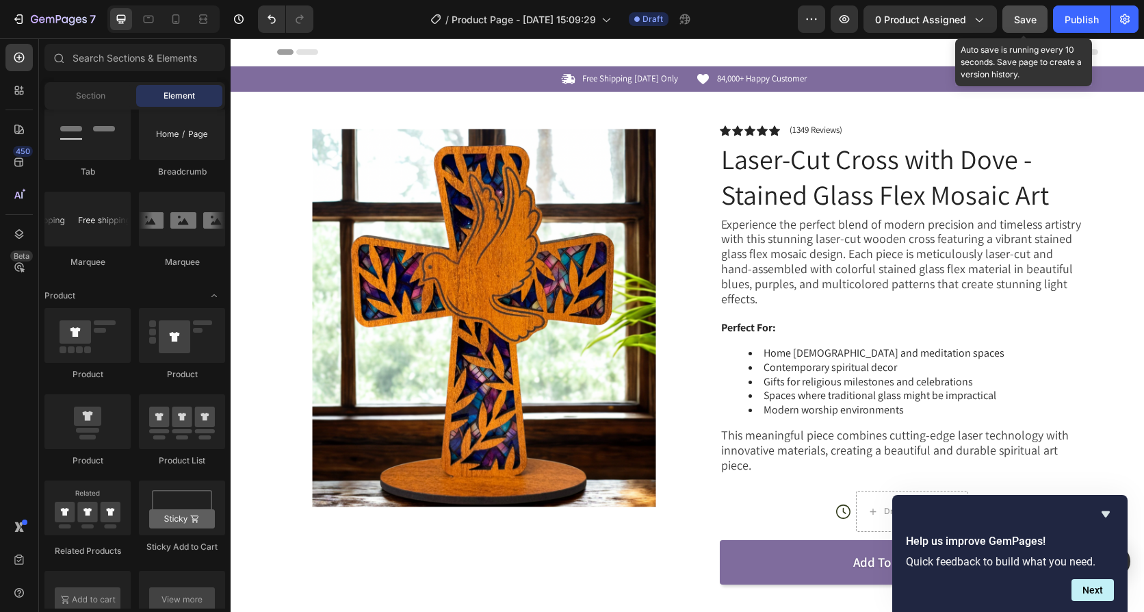
click at [1040, 21] on button "Save" at bounding box center [1025, 18] width 45 height 27
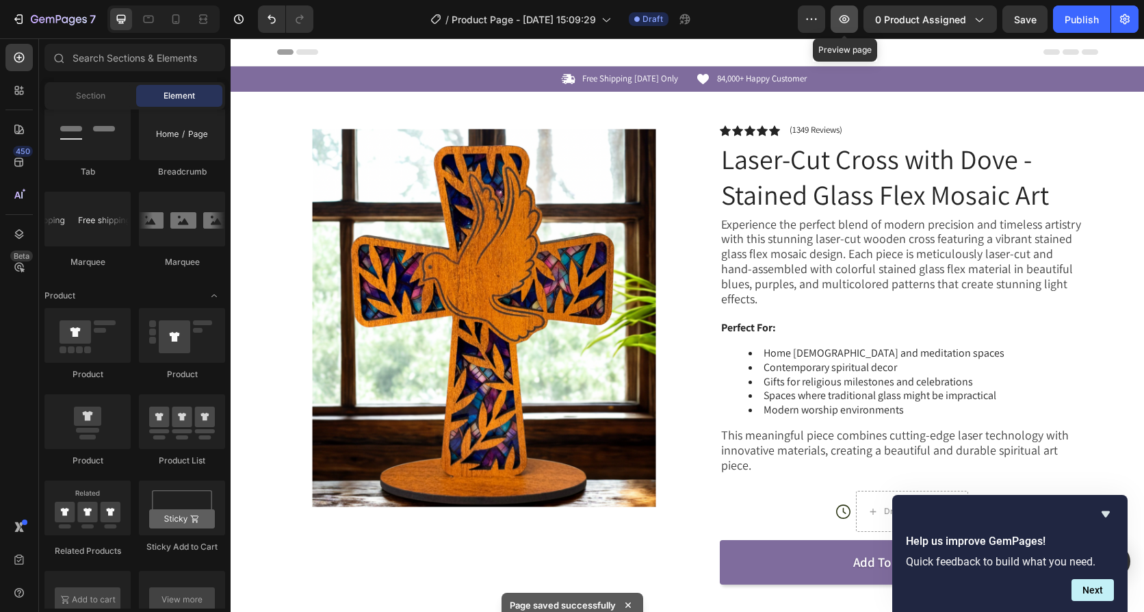
click at [847, 25] on icon "button" at bounding box center [845, 19] width 14 height 14
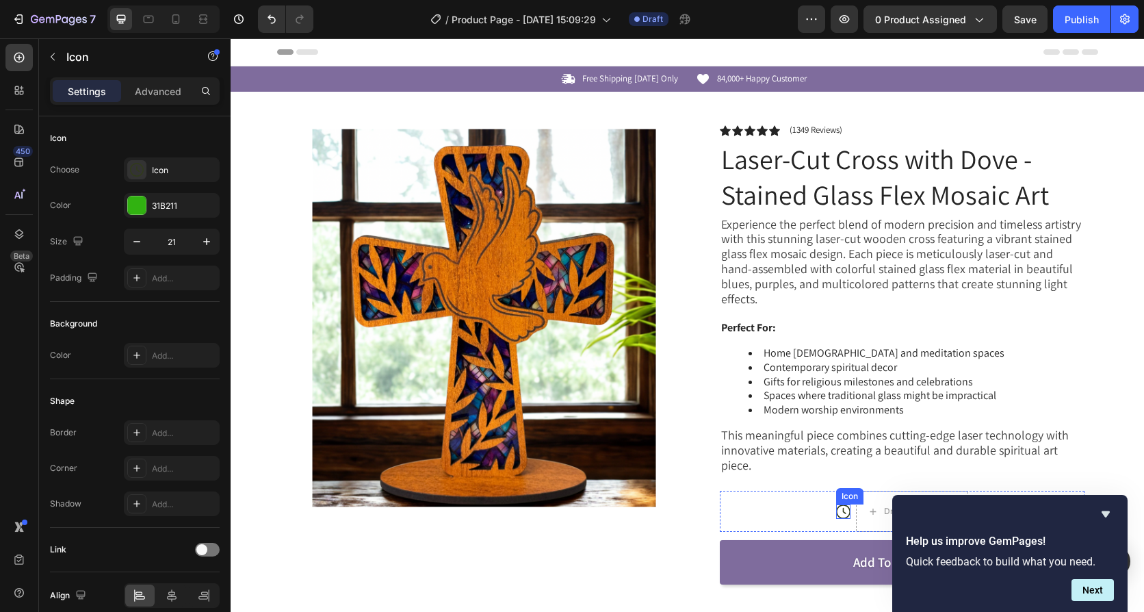
click at [845, 504] on icon at bounding box center [843, 511] width 14 height 14
click at [919, 486] on icon at bounding box center [919, 491] width 11 height 11
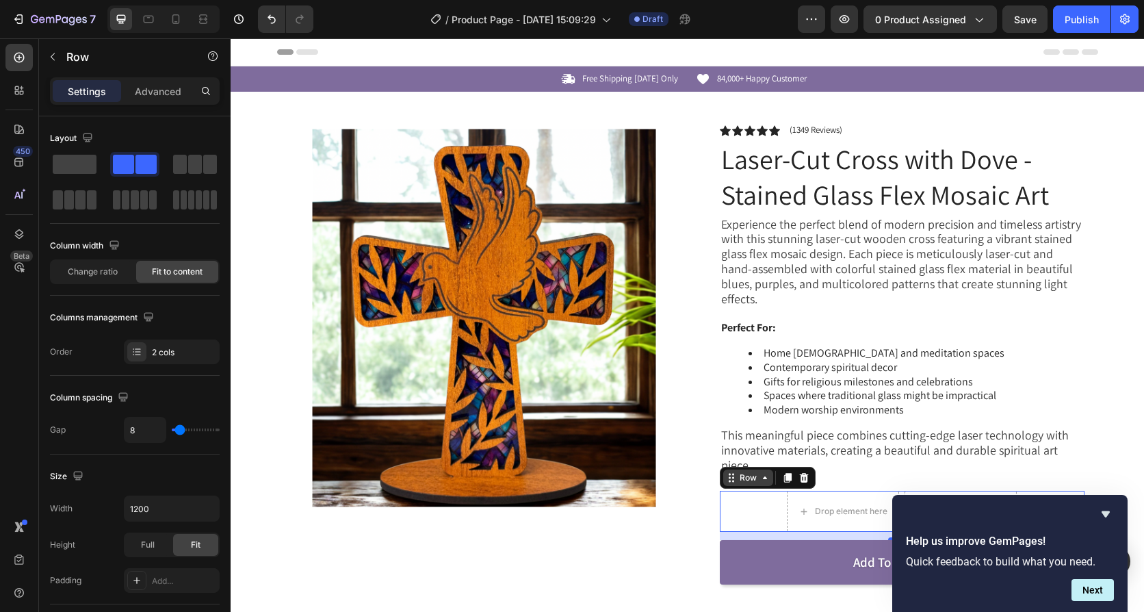
click at [730, 474] on div "Row" at bounding box center [768, 478] width 96 height 22
click at [799, 472] on icon at bounding box center [804, 477] width 11 height 11
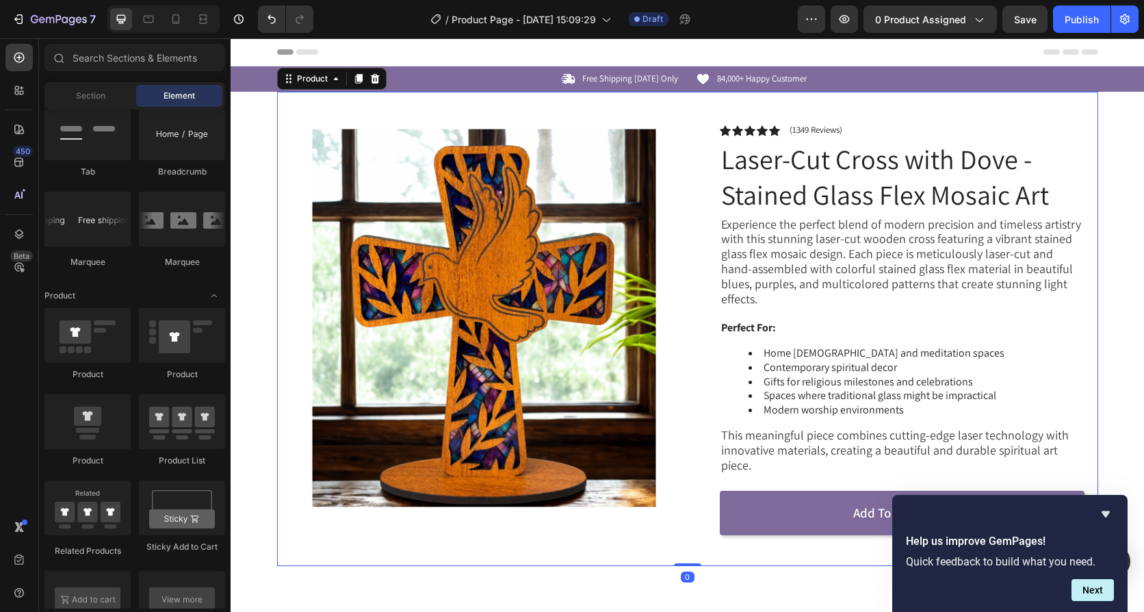
drag, startPoint x: 702, startPoint y: 550, endPoint x: 691, endPoint y: 559, distance: 13.7
click at [699, 554] on div "Icon Icon Icon Icon Icon Icon List (1349 Reviews) Text Block Row Laser-Cut Cros…" at bounding box center [891, 345] width 387 height 441
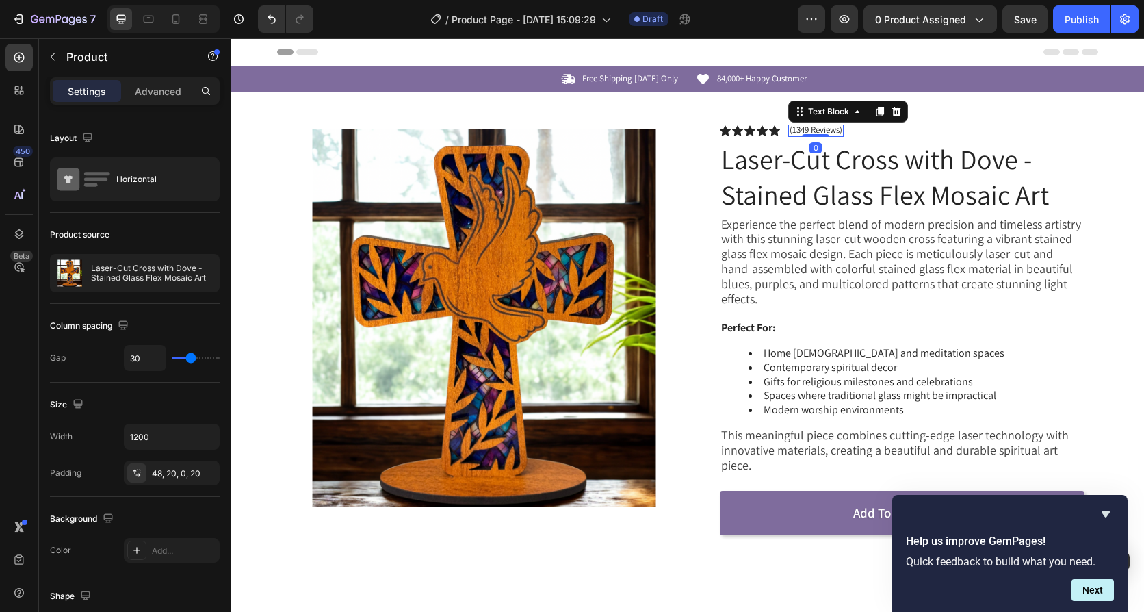
click at [805, 129] on p "(1349 Reviews)" at bounding box center [816, 130] width 53 height 11
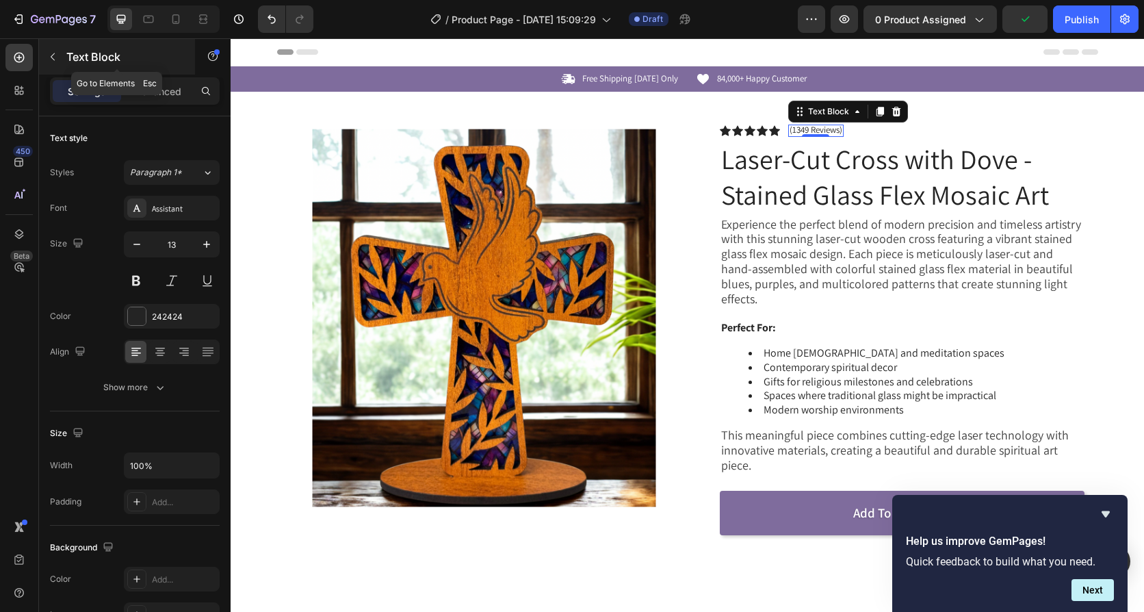
click at [56, 59] on icon "button" at bounding box center [52, 56] width 11 height 11
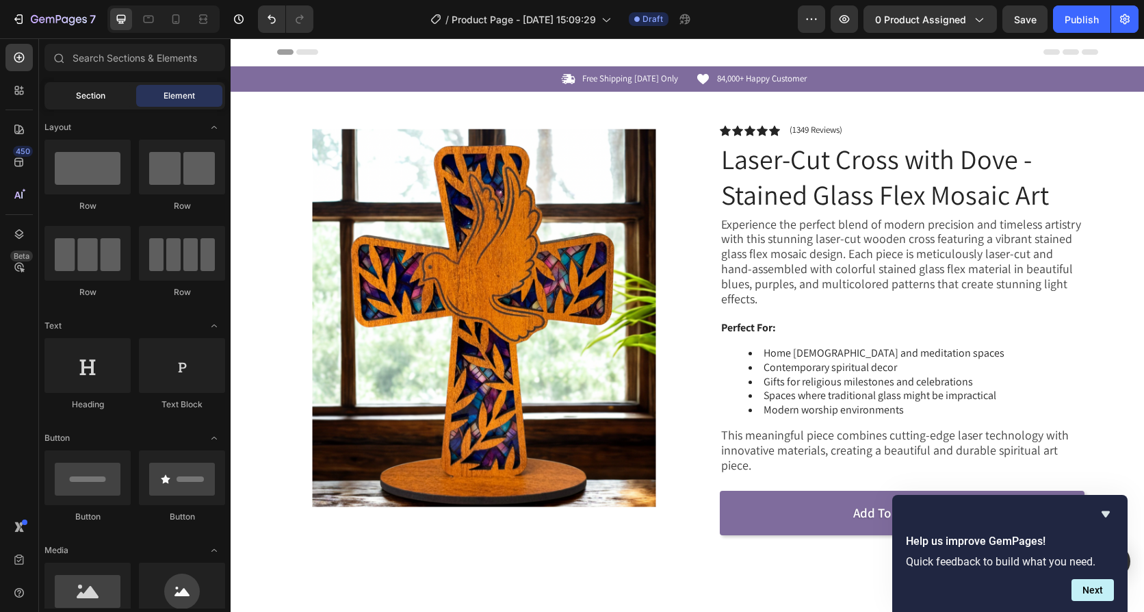
click at [64, 97] on div "Section" at bounding box center [90, 96] width 86 height 22
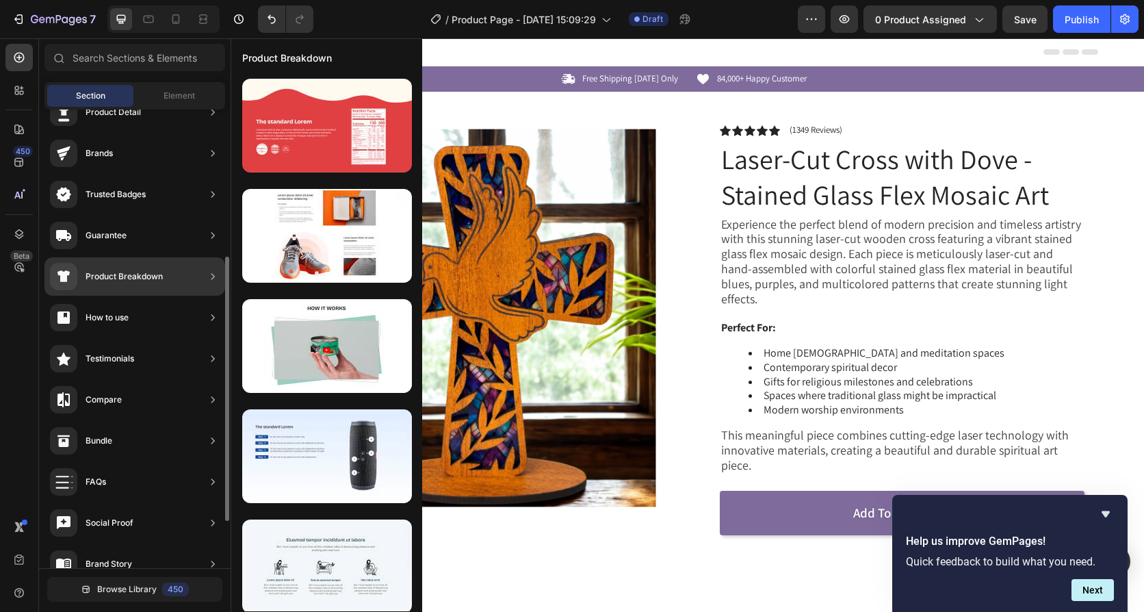
scroll to position [137, 0]
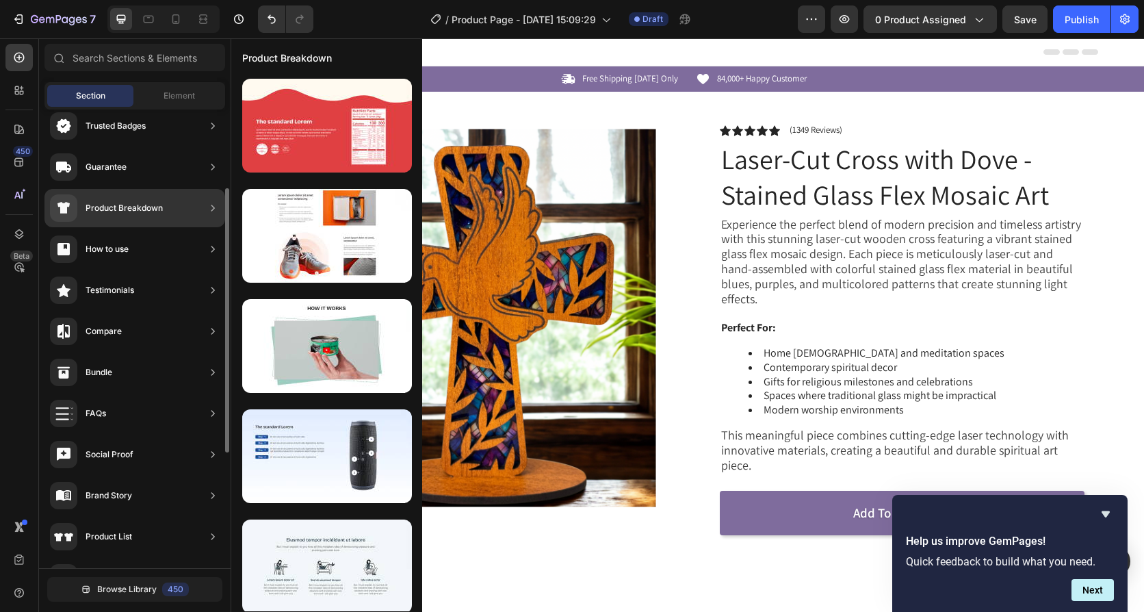
click at [205, 287] on div "Testimonials" at bounding box center [134, 290] width 181 height 38
click at [205, 290] on div "Testimonials" at bounding box center [134, 290] width 181 height 38
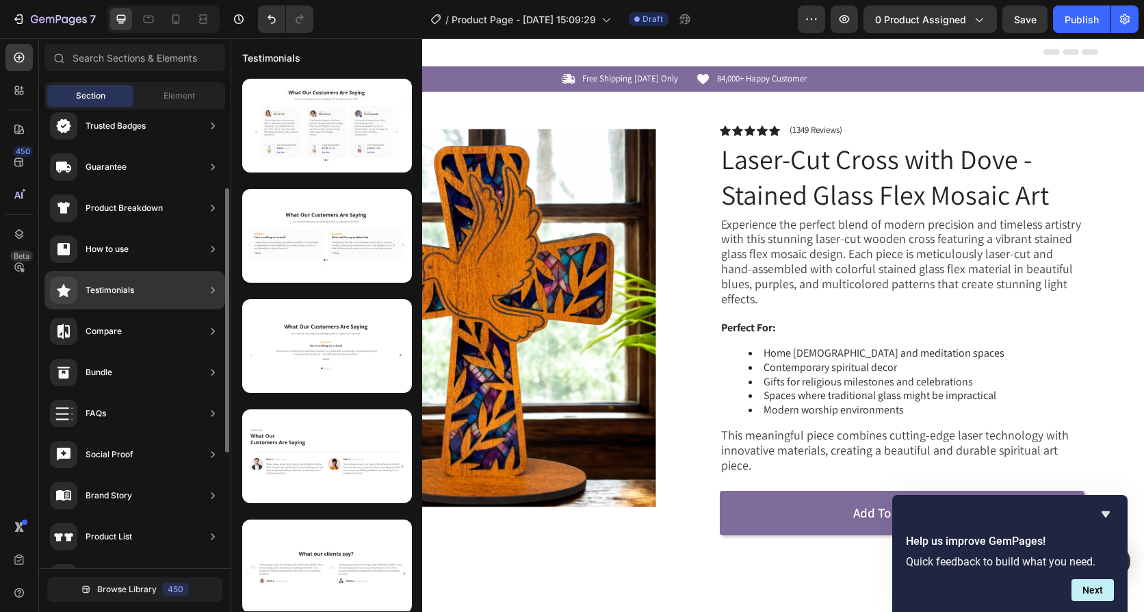
click at [115, 283] on div "Testimonials" at bounding box center [92, 290] width 84 height 27
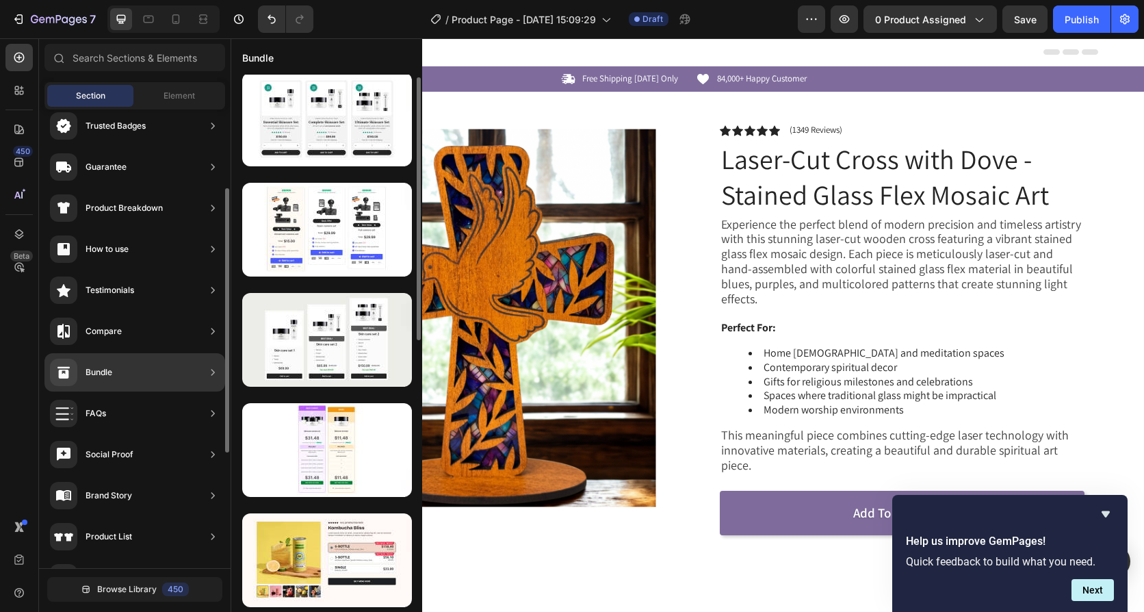
scroll to position [335, 0]
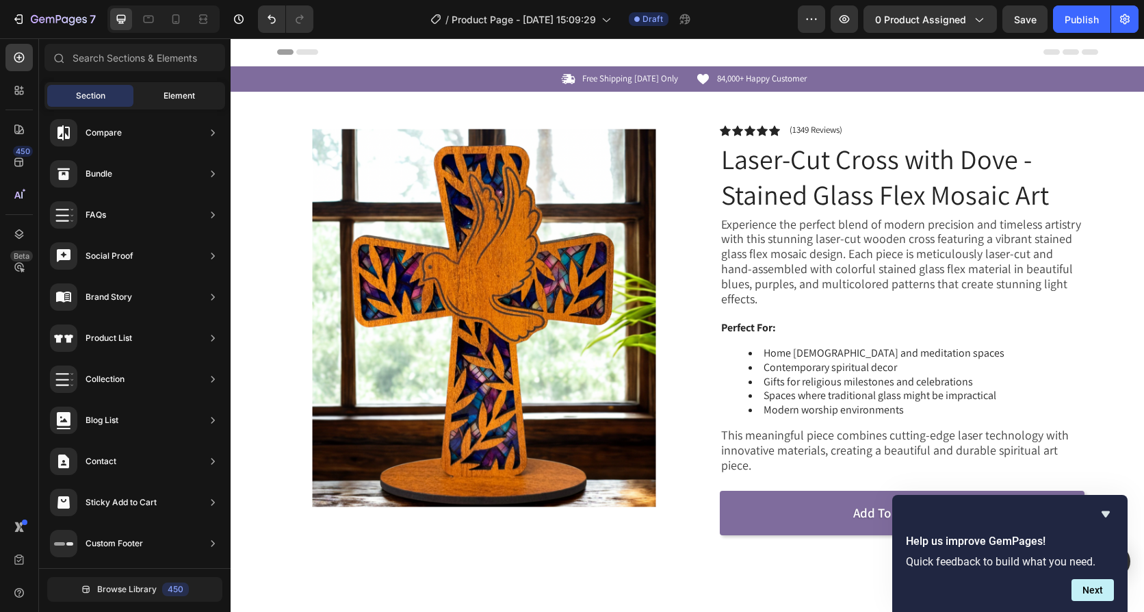
click at [168, 97] on span "Element" at bounding box center [179, 96] width 31 height 12
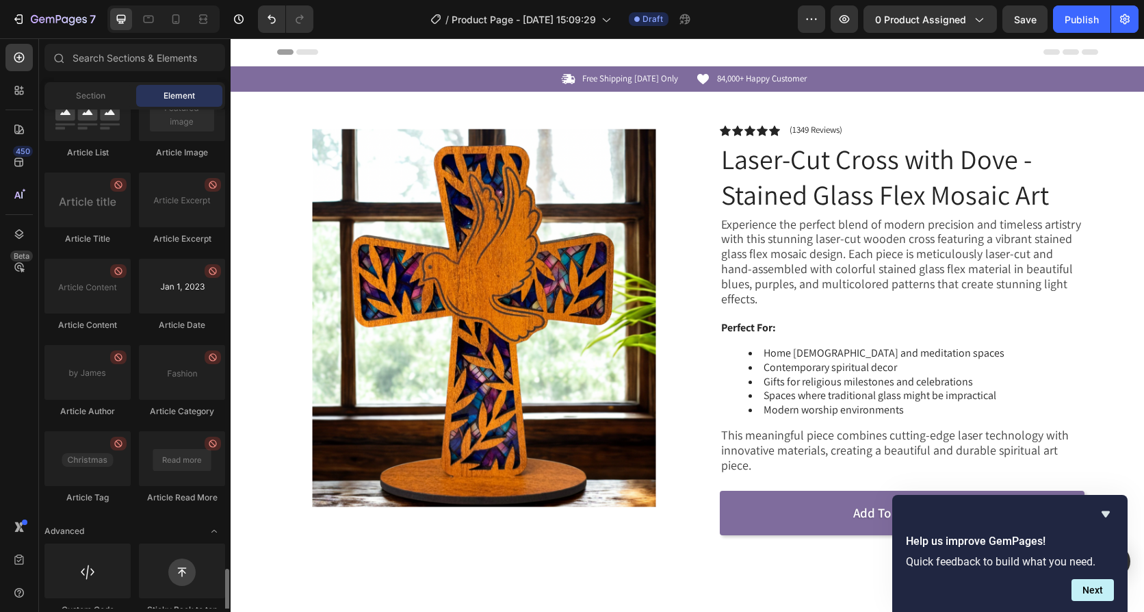
scroll to position [3648, 0]
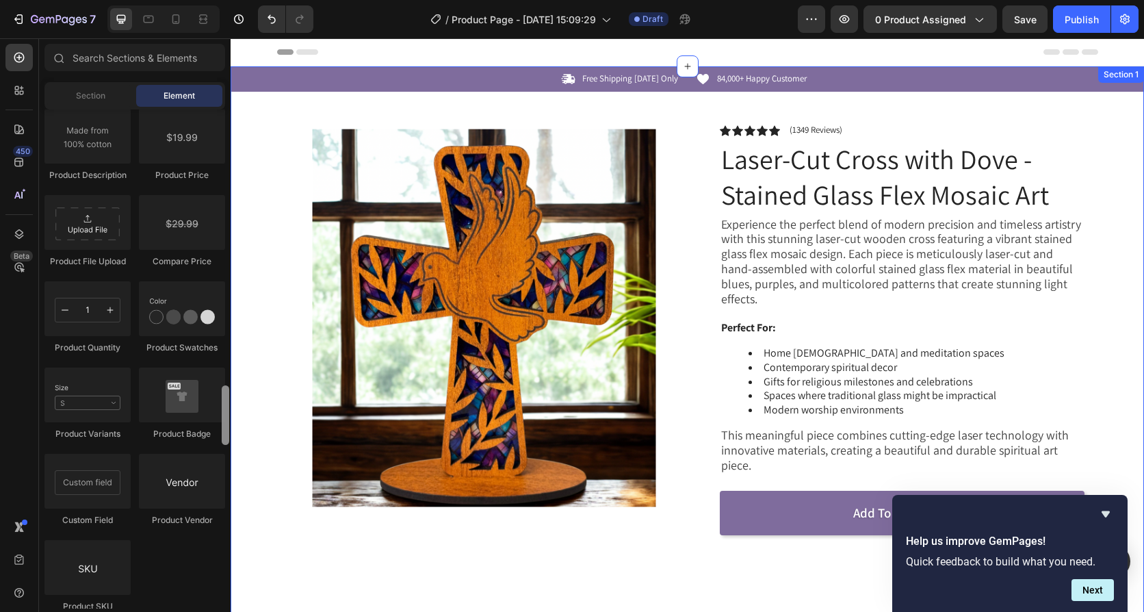
drag, startPoint x: 224, startPoint y: 561, endPoint x: 227, endPoint y: 259, distance: 301.2
click at [227, 385] on div at bounding box center [226, 415] width 8 height 60
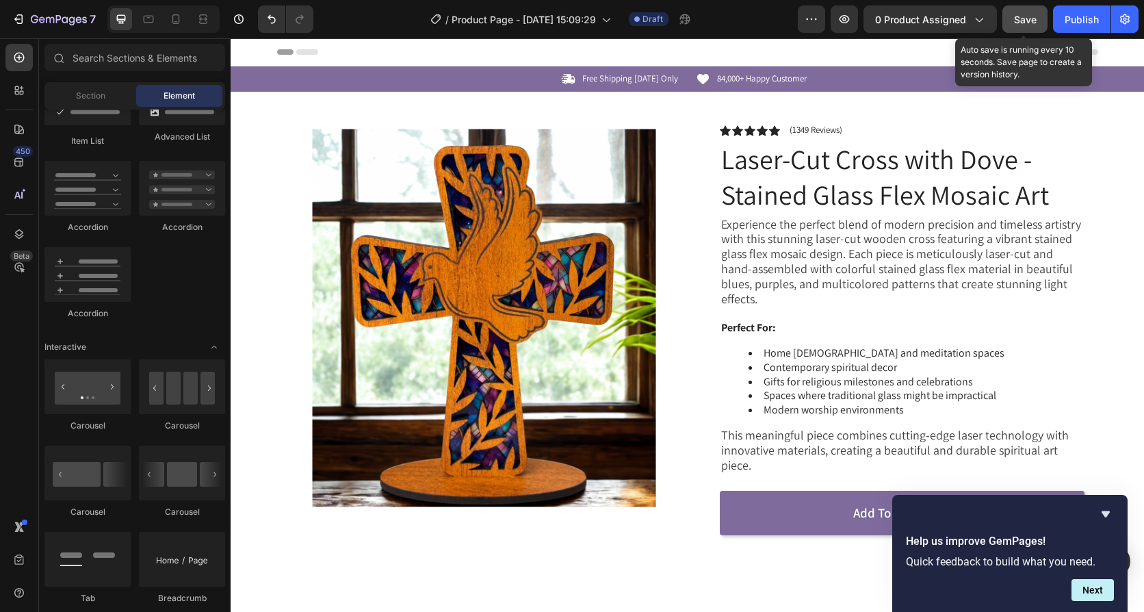
click at [1029, 16] on span "Save" at bounding box center [1025, 20] width 23 height 12
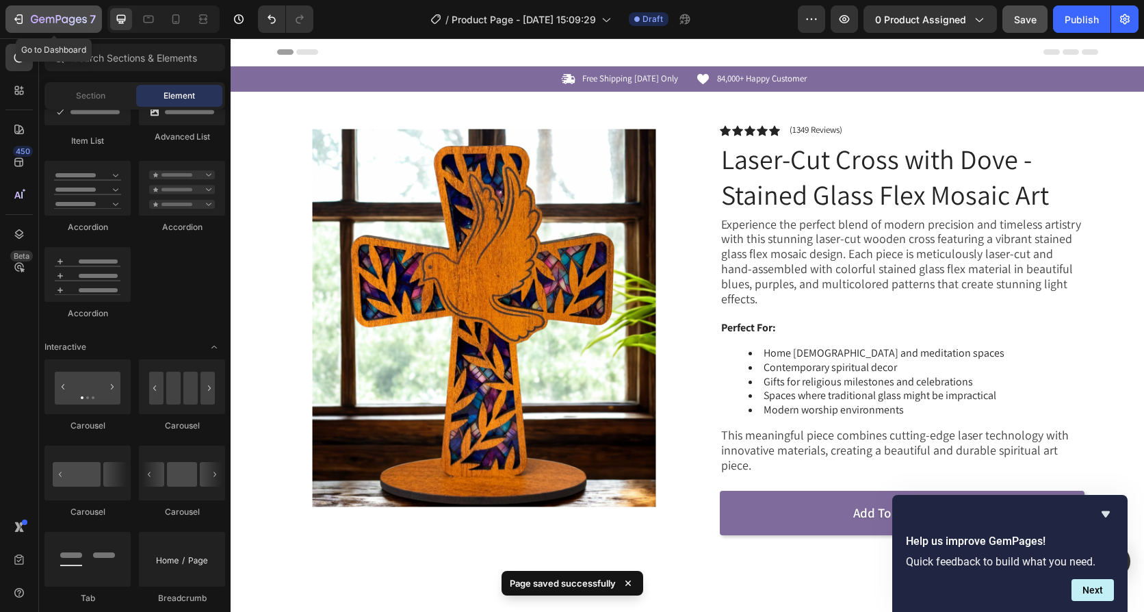
click at [20, 21] on icon "button" at bounding box center [19, 19] width 14 height 14
